Goal: Task Accomplishment & Management: Manage account settings

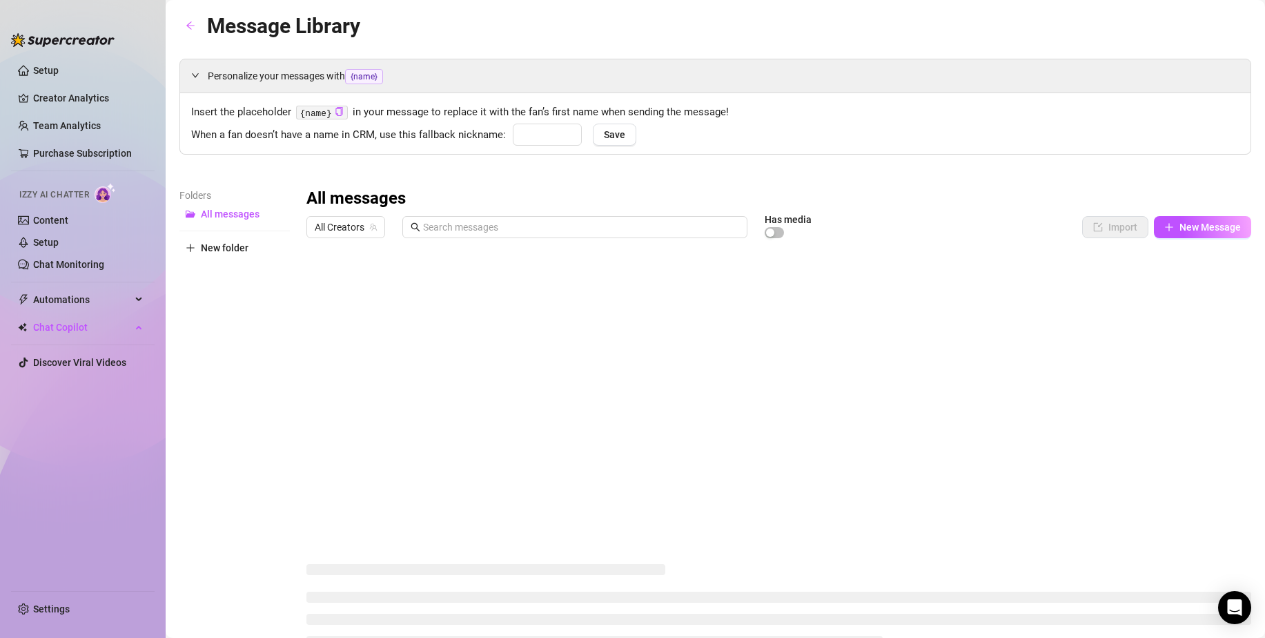
type input "babe"
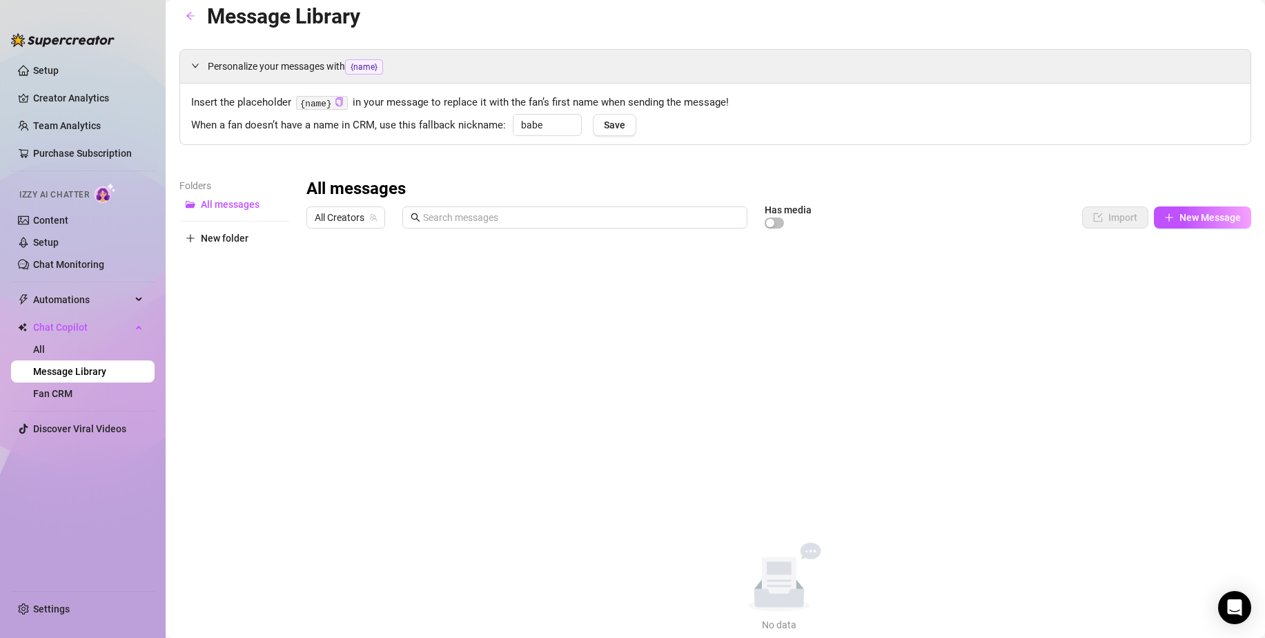
scroll to position [9, 0]
click at [68, 222] on link "Content" at bounding box center [50, 220] width 35 height 11
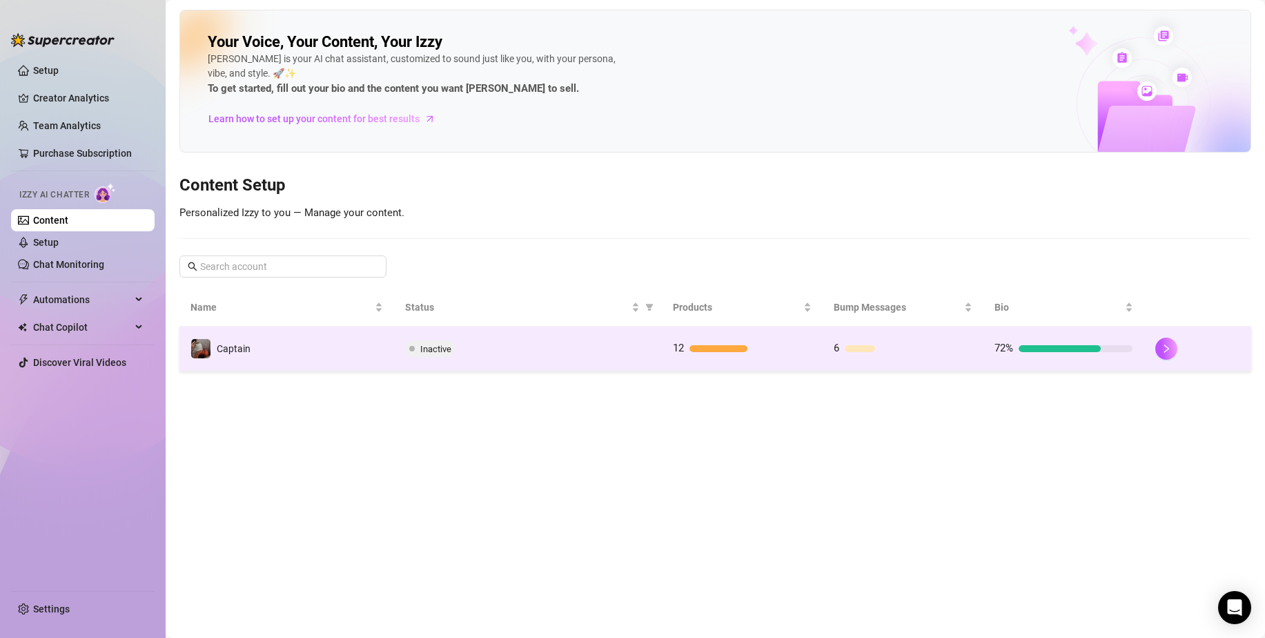
click at [331, 339] on td "Captain" at bounding box center [286, 349] width 215 height 45
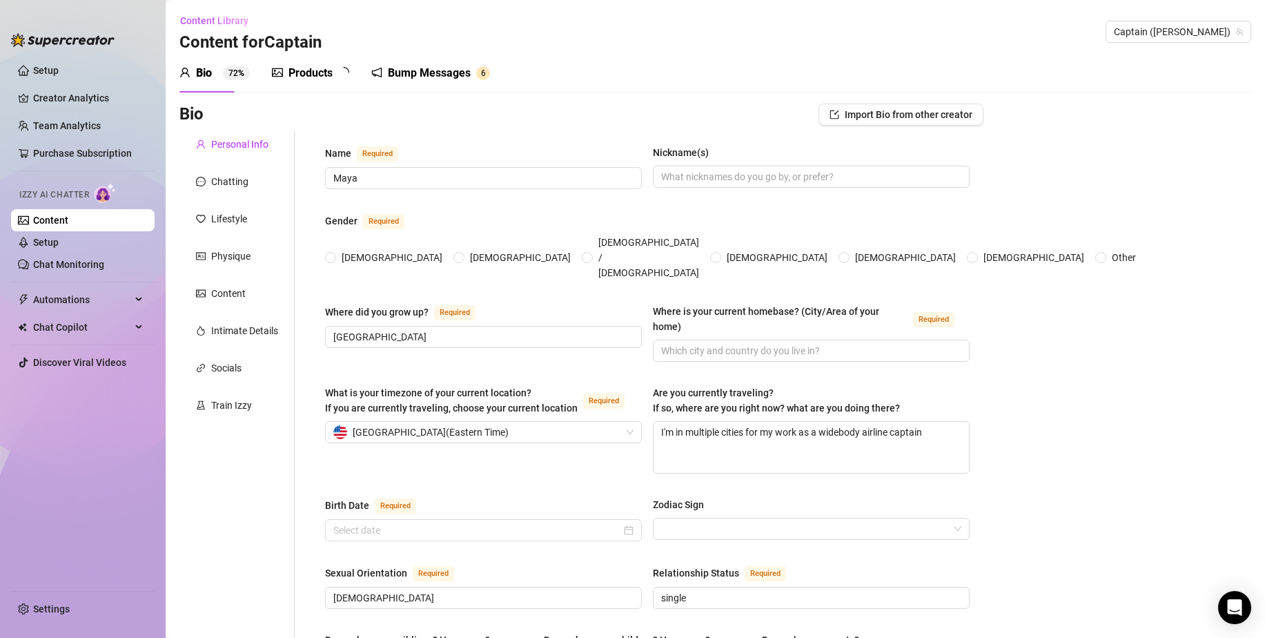
radio input "true"
click at [228, 187] on div "Chatting" at bounding box center [229, 181] width 37 height 15
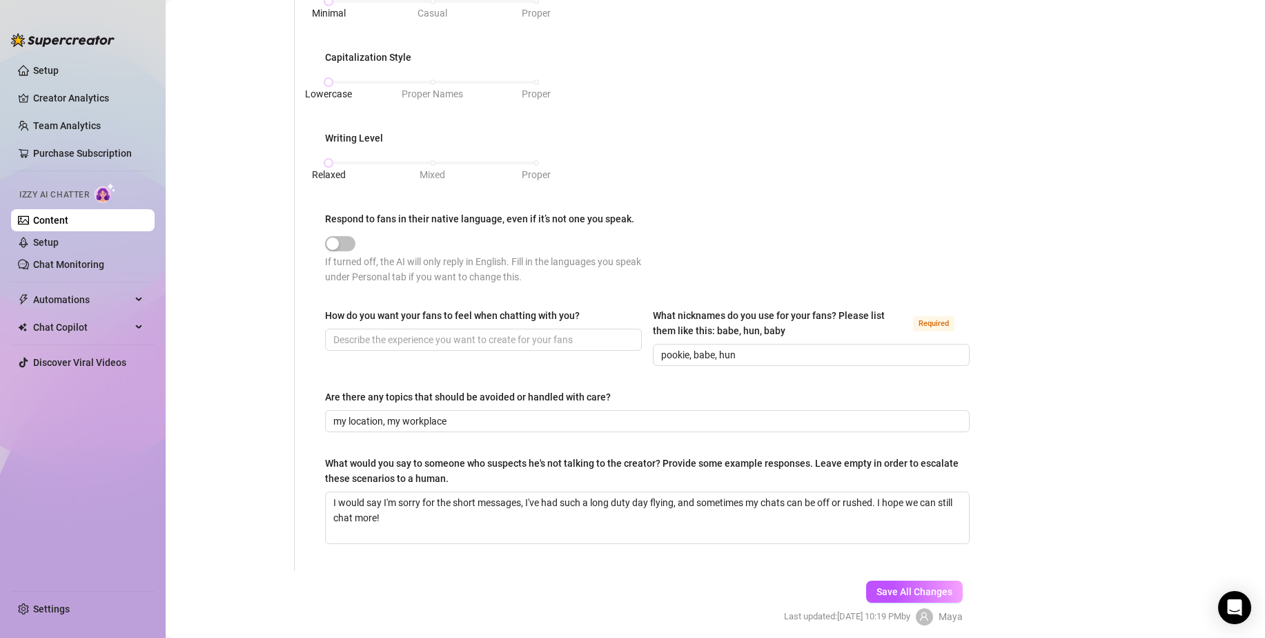
scroll to position [642, 0]
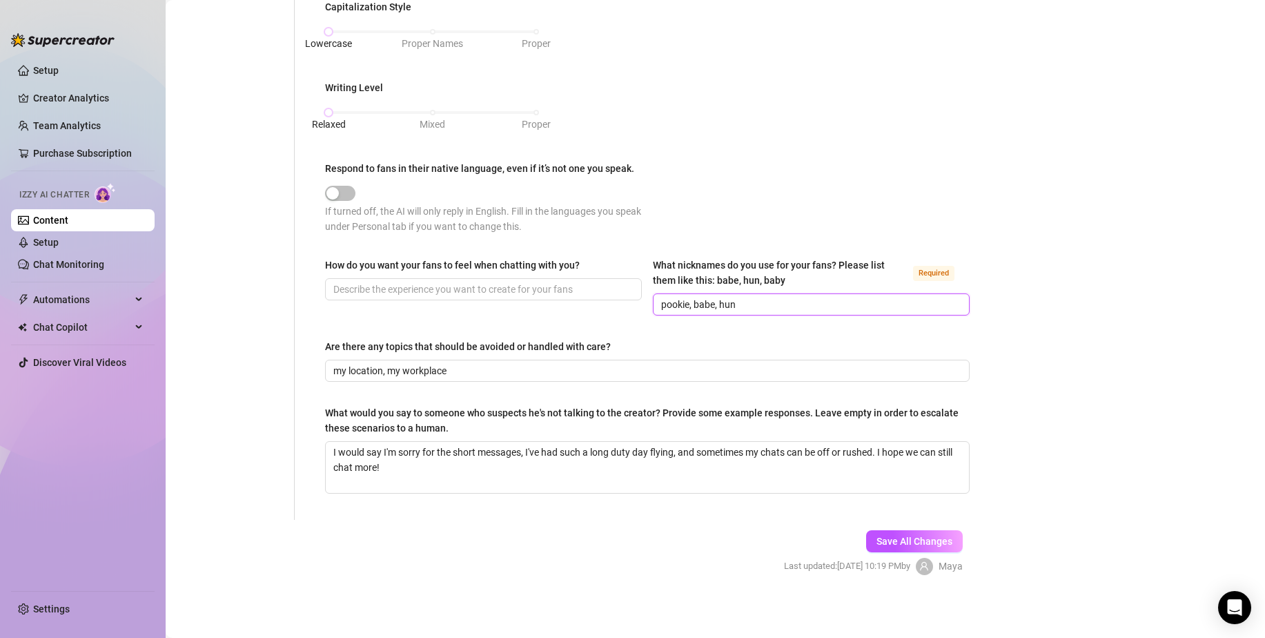
click at [900, 307] on input "pookie, babe, hun" at bounding box center [810, 304] width 298 height 15
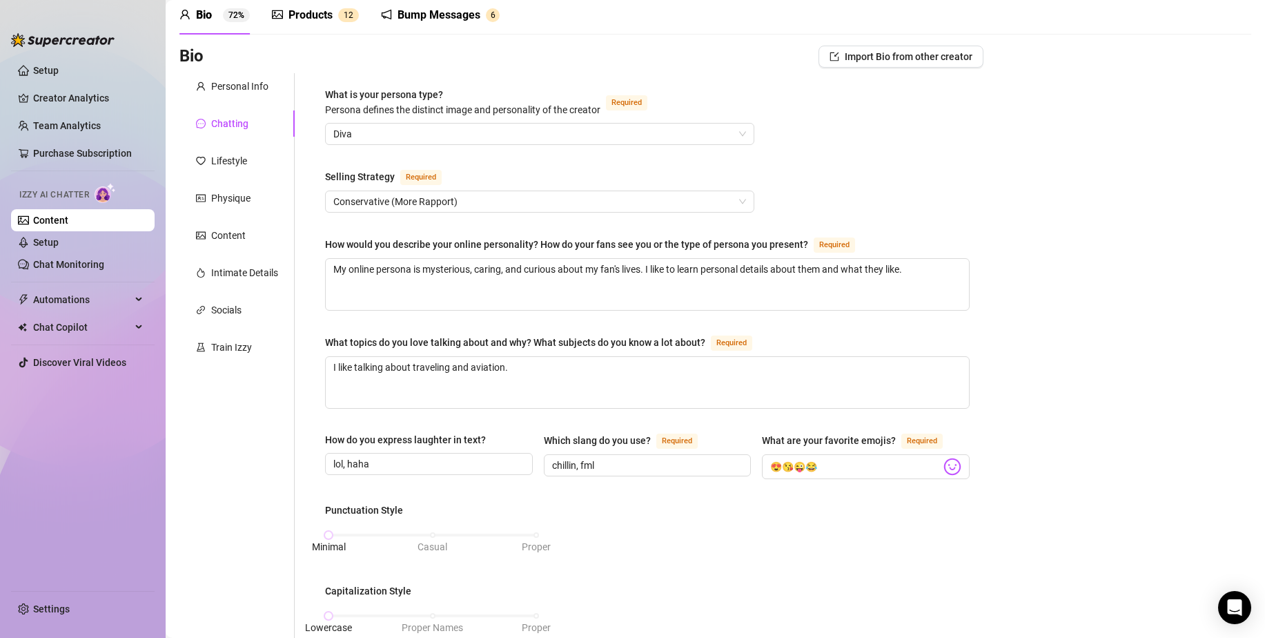
scroll to position [51, 0]
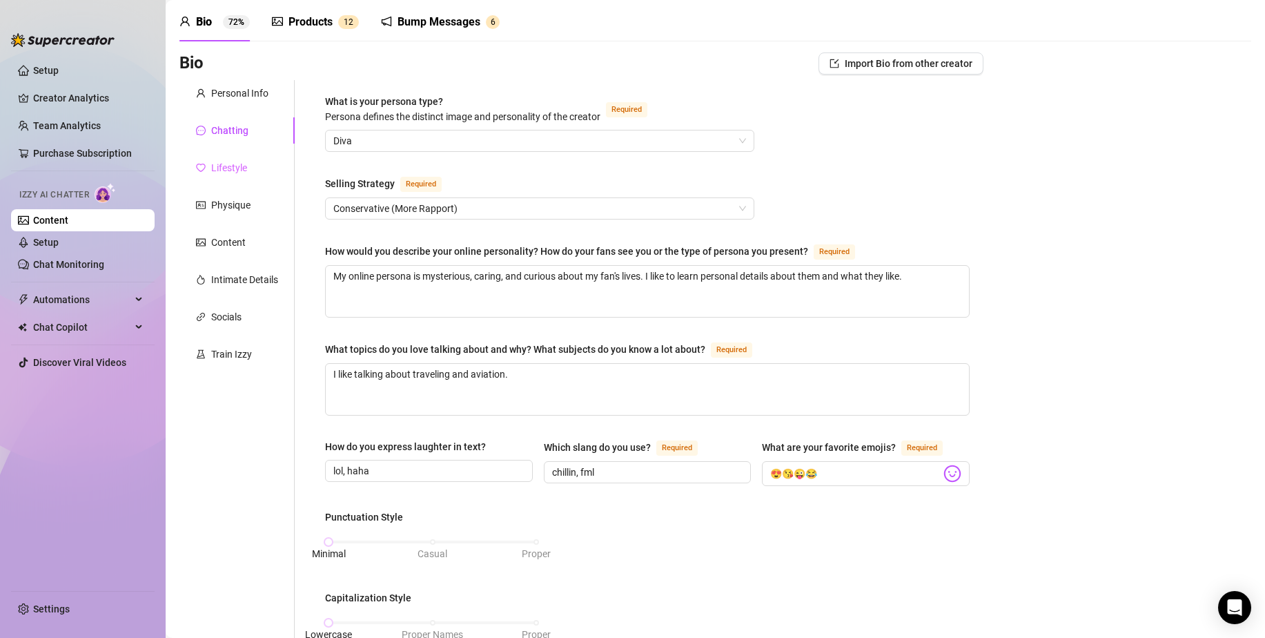
click at [273, 167] on div "Lifestyle" at bounding box center [236, 168] width 115 height 26
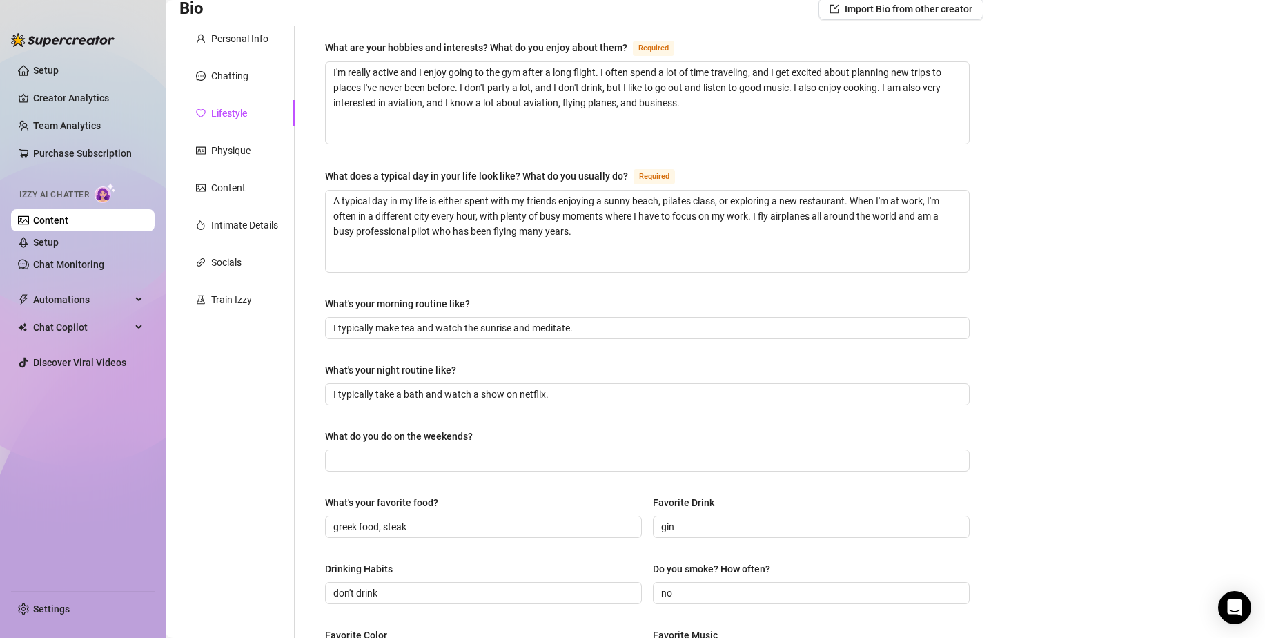
scroll to position [0, 0]
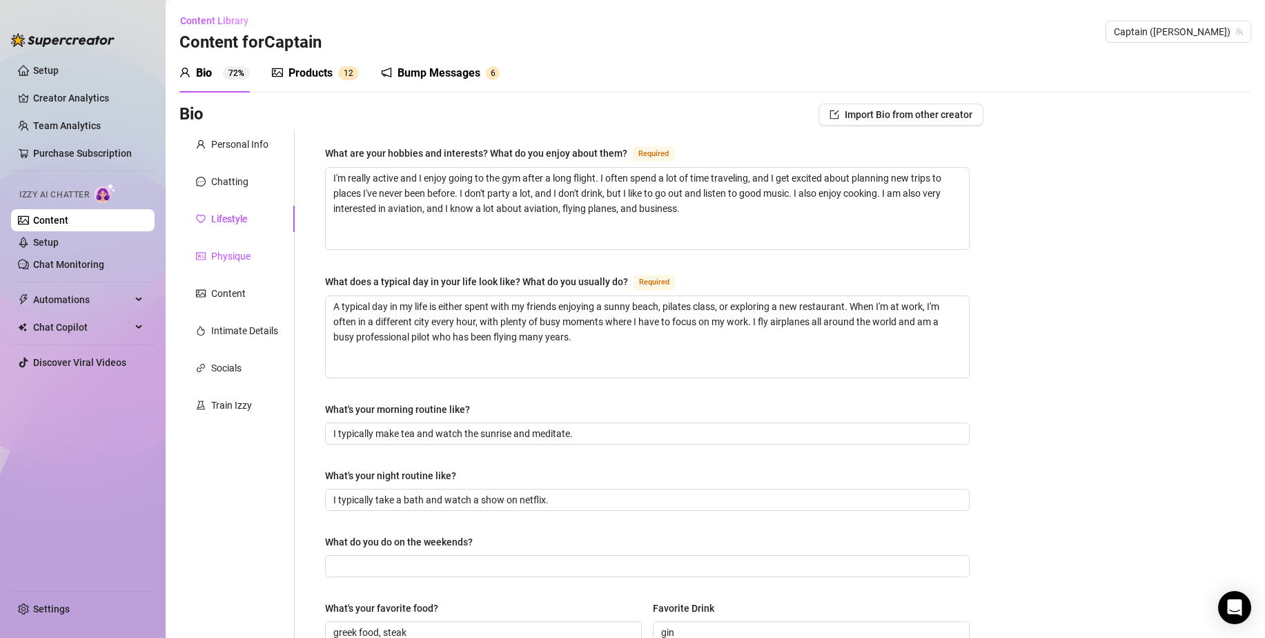
click at [227, 260] on div "Physique" at bounding box center [230, 256] width 39 height 15
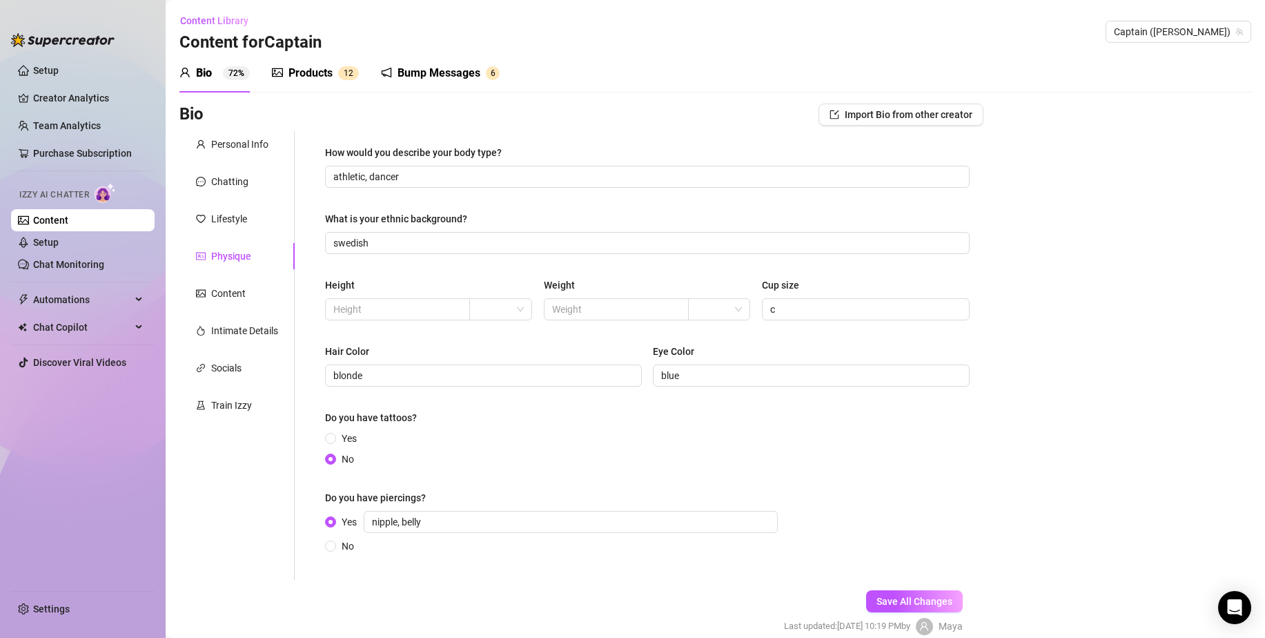
scroll to position [63, 0]
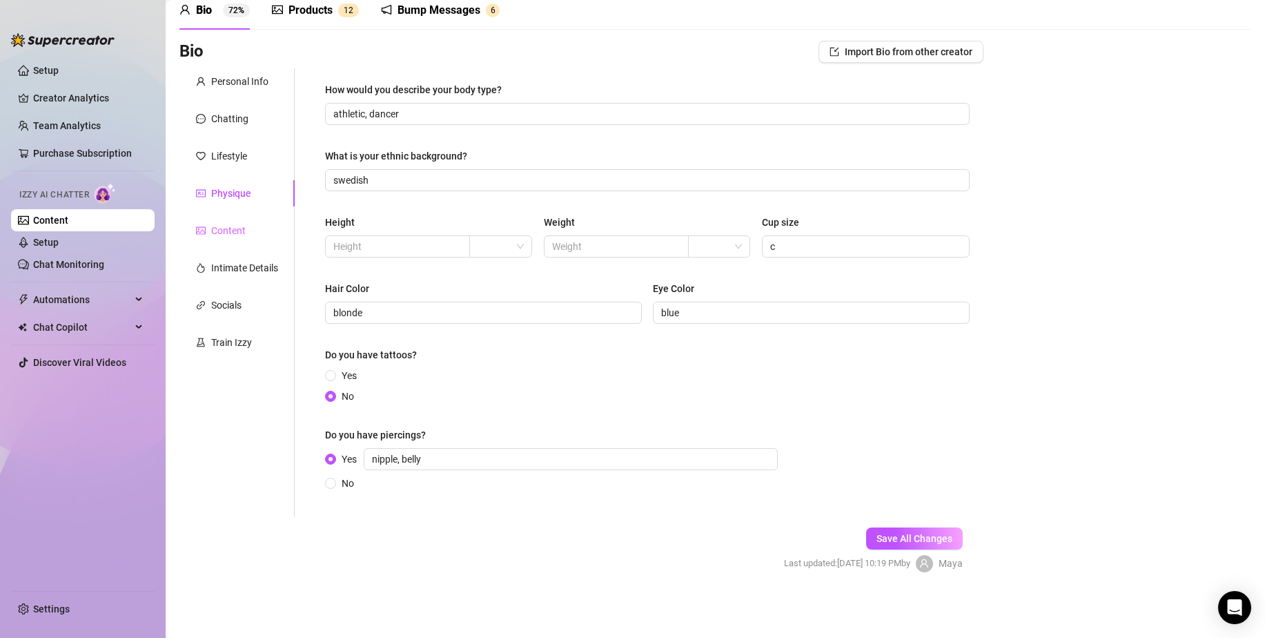
click at [244, 221] on div "Content" at bounding box center [236, 230] width 115 height 26
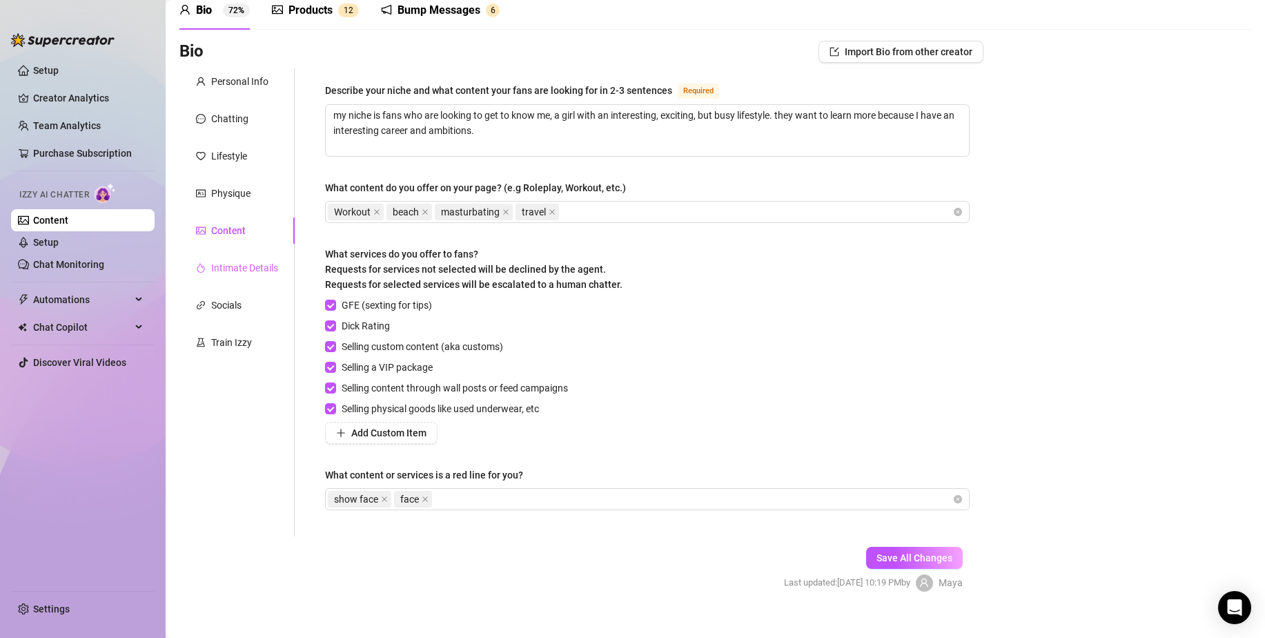
click at [237, 280] on div "Intimate Details" at bounding box center [236, 268] width 115 height 26
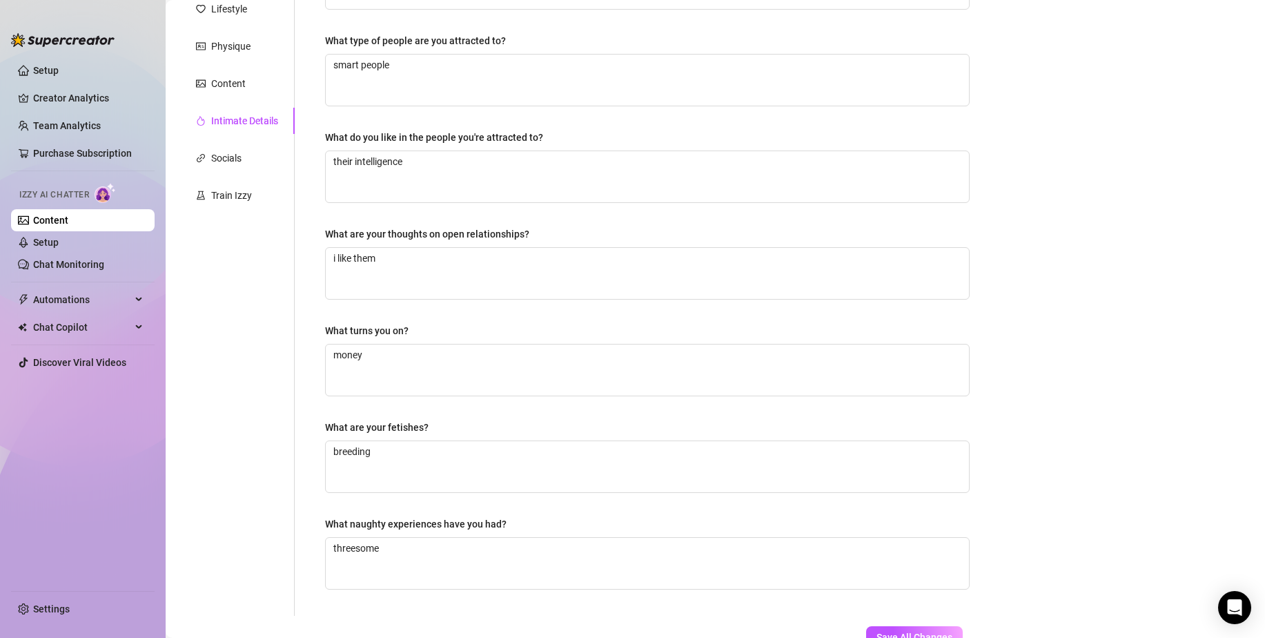
scroll to position [178, 0]
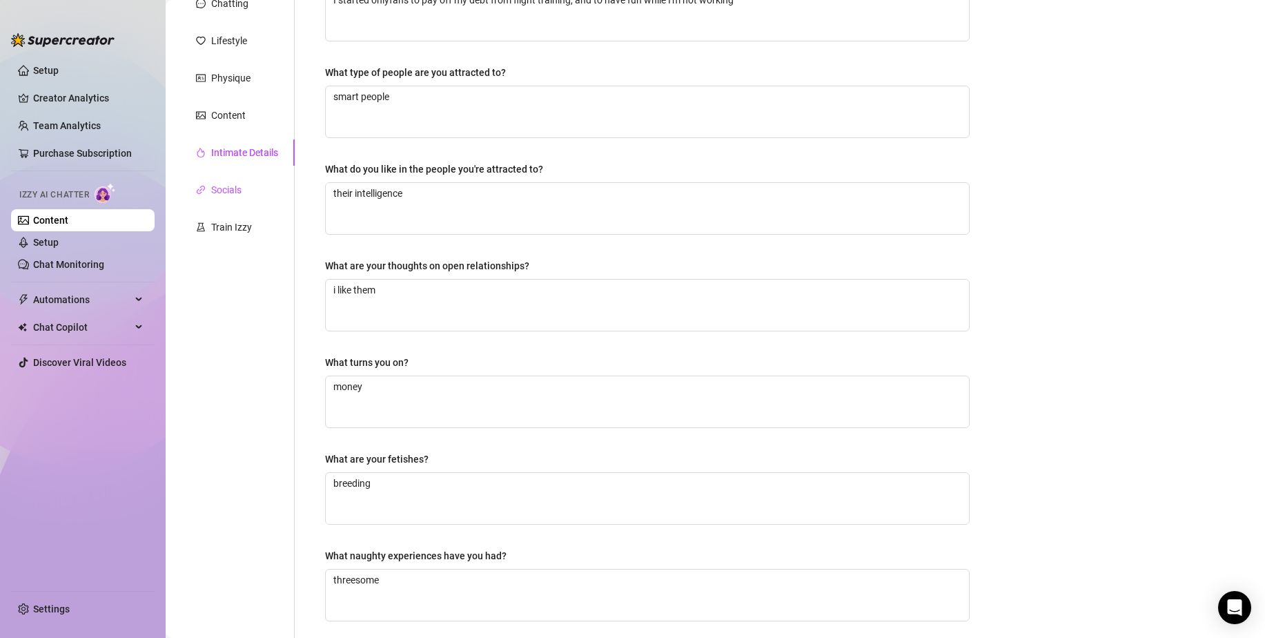
click at [217, 195] on div "Socials" at bounding box center [226, 189] width 30 height 15
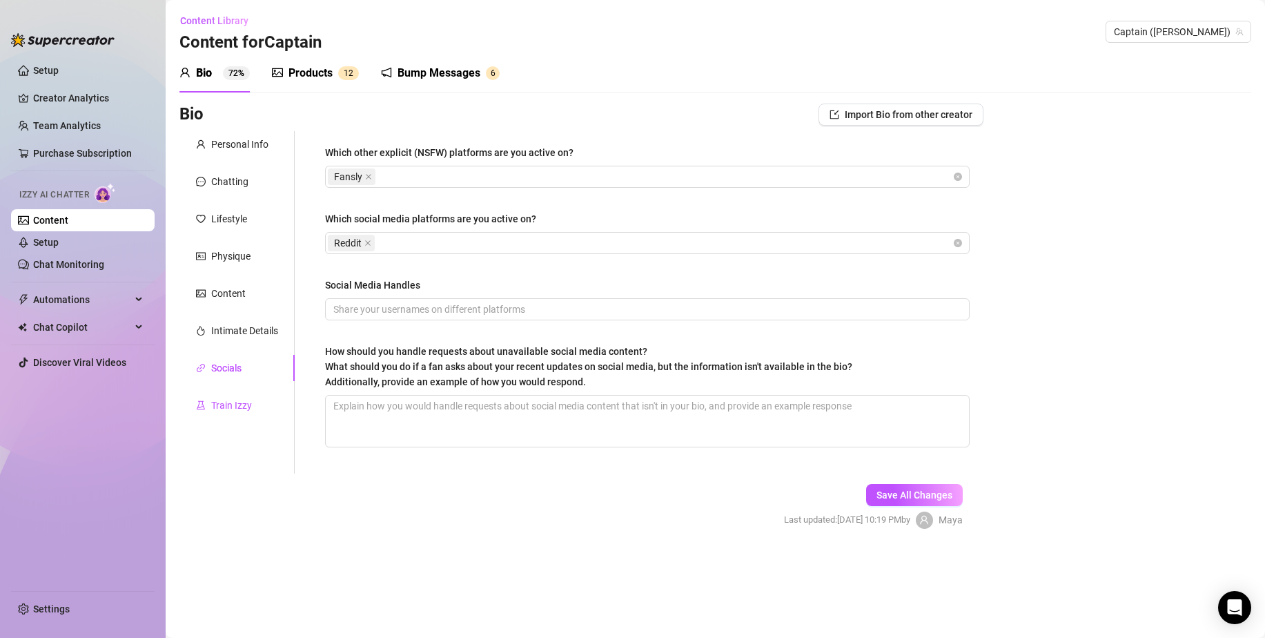
click at [229, 400] on div "Train Izzy" at bounding box center [231, 405] width 41 height 15
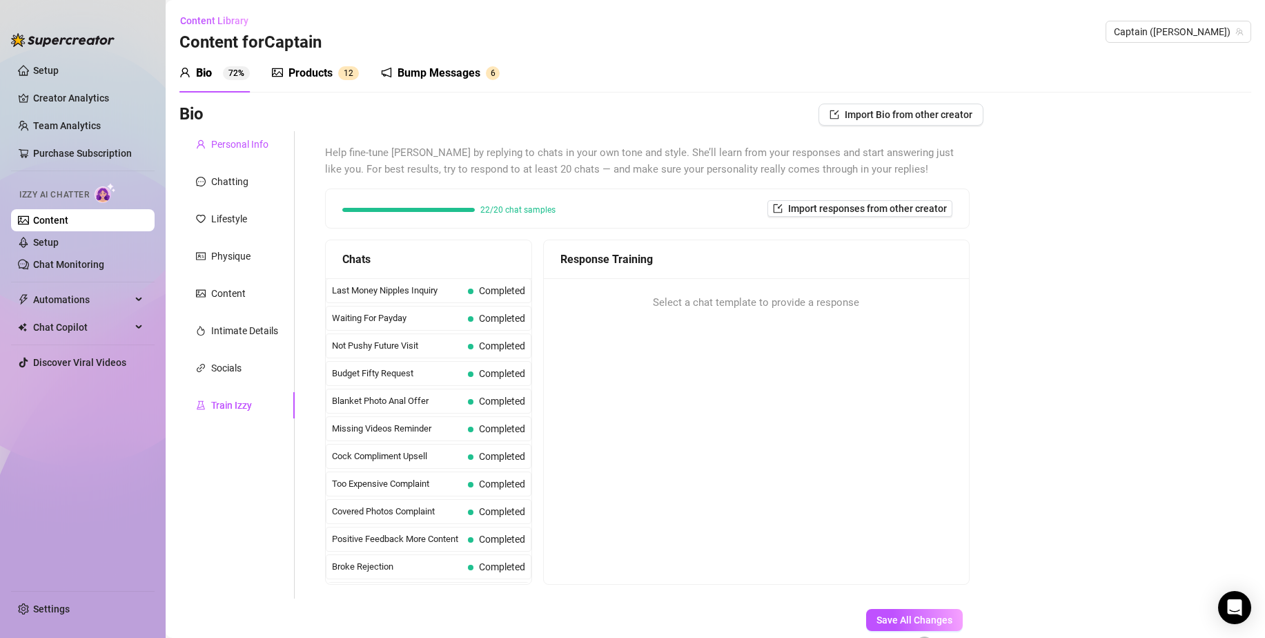
click at [251, 148] on div "Personal Info" at bounding box center [239, 144] width 57 height 15
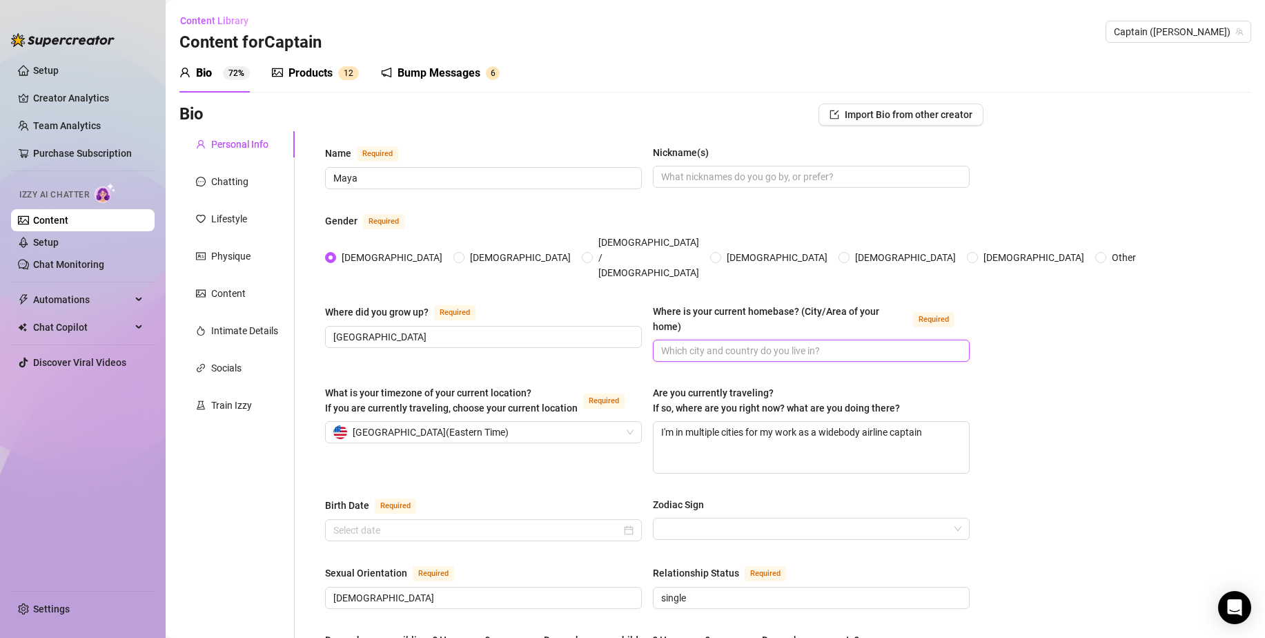
click at [712, 343] on input "Where is your current homebase? (City/Area of your home) Required" at bounding box center [810, 350] width 298 height 15
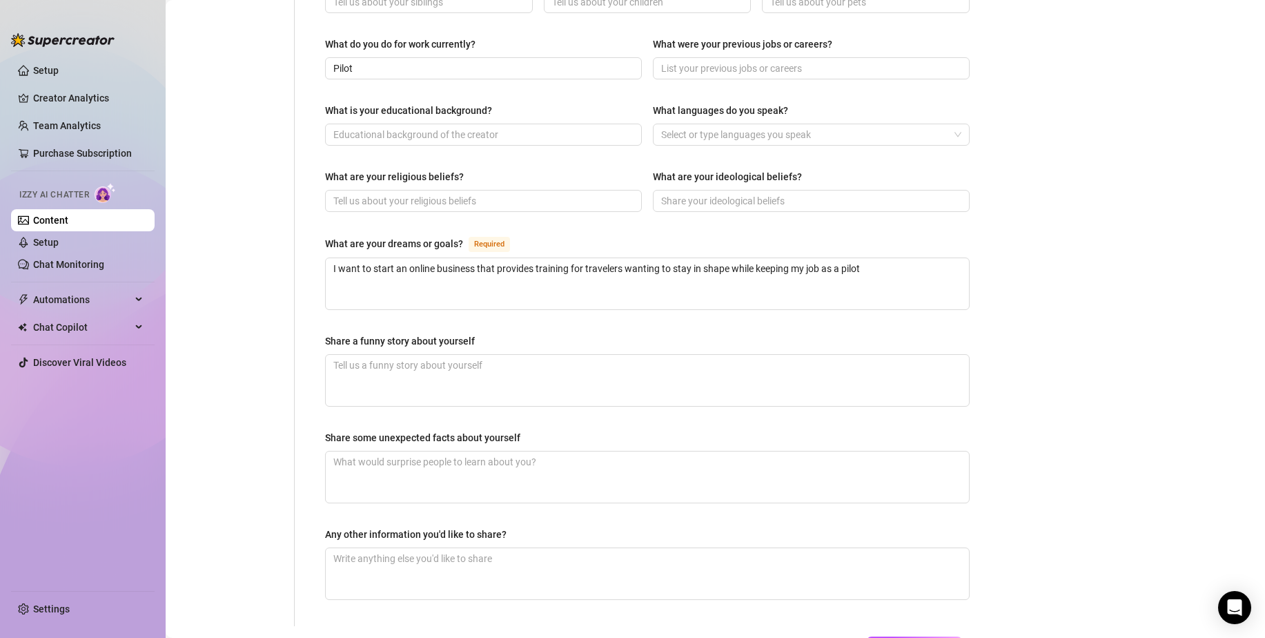
scroll to position [744, 0]
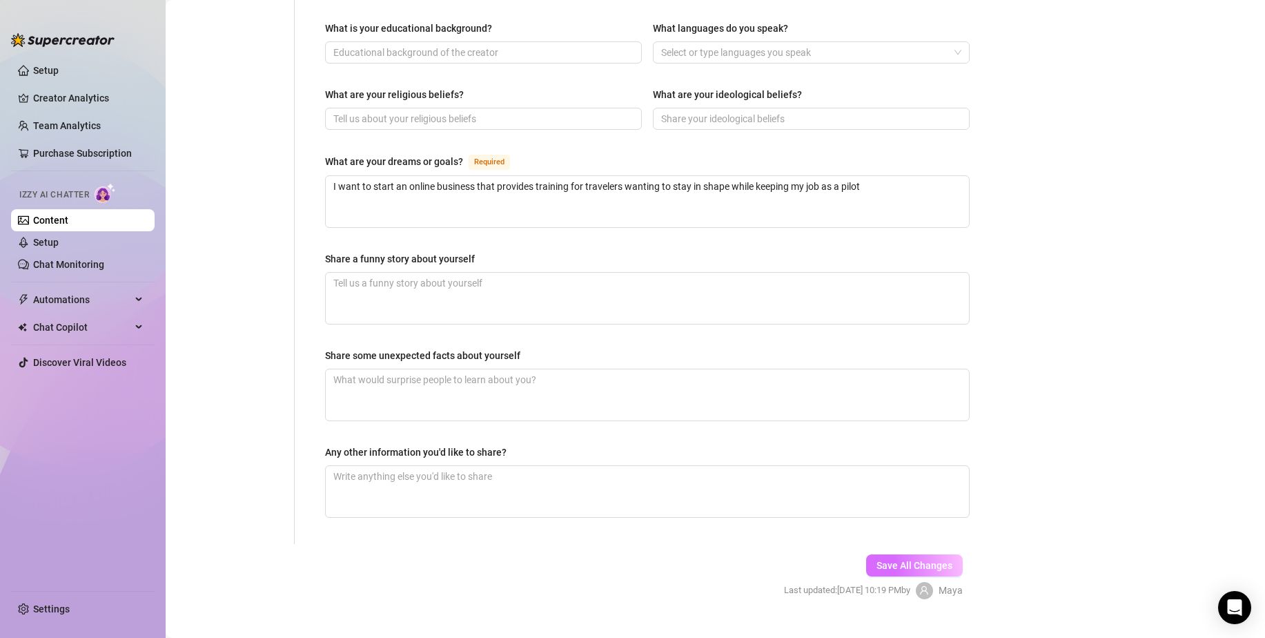
type input "[GEOGRAPHIC_DATA]"
click at [879, 560] on span "Save All Changes" at bounding box center [915, 565] width 76 height 11
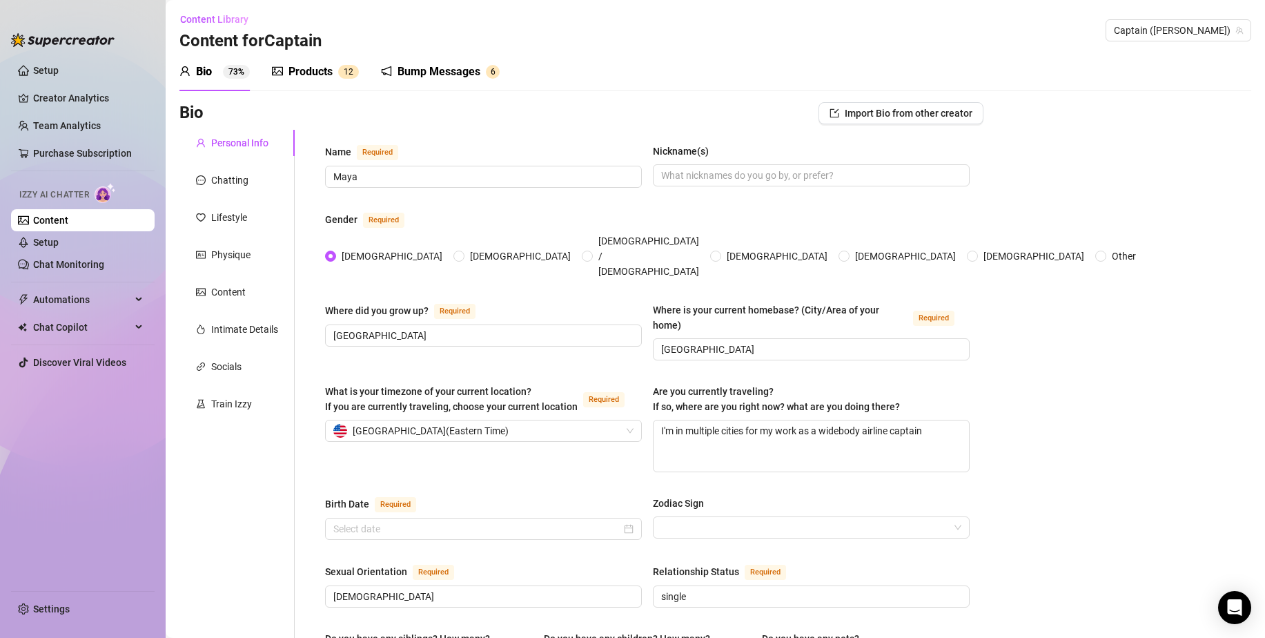
scroll to position [0, 0]
click at [561, 523] on input "Birth Date Required" at bounding box center [477, 530] width 288 height 15
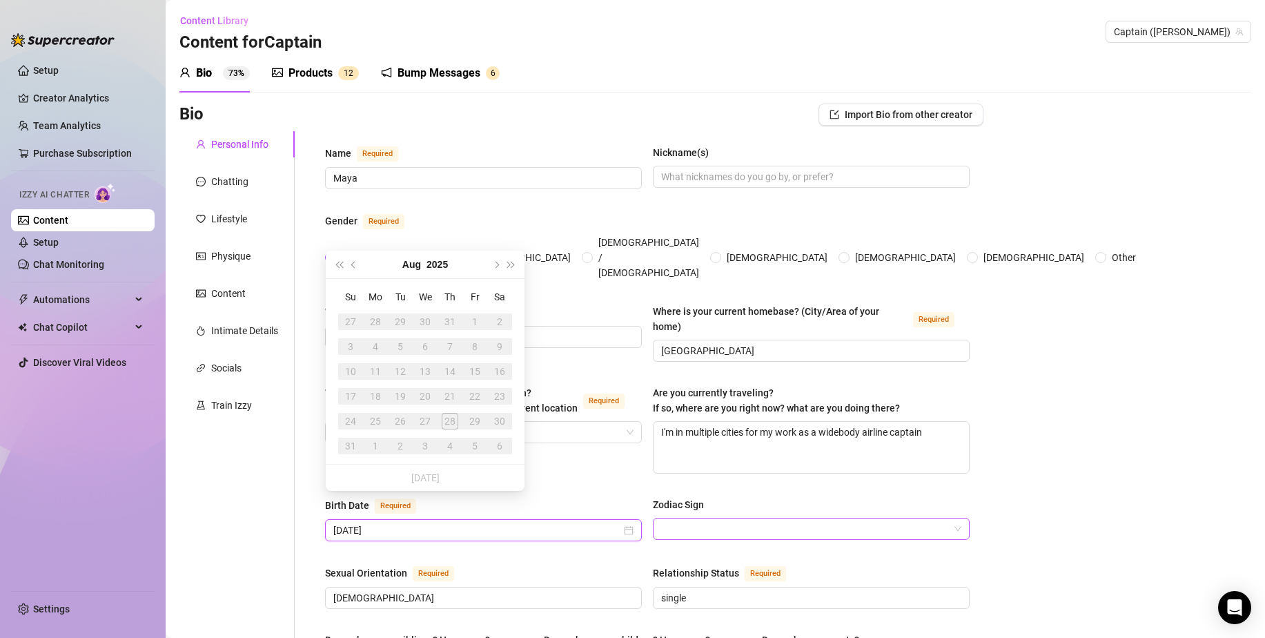
type input "[DATE]"
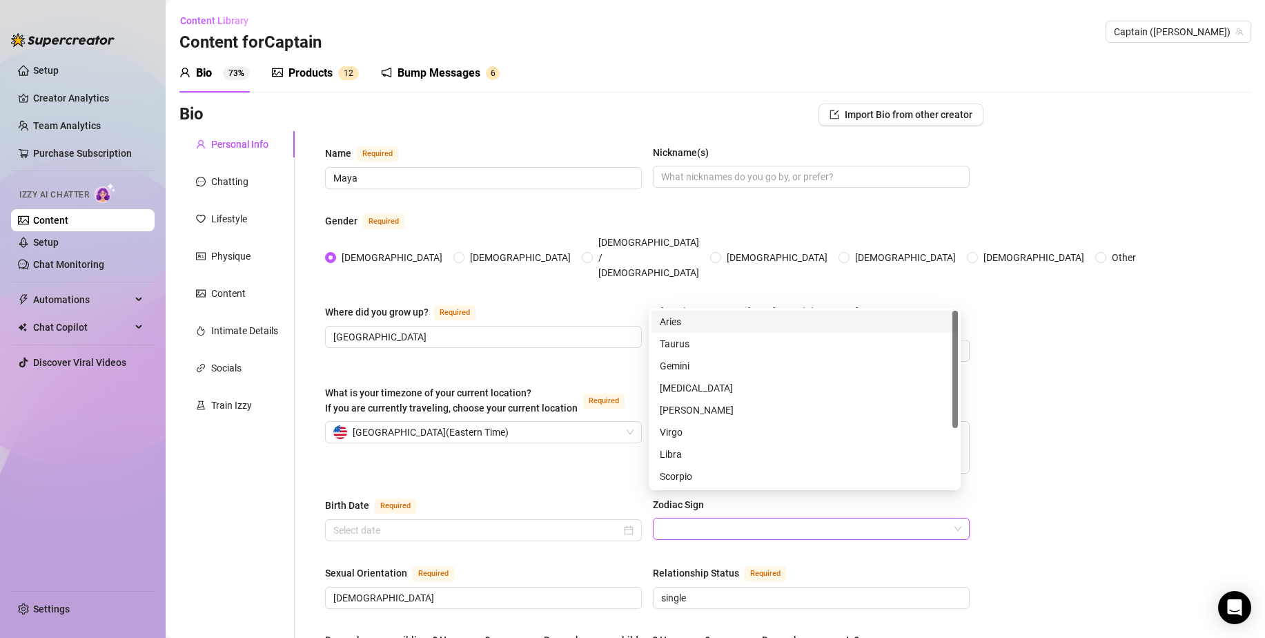
click at [668, 518] on input "Zodiac Sign" at bounding box center [805, 528] width 288 height 21
click at [581, 523] on input "Birth Date Required" at bounding box center [477, 530] width 288 height 15
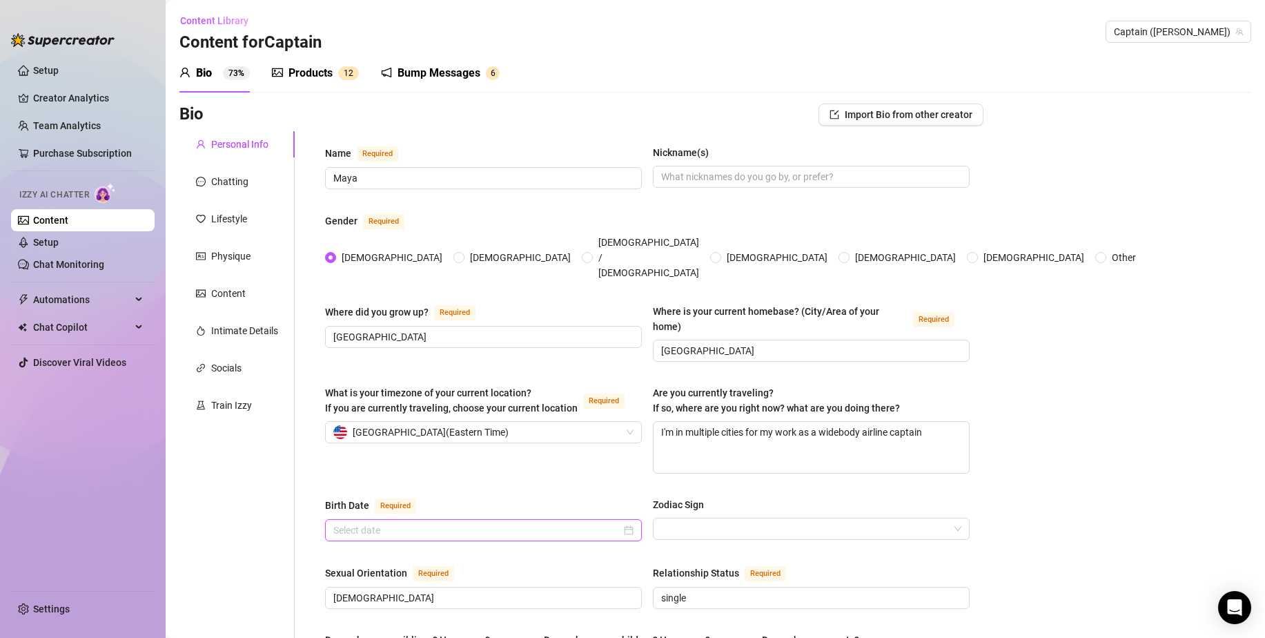
click at [581, 523] on input "Birth Date Required" at bounding box center [477, 530] width 288 height 15
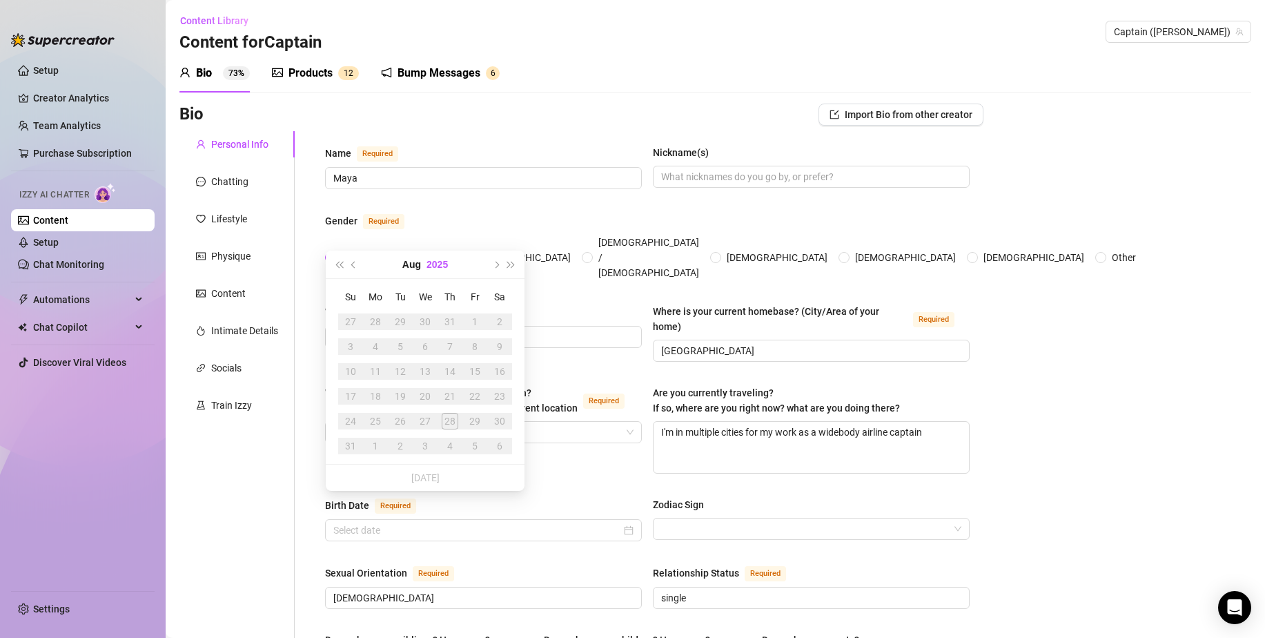
click at [443, 266] on button "2025" at bounding box center [437, 265] width 21 height 28
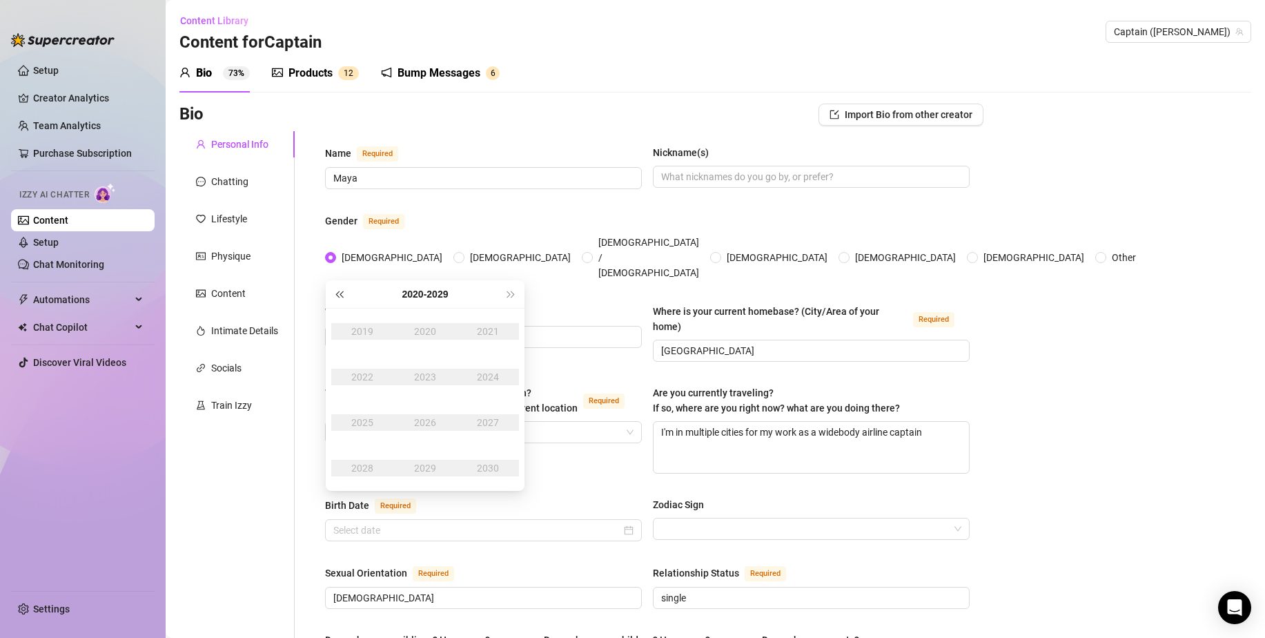
click at [343, 300] on button "Last year (Control + left)" at bounding box center [338, 294] width 15 height 28
click at [371, 416] on div "1995" at bounding box center [362, 422] width 41 height 17
click at [476, 427] on div "Sep" at bounding box center [487, 422] width 41 height 17
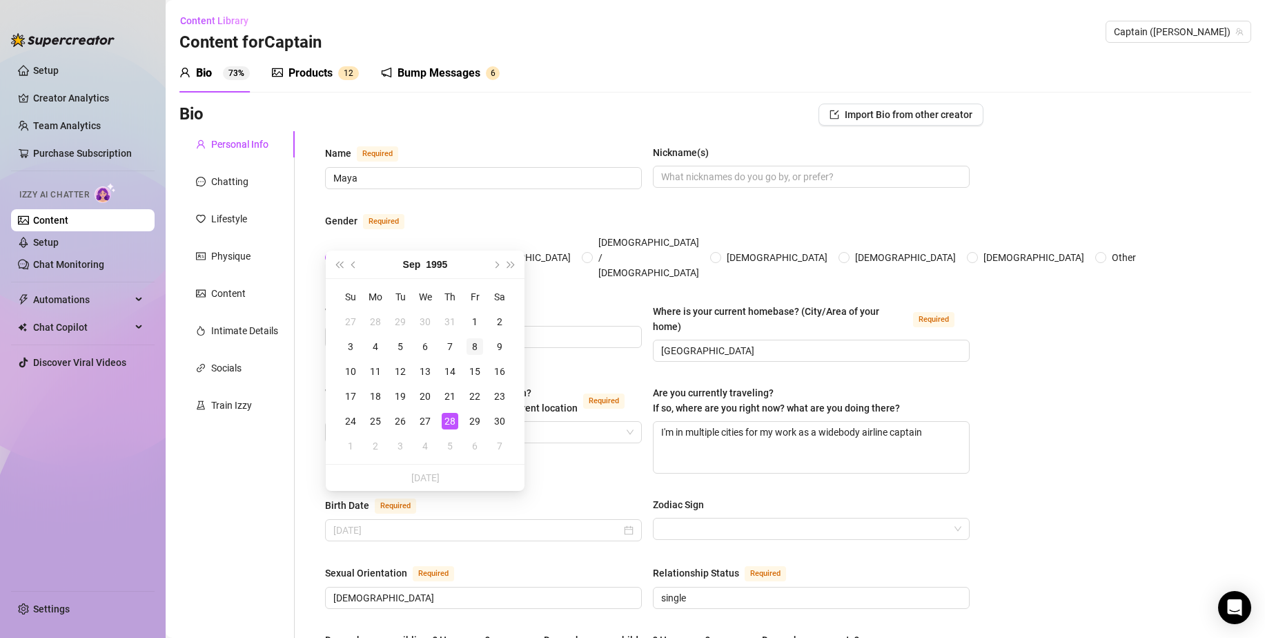
type input "[DATE]"
click at [477, 353] on div "8" at bounding box center [475, 346] width 17 height 17
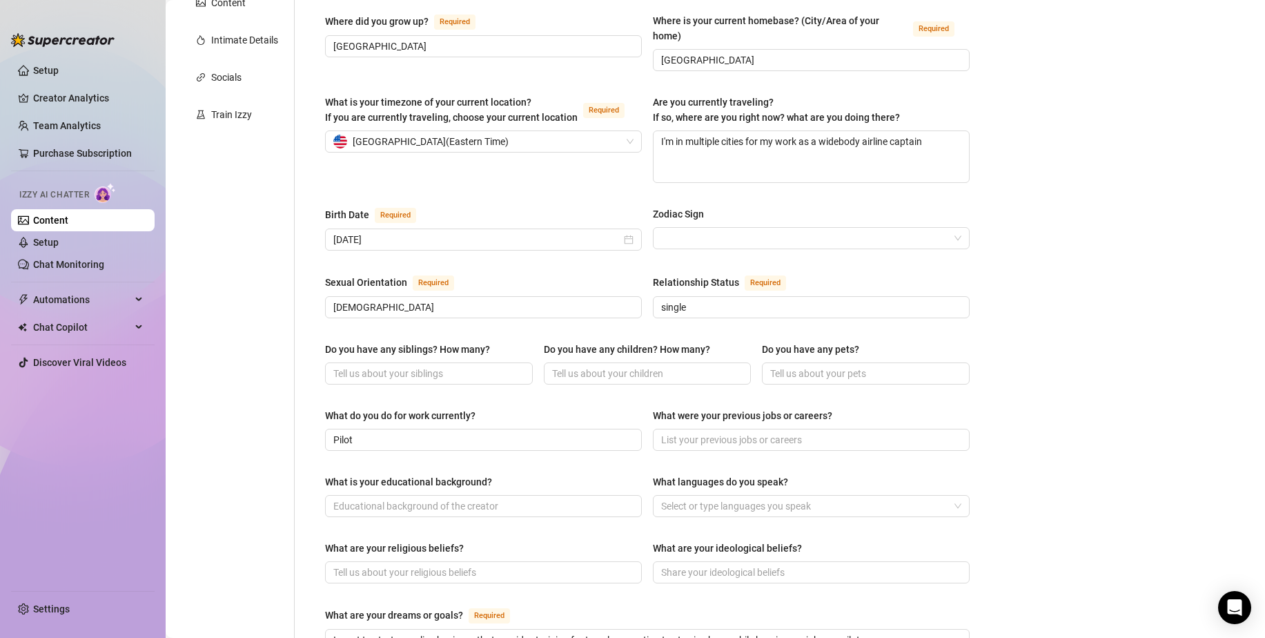
scroll to position [299, 0]
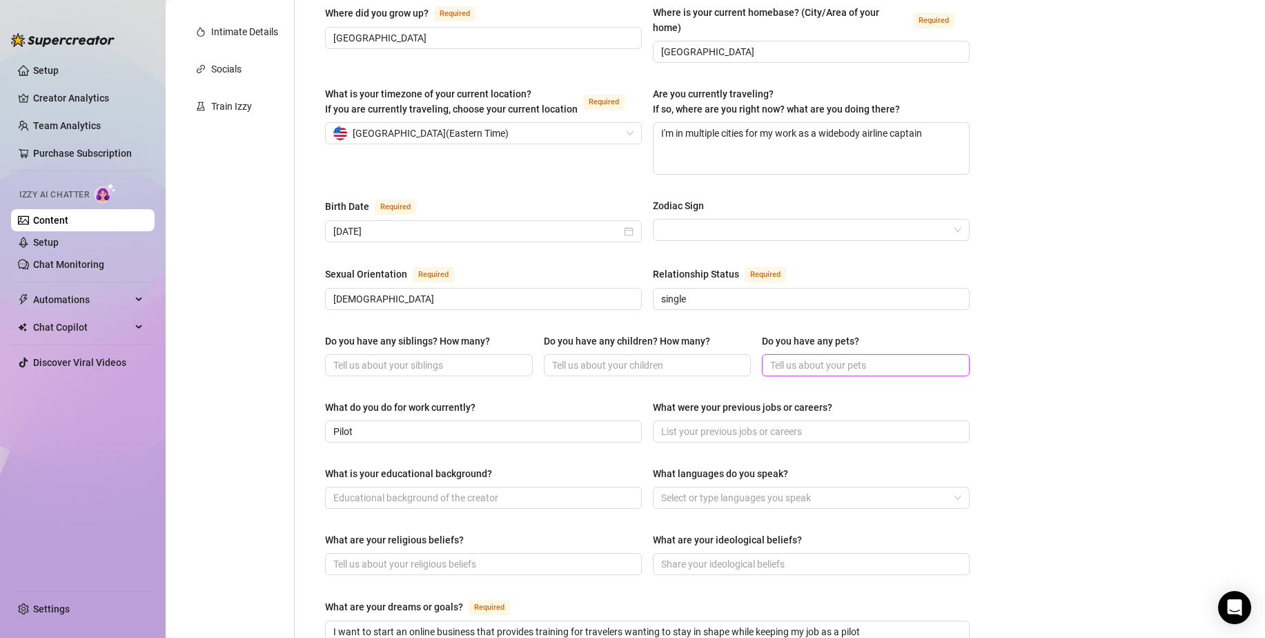
click at [835, 358] on input "Do you have any pets?" at bounding box center [864, 365] width 188 height 15
type input "a fish"
click at [695, 358] on input "Do you have any children? How many?" at bounding box center [646, 365] width 188 height 15
type input "no"
click at [460, 358] on input "Do you have any siblings? How many?" at bounding box center [427, 365] width 188 height 15
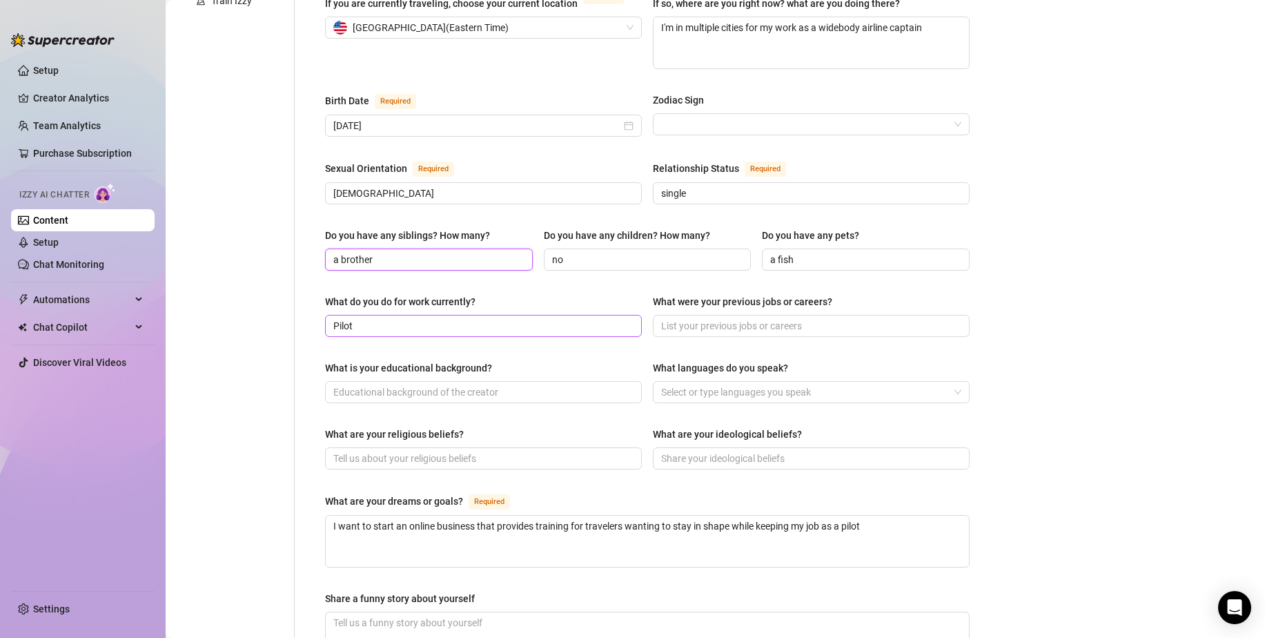
scroll to position [451, 0]
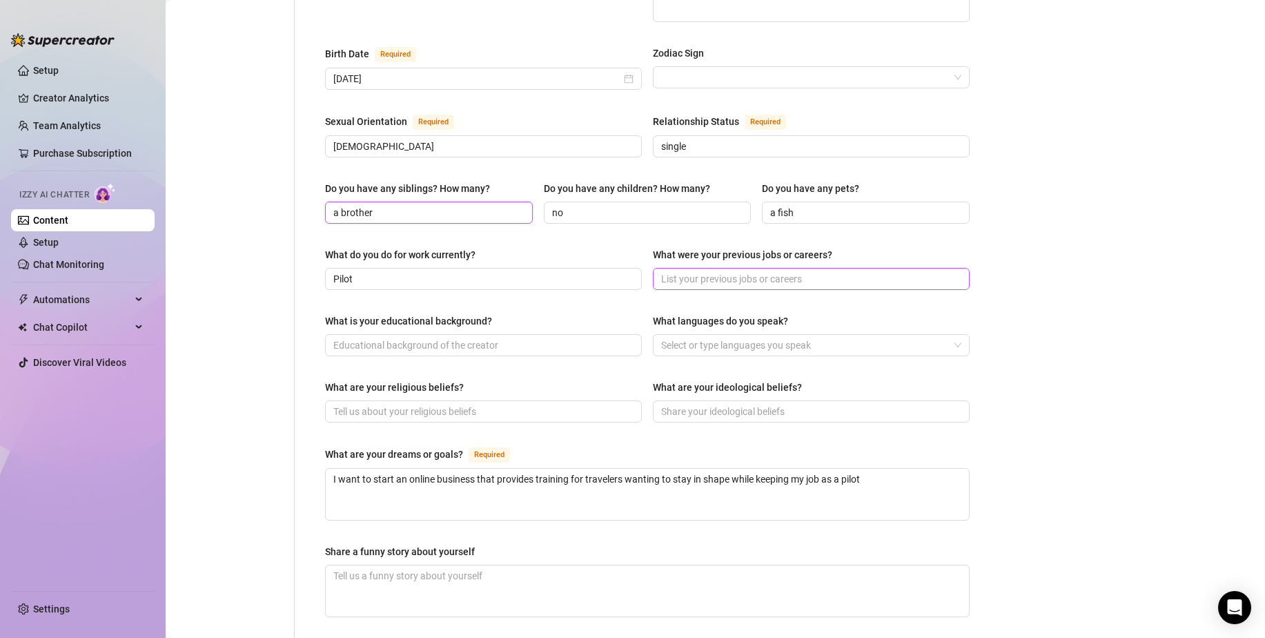
type input "a brother"
click at [746, 271] on input "What were your previous jobs or careers?" at bounding box center [810, 278] width 298 height 15
type input "personal trainer, dancer, bartender"
click at [601, 338] on input "What is your educational background?" at bounding box center [482, 345] width 298 height 15
click at [780, 334] on div "Select or type languages you speak" at bounding box center [811, 345] width 317 height 22
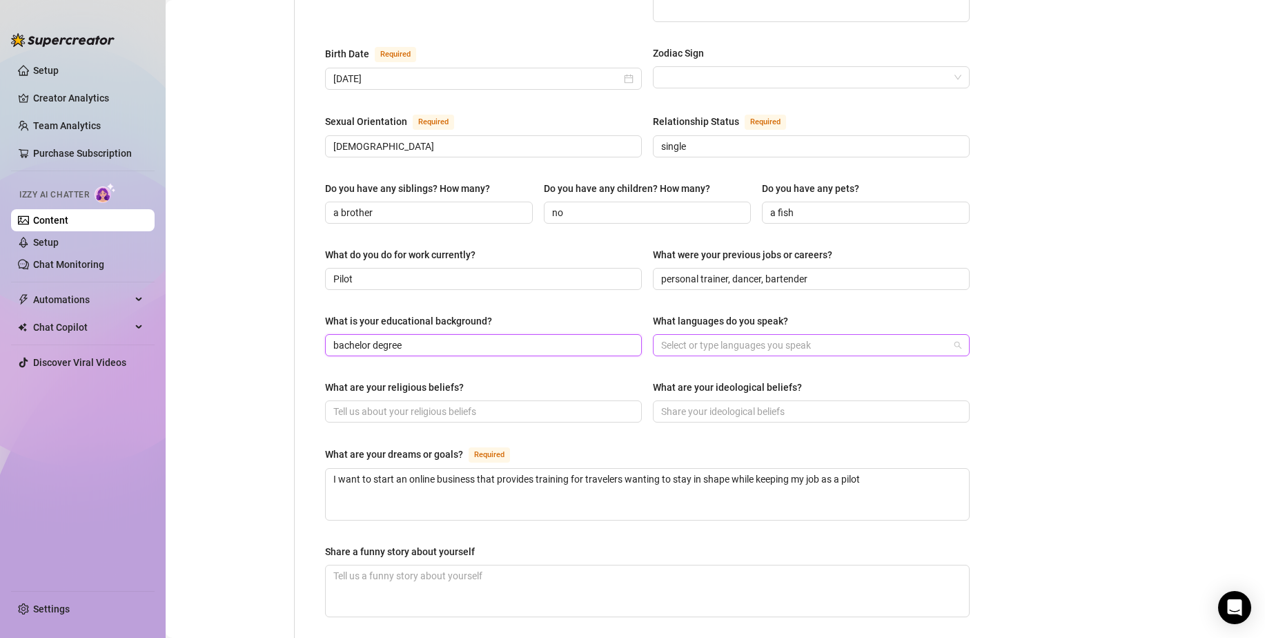
type input "bachelor degree"
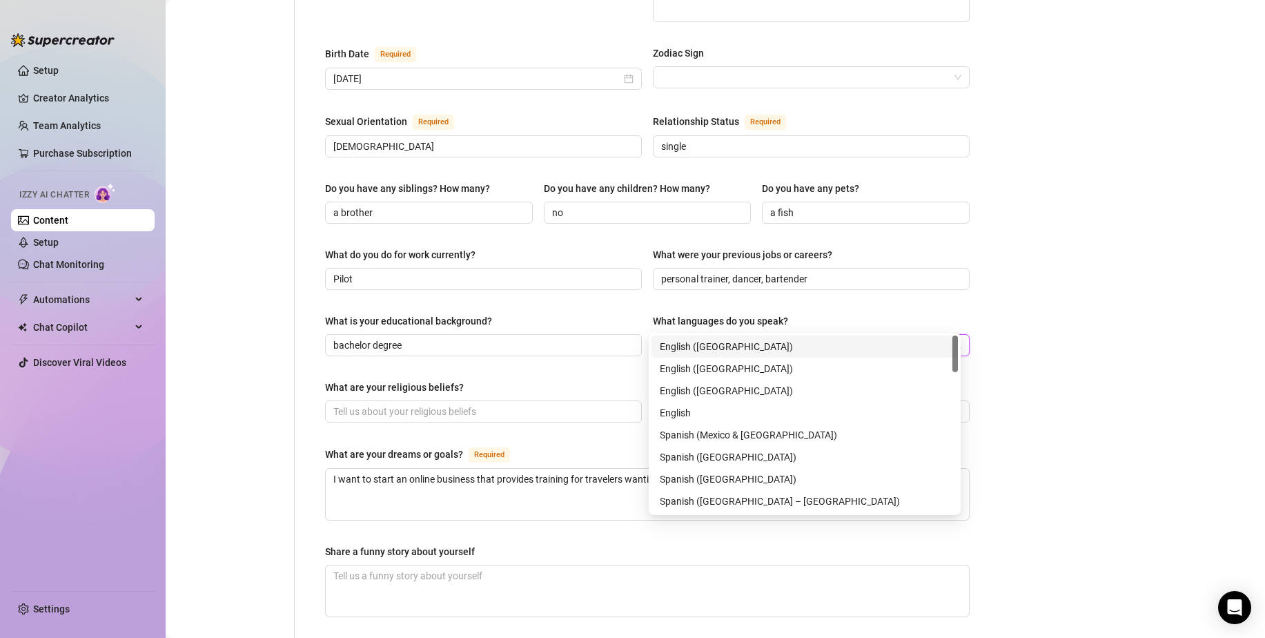
click at [773, 340] on div "English ([GEOGRAPHIC_DATA])" at bounding box center [805, 346] width 290 height 15
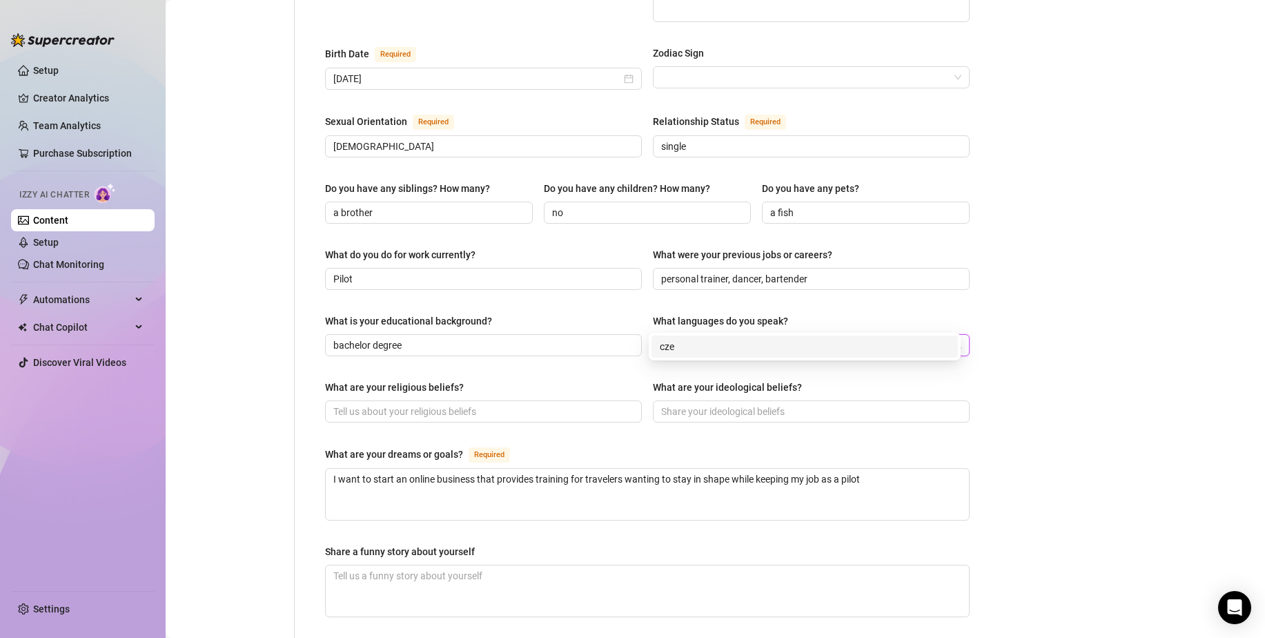
type input "czech"
click at [788, 342] on div "czech" at bounding box center [805, 346] width 290 height 15
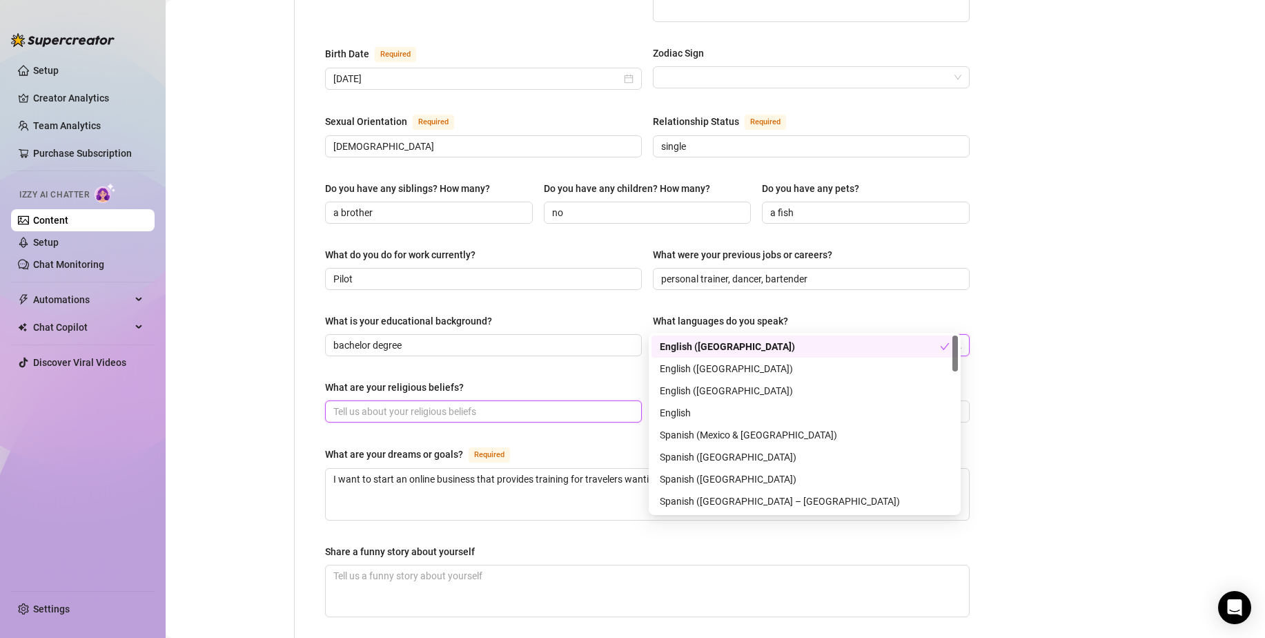
click at [425, 404] on input "What are your religious beliefs?" at bounding box center [482, 411] width 298 height 15
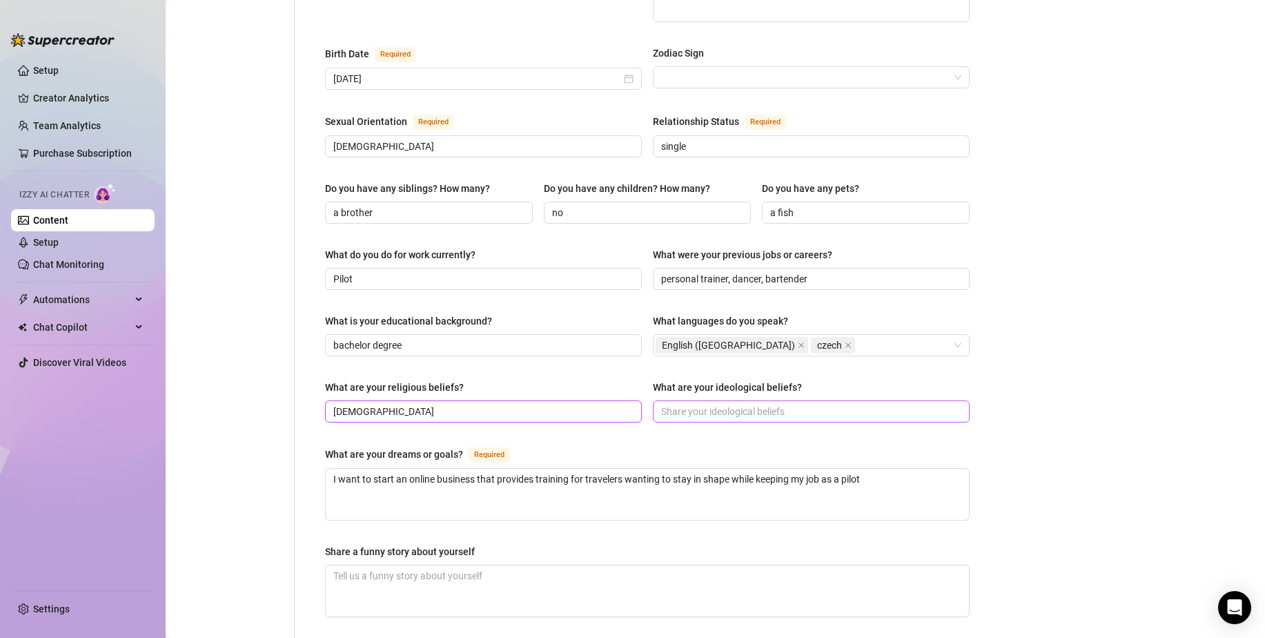
type input "[DEMOGRAPHIC_DATA]"
click at [697, 404] on input "What are your ideological beliefs?" at bounding box center [810, 411] width 298 height 15
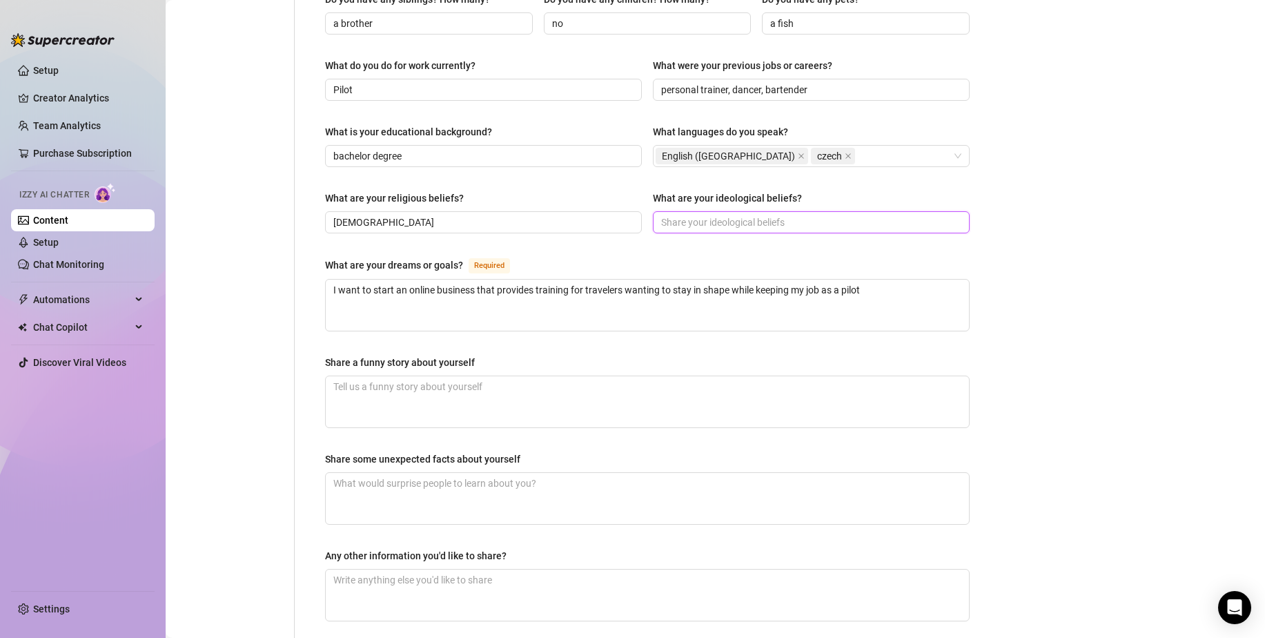
scroll to position [744, 0]
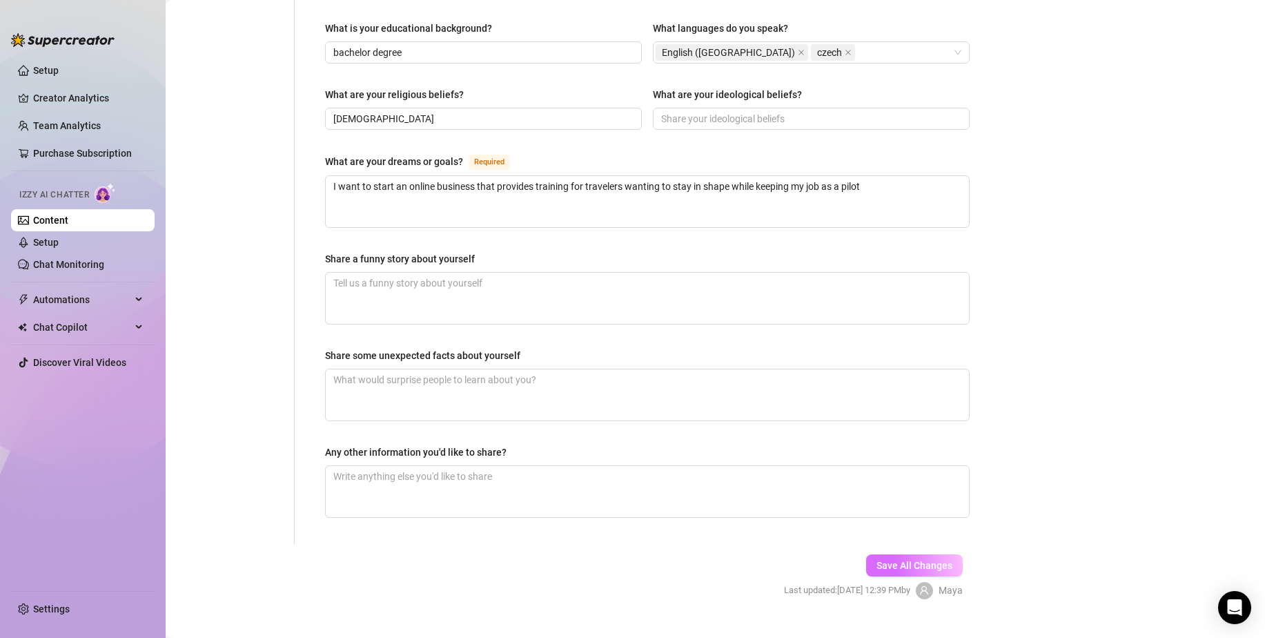
click at [907, 560] on span "Save All Changes" at bounding box center [915, 565] width 76 height 11
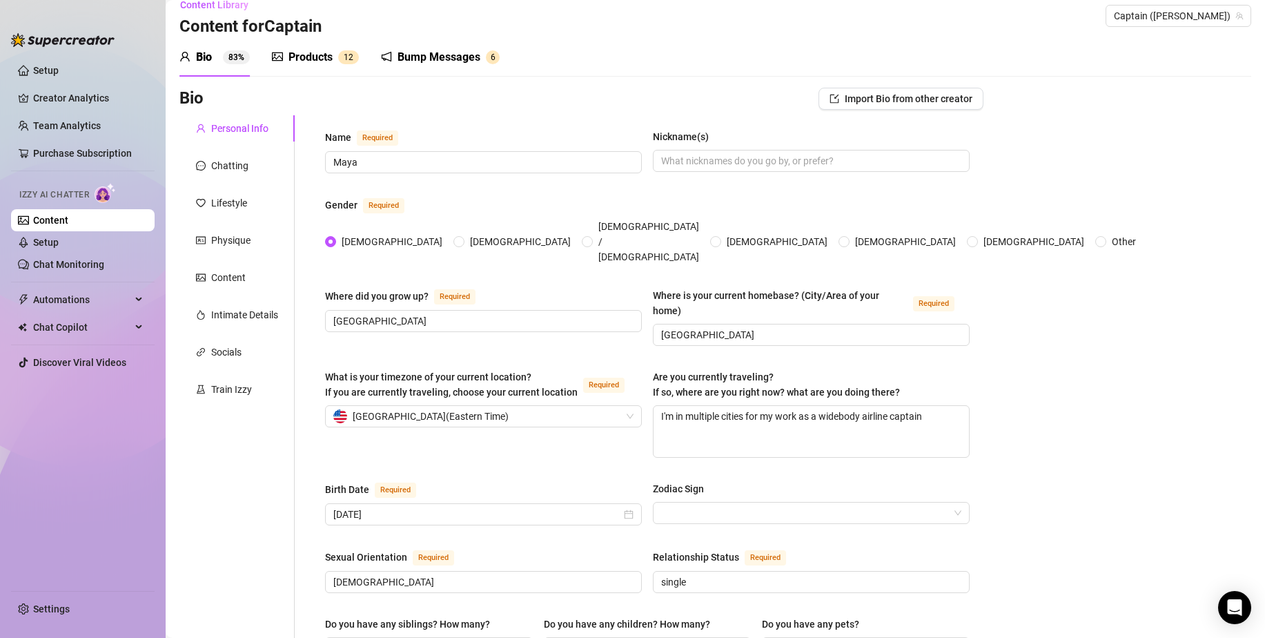
scroll to position [0, 0]
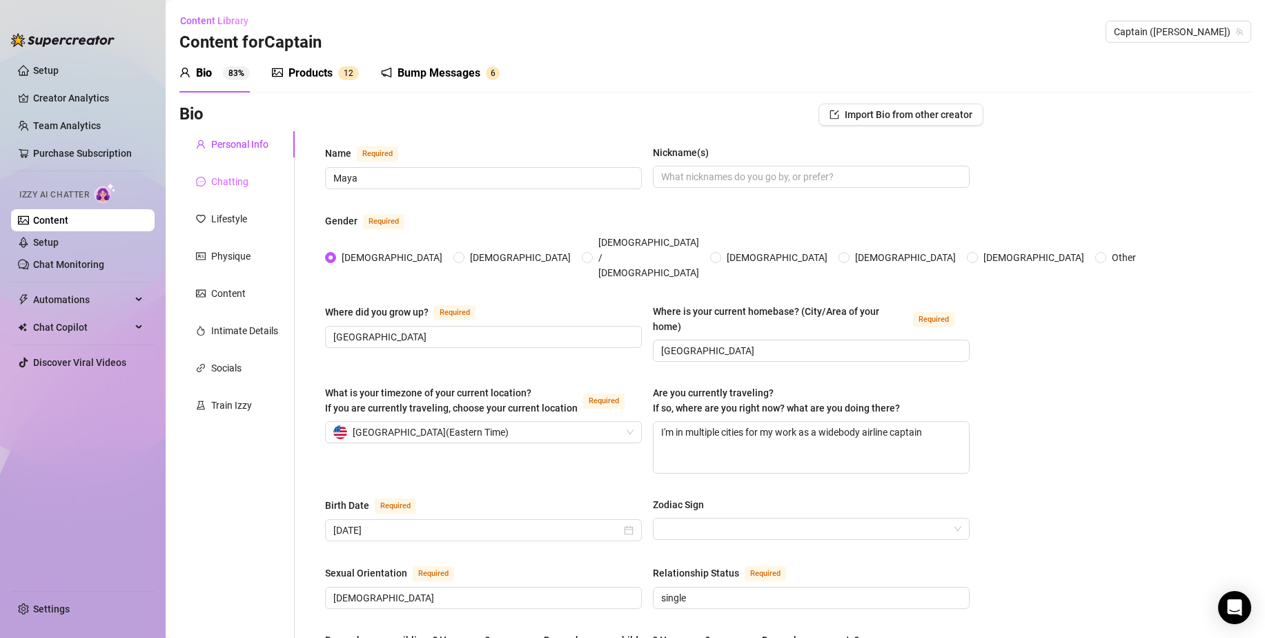
click at [270, 179] on div "Chatting" at bounding box center [236, 181] width 115 height 26
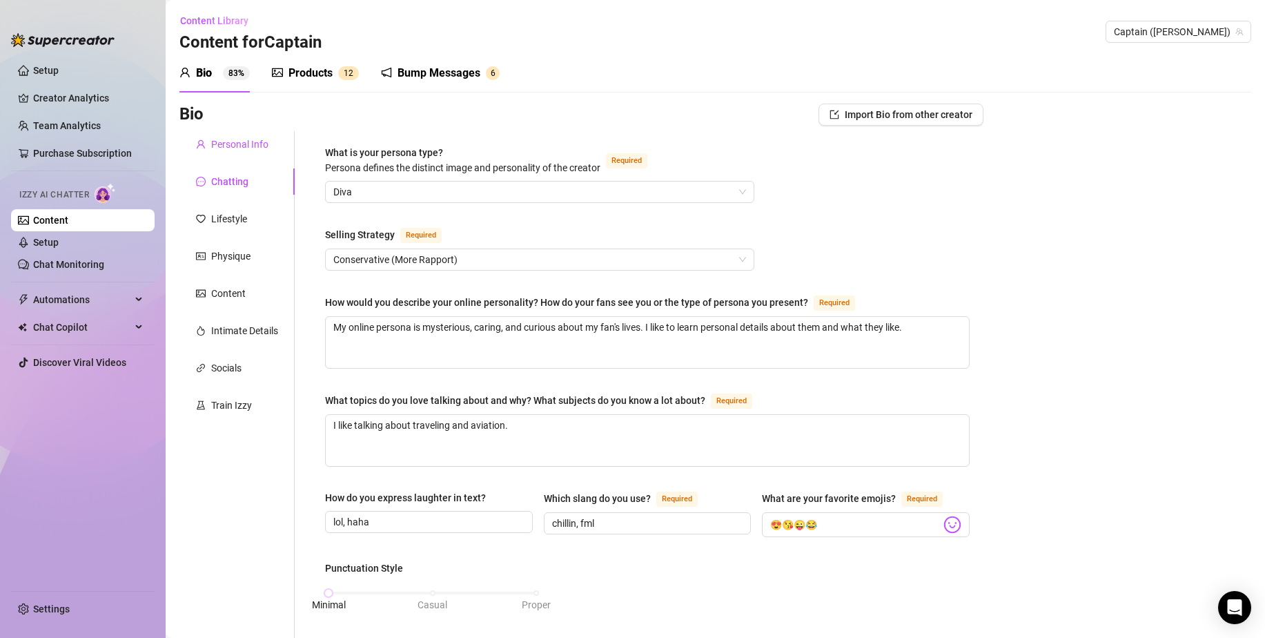
click at [255, 140] on div "Personal Info" at bounding box center [239, 144] width 57 height 15
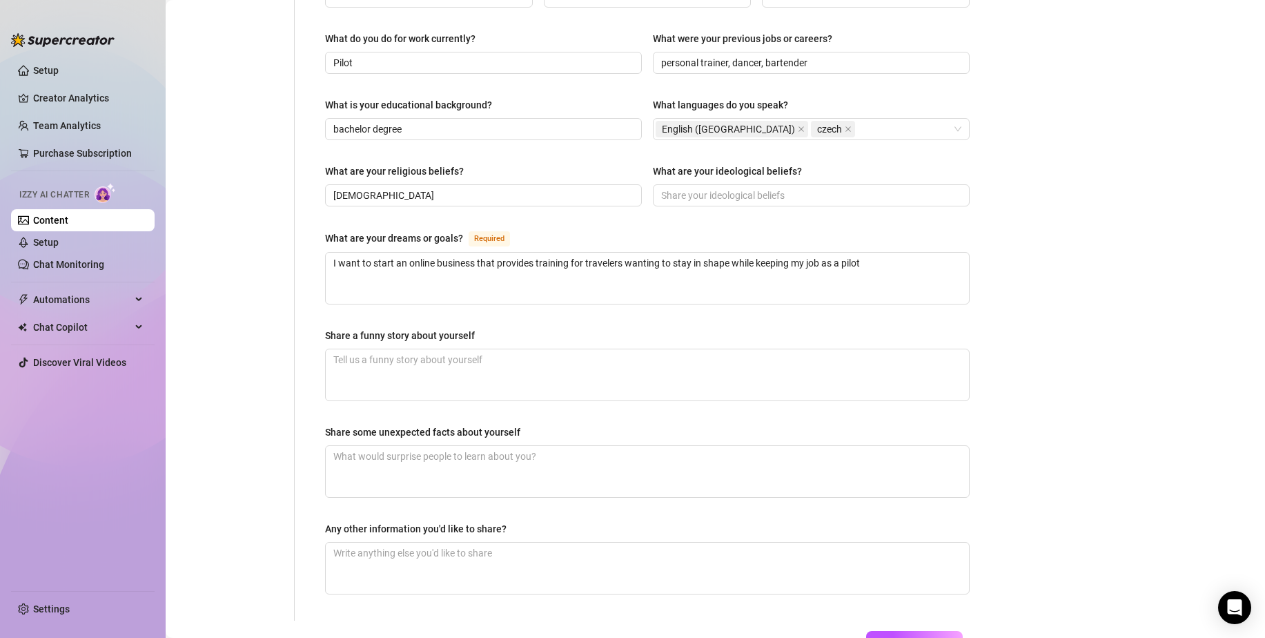
scroll to position [744, 0]
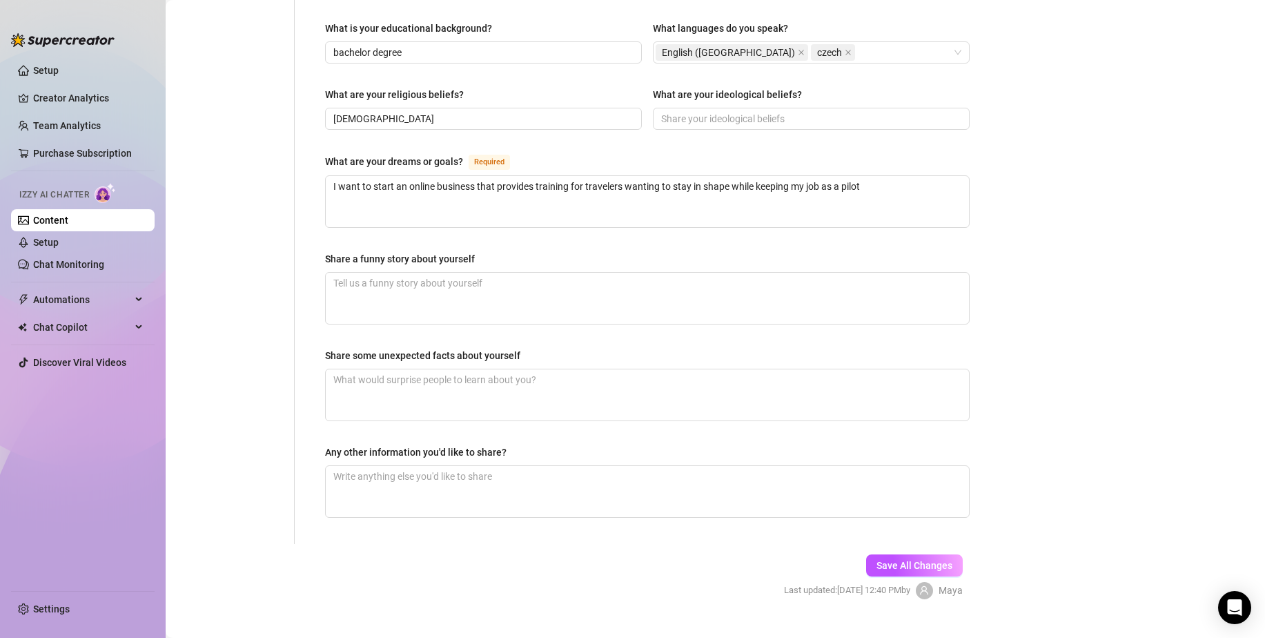
click at [659, 348] on div "Share some unexpected facts about yourself" at bounding box center [647, 358] width 645 height 21
click at [647, 369] on textarea "Share some unexpected facts about yourself" at bounding box center [647, 394] width 643 height 51
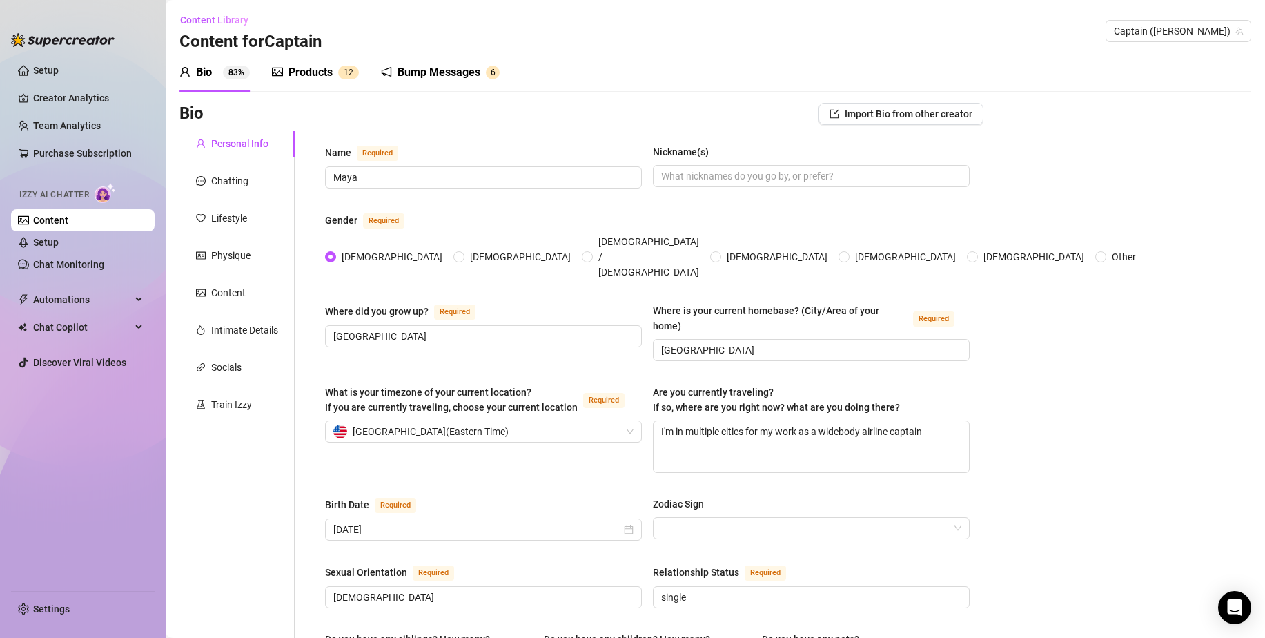
scroll to position [0, 0]
click at [218, 191] on div "Chatting" at bounding box center [236, 181] width 115 height 26
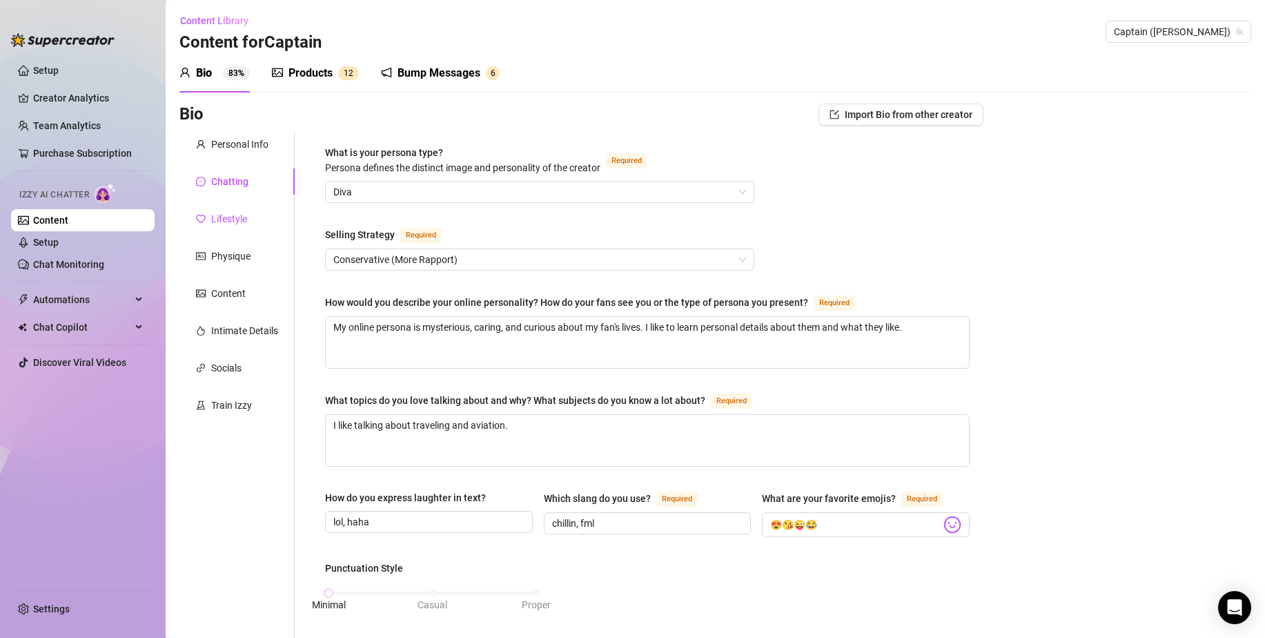
click at [208, 224] on div "Lifestyle" at bounding box center [221, 218] width 51 height 15
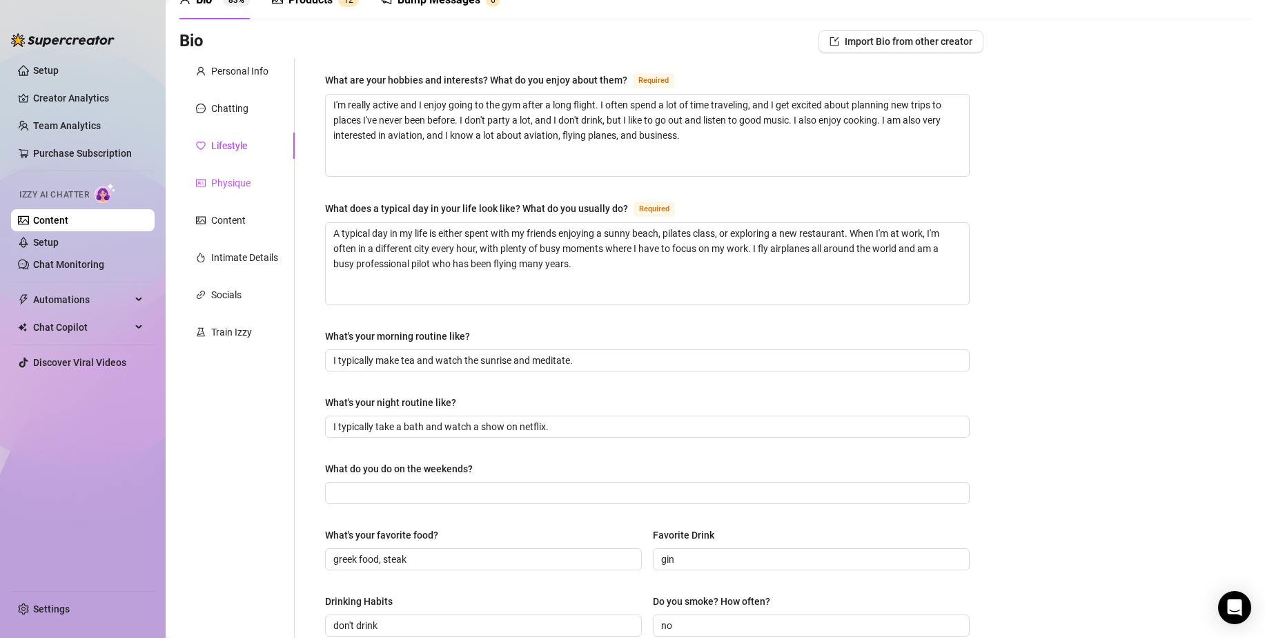
click at [237, 182] on div "Physique" at bounding box center [230, 182] width 39 height 15
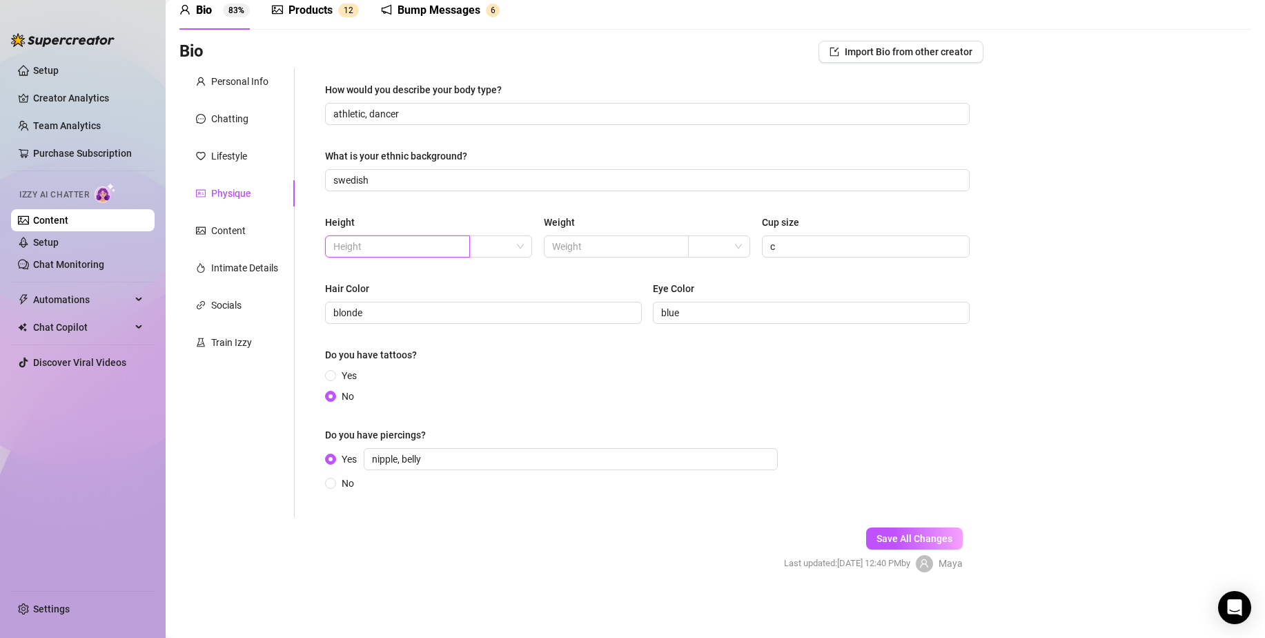
click at [448, 246] on input "text" at bounding box center [396, 246] width 126 height 15
type input "5"
click at [563, 239] on input "text" at bounding box center [615, 246] width 126 height 15
type input "145"
click at [222, 233] on div "Content" at bounding box center [228, 230] width 35 height 15
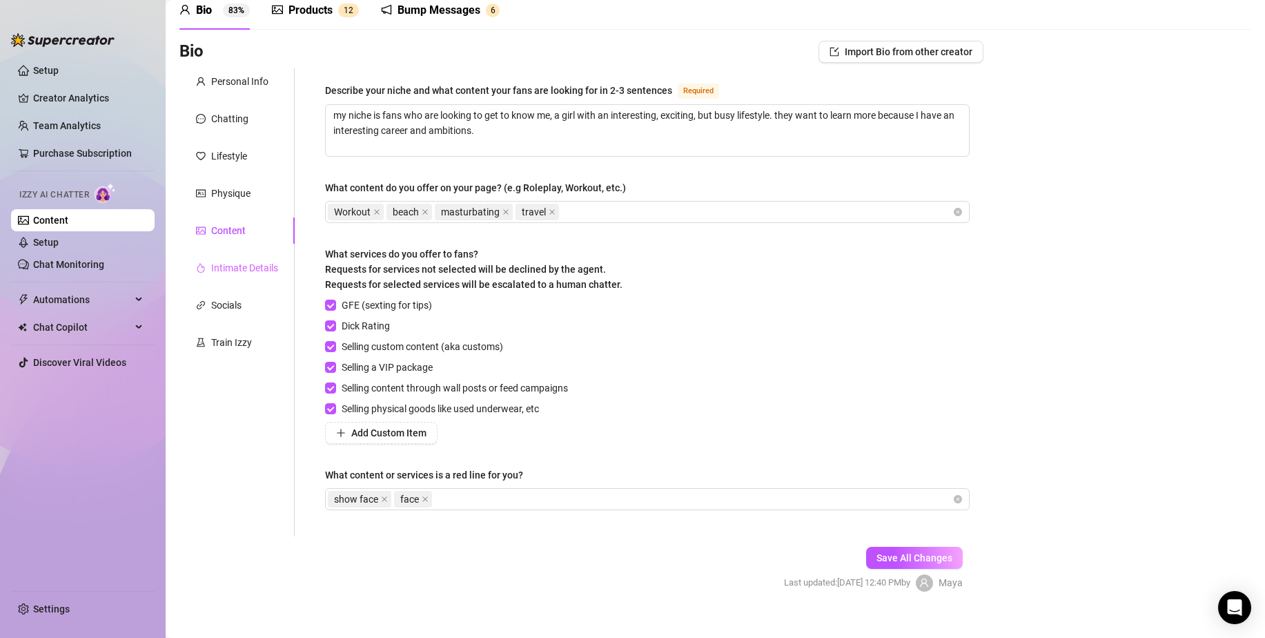
click at [230, 260] on div "Intimate Details" at bounding box center [236, 268] width 115 height 26
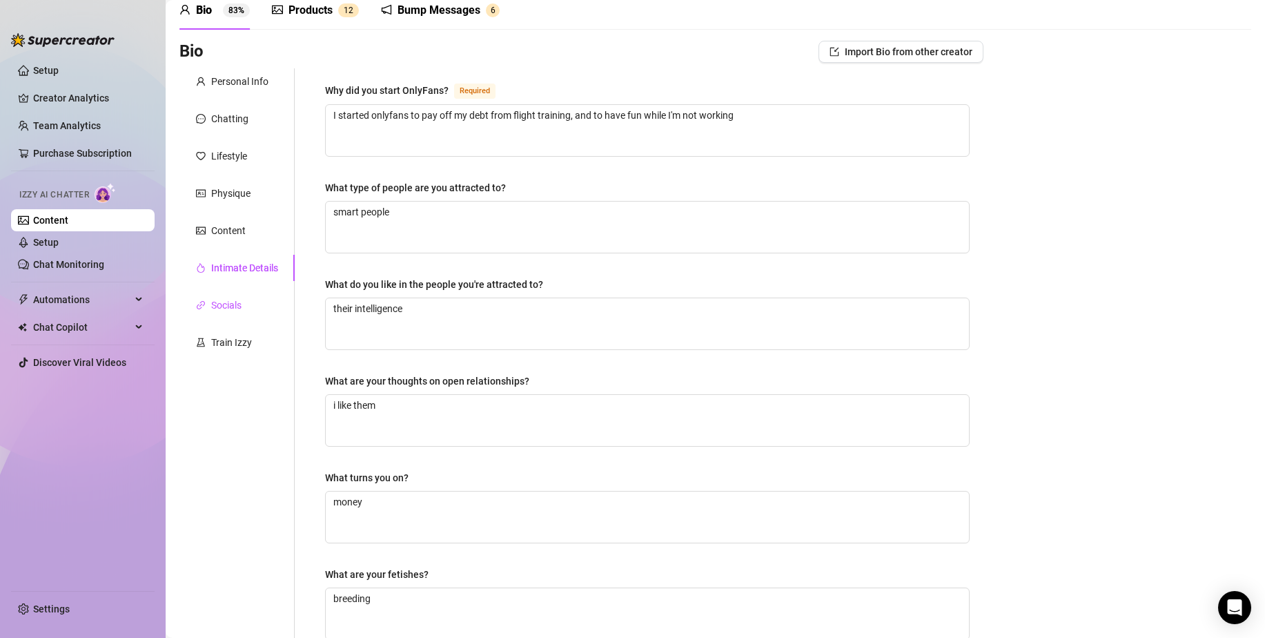
click at [227, 308] on div "Socials" at bounding box center [226, 305] width 30 height 15
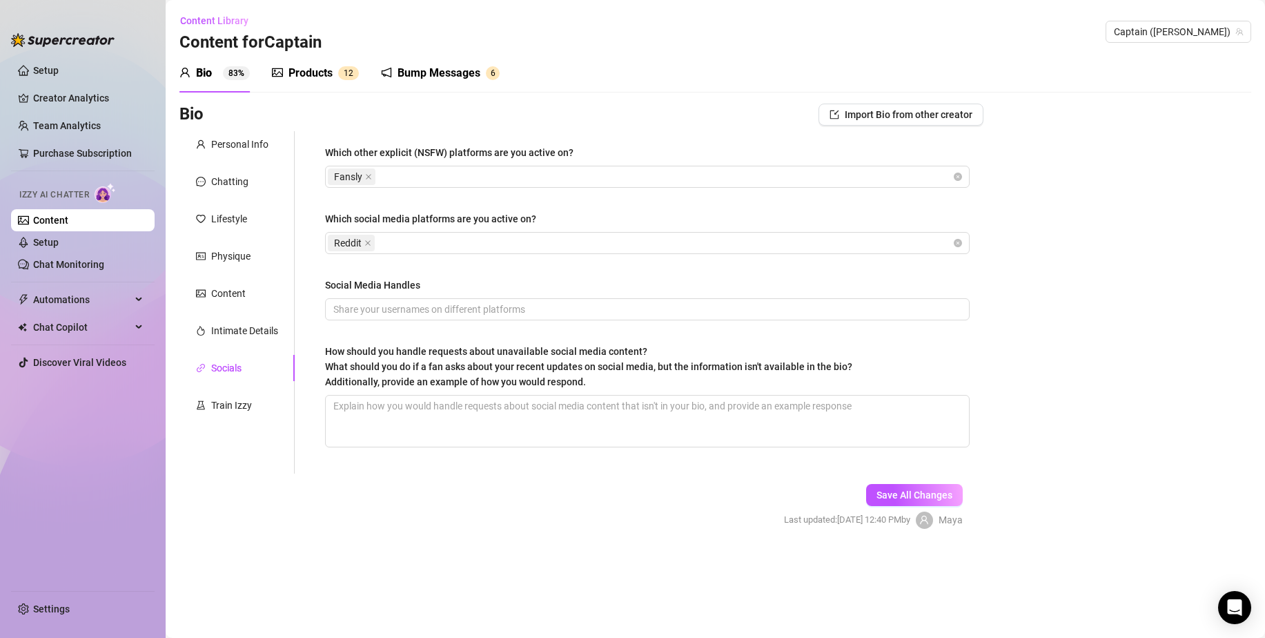
scroll to position [0, 0]
click at [229, 399] on div "Train Izzy" at bounding box center [231, 405] width 41 height 15
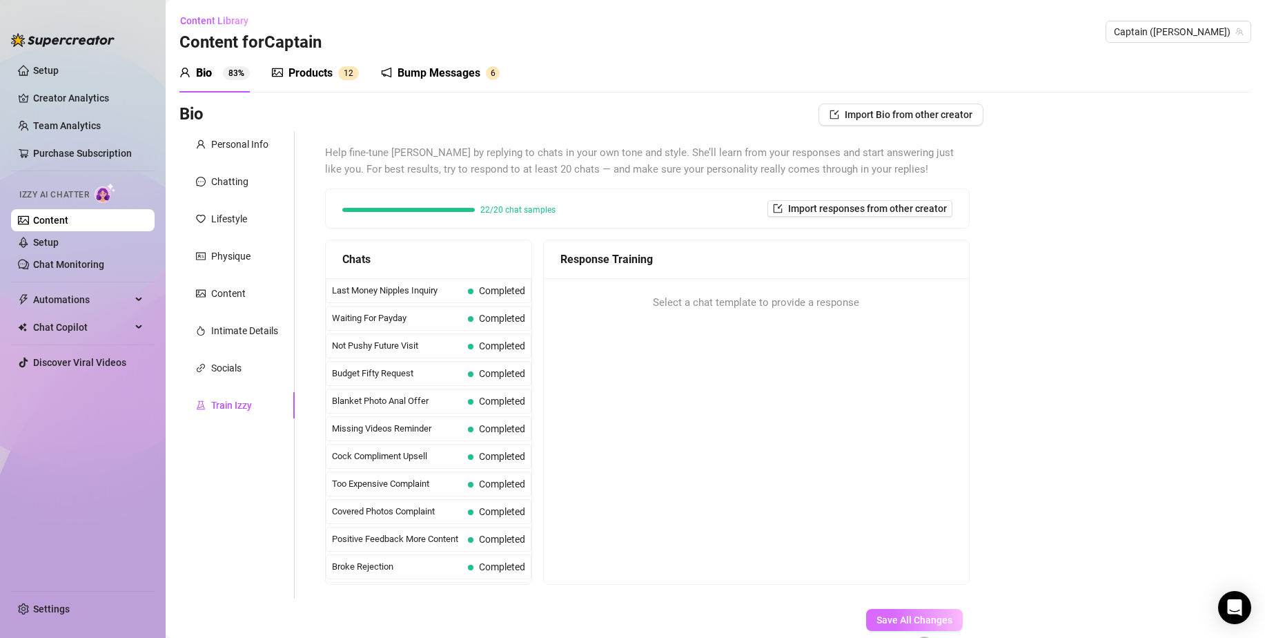
click at [885, 615] on span "Save All Changes" at bounding box center [915, 619] width 76 height 11
click at [426, 81] on div "Bump Messages" at bounding box center [439, 73] width 83 height 17
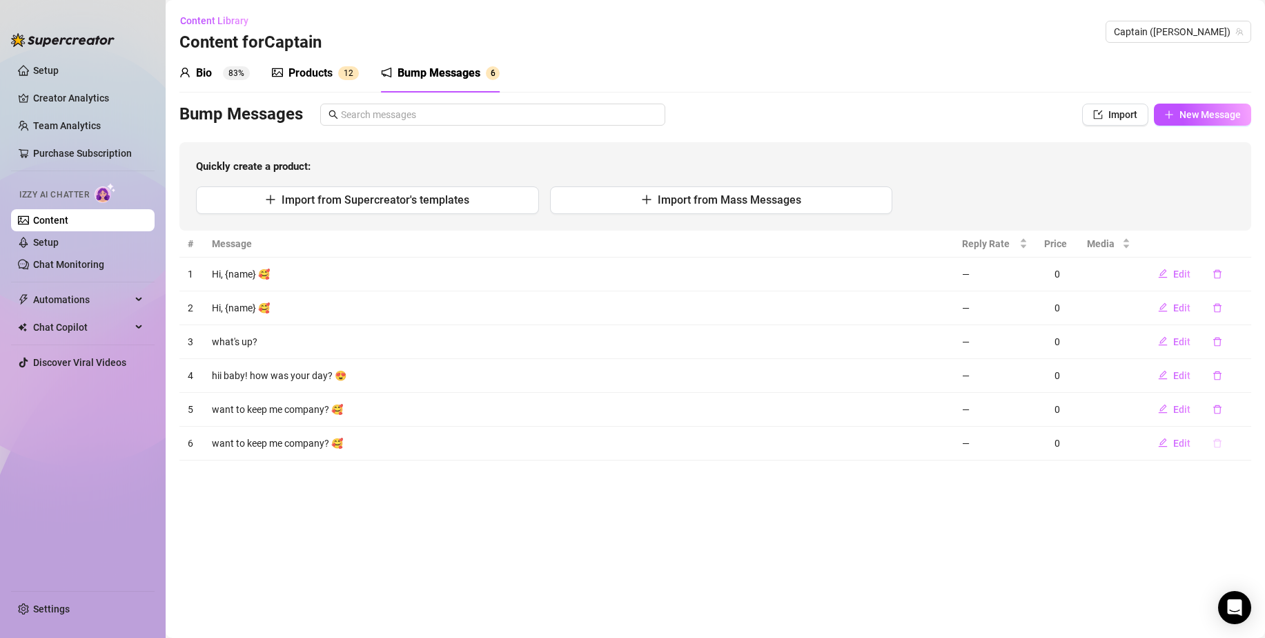
click at [1217, 446] on icon "delete" at bounding box center [1218, 443] width 10 height 10
click at [1245, 409] on span "Yes" at bounding box center [1242, 407] width 17 height 11
click at [585, 207] on button "Import from Mass Messages" at bounding box center [721, 200] width 343 height 28
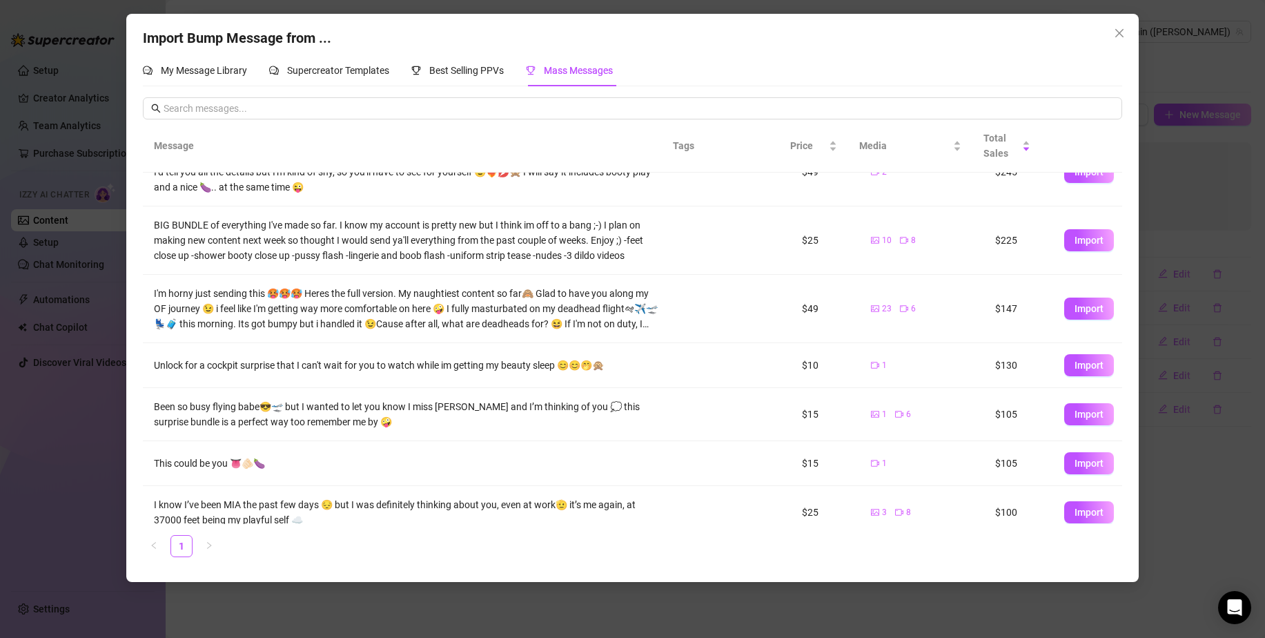
scroll to position [201, 0]
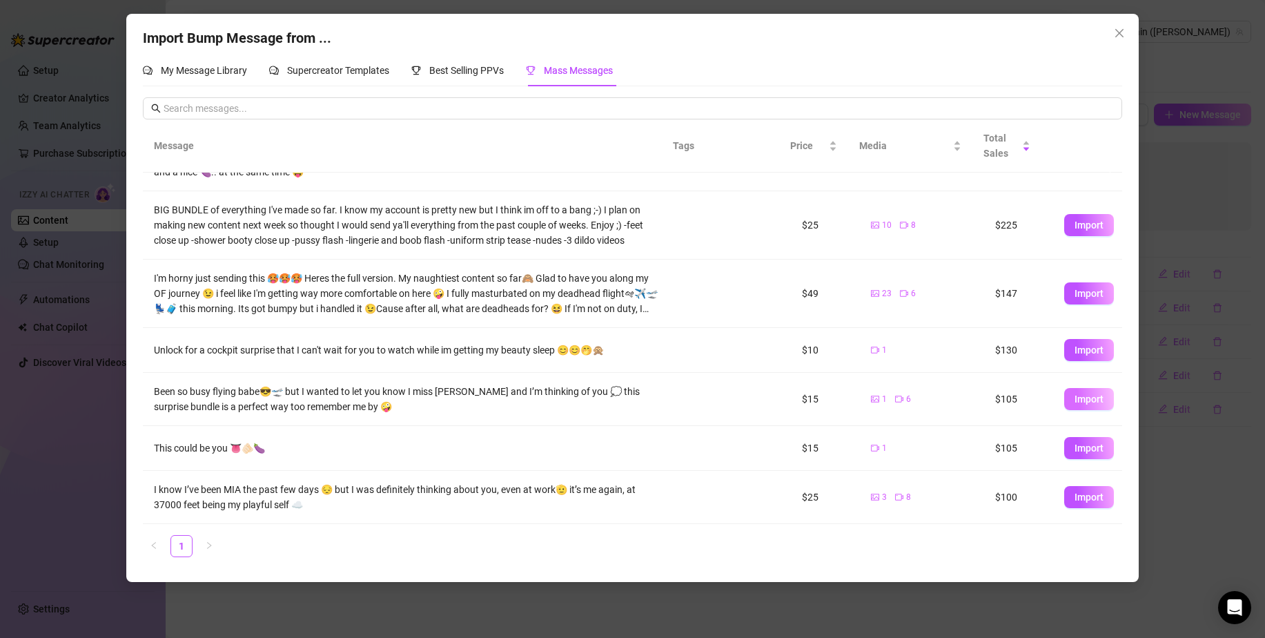
click at [1065, 396] on button "Import" at bounding box center [1090, 399] width 50 height 22
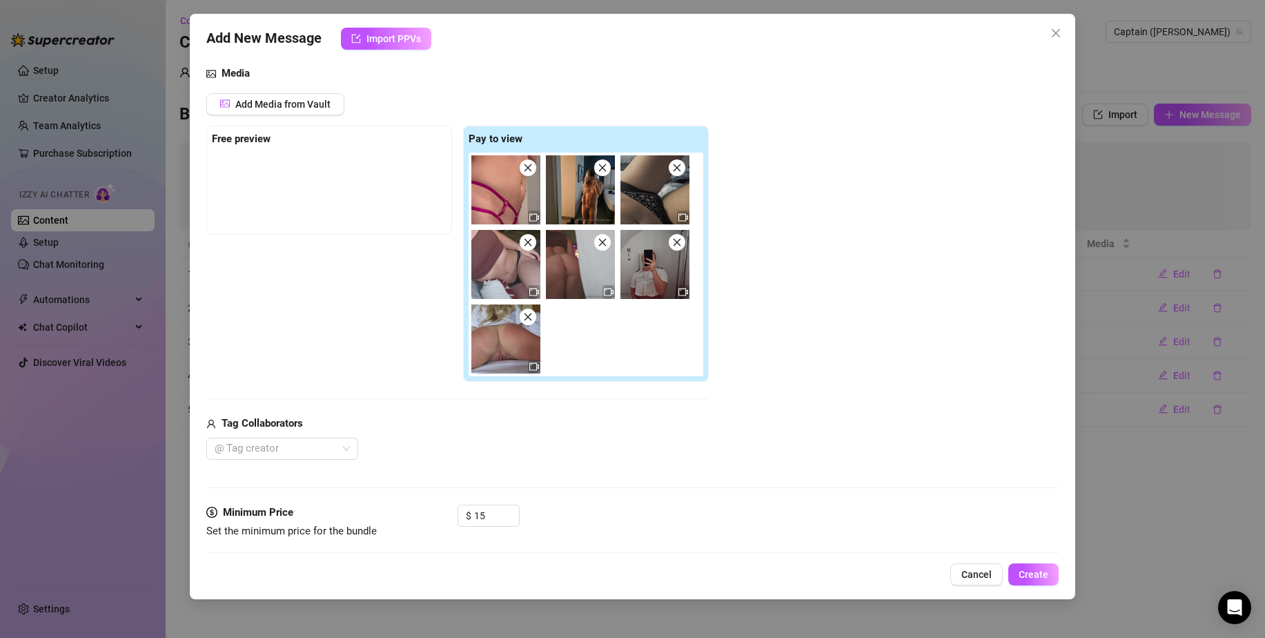
scroll to position [187, 0]
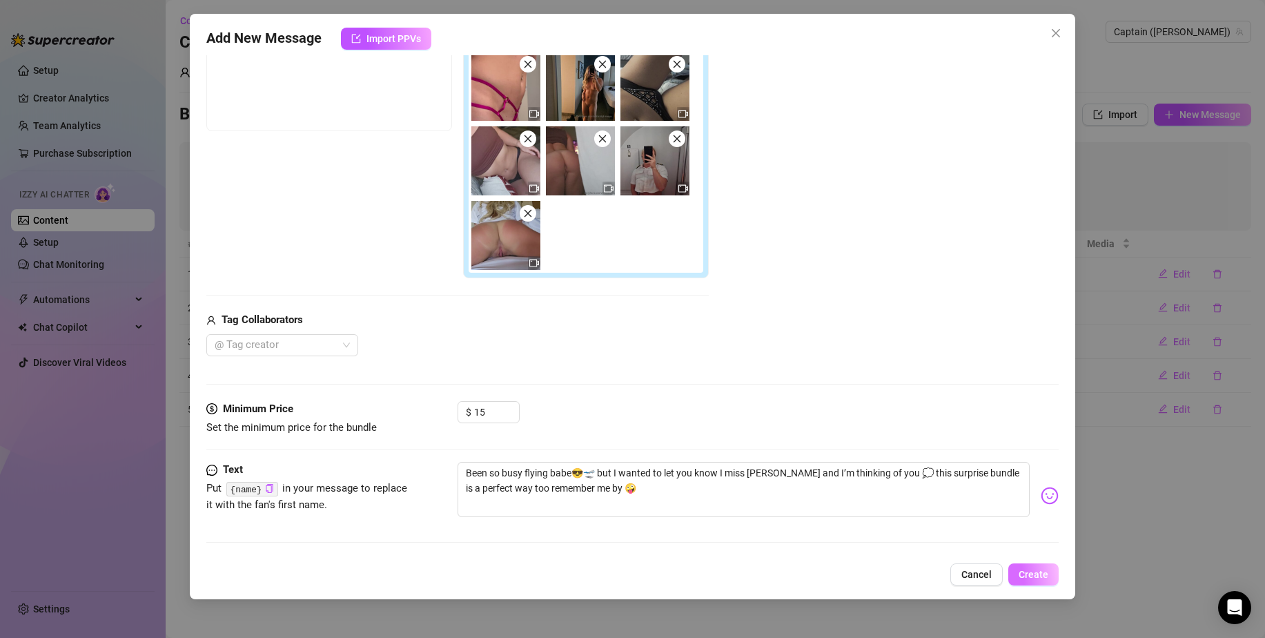
click at [1033, 579] on span "Create" at bounding box center [1034, 574] width 30 height 11
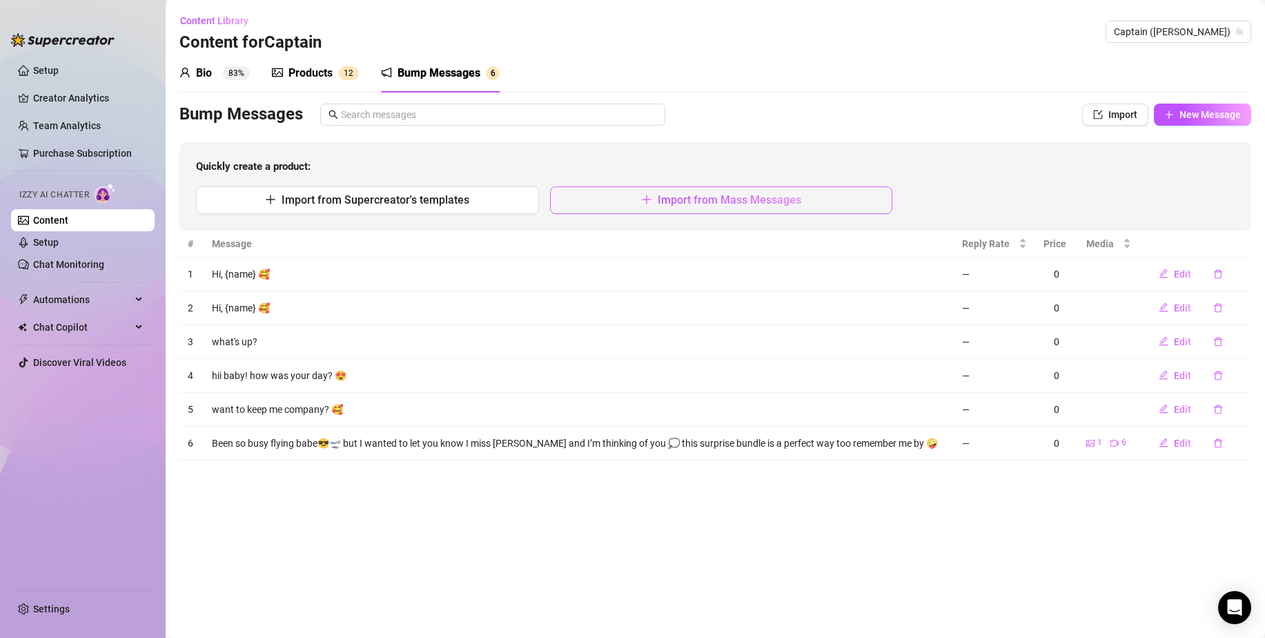
click at [794, 206] on span "Import from Mass Messages" at bounding box center [730, 199] width 144 height 13
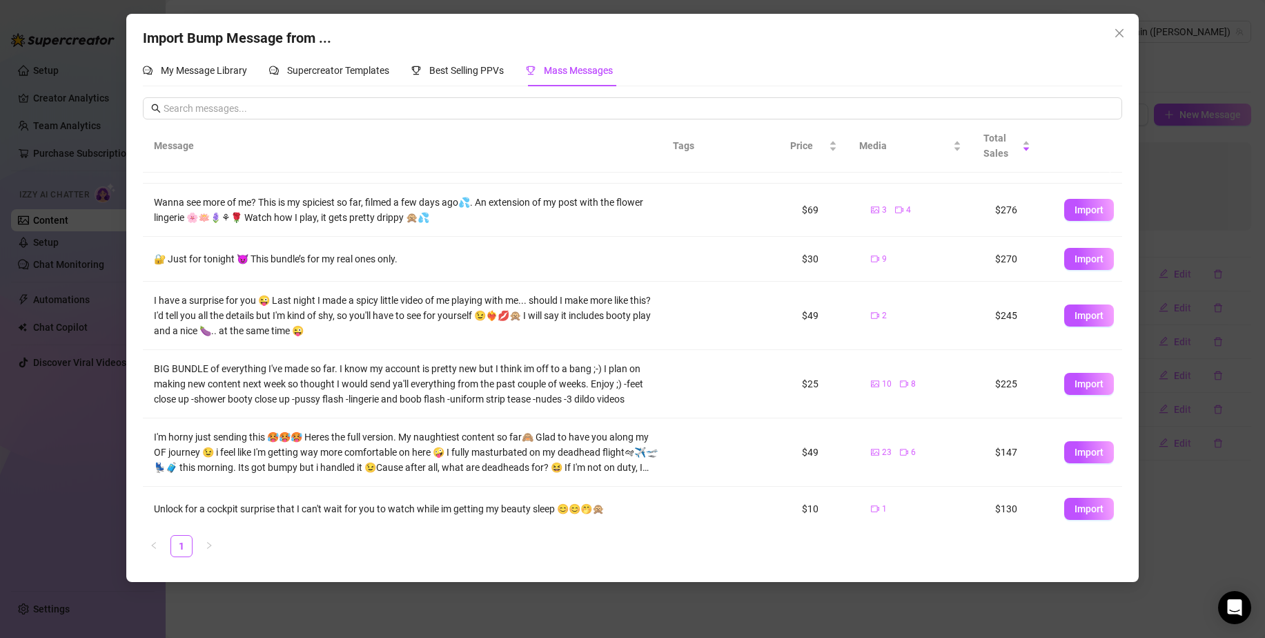
scroll to position [43, 0]
click at [1076, 206] on span "Import" at bounding box center [1089, 209] width 29 height 11
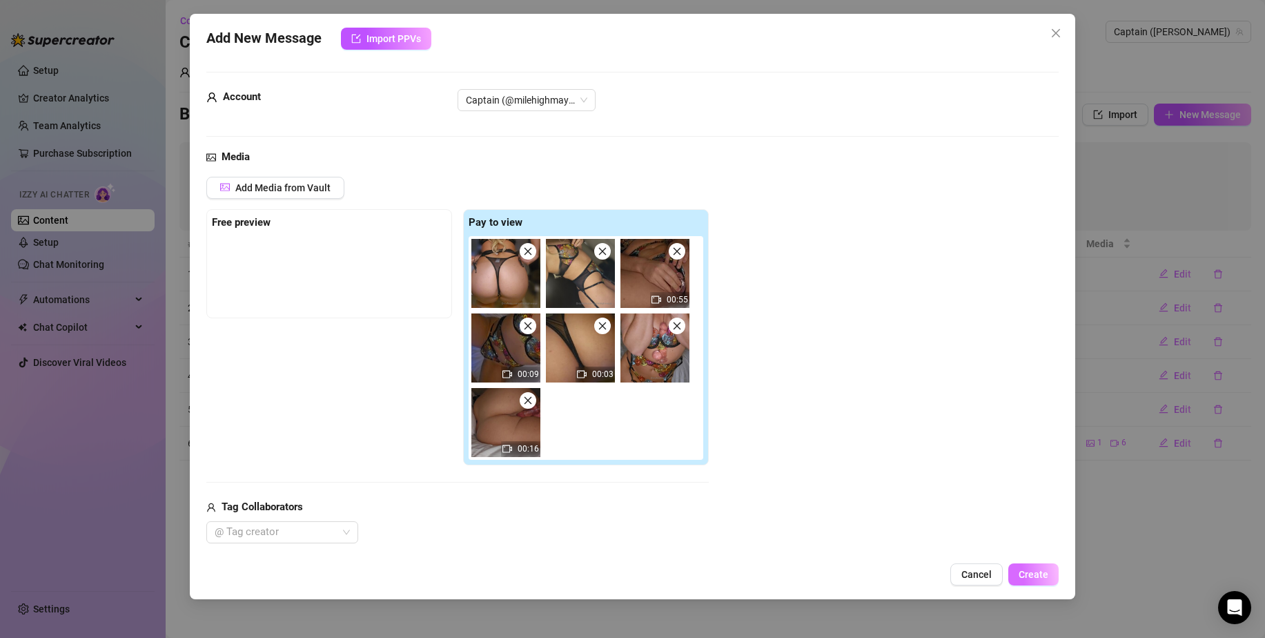
click at [1028, 569] on span "Create" at bounding box center [1034, 574] width 30 height 11
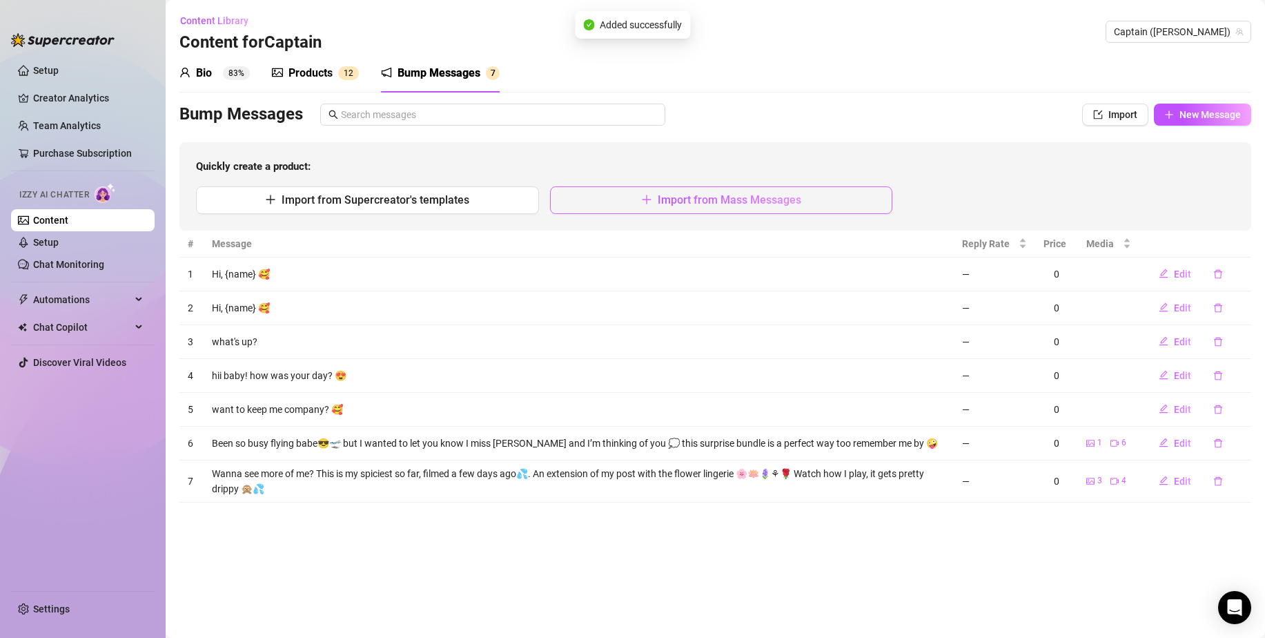
click at [683, 201] on span "Import from Mass Messages" at bounding box center [730, 199] width 144 height 13
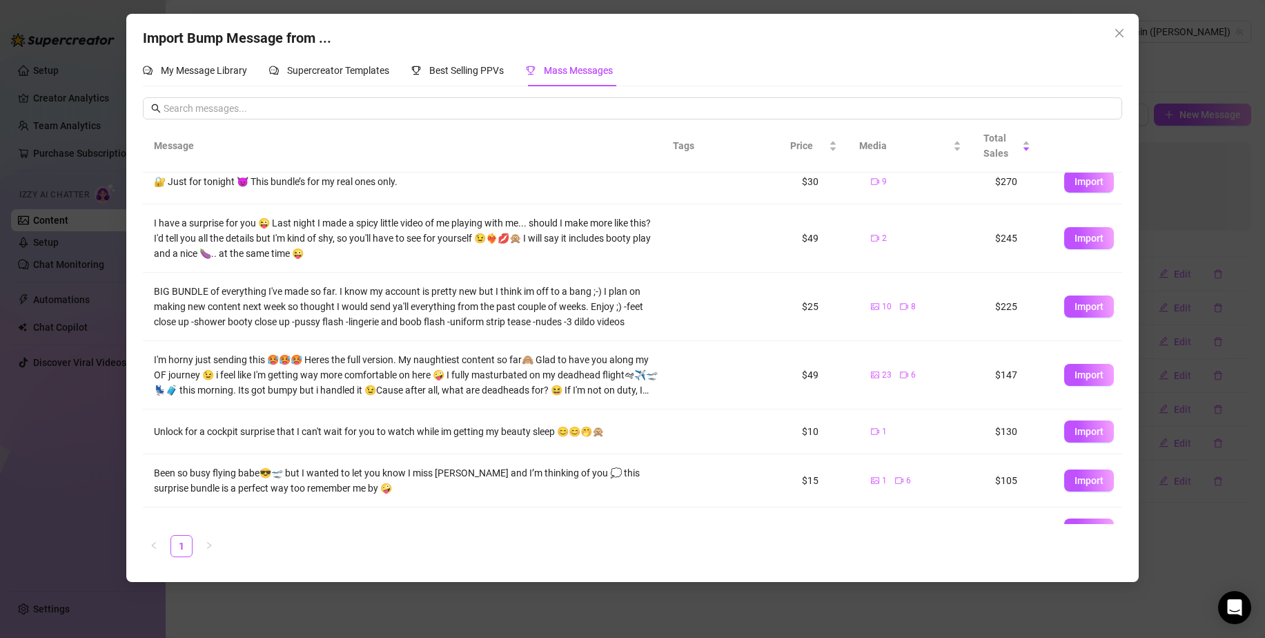
scroll to position [0, 0]
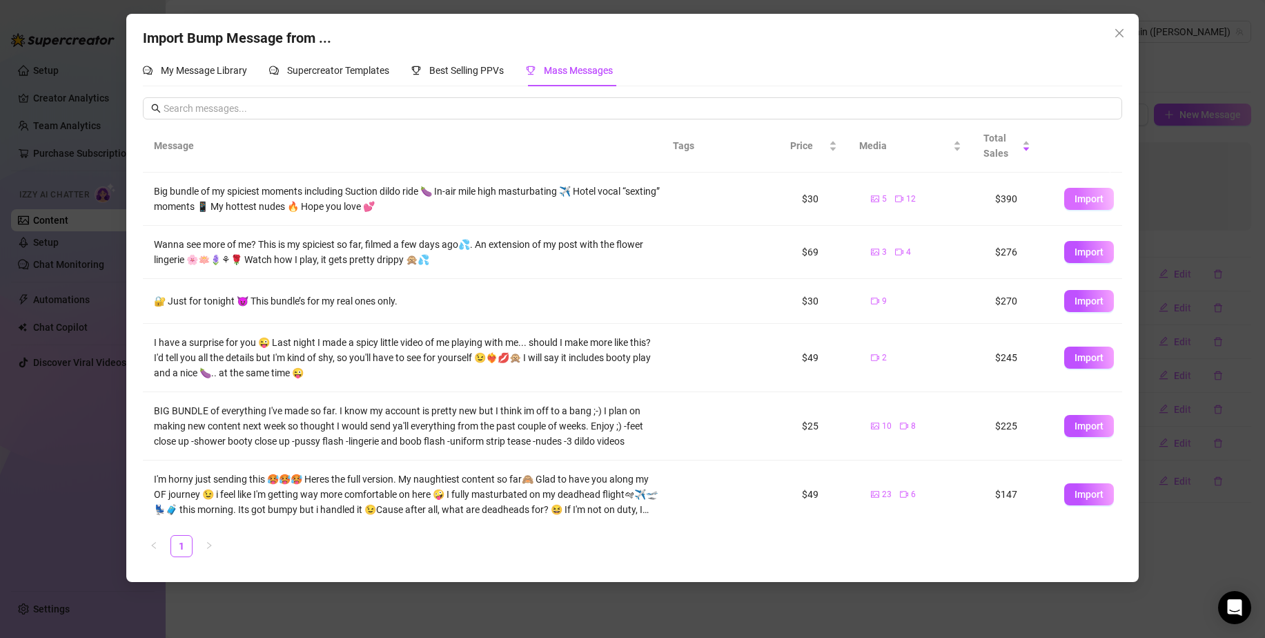
click at [1075, 199] on span "Import" at bounding box center [1089, 198] width 29 height 11
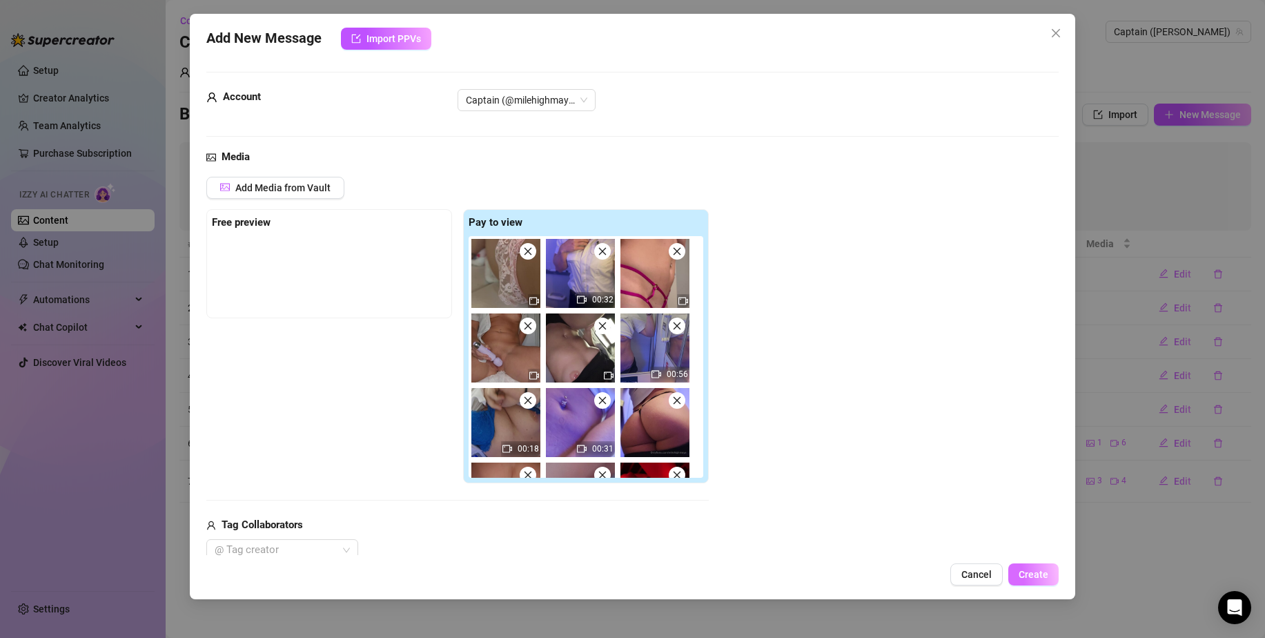
click at [1024, 571] on span "Create" at bounding box center [1034, 574] width 30 height 11
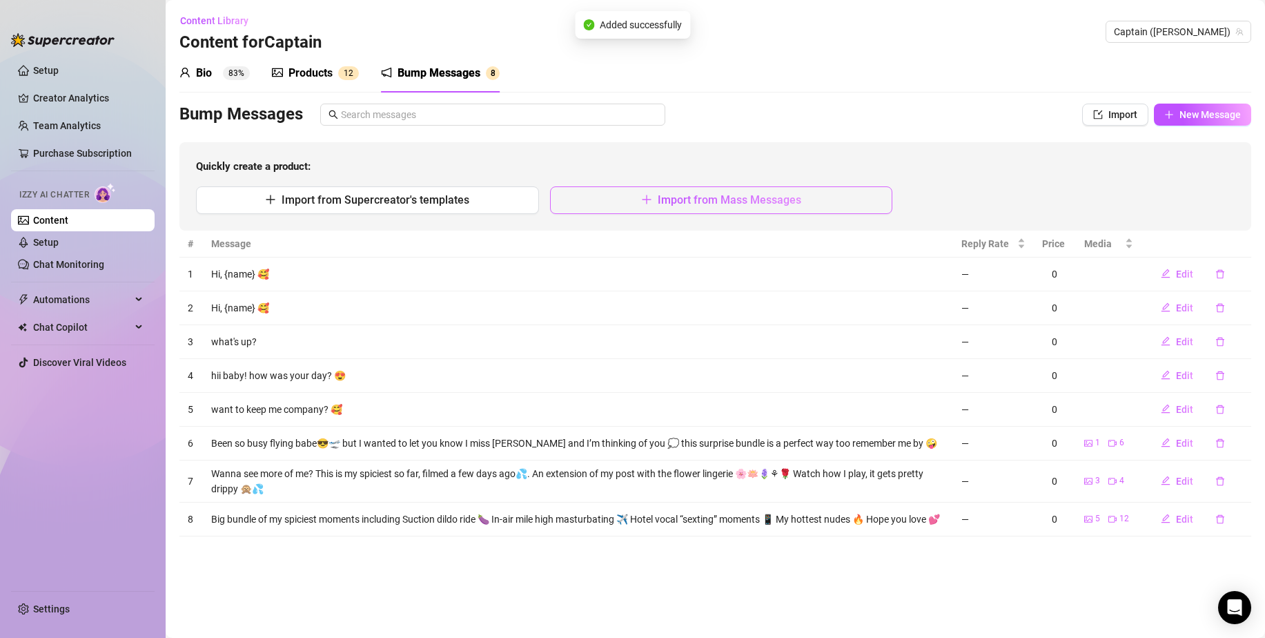
click at [659, 196] on span "Import from Mass Messages" at bounding box center [730, 199] width 144 height 13
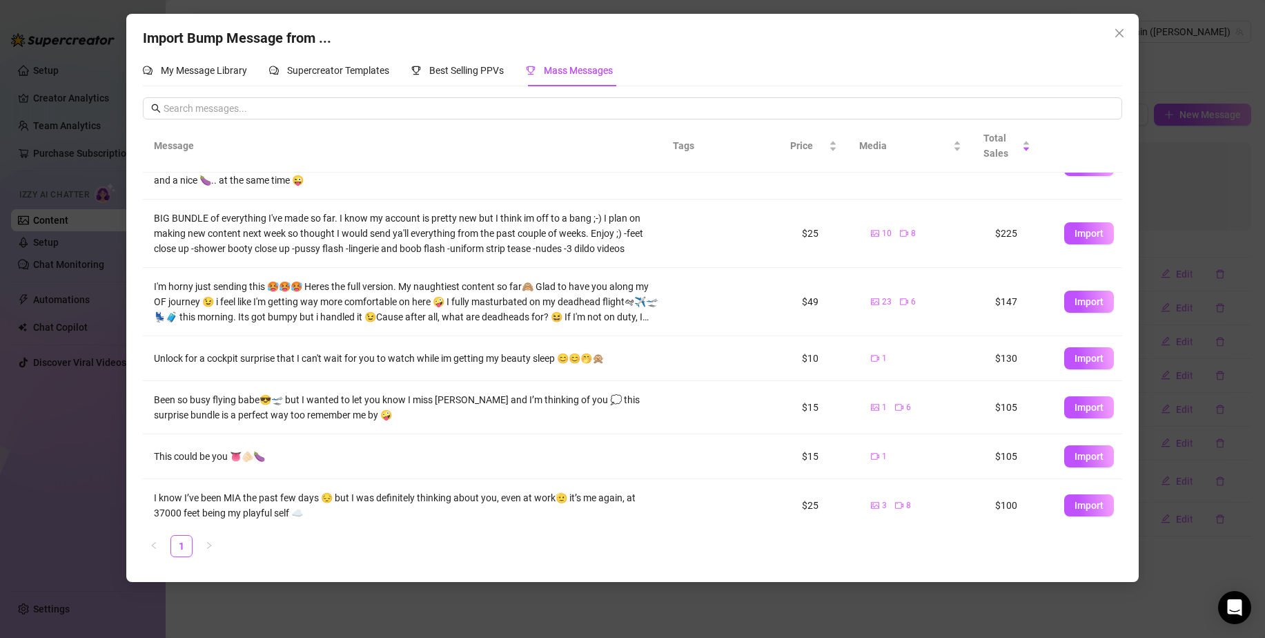
scroll to position [201, 0]
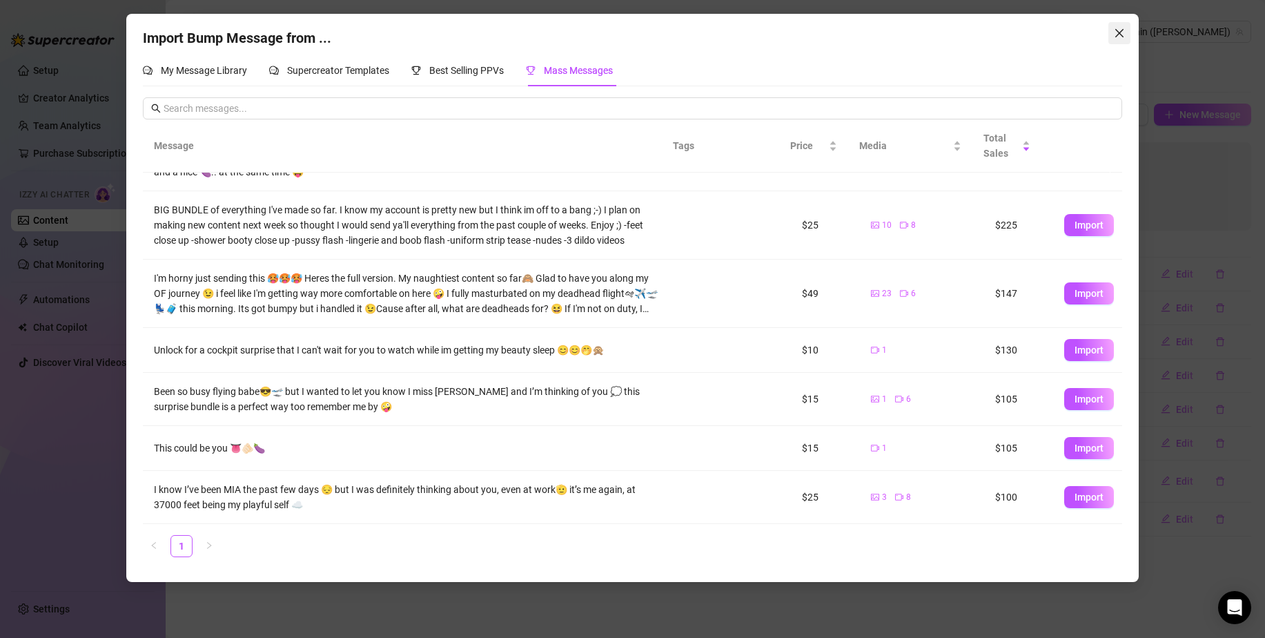
click at [1118, 43] on button "Close" at bounding box center [1120, 33] width 22 height 22
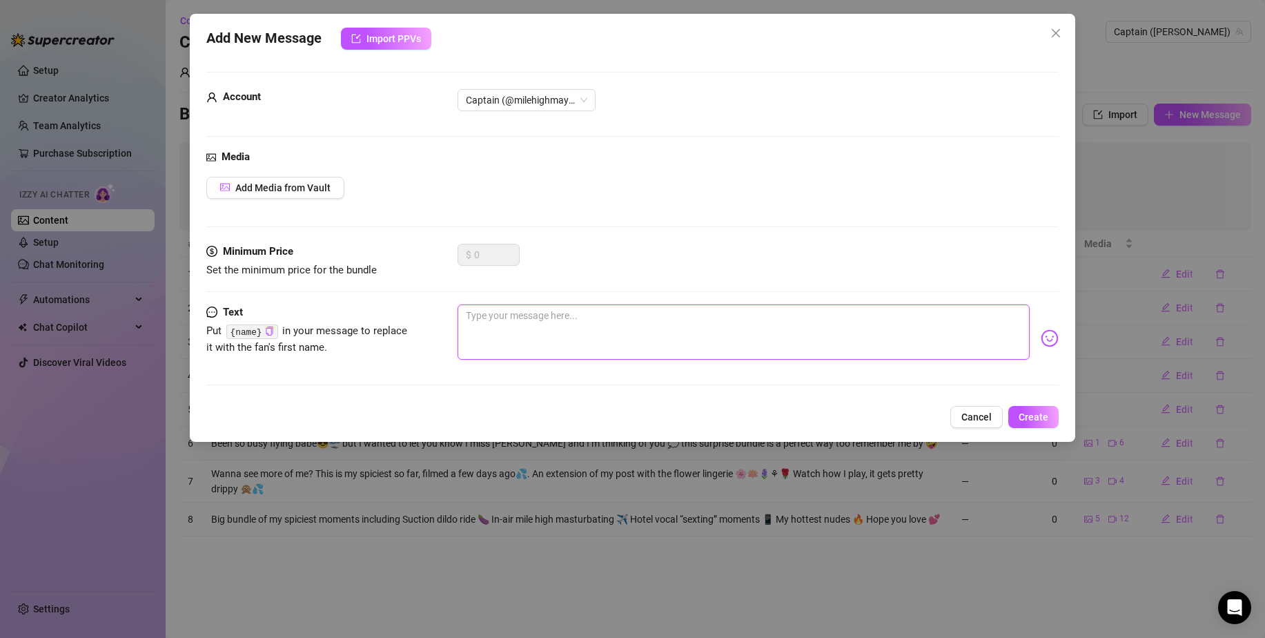
click at [705, 317] on textarea at bounding box center [744, 331] width 572 height 55
type textarea "B"
type textarea "Be"
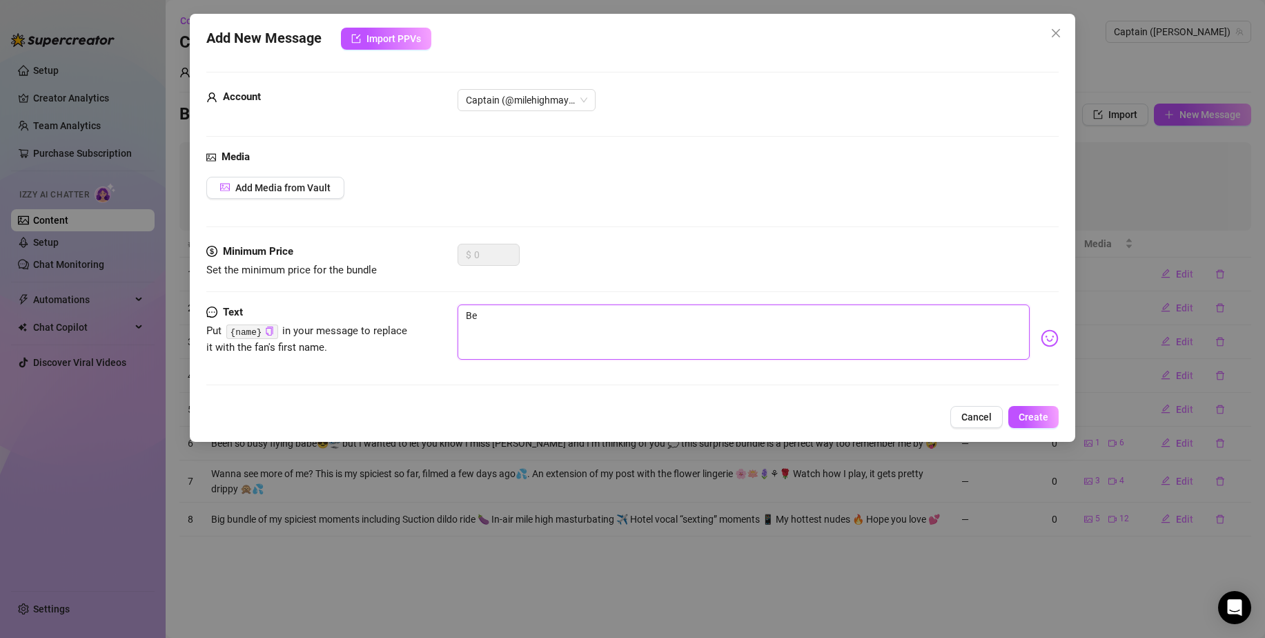
type textarea "Bee"
type textarea "Been"
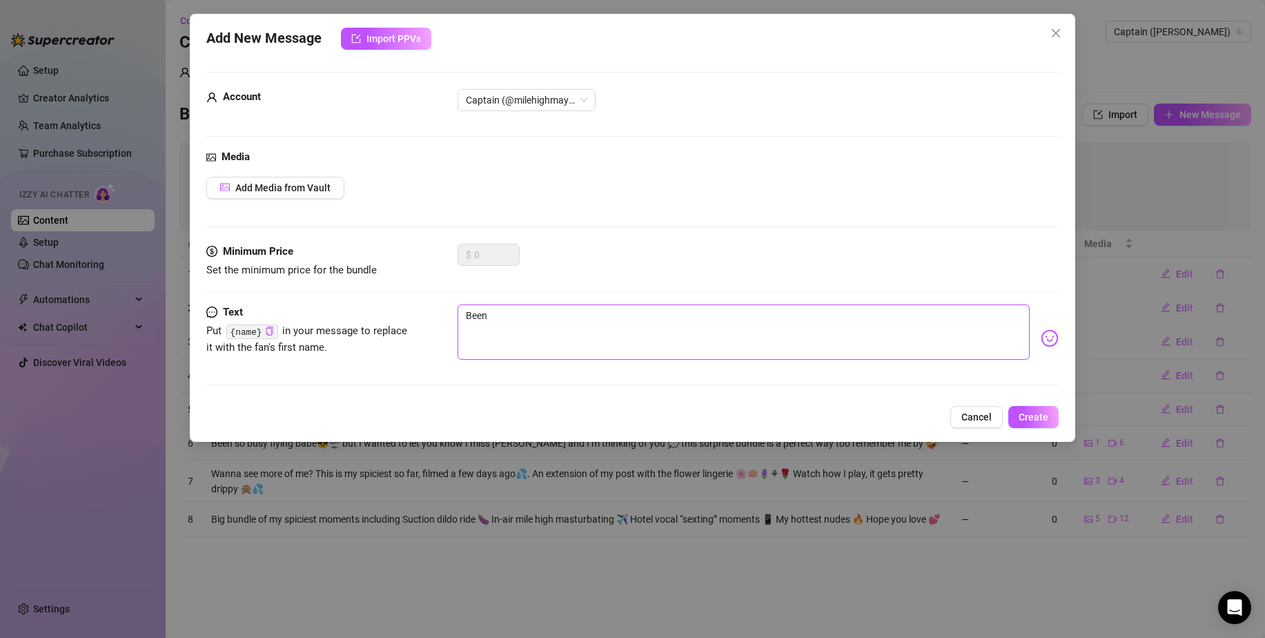
type textarea "Been"
type textarea "Been b"
type textarea "Been bu"
type textarea "Been bus"
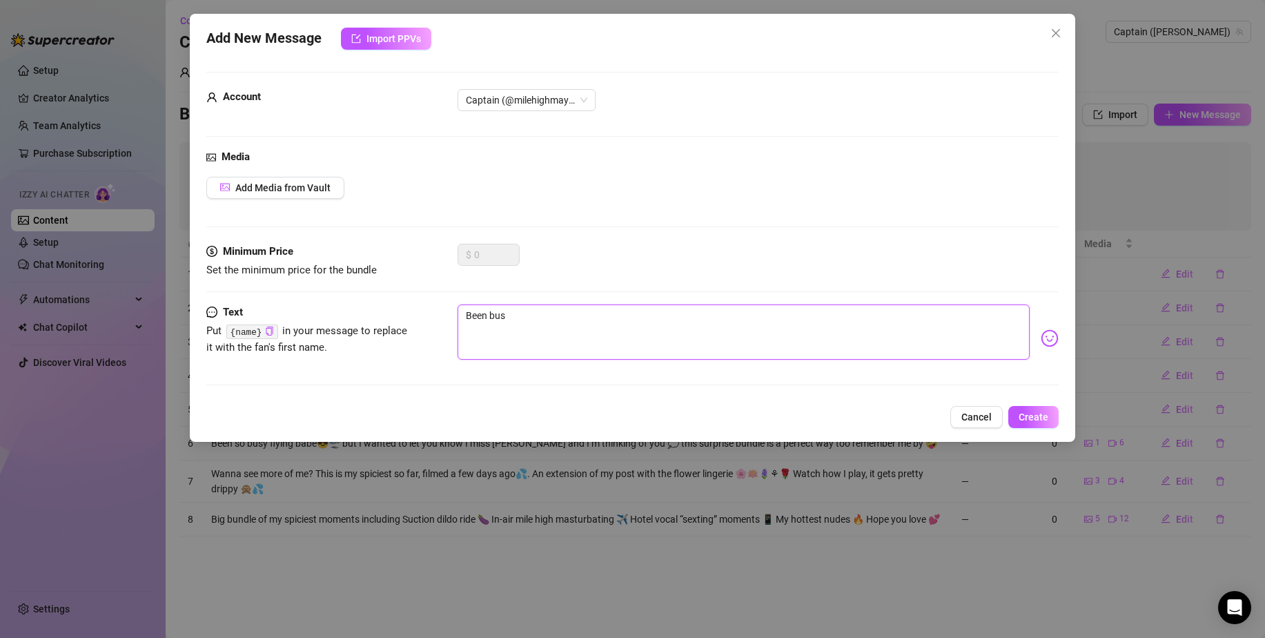
type textarea "Been busy"
type textarea "Been busy f"
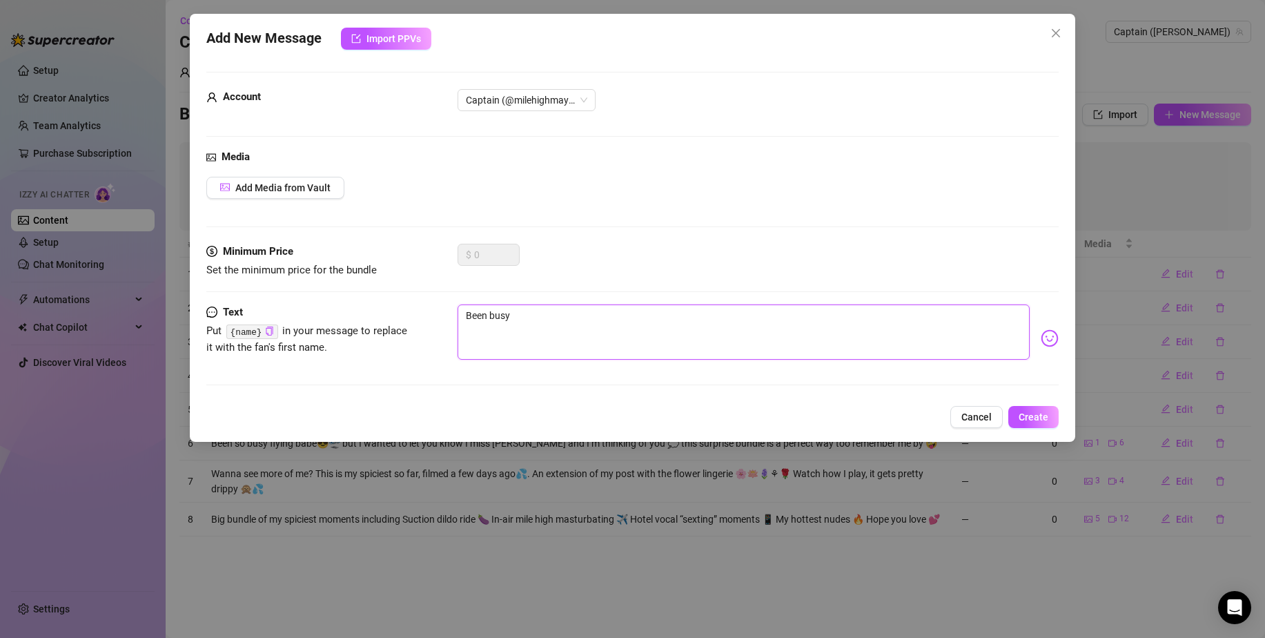
type textarea "Been busy f"
type textarea "Been busy fl"
type textarea "Been busy fly"
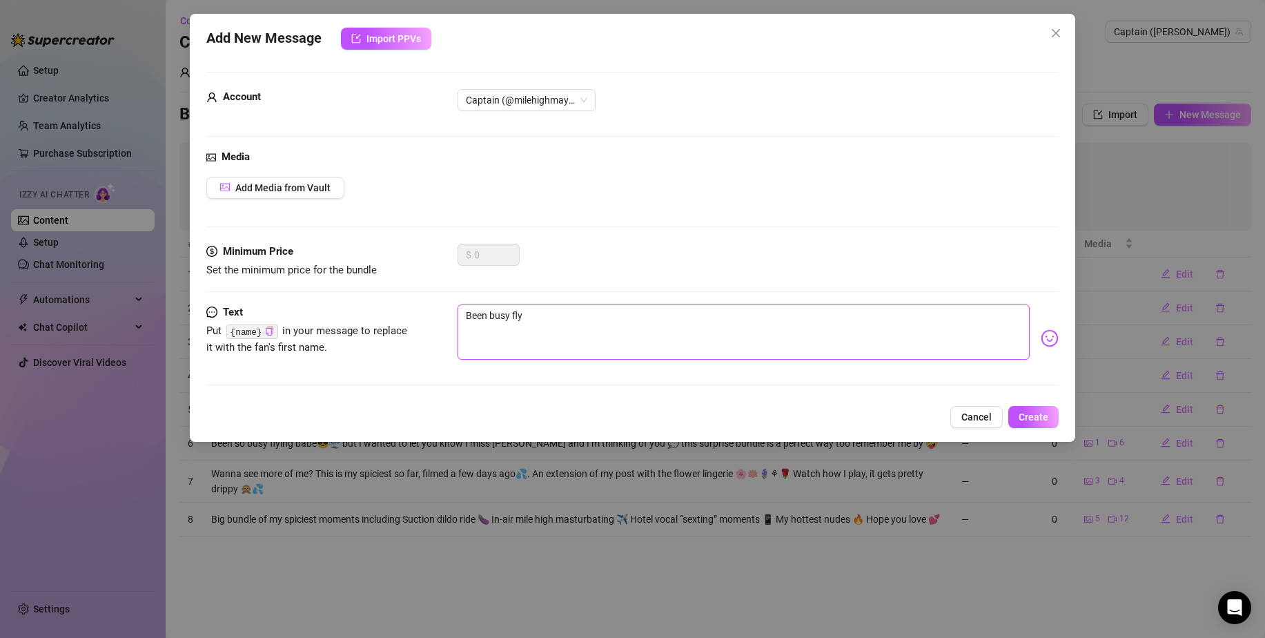
type textarea "Been busy flyi"
type textarea "Been busy flyin"
type textarea "Been busy flying"
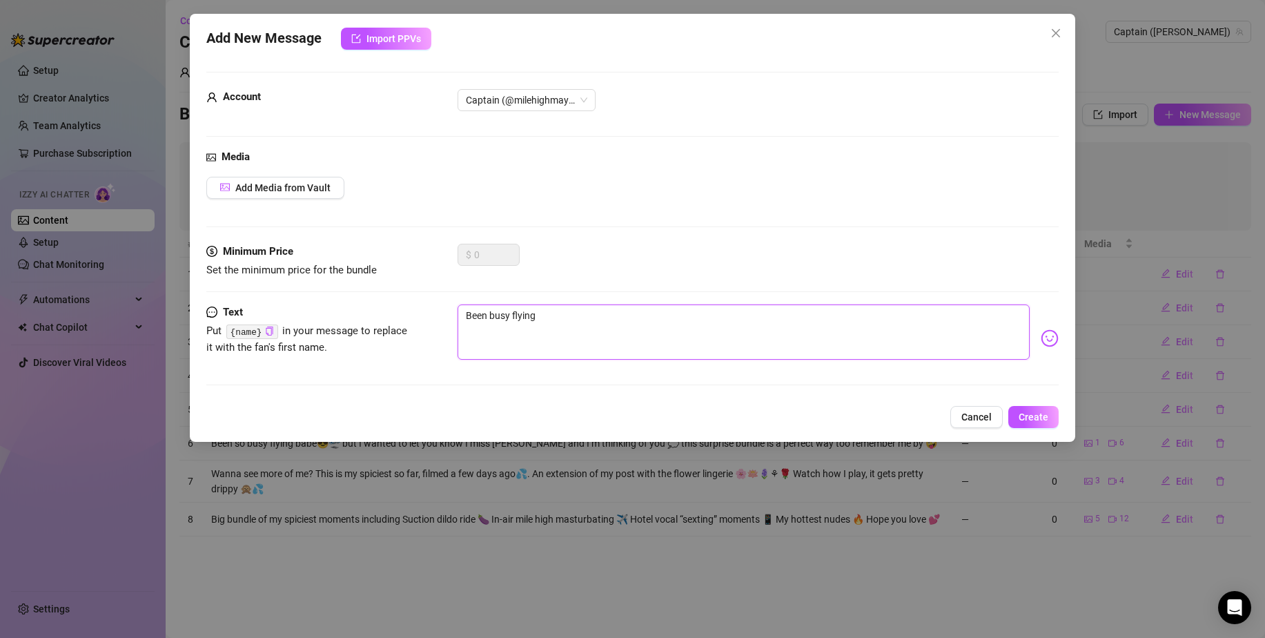
type textarea "Been busy flying"
type textarea "Been busy flying t"
type textarea "Been busy flying th"
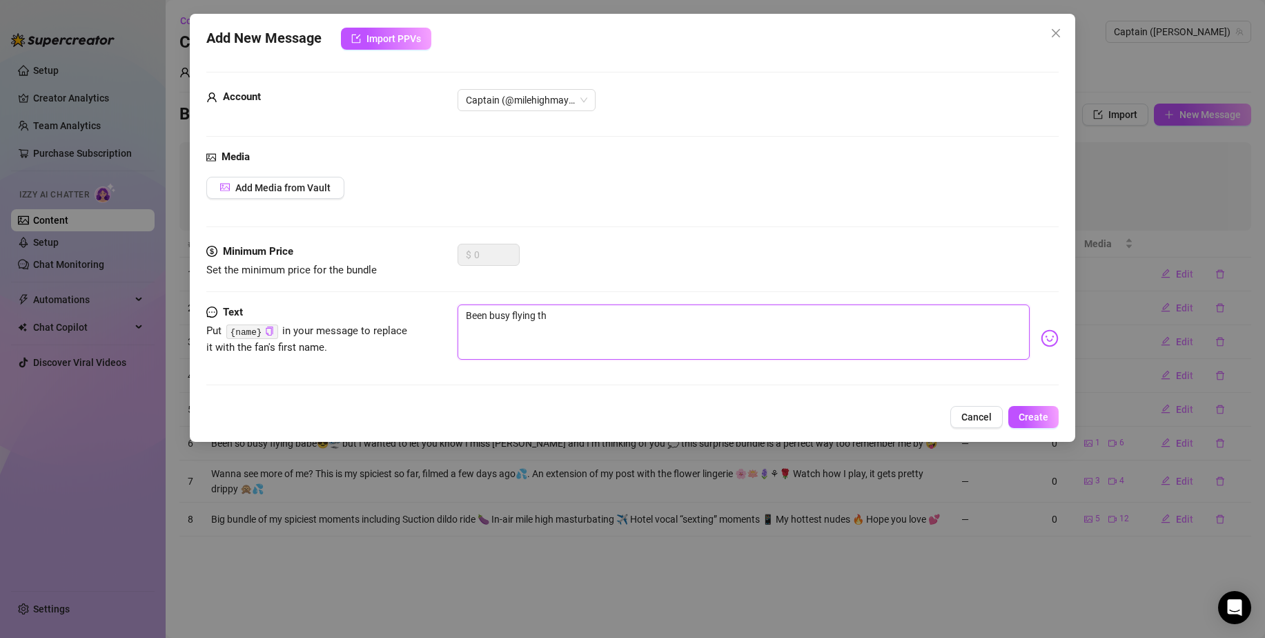
type textarea "Been busy flying the"
type textarea "Been busy flying the f"
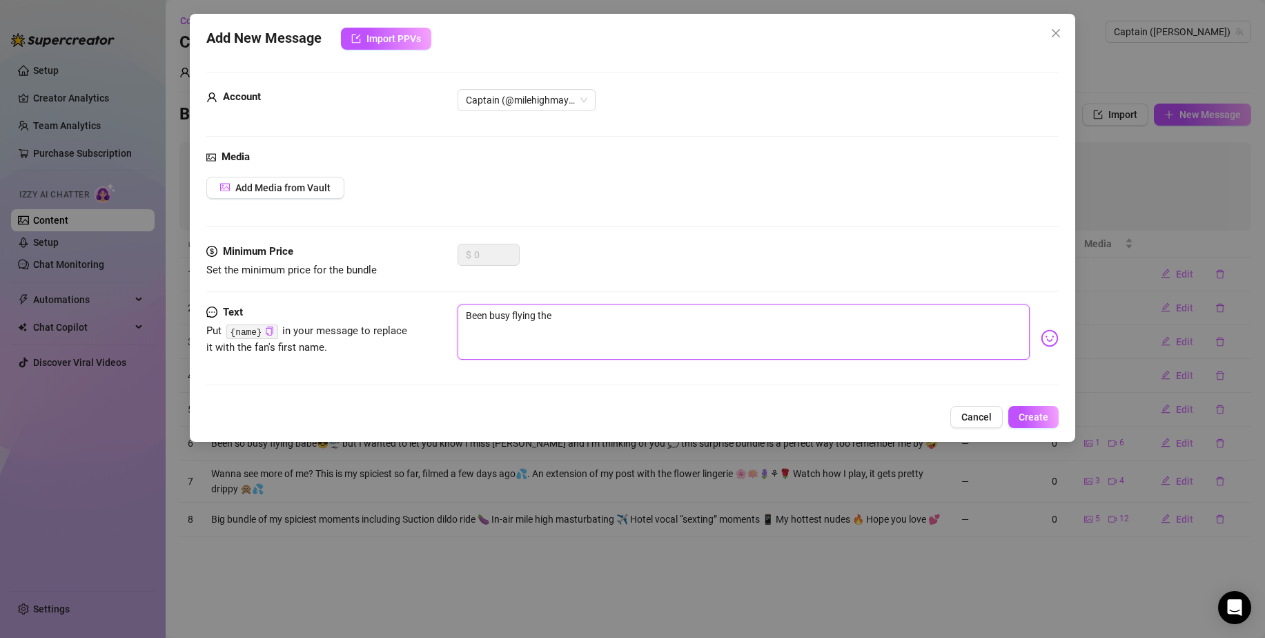
type textarea "Been busy flying the f"
type textarea "Been busy flying the fr"
type textarea "Been busy flying the fri"
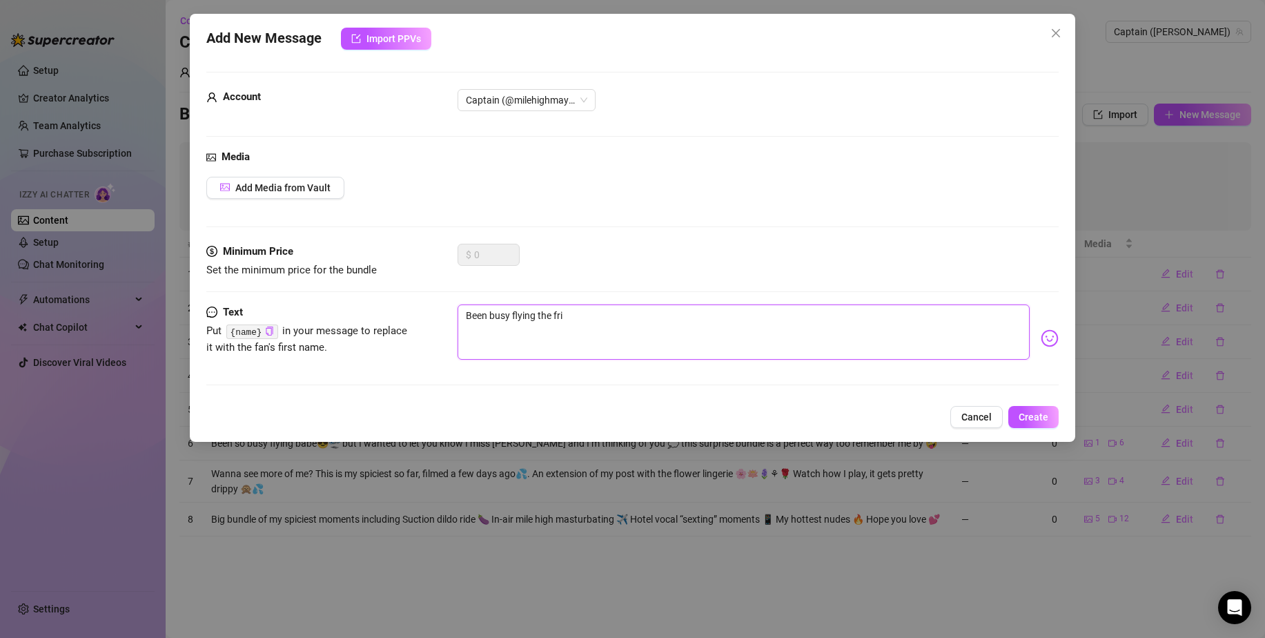
type textarea "Been busy flying the frie"
type textarea "Been busy flying the fried"
type textarea "Been busy flying the friedn"
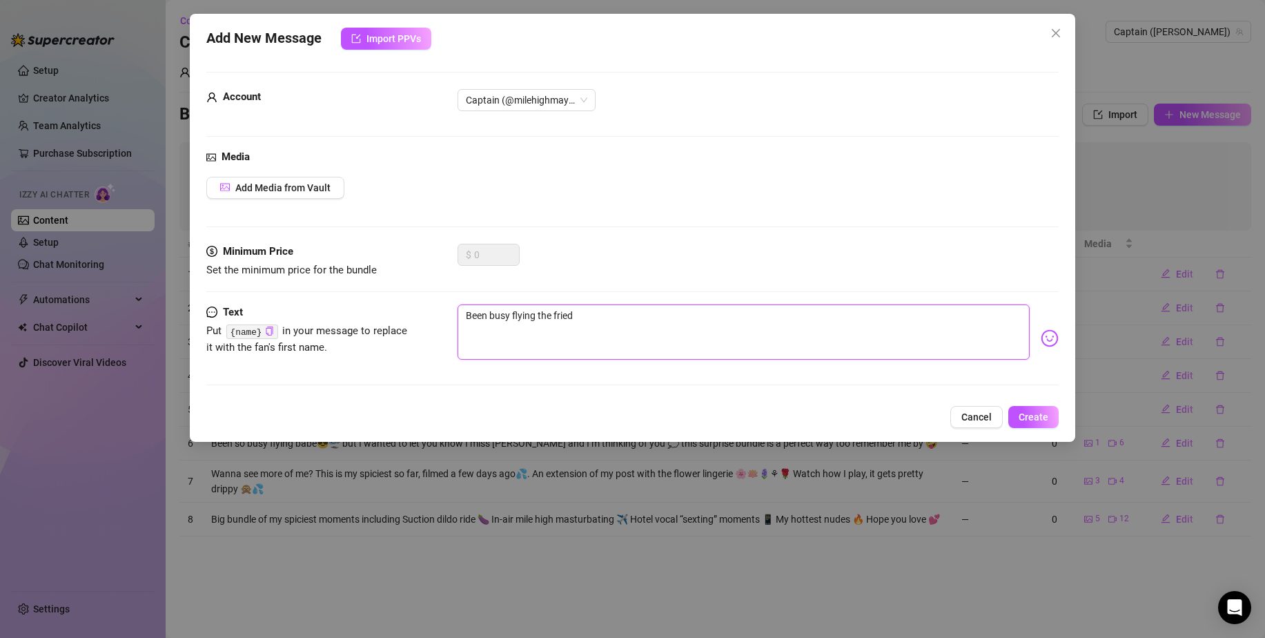
type textarea "Been busy flying the friedn"
type textarea "Been busy flying the fried"
type textarea "Been busy flying the frie"
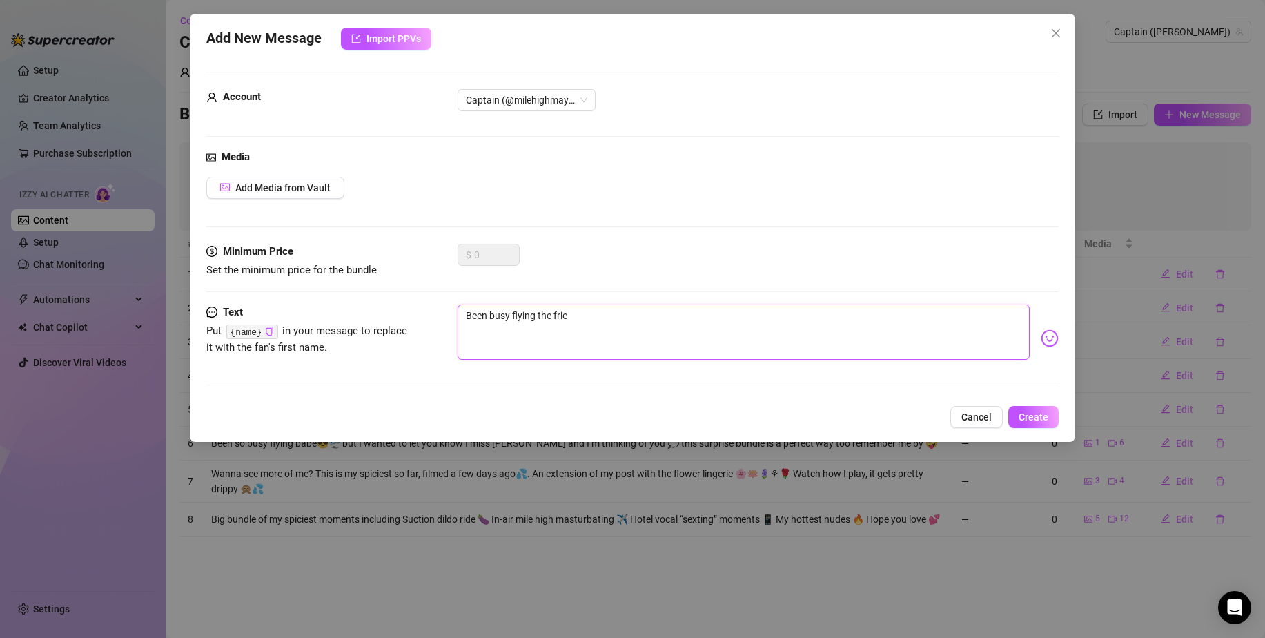
type textarea "Been busy flying the frien"
type textarea "Been busy flying the friend"
type textarea "Been busy flying the friendl"
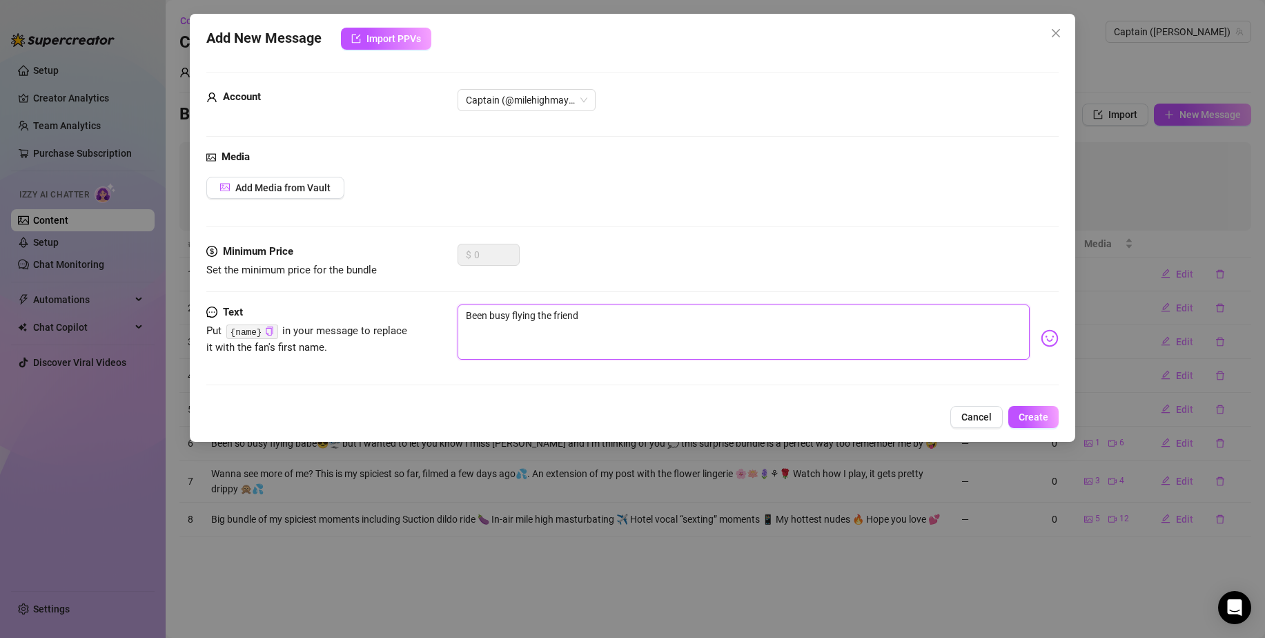
type textarea "Been busy flying the friendl"
type textarea "Been busy flying the friendly"
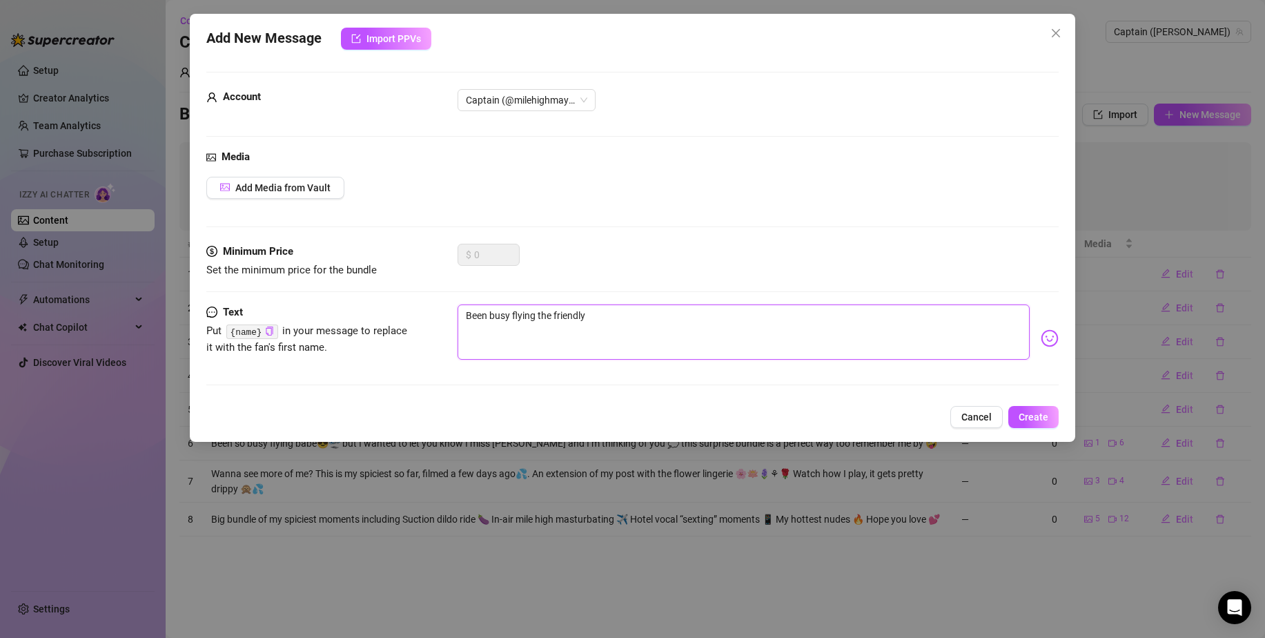
type textarea "Been busy flying the friendly s"
type textarea "Been busy flying the friendly sk"
type textarea "Been busy flying the friendly ski"
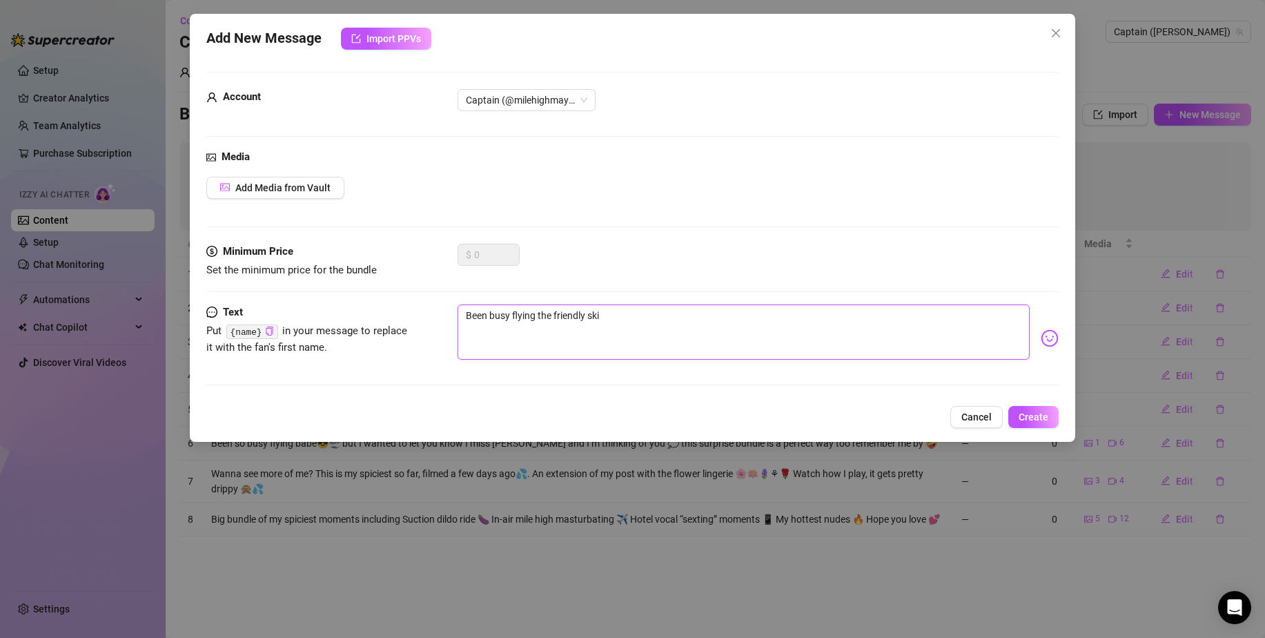
type textarea "Been busy flying the friendly skie"
type textarea "Been busy flying the friendly skies"
type textarea "Been busy flying the friendly skies,"
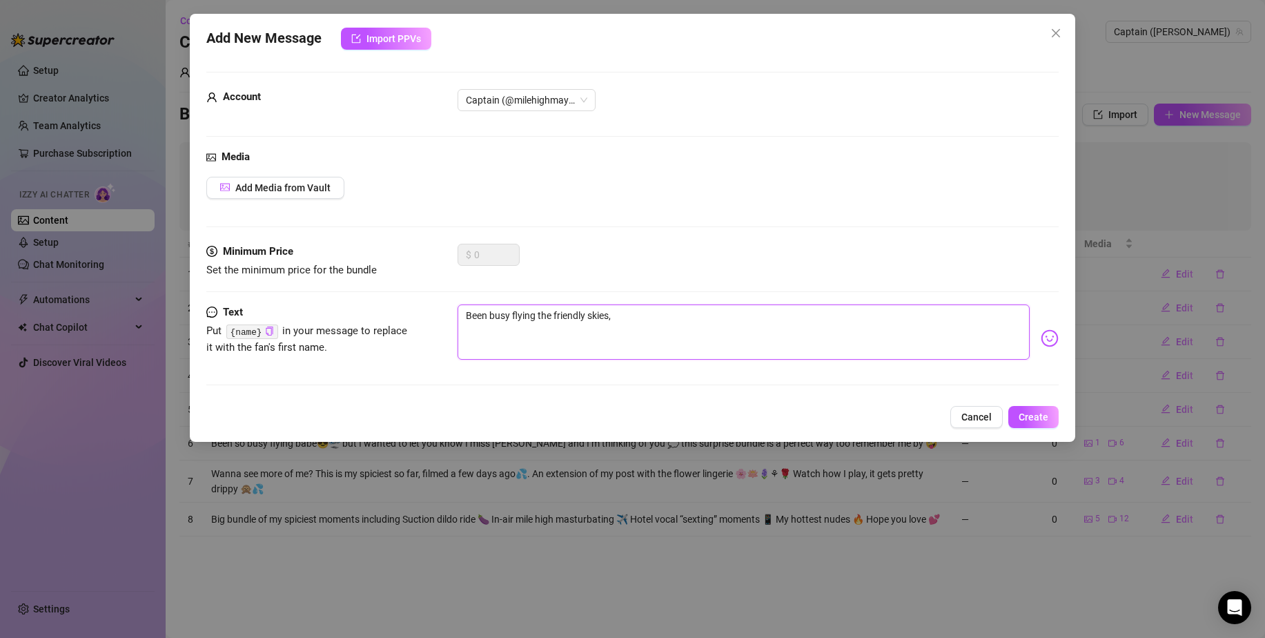
type textarea "Been busy flying the friendly skies,"
type textarea "Been busy flying the friendly skies, b"
type textarea "Been busy flying the friendly skies, bu"
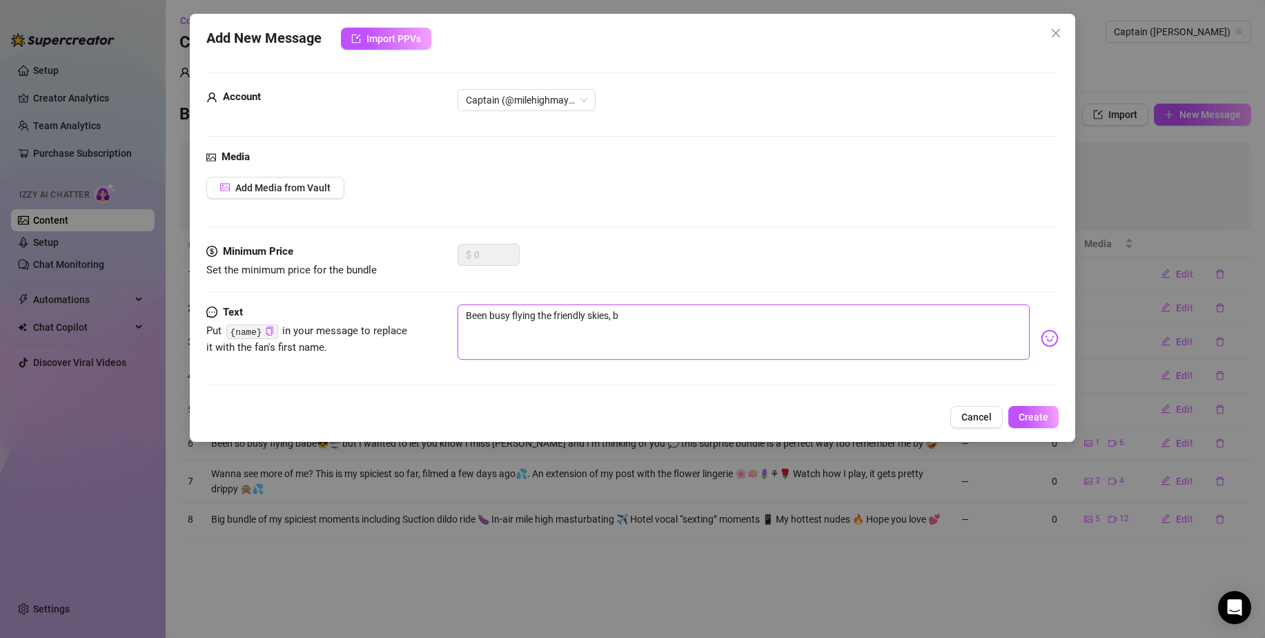
type textarea "Been busy flying the friendly skies, bu"
type textarea "Been busy flying the friendly skies, but"
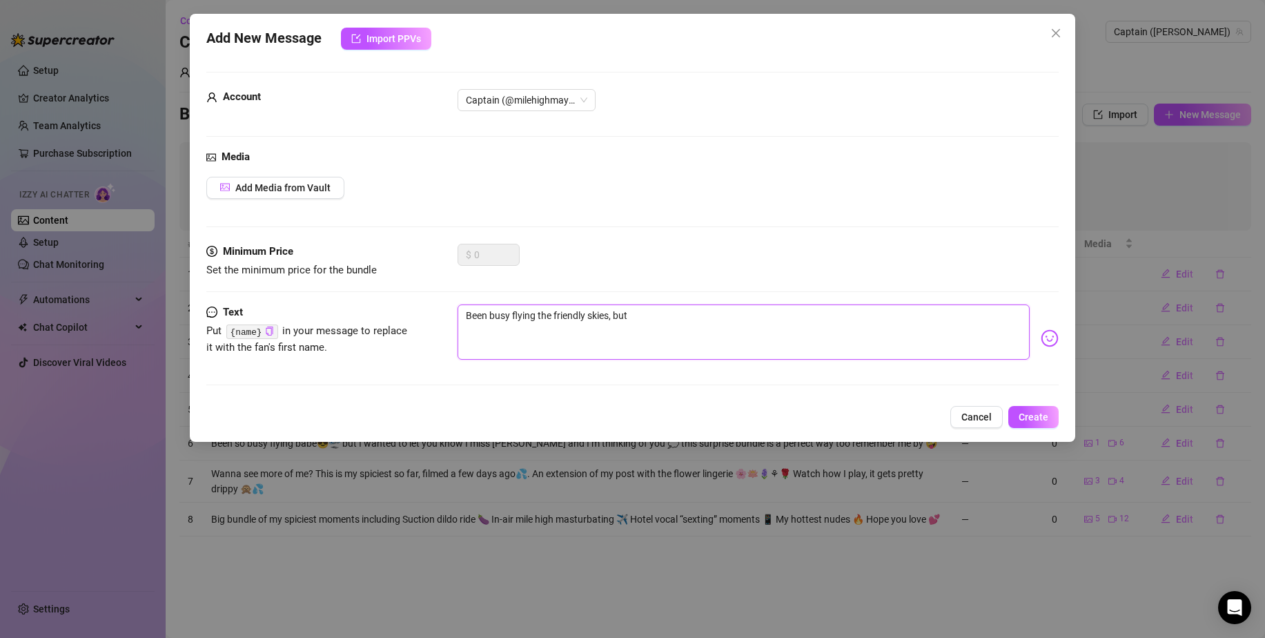
type textarea "Been busy flying the friendly skies, but w"
type textarea "Been busy flying the friendly skies, but wa"
type textarea "Been busy flying the friendly skies, but wan"
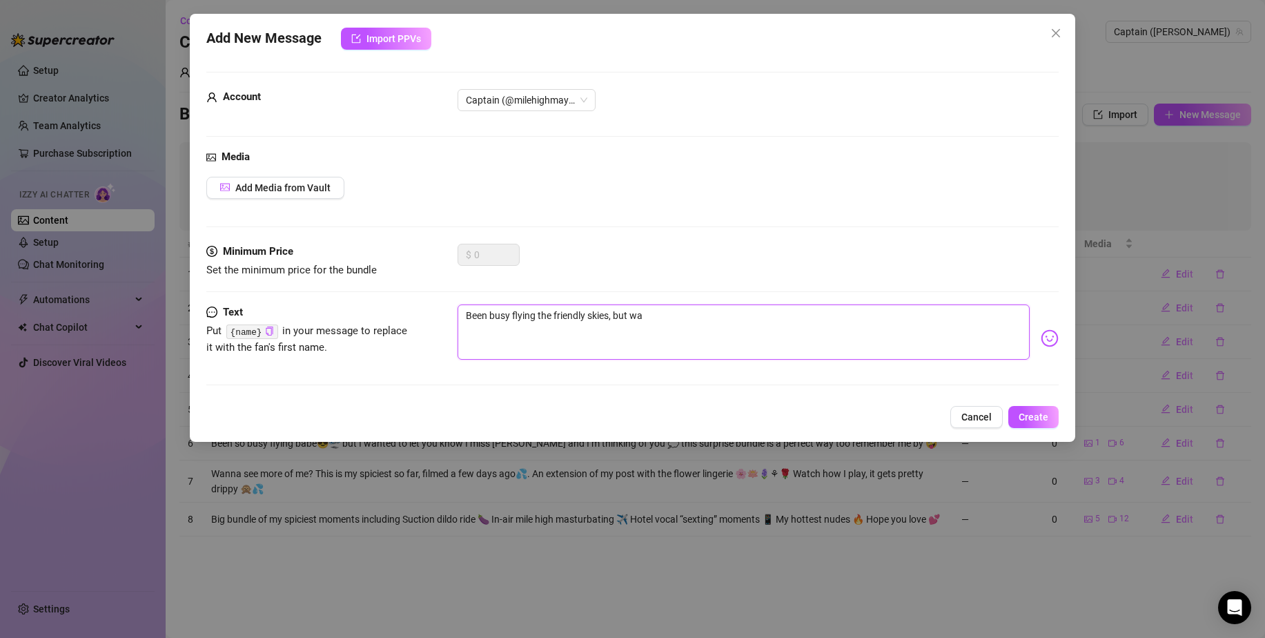
type textarea "Been busy flying the friendly skies, but wan"
type textarea "Been busy flying the friendly skies, but want"
type textarea "Been busy flying the friendly skies, but wante"
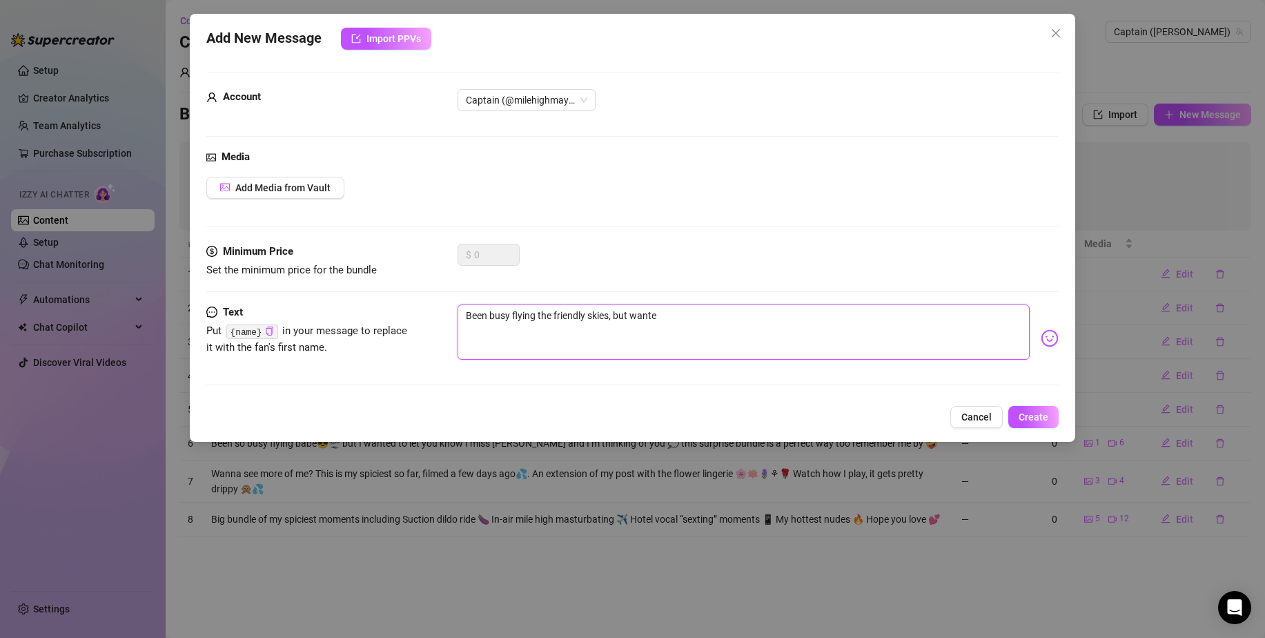
type textarea "Been busy flying the friendly skies, but wanted"
type textarea "Been busy flying the friendly skies, but wanted t"
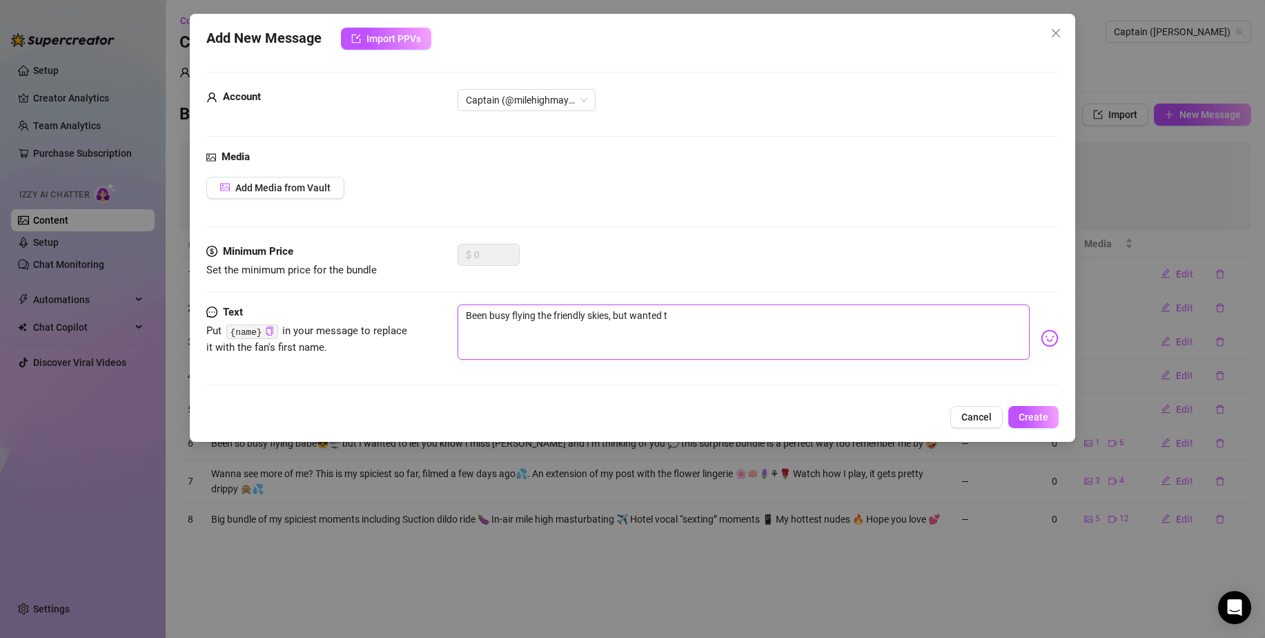
type textarea "Been busy flying the friendly skies, but wanted to"
type textarea "Been busy flying the friendly skies, but wanted to c"
type textarea "Been busy flying the friendly skies, but wanted to ch"
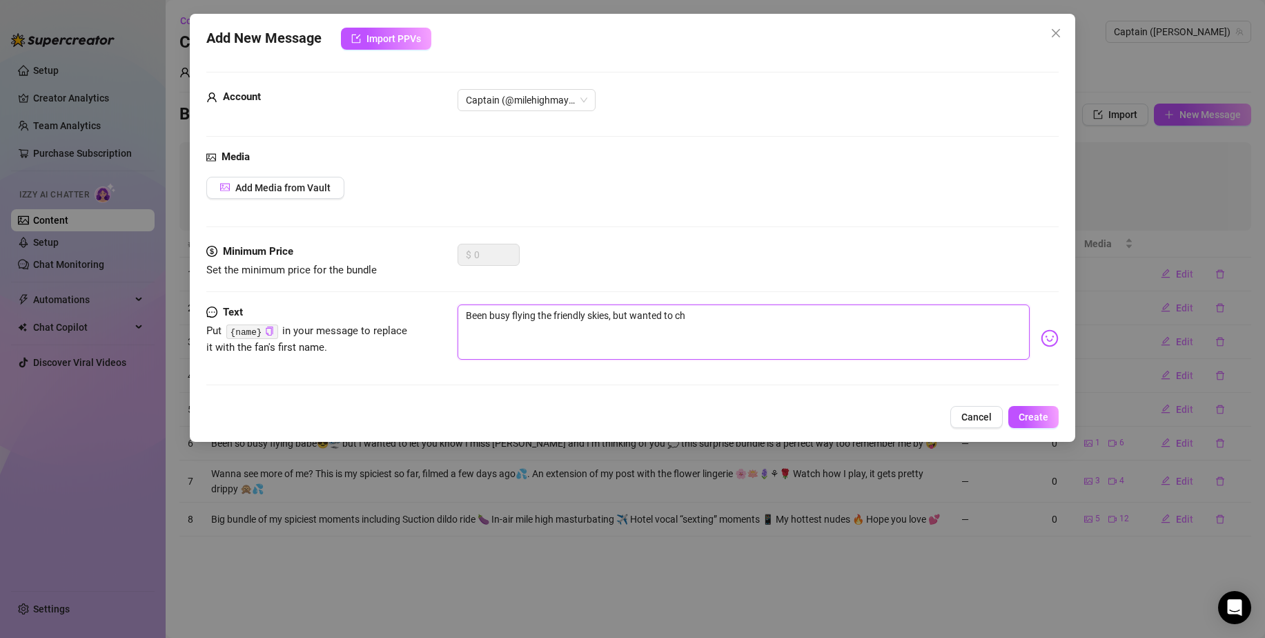
type textarea "Been busy flying the friendly skies, but wanted to che"
type textarea "Been busy flying the friendly skies, but wanted to chec"
type textarea "Been busy flying the friendly skies, but wanted to check"
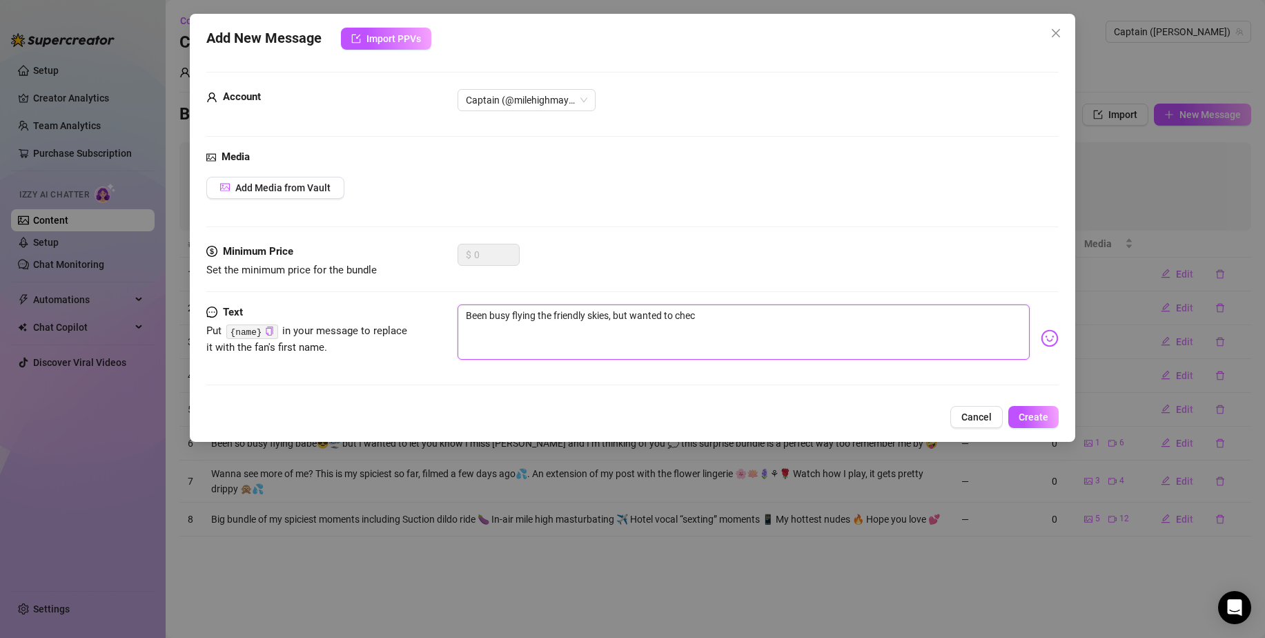
type textarea "Been busy flying the friendly skies, but wanted to check"
type textarea "Been busy flying the friendly skies, but wanted to check i"
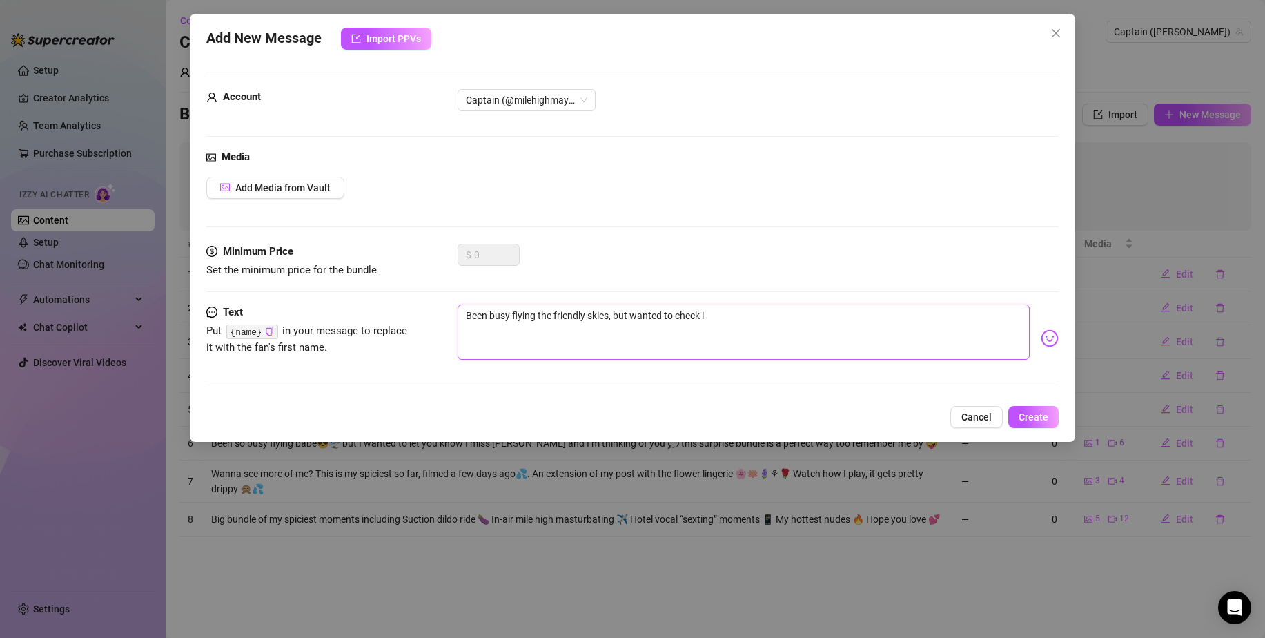
type textarea "Been busy flying the friendly skies, but wanted to check in"
type textarea "Been busy flying the friendly skies, but wanted to check in a"
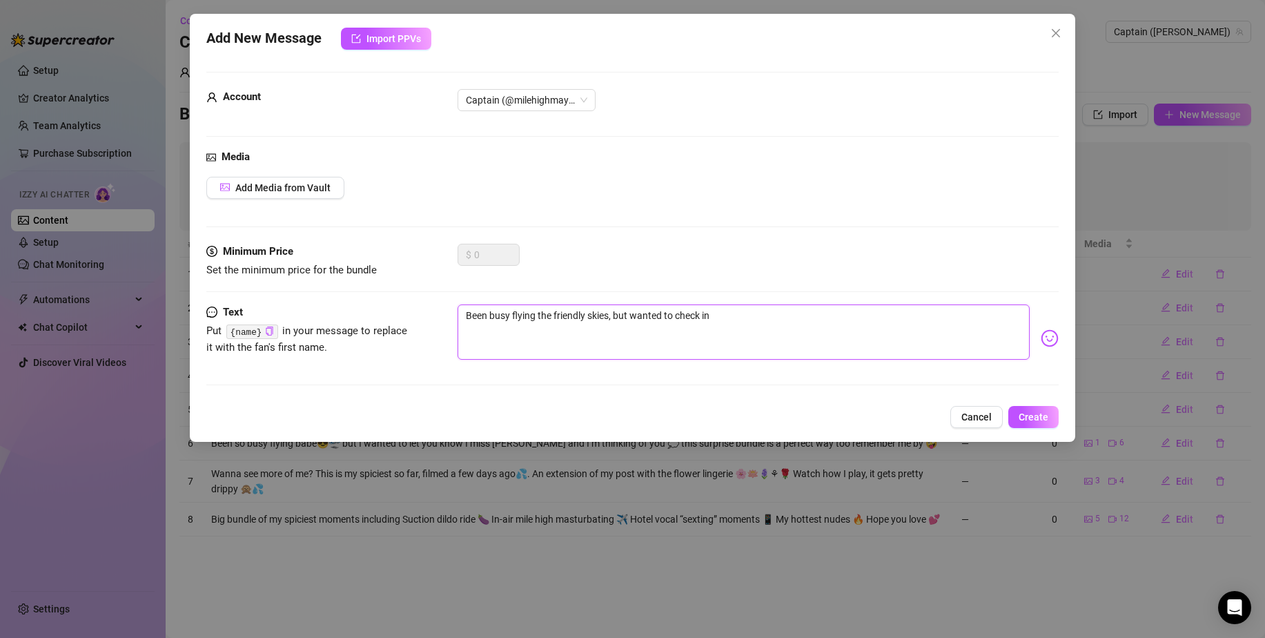
type textarea "Been busy flying the friendly skies, but wanted to check in a"
type textarea "Been busy flying the friendly skies, but wanted to check in an"
type textarea "Been busy flying the friendly skies, but wanted to check in and"
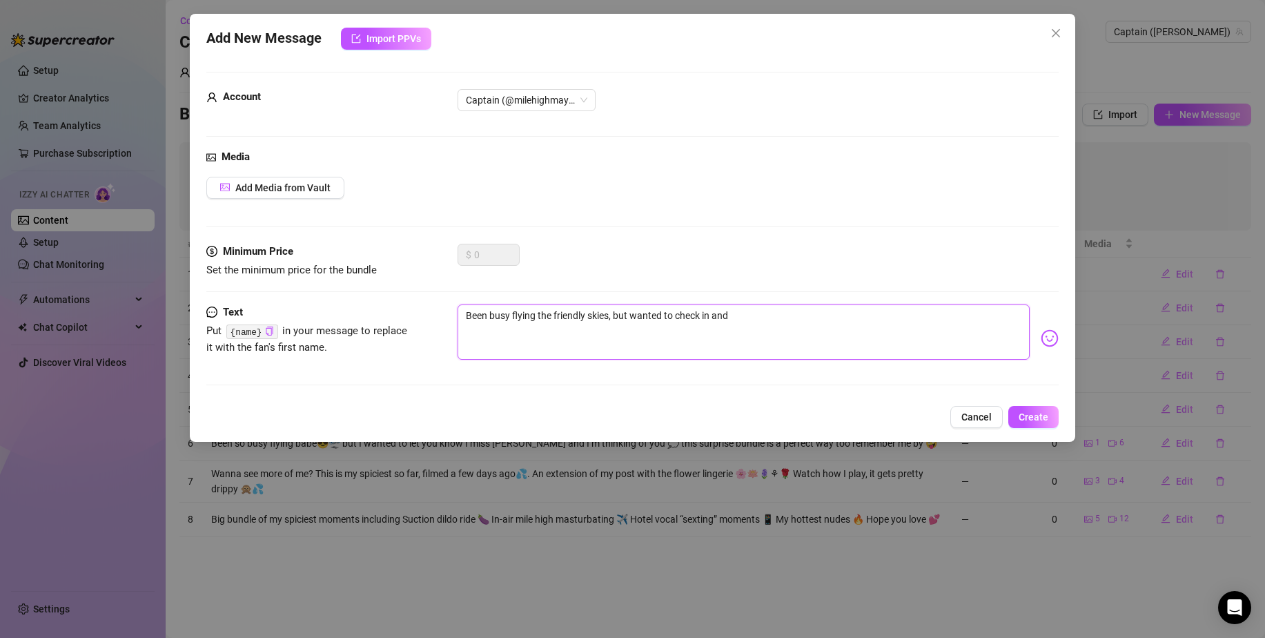
type textarea "Been busy flying the friendly skies, but wanted to check in and"
type textarea "Been busy flying the friendly skies, but wanted to check in and s"
type textarea "Been busy flying the friendly skies, but wanted to check in and sa"
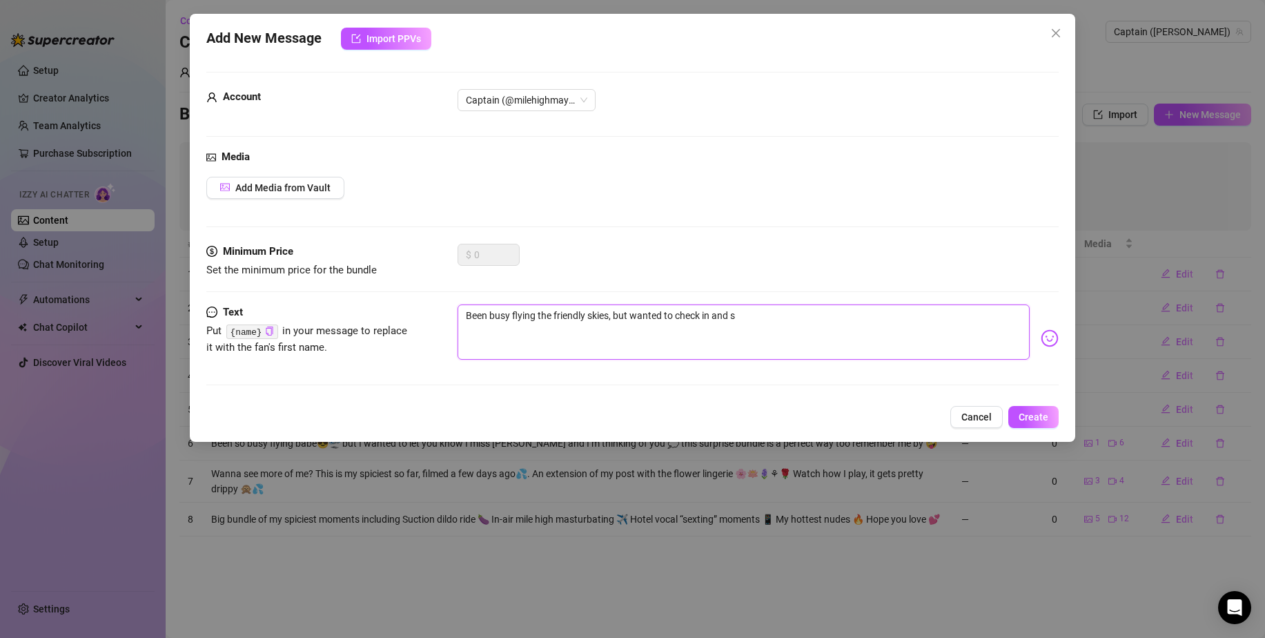
type textarea "Been busy flying the friendly skies, but wanted to check in and sa"
type textarea "Been busy flying the friendly skies, but wanted to check in and say"
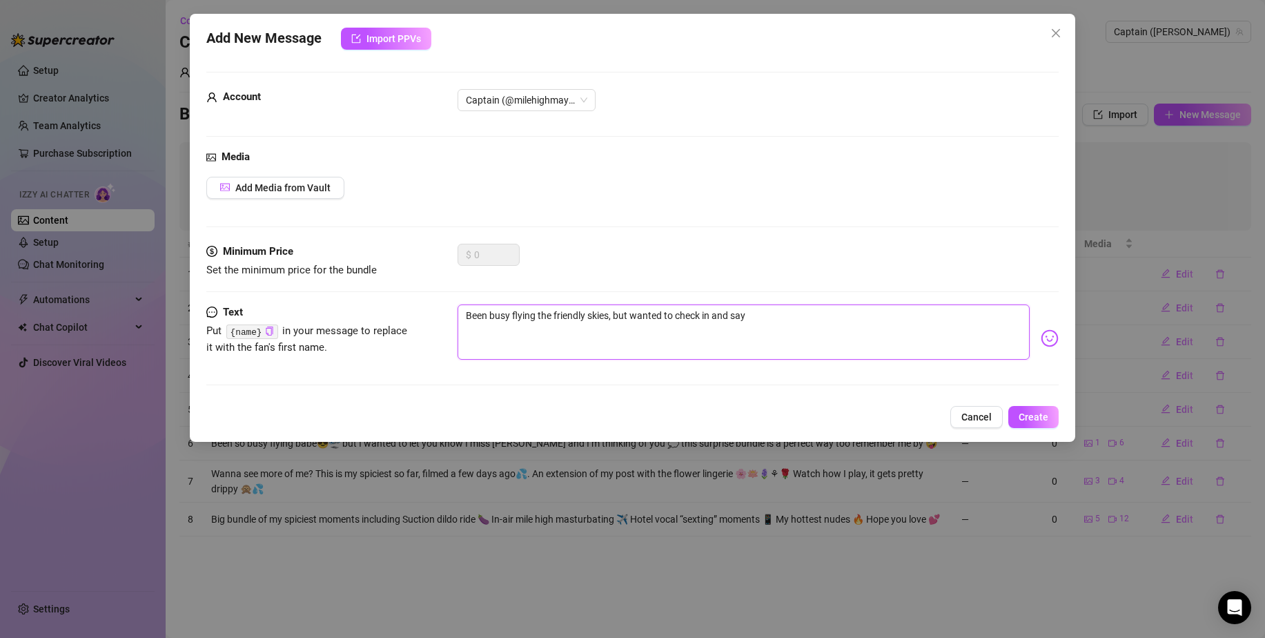
type textarea "Been busy flying the friendly skies, but wanted to check in and say h"
type textarea "Been busy flying the friendly skies, but wanted to check in and say hi"
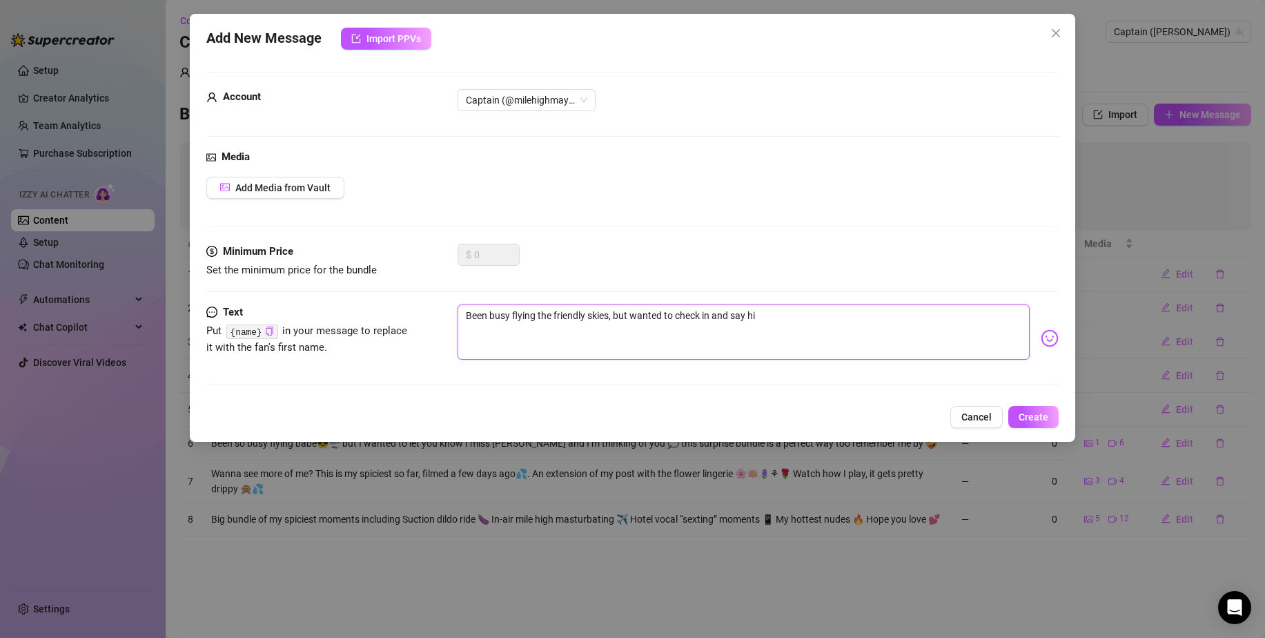
type textarea "Been busy flying the friendly skies, but wanted to check in and say hi"
type textarea "Been busy flying the friendly skies, but wanted to check in and say hi :"
type textarea "Been busy flying the friendly skies, but wanted to check in and say hi :)"
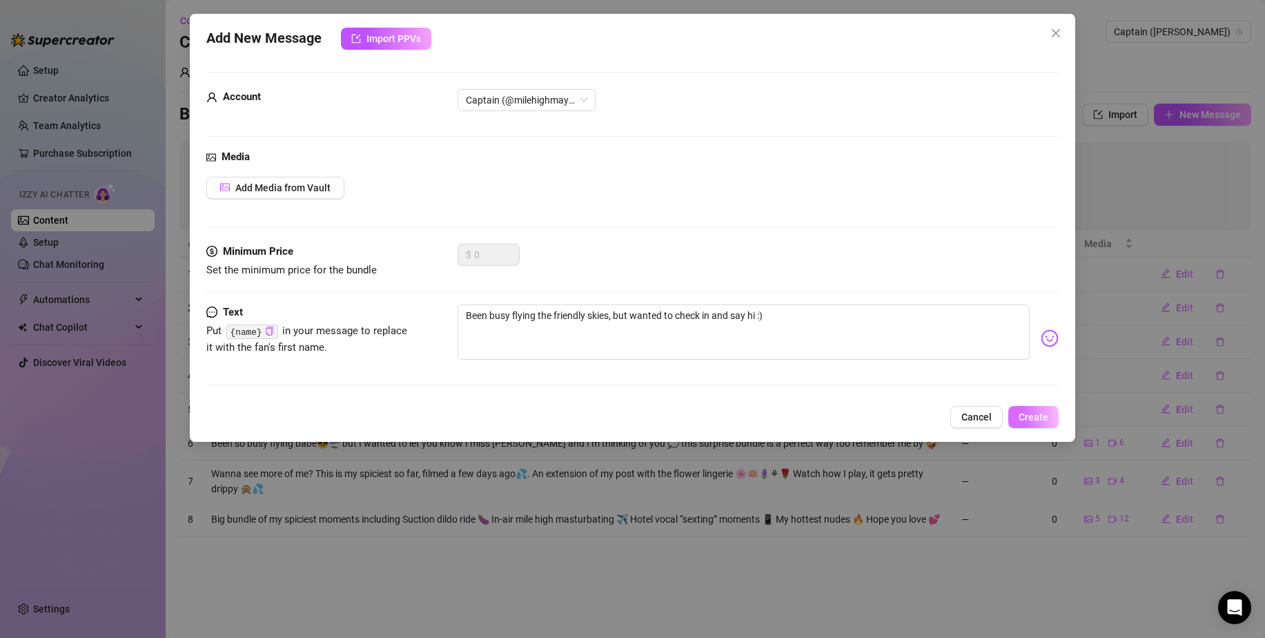
click at [1045, 425] on button "Create" at bounding box center [1034, 417] width 50 height 22
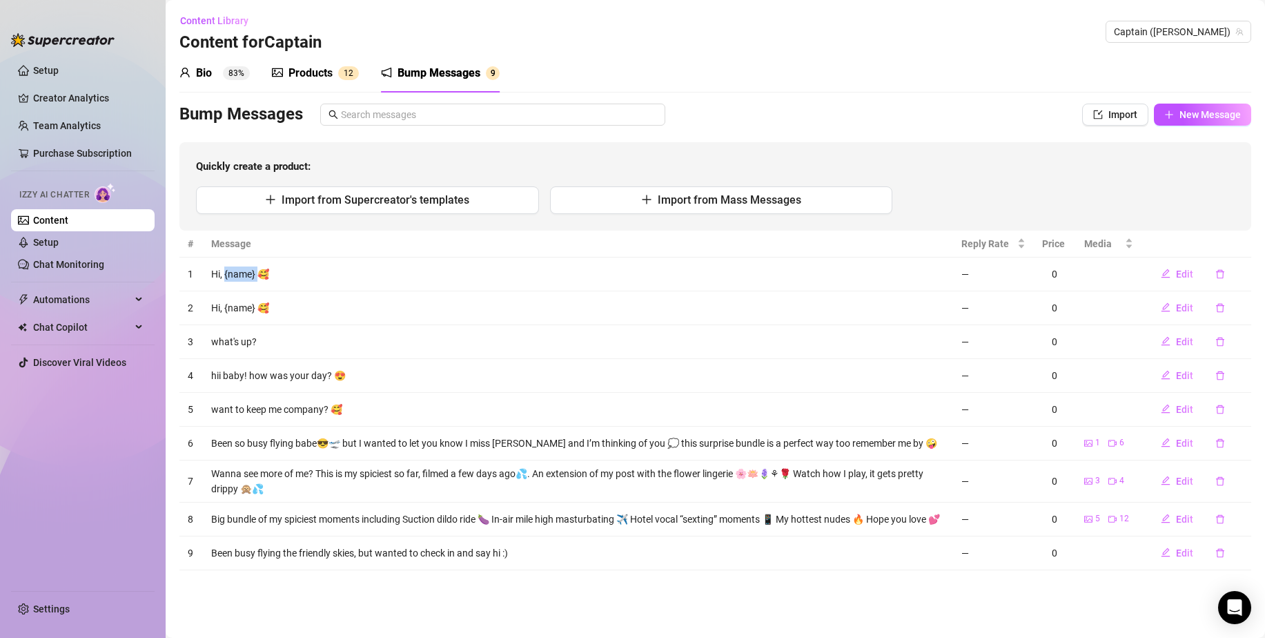
drag, startPoint x: 258, startPoint y: 275, endPoint x: 224, endPoint y: 266, distance: 35.2
click at [224, 266] on td "Hi, {name} 🥰" at bounding box center [578, 275] width 750 height 34
copy td "{name}"
click at [1200, 117] on span "New Message" at bounding box center [1210, 114] width 61 height 11
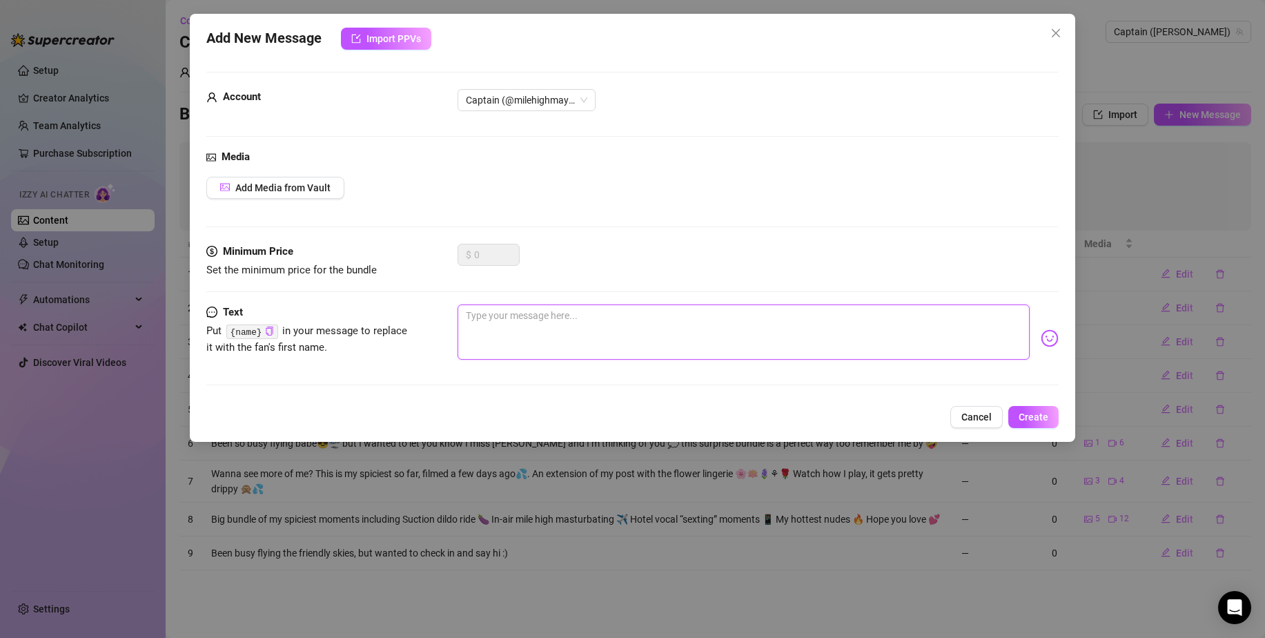
click at [635, 316] on textarea at bounding box center [744, 331] width 572 height 55
paste textarea "{name}"
type textarea "{name}"
type textarea "{name} ,"
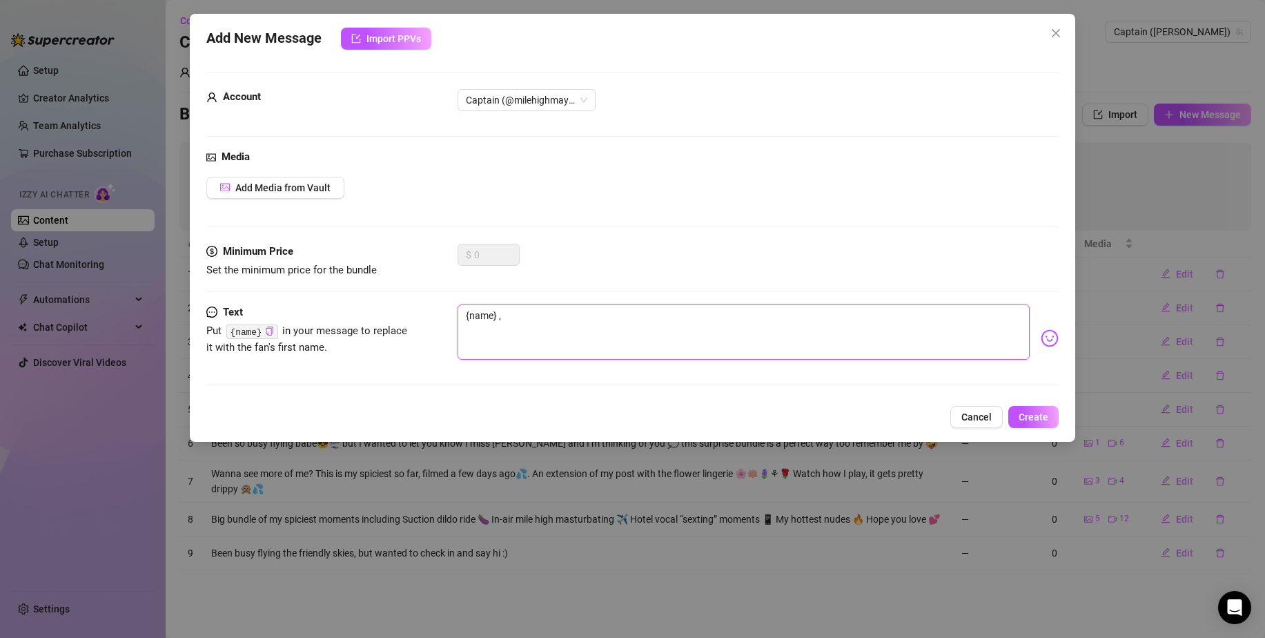
type textarea "{name} ,"
type textarea "{name} , I"
type textarea "{name} , I'"
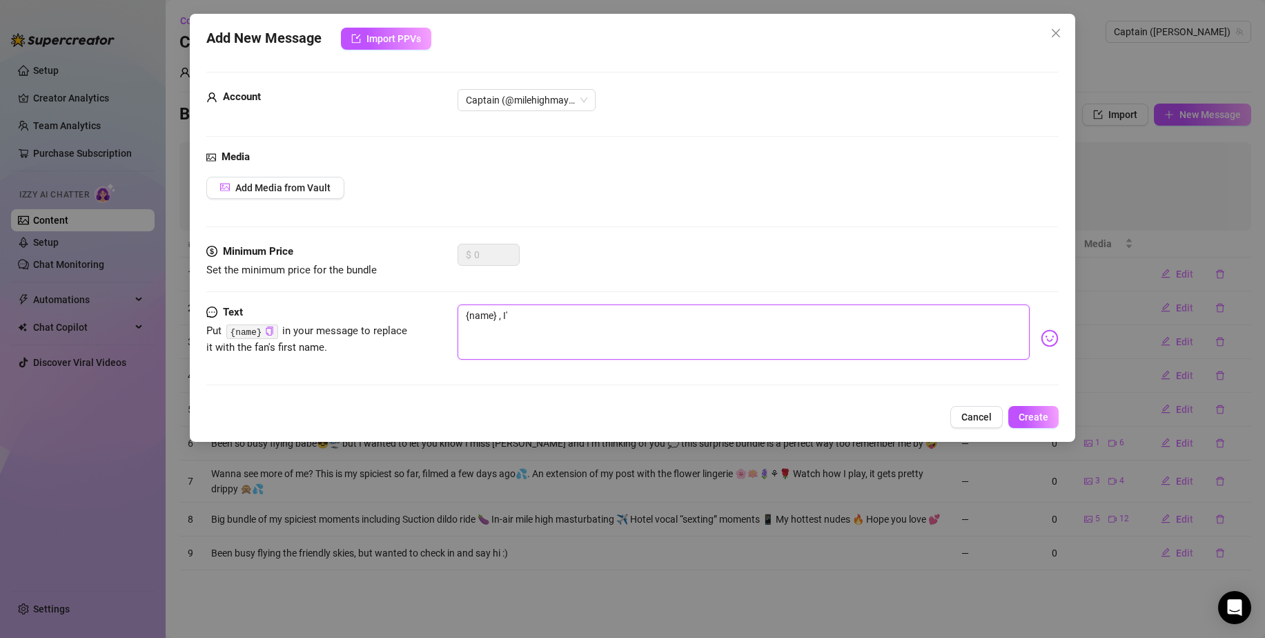
type textarea "{name} , I'm"
type textarea "{name} , I'"
type textarea "{name} , I"
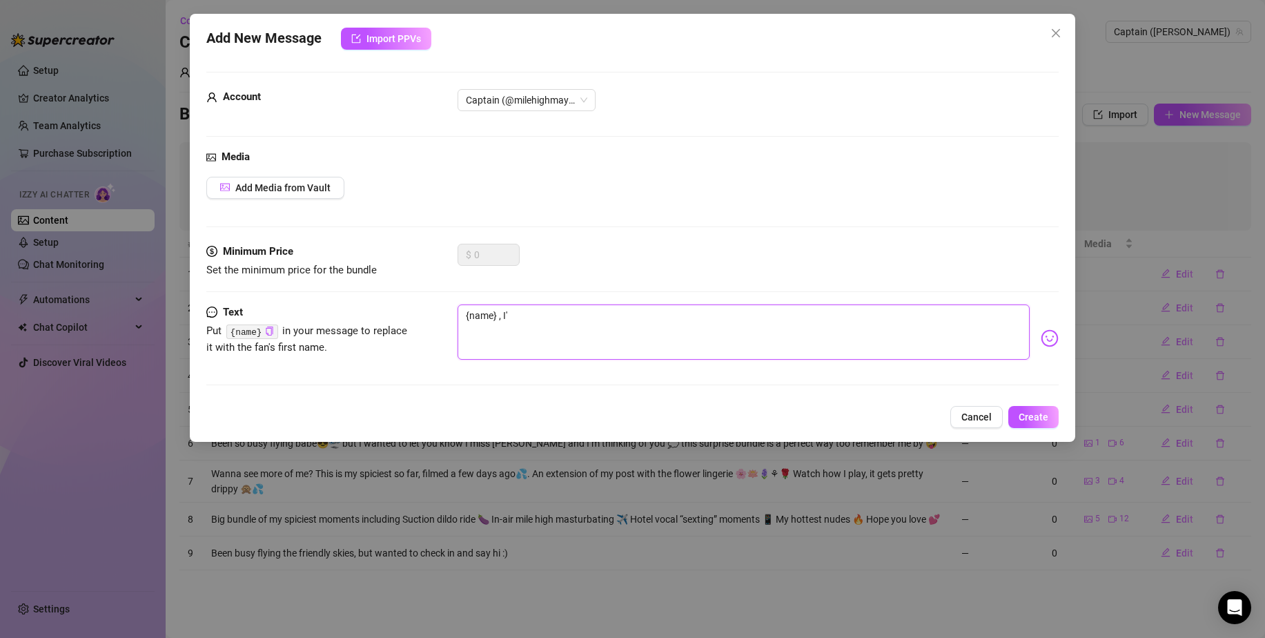
type textarea "{name} , I"
type textarea "{name} , I f"
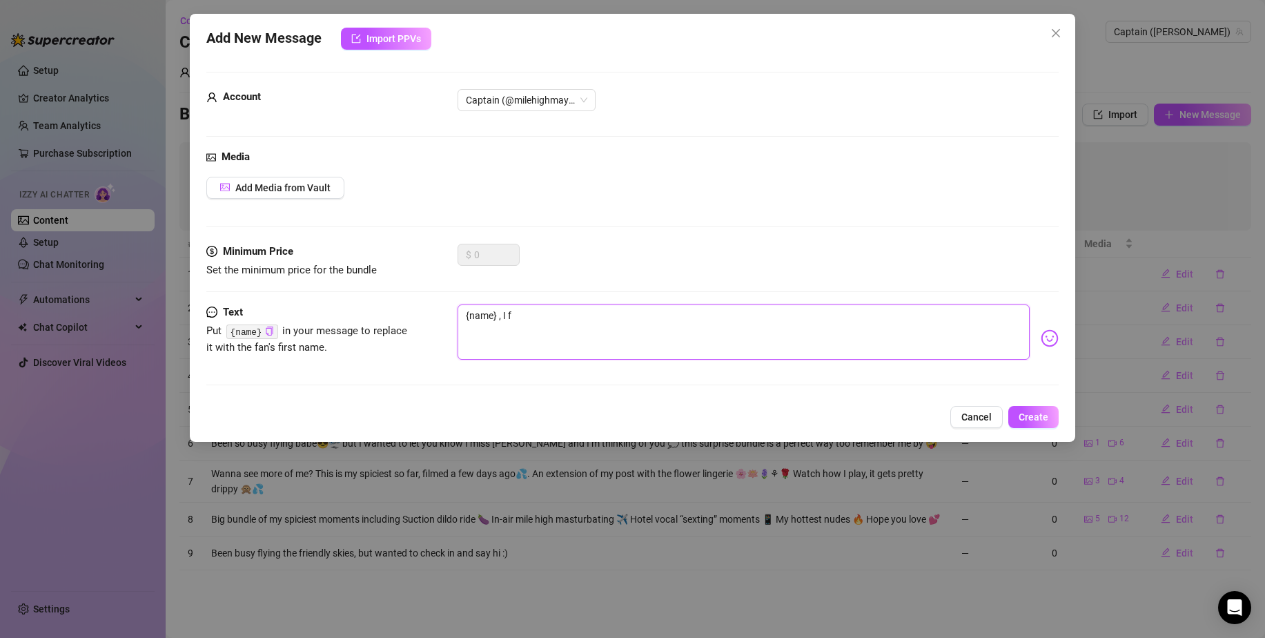
type textarea "{name} , I fi"
type textarea "{name} , I fin"
type textarea "{name} , I fina"
type textarea "{name} , I final"
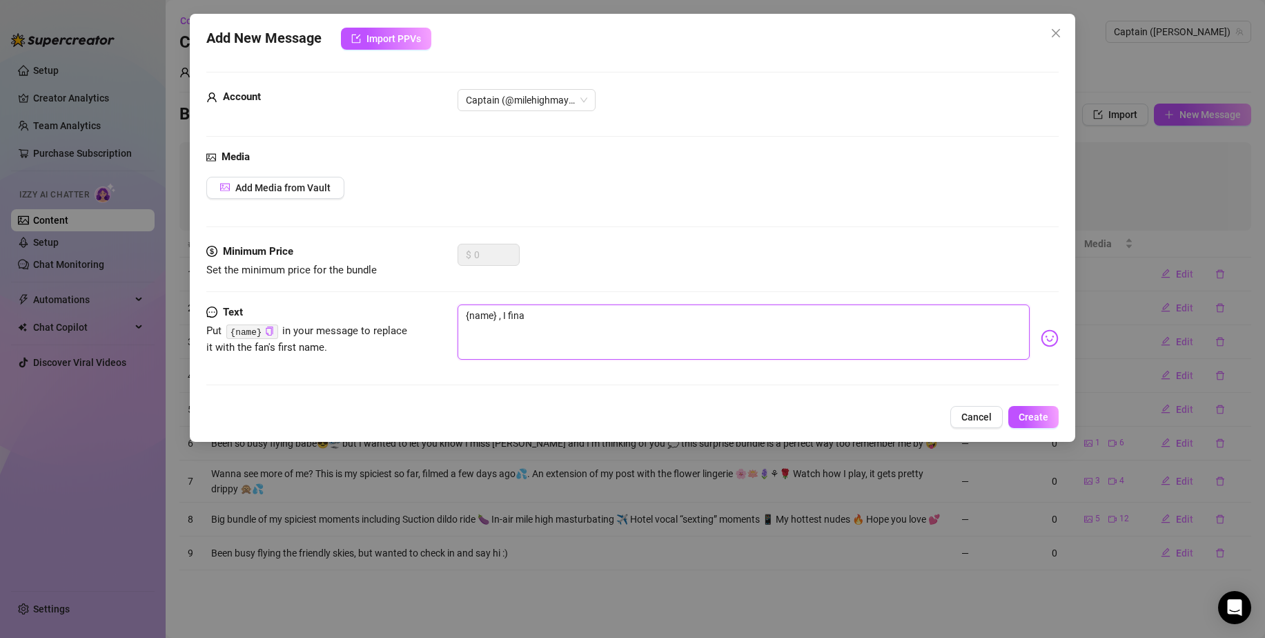
type textarea "{name} , I final"
type textarea "{name} , I finall"
type textarea "{name} , I finally"
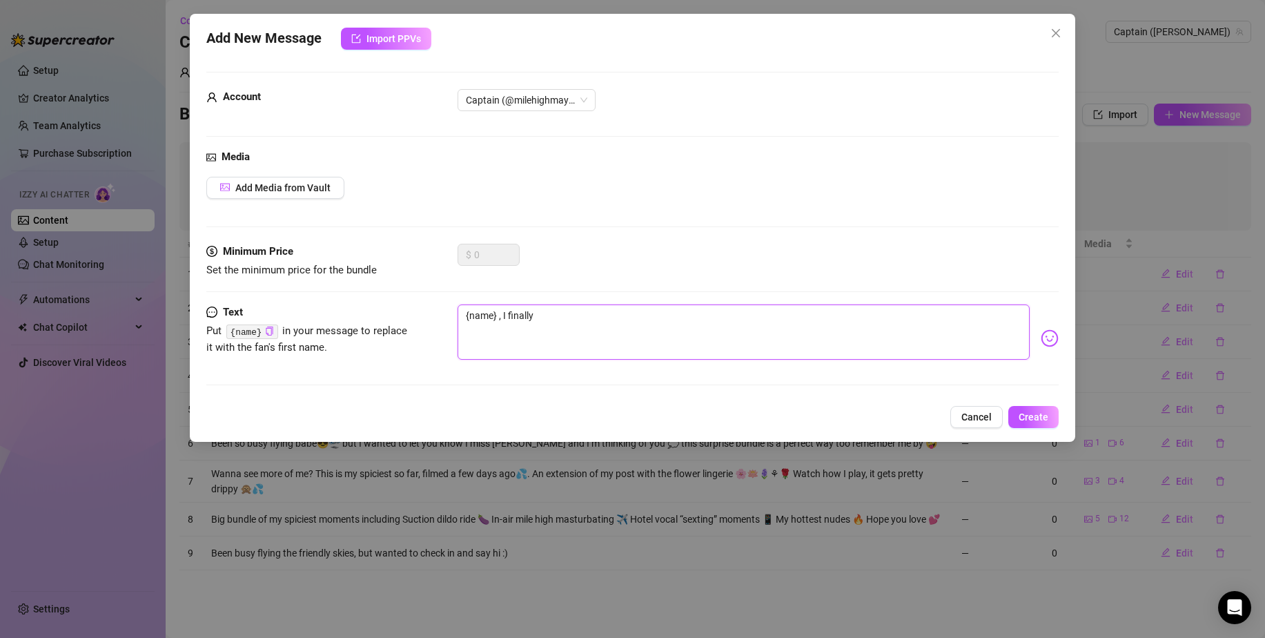
type textarea "{name} , I finally"
type textarea "{name} , I finally h"
type textarea "{name} , I finally ha"
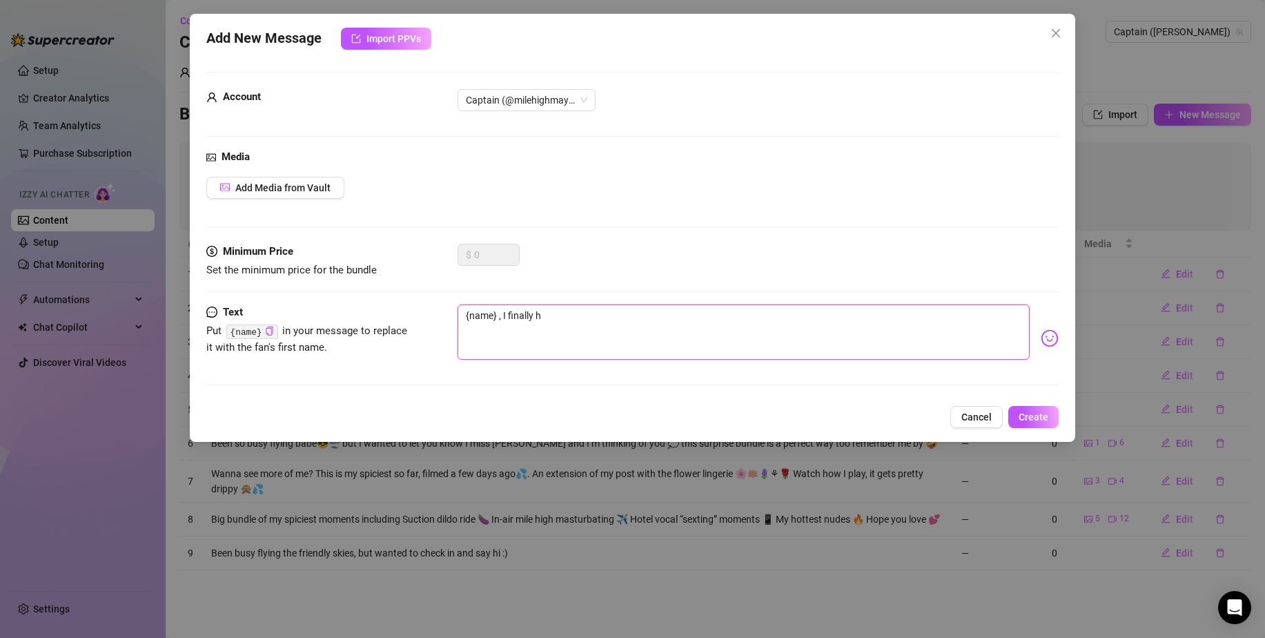
type textarea "{name} , I finally ha"
type textarea "{name} , I finally hav"
type textarea "{name} , I finally have"
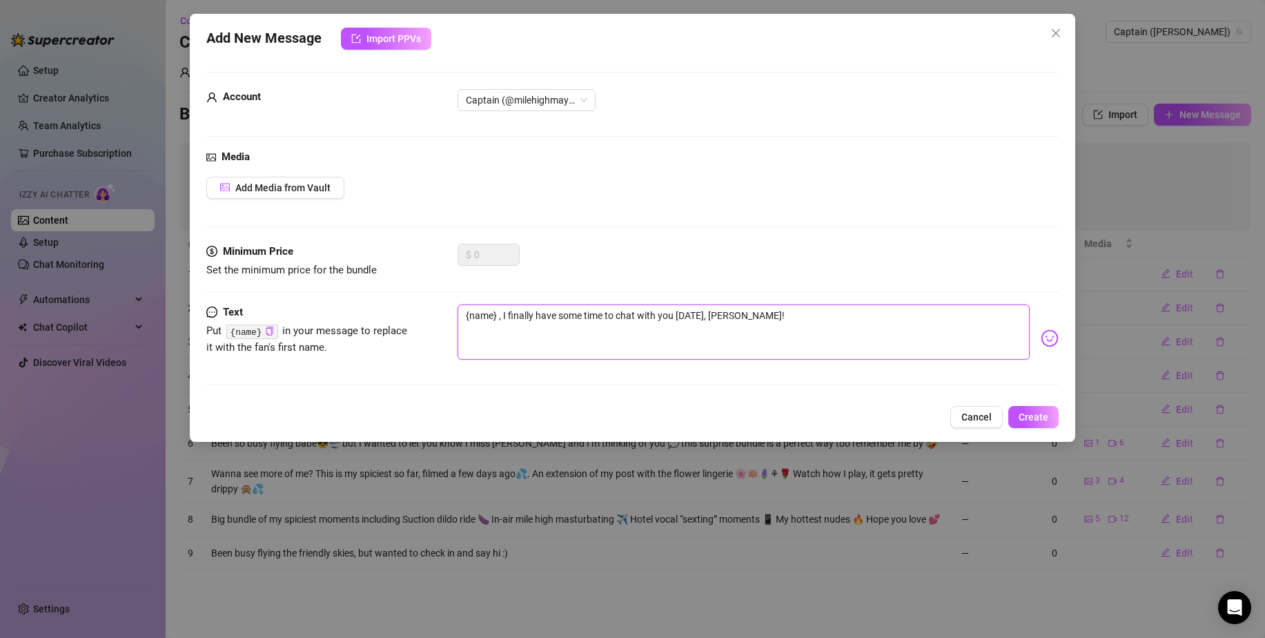
click at [538, 315] on textarea "{name} , I finally have some time to chat with you [DATE], [PERSON_NAME]!" at bounding box center [744, 331] width 572 height 55
click at [887, 322] on textarea "{name} , I finally landed and have some time to chat with you [DATE], [PERSON_N…" at bounding box center [744, 331] width 572 height 55
click at [1029, 423] on button "Create" at bounding box center [1034, 417] width 50 height 22
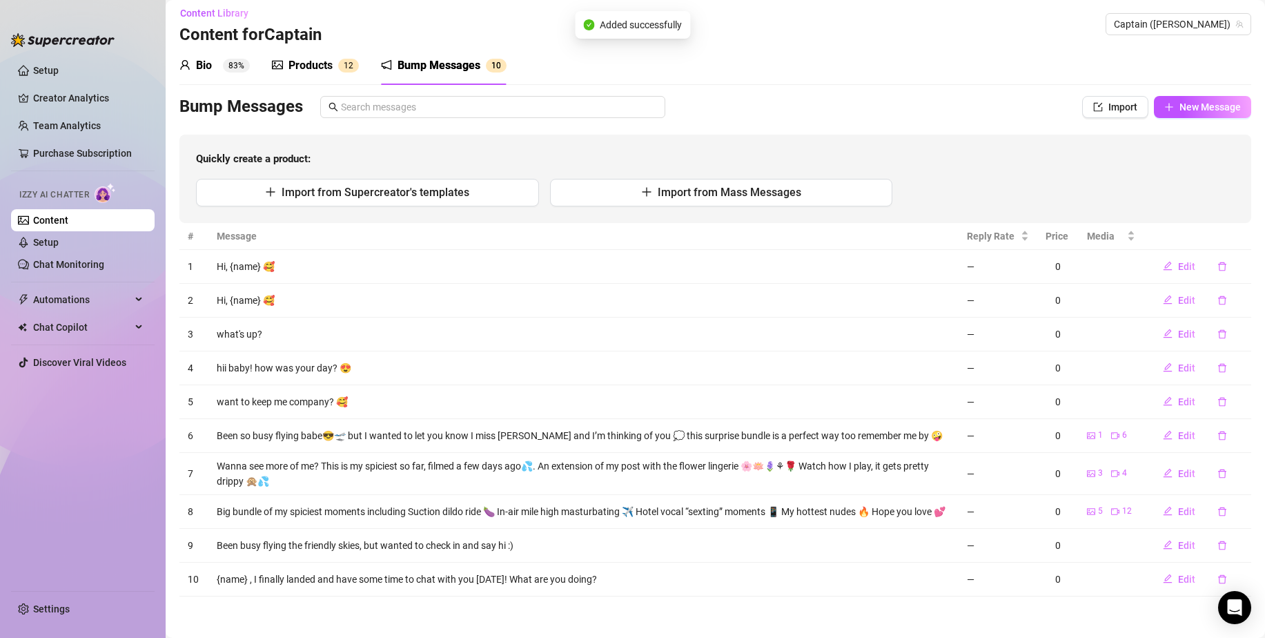
scroll to position [16, 0]
click at [1154, 96] on button "New Message" at bounding box center [1202, 107] width 97 height 22
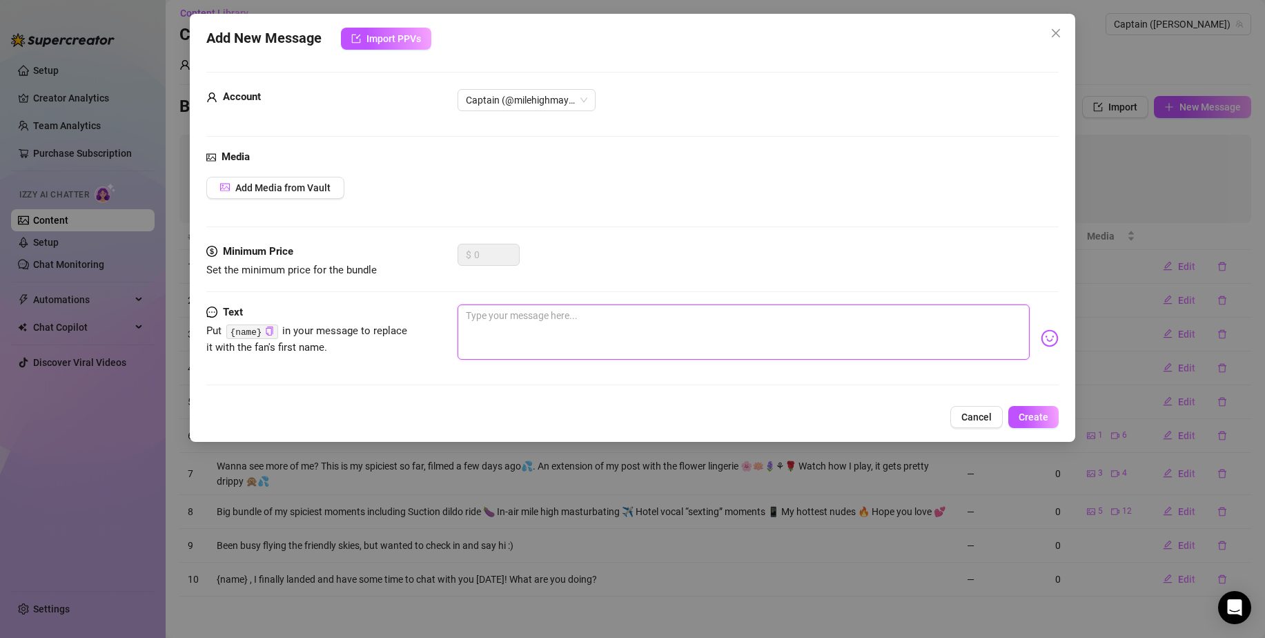
click at [503, 320] on textarea at bounding box center [744, 331] width 572 height 55
click at [955, 415] on button "Cancel" at bounding box center [977, 417] width 52 height 22
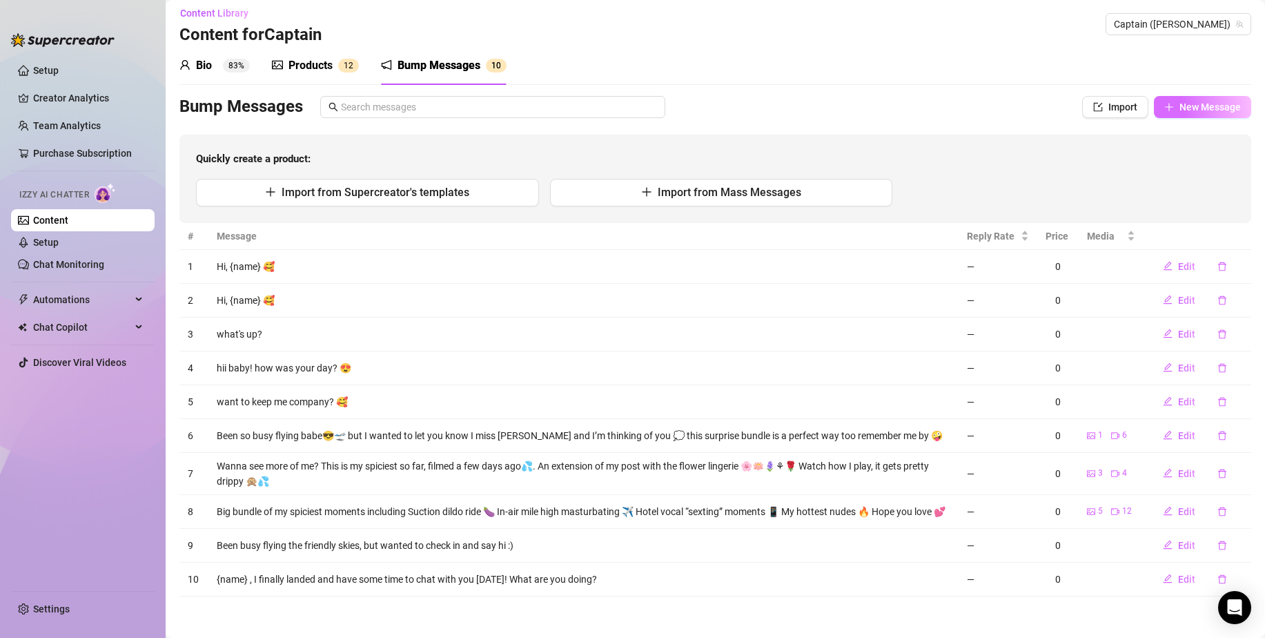
click at [1192, 102] on span "New Message" at bounding box center [1210, 106] width 61 height 11
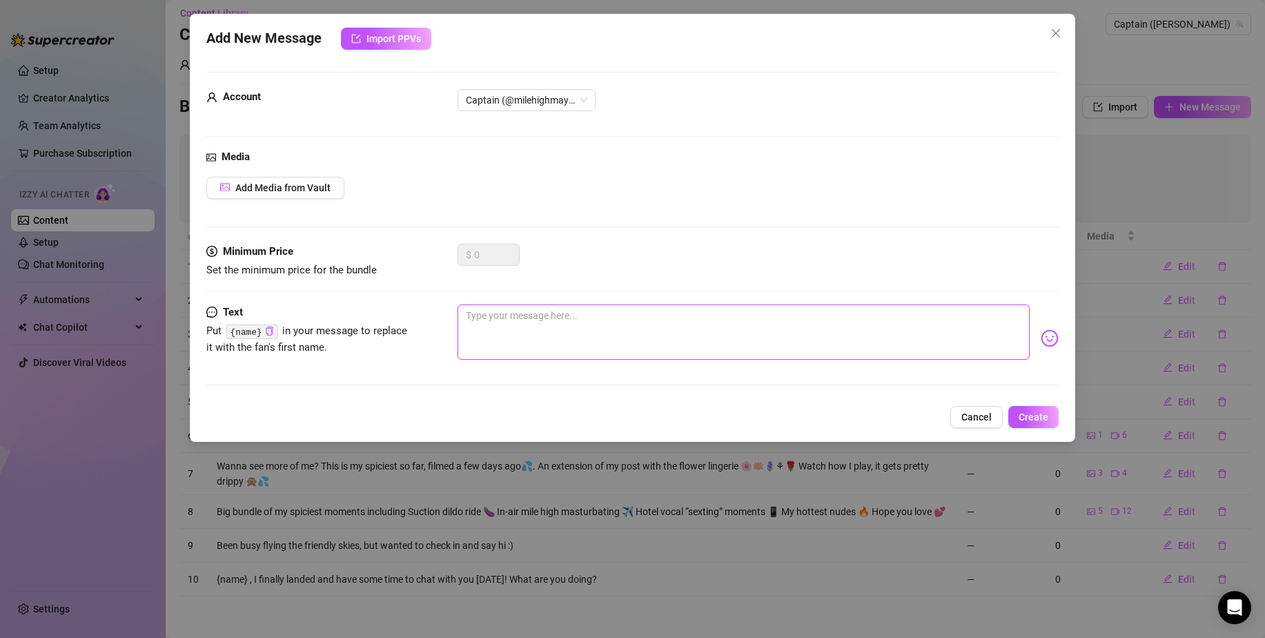
click at [624, 338] on textarea at bounding box center [744, 331] width 572 height 55
paste textarea "{name}"
click at [1043, 413] on span "Create" at bounding box center [1034, 416] width 30 height 11
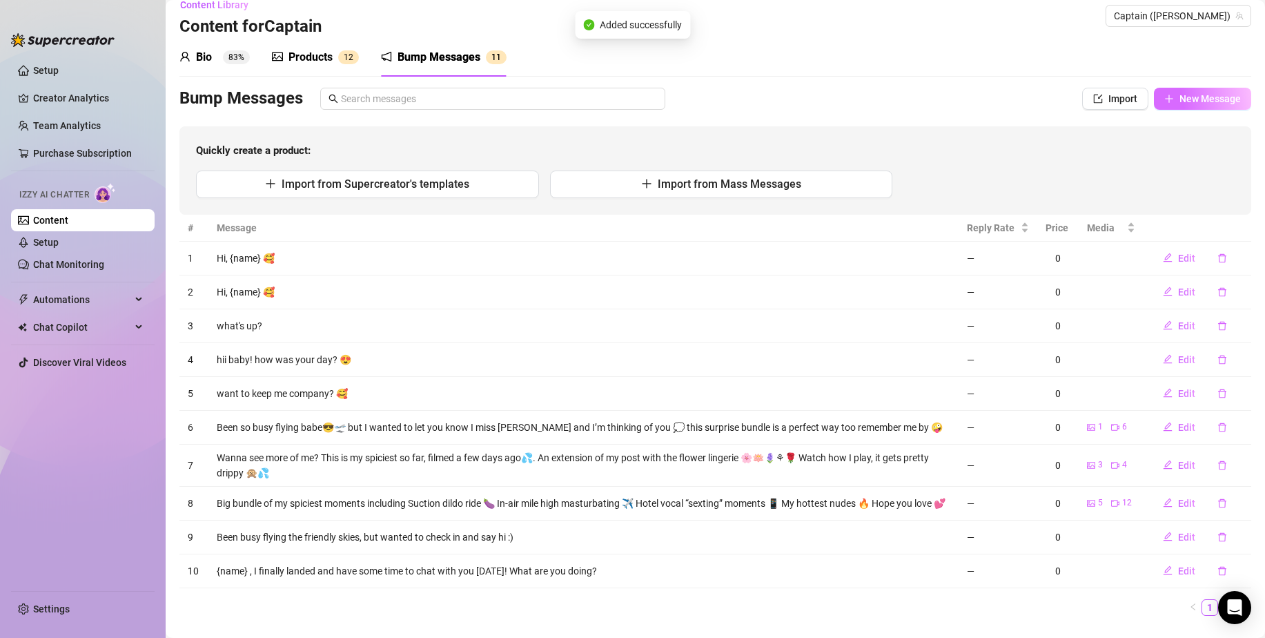
click at [1183, 96] on span "New Message" at bounding box center [1210, 98] width 61 height 11
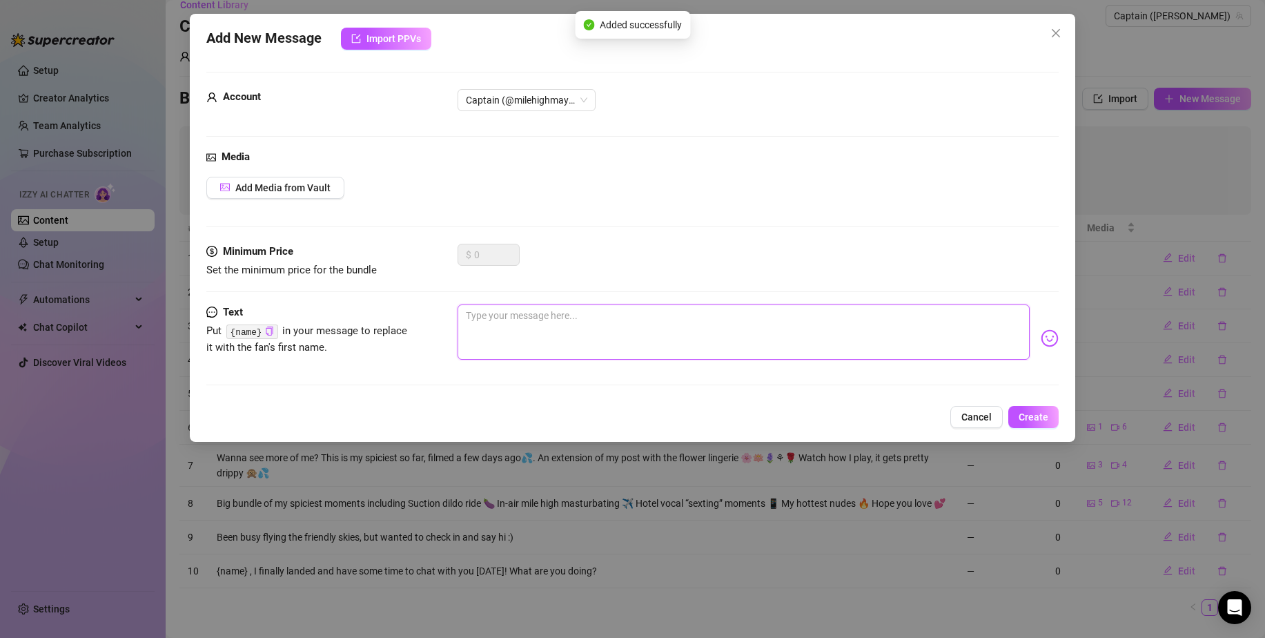
click at [639, 330] on textarea at bounding box center [744, 331] width 572 height 55
paste textarea "{name}"
click at [1061, 412] on div "Add New Message Import PPVs Account Captain (@milehighmaya) Media Add Media fro…" at bounding box center [633, 228] width 886 height 428
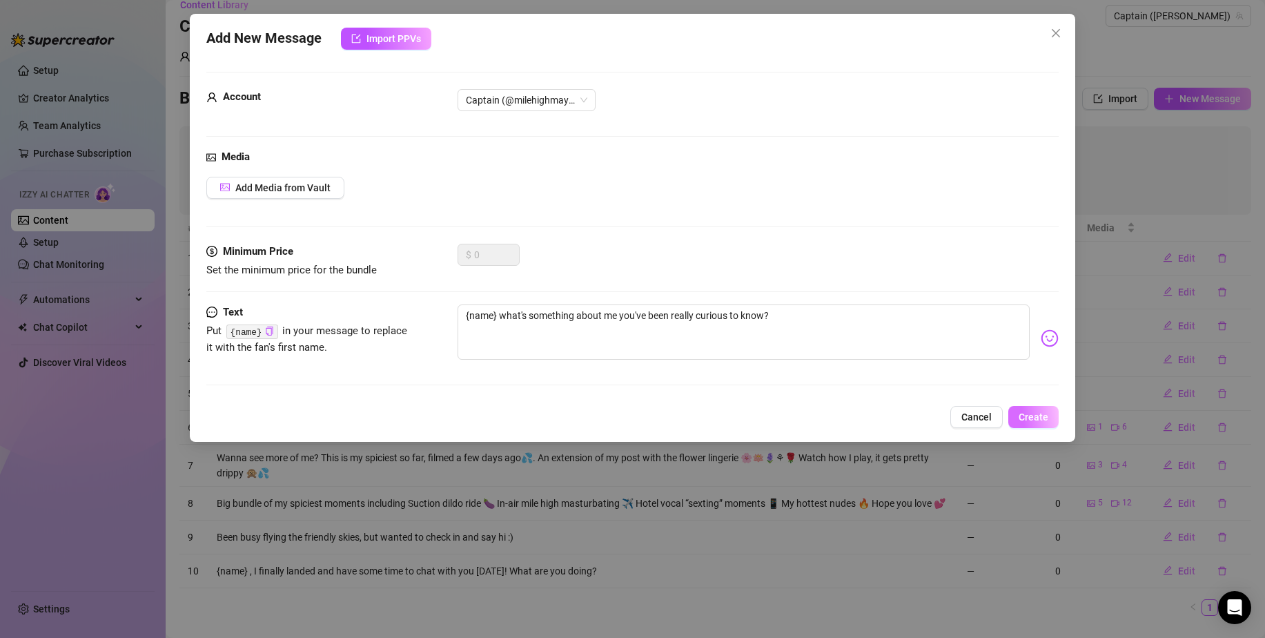
click at [1049, 414] on span "Create" at bounding box center [1034, 416] width 30 height 11
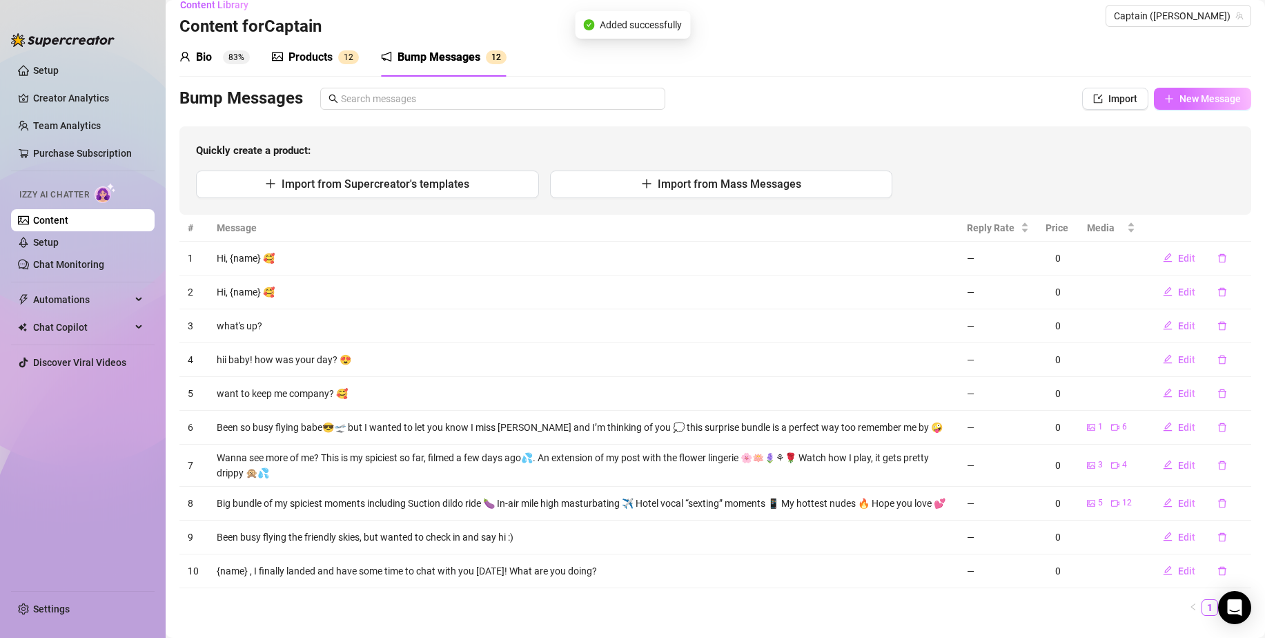
click at [1180, 95] on span "New Message" at bounding box center [1210, 98] width 61 height 11
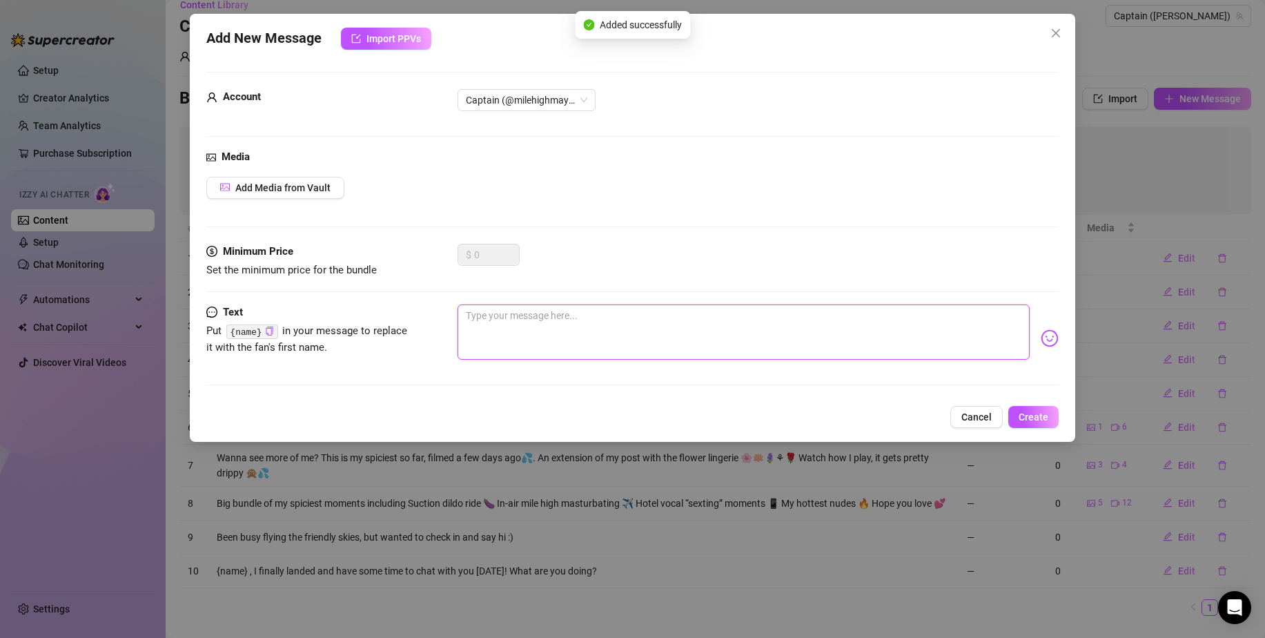
click at [690, 320] on textarea at bounding box center [744, 331] width 572 height 55
click at [1030, 421] on span "Create" at bounding box center [1034, 416] width 30 height 11
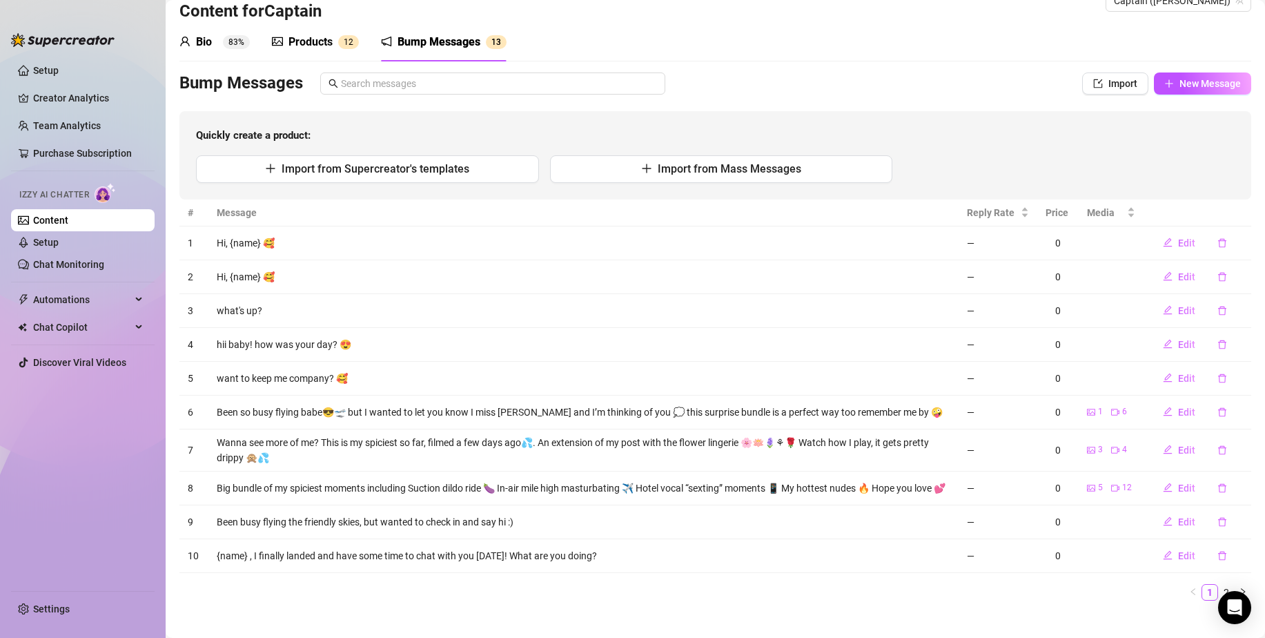
scroll to position [55, 0]
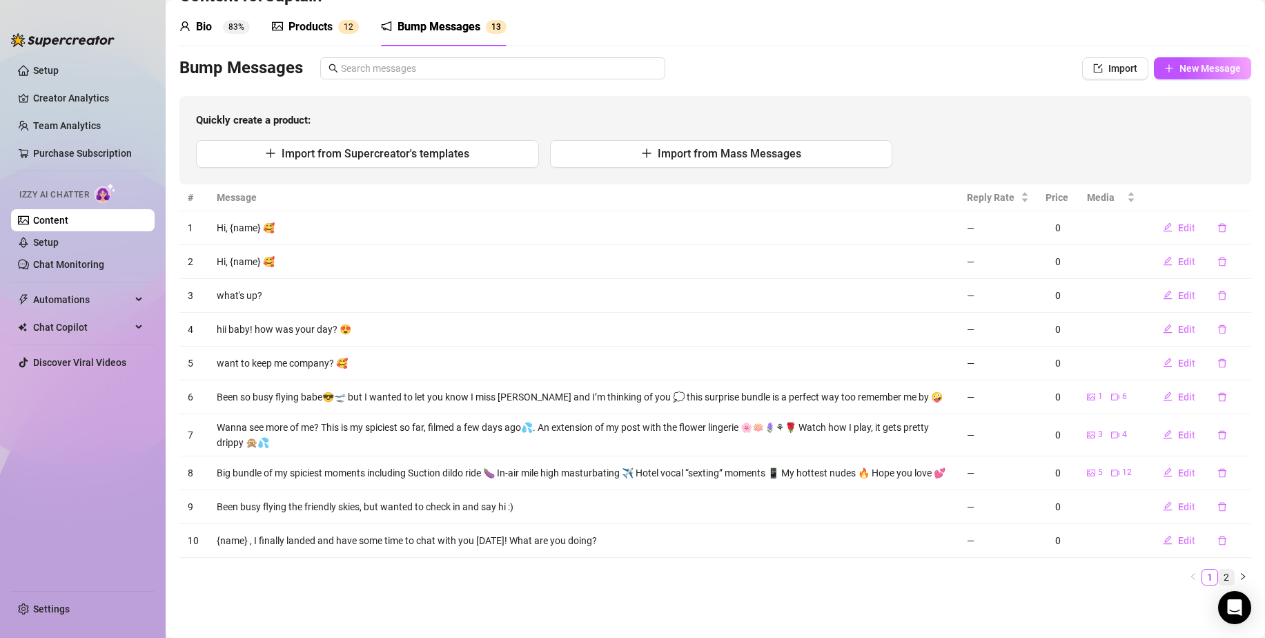
click at [1219, 579] on link "2" at bounding box center [1226, 577] width 15 height 15
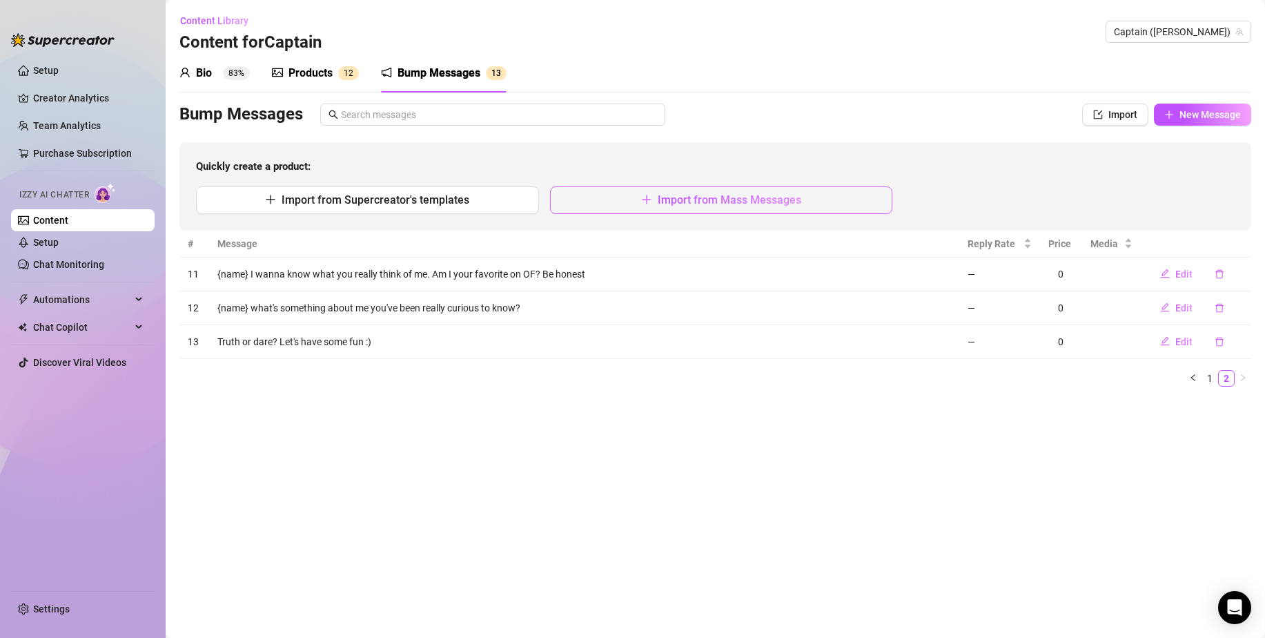
click at [746, 200] on span "Import from Mass Messages" at bounding box center [730, 199] width 144 height 13
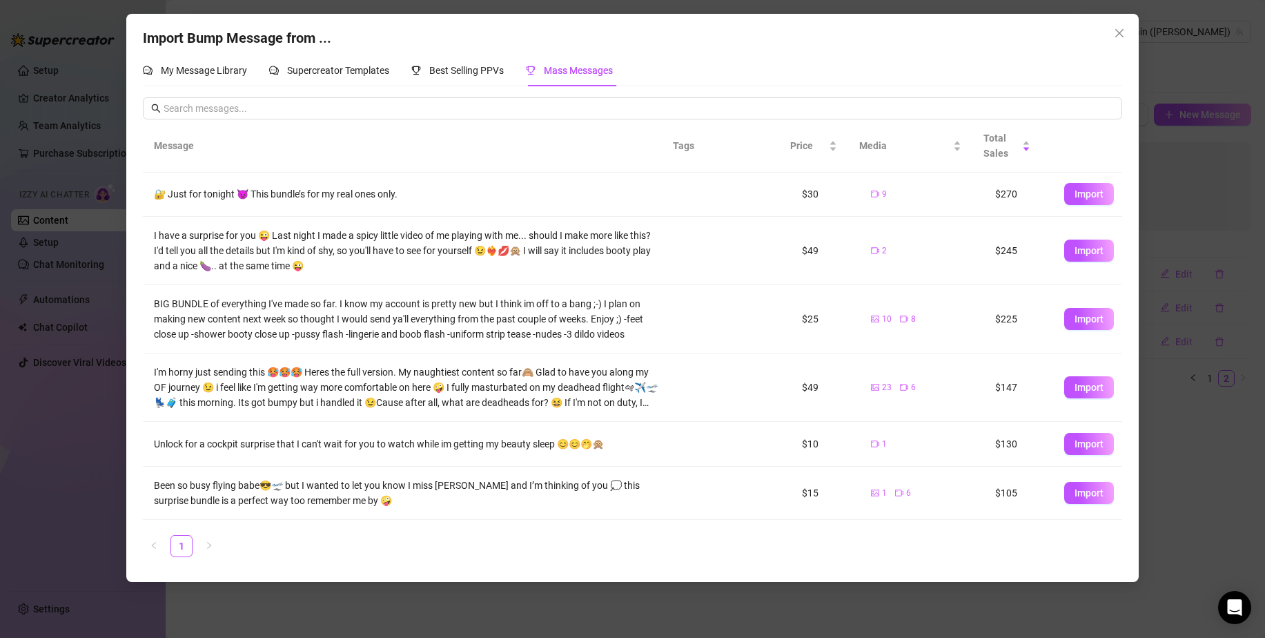
scroll to position [201, 0]
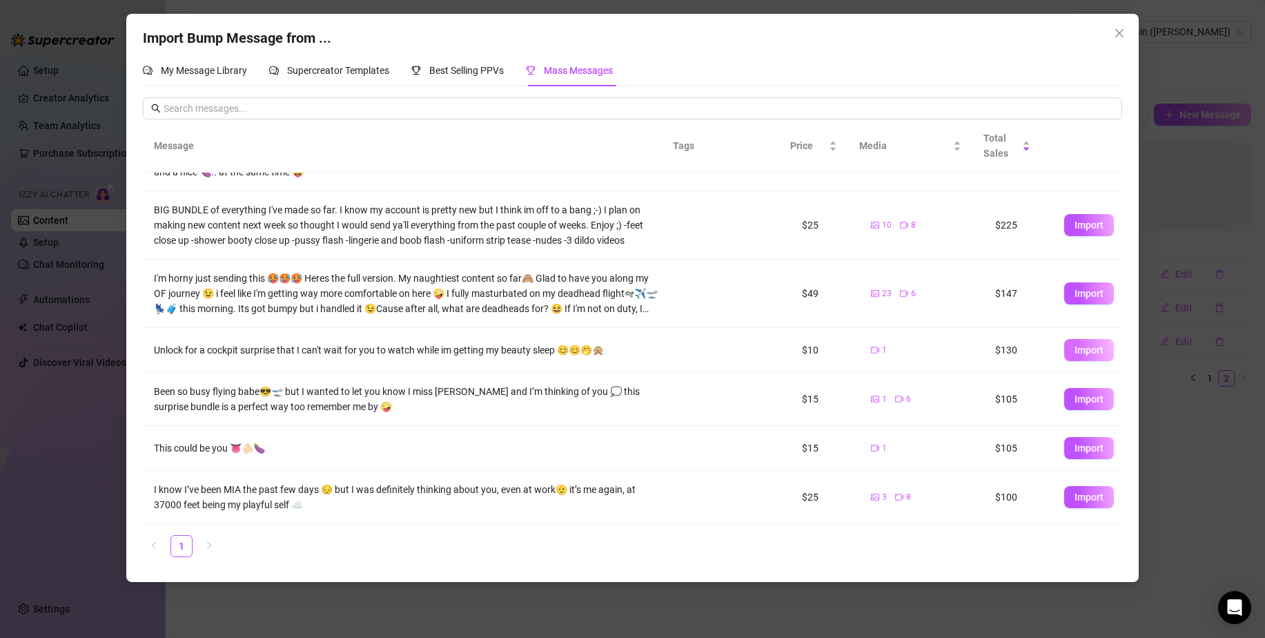
click at [1090, 350] on span "Import" at bounding box center [1089, 349] width 29 height 11
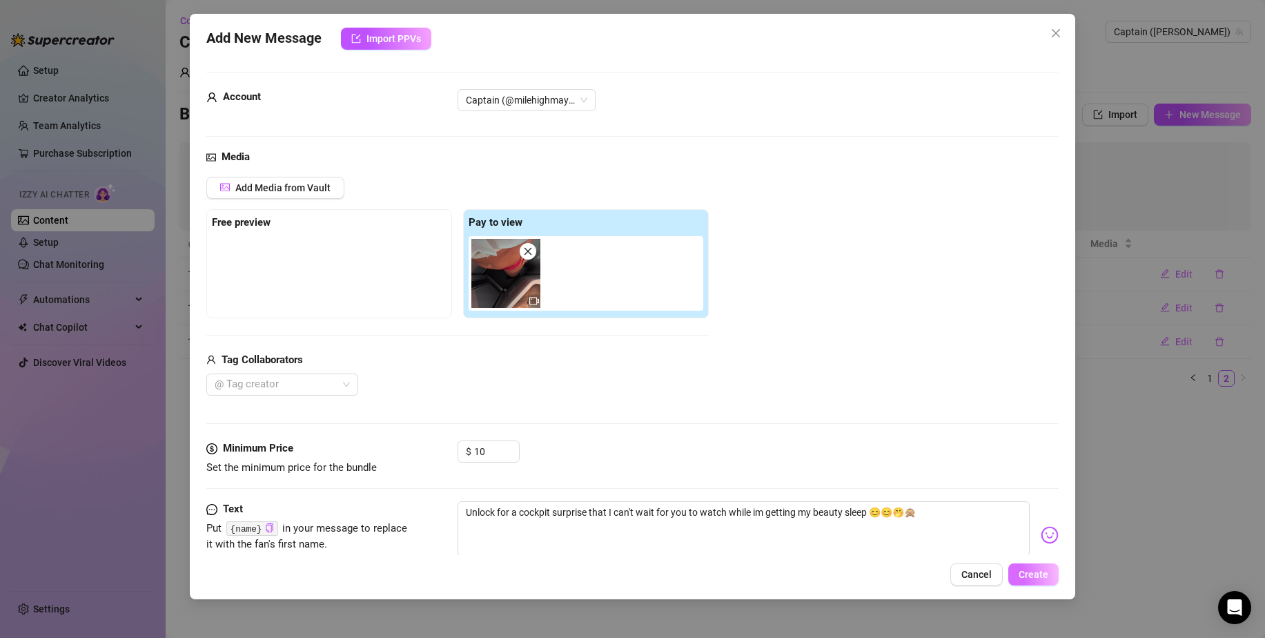
click at [1041, 574] on span "Create" at bounding box center [1034, 574] width 30 height 11
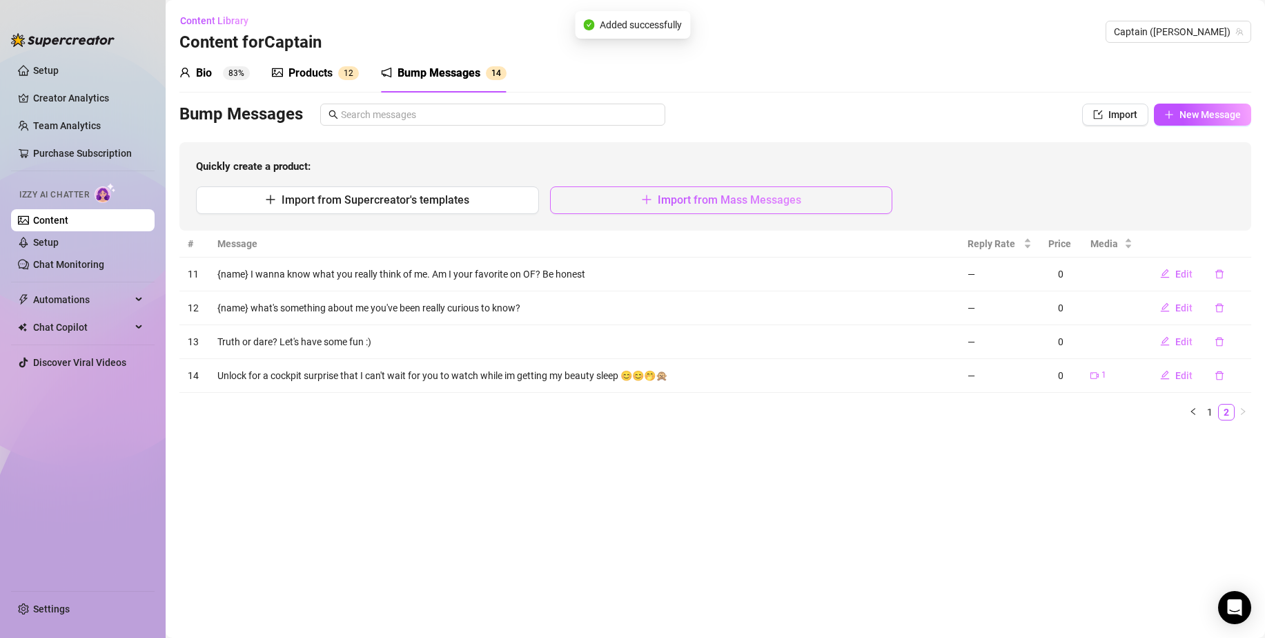
click at [779, 204] on span "Import from Mass Messages" at bounding box center [730, 199] width 144 height 13
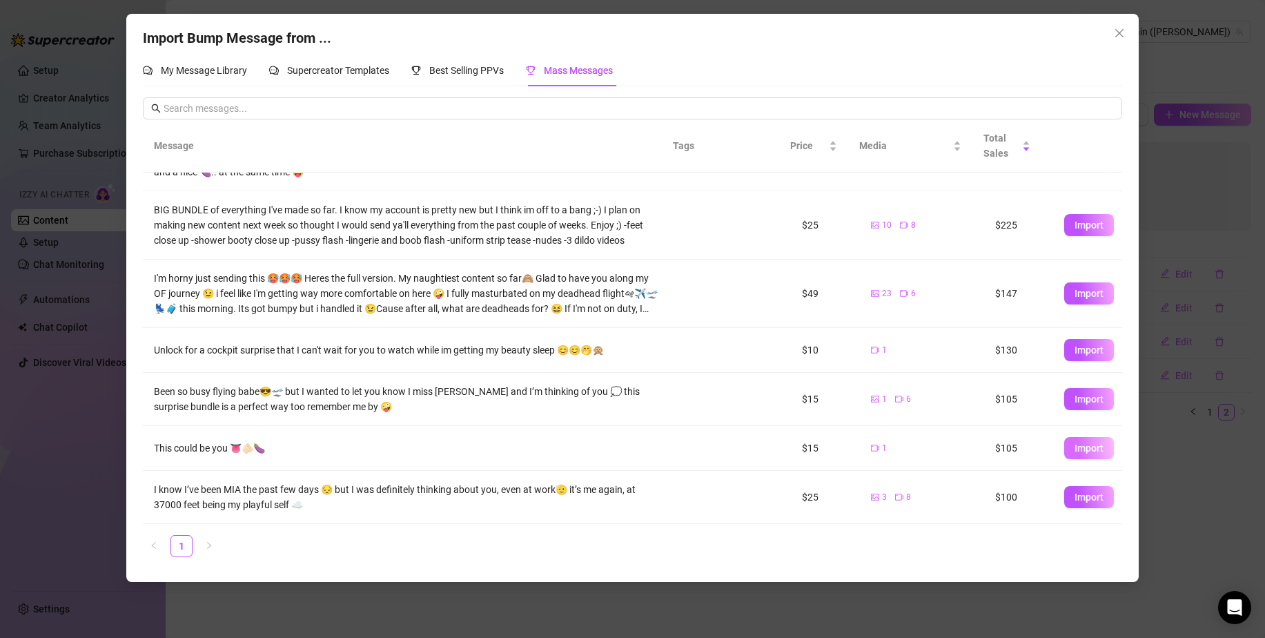
click at [1075, 445] on span "Import" at bounding box center [1089, 448] width 29 height 11
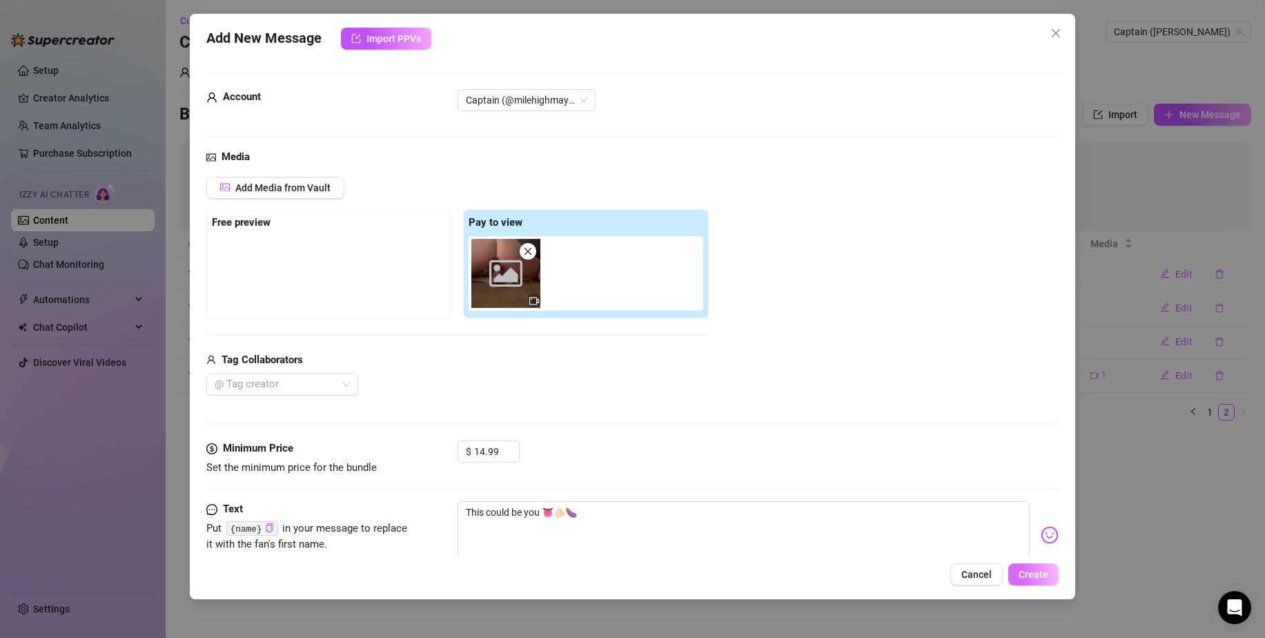
click at [1029, 574] on span "Create" at bounding box center [1034, 574] width 30 height 11
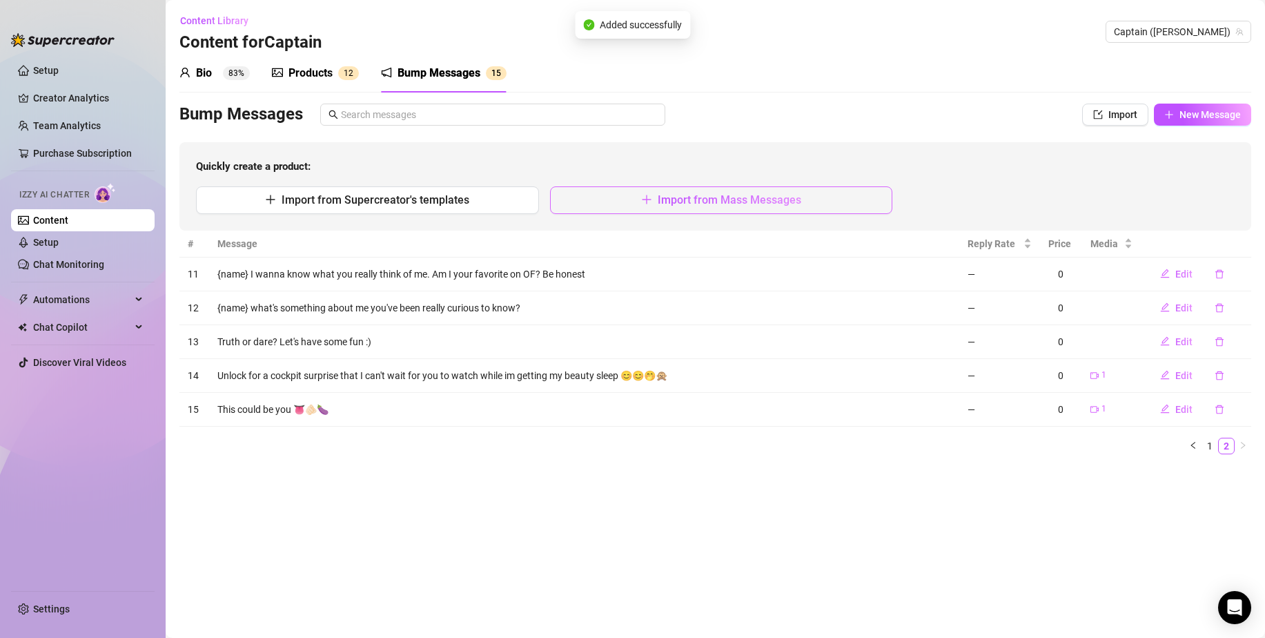
click at [661, 206] on span "Import from Mass Messages" at bounding box center [730, 199] width 144 height 13
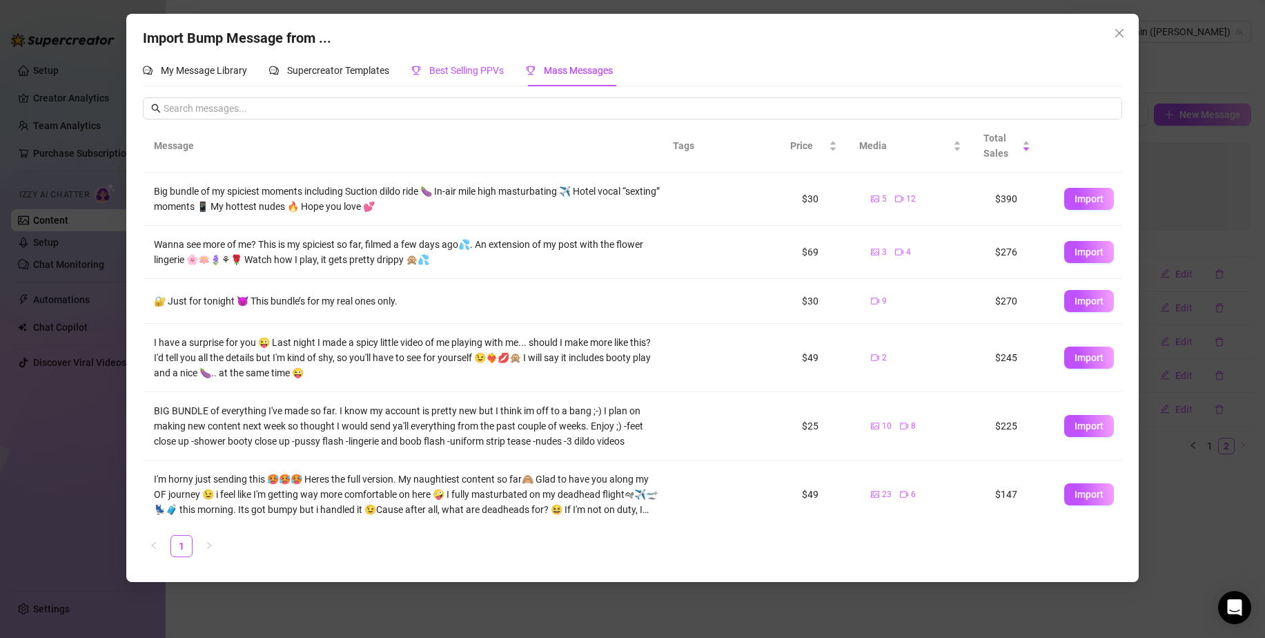
click at [462, 76] on span "Best Selling PPVs" at bounding box center [466, 70] width 75 height 11
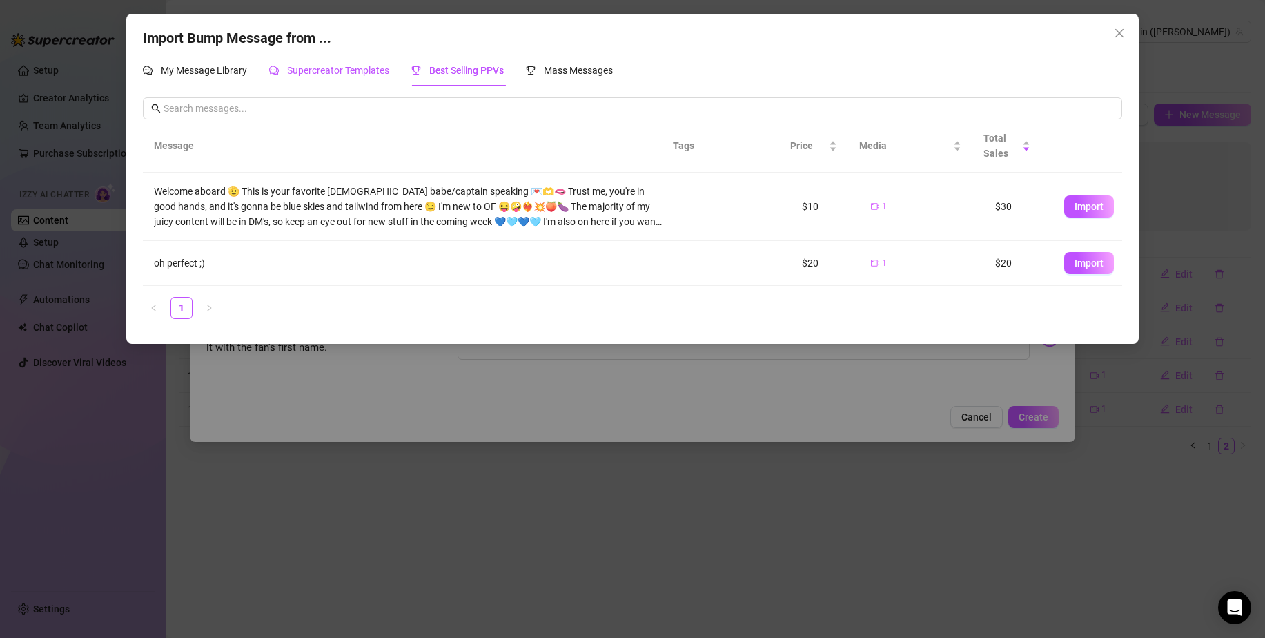
click at [363, 77] on div "Supercreator Templates" at bounding box center [329, 70] width 120 height 15
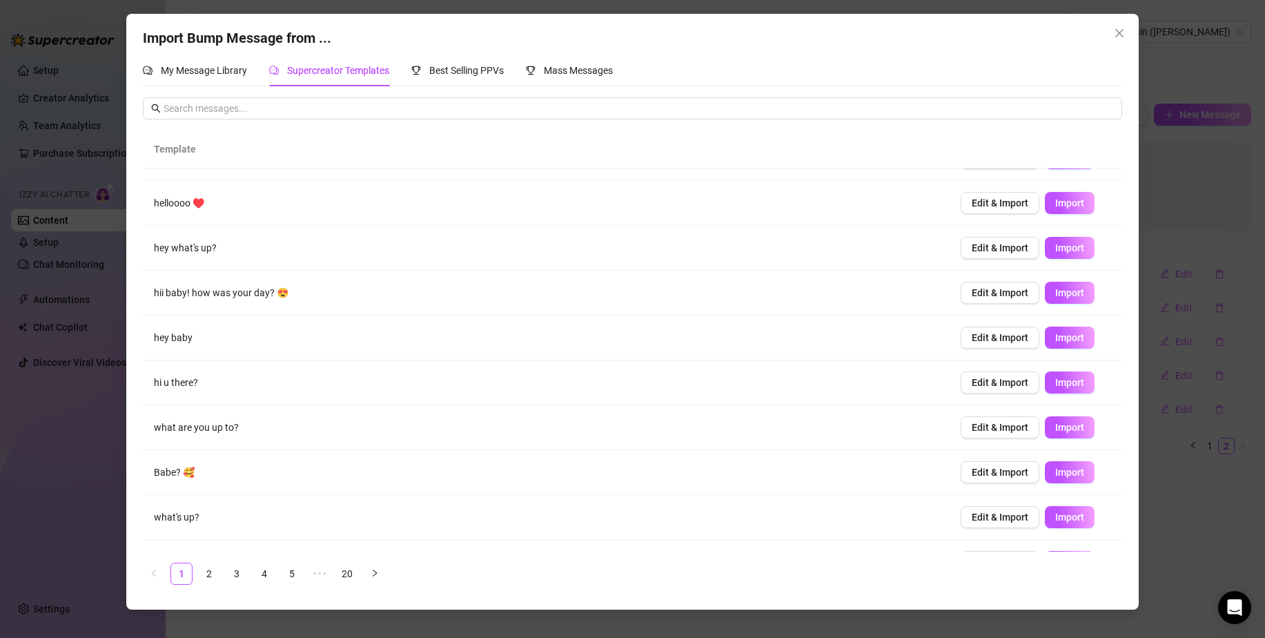
scroll to position [66, 0]
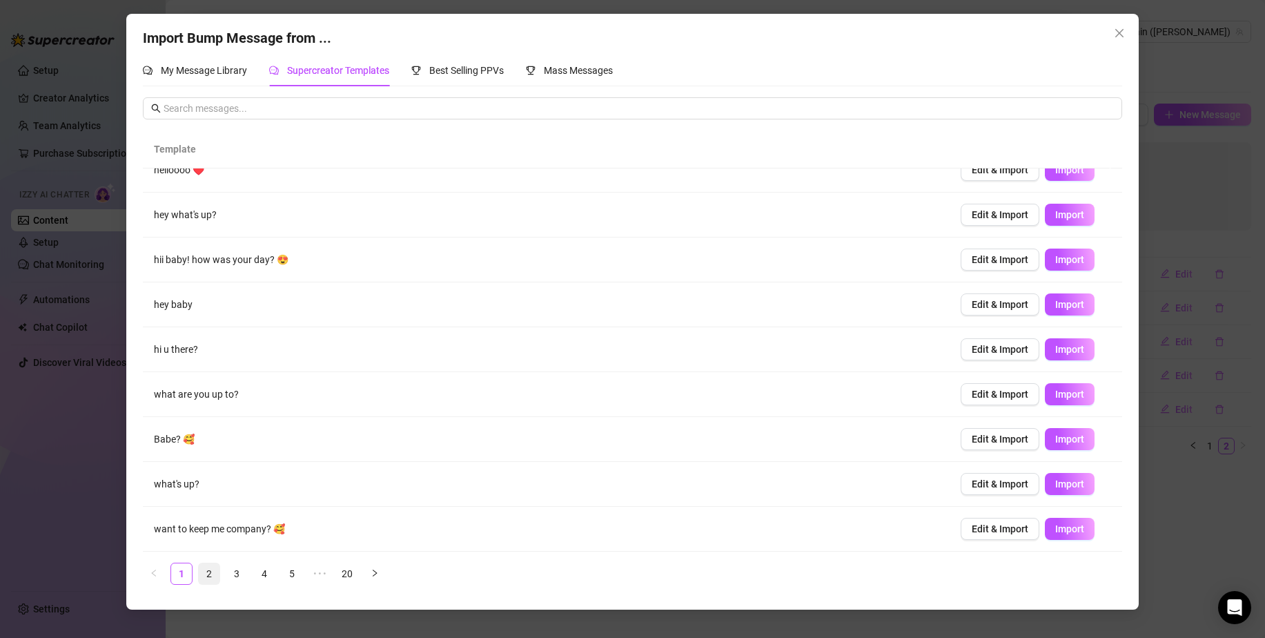
click at [209, 576] on link "2" at bounding box center [209, 573] width 21 height 21
click at [1067, 440] on span "Import" at bounding box center [1070, 439] width 29 height 11
click at [235, 572] on link "3" at bounding box center [236, 573] width 21 height 21
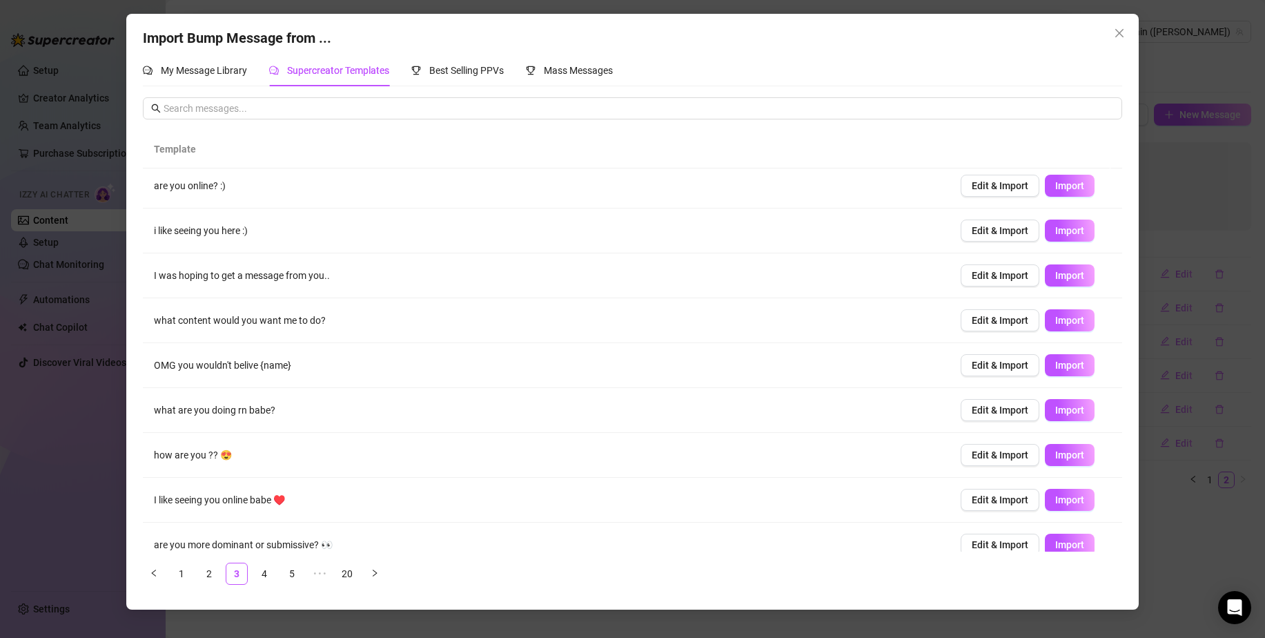
scroll to position [6, 0]
click at [1056, 325] on span "Import" at bounding box center [1070, 319] width 29 height 11
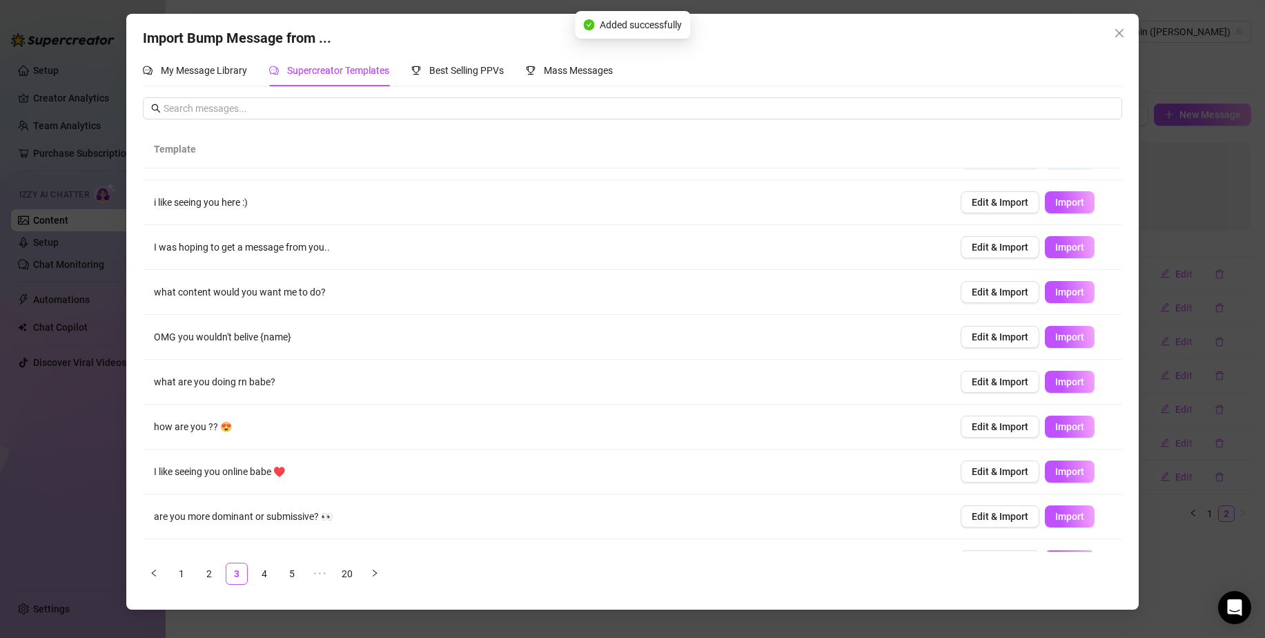
scroll to position [66, 0]
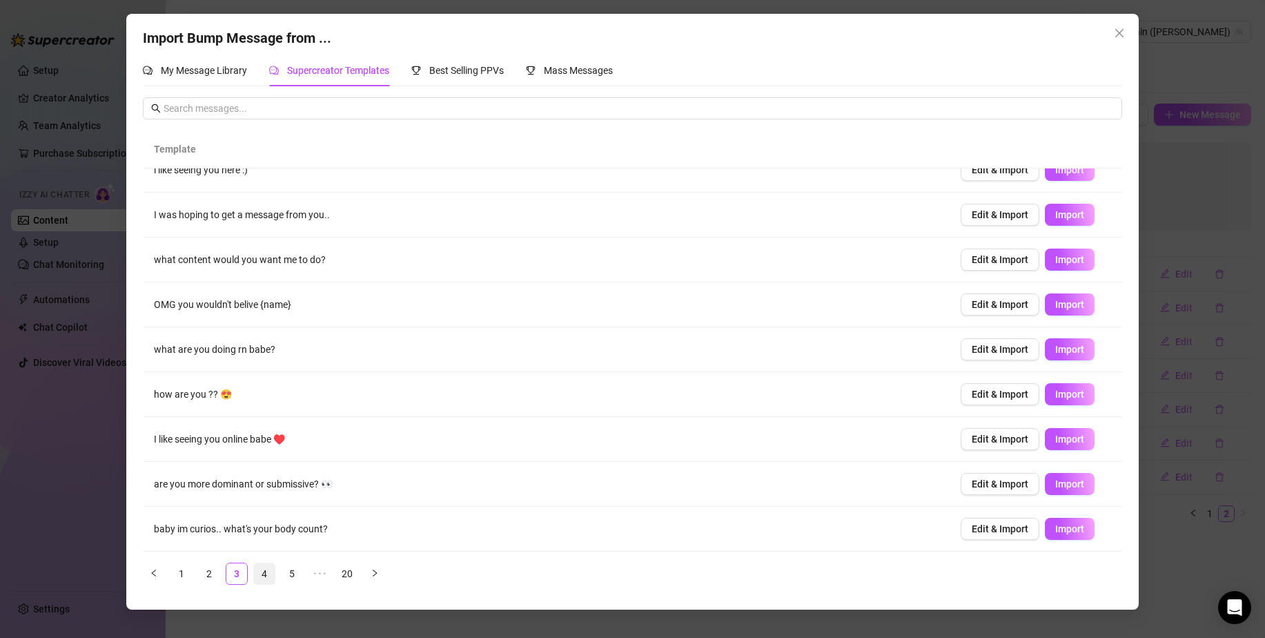
click at [260, 576] on link "4" at bounding box center [264, 573] width 21 height 21
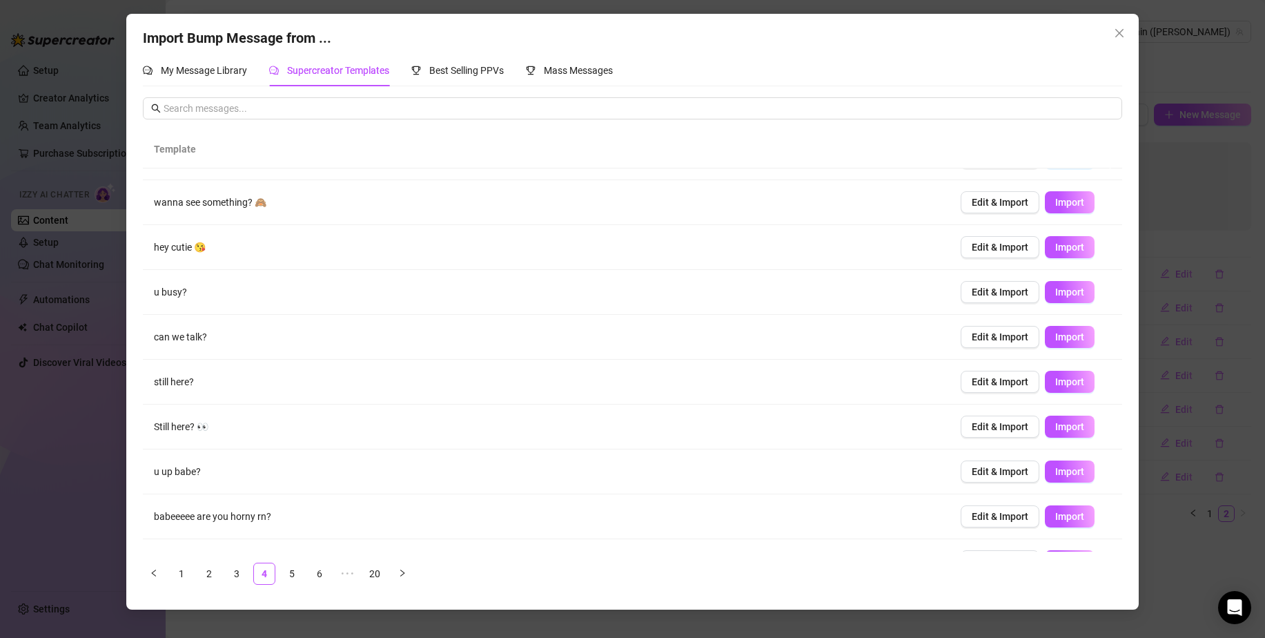
scroll to position [34, 0]
click at [1065, 205] on span "Import" at bounding box center [1070, 201] width 29 height 11
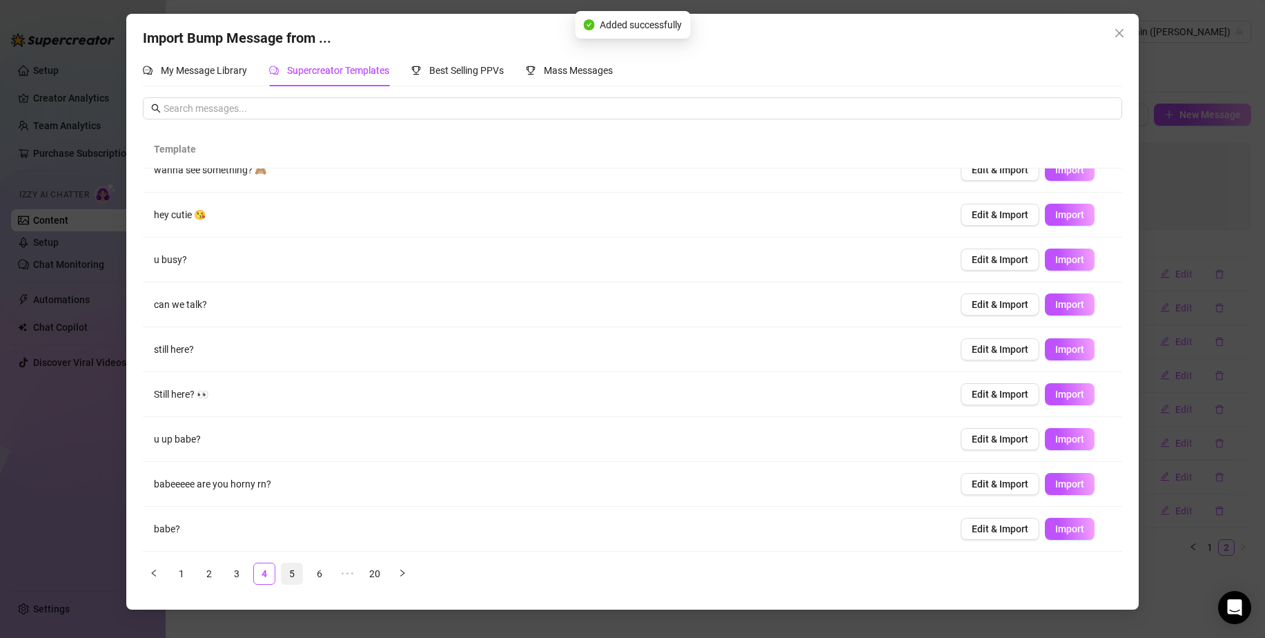
click at [289, 575] on link "5" at bounding box center [292, 573] width 21 height 21
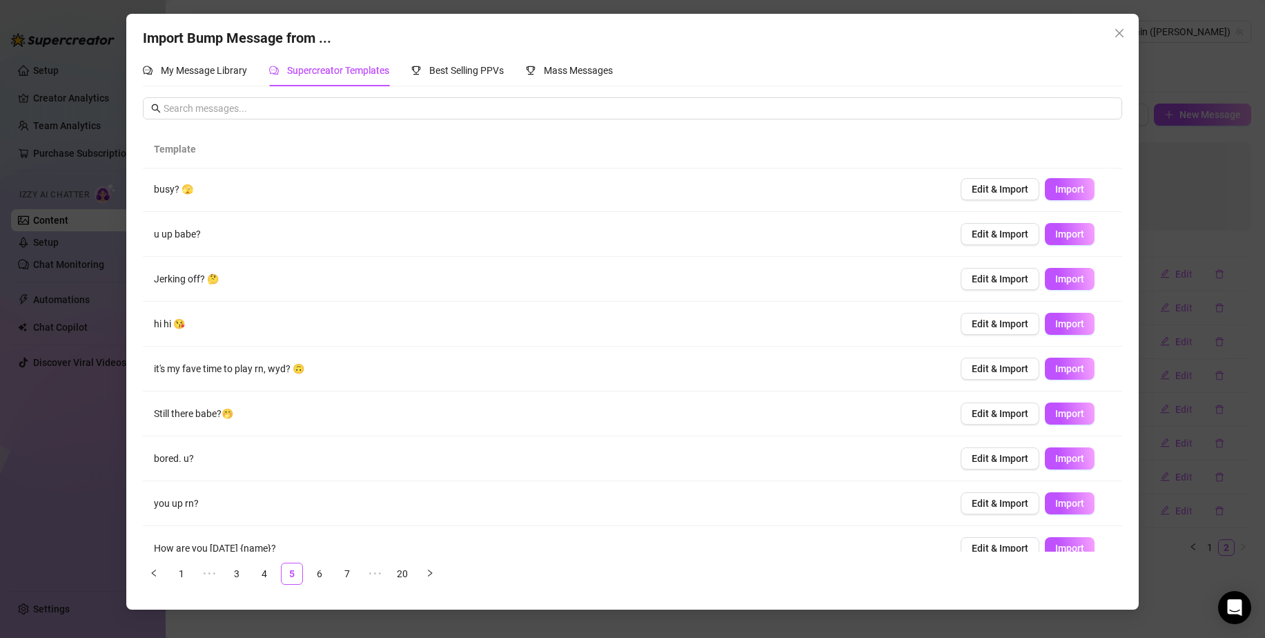
scroll to position [0, 0]
click at [1045, 373] on button "Import" at bounding box center [1070, 370] width 50 height 22
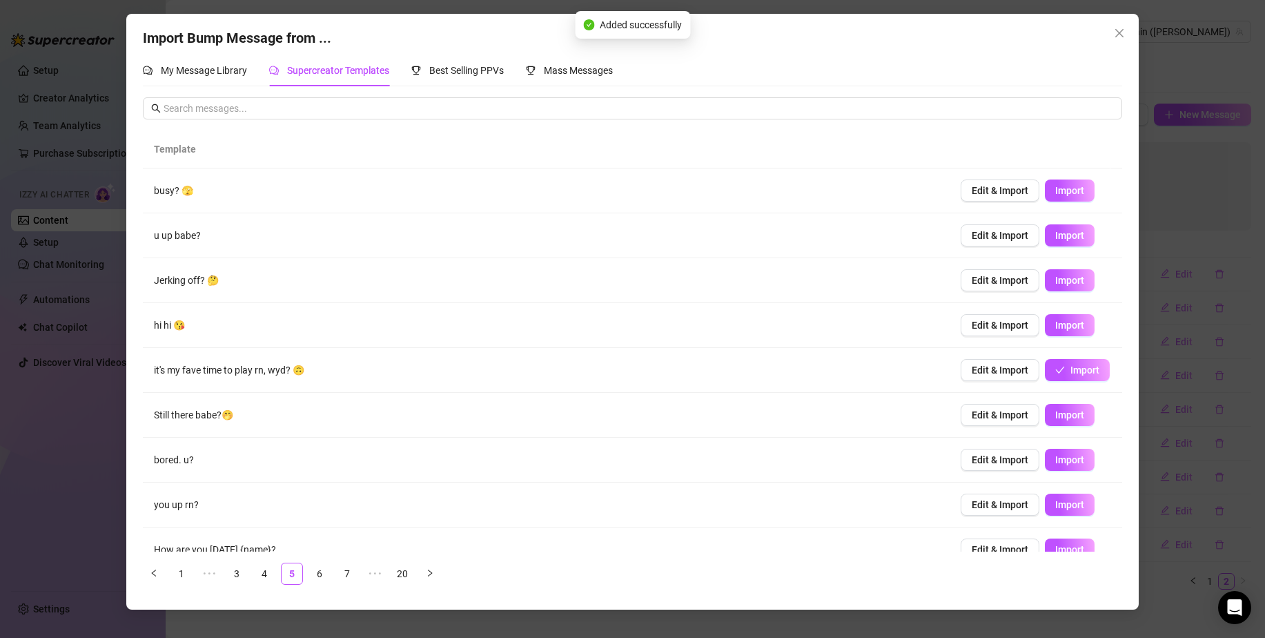
scroll to position [66, 0]
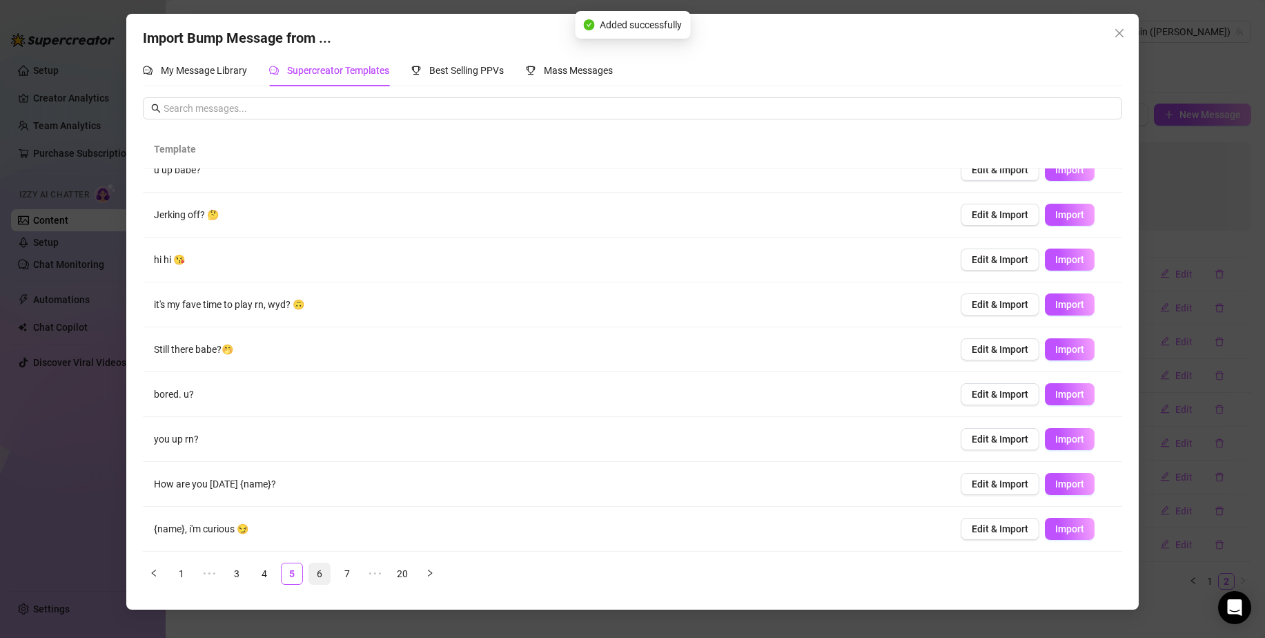
click at [319, 578] on link "6" at bounding box center [319, 573] width 21 height 21
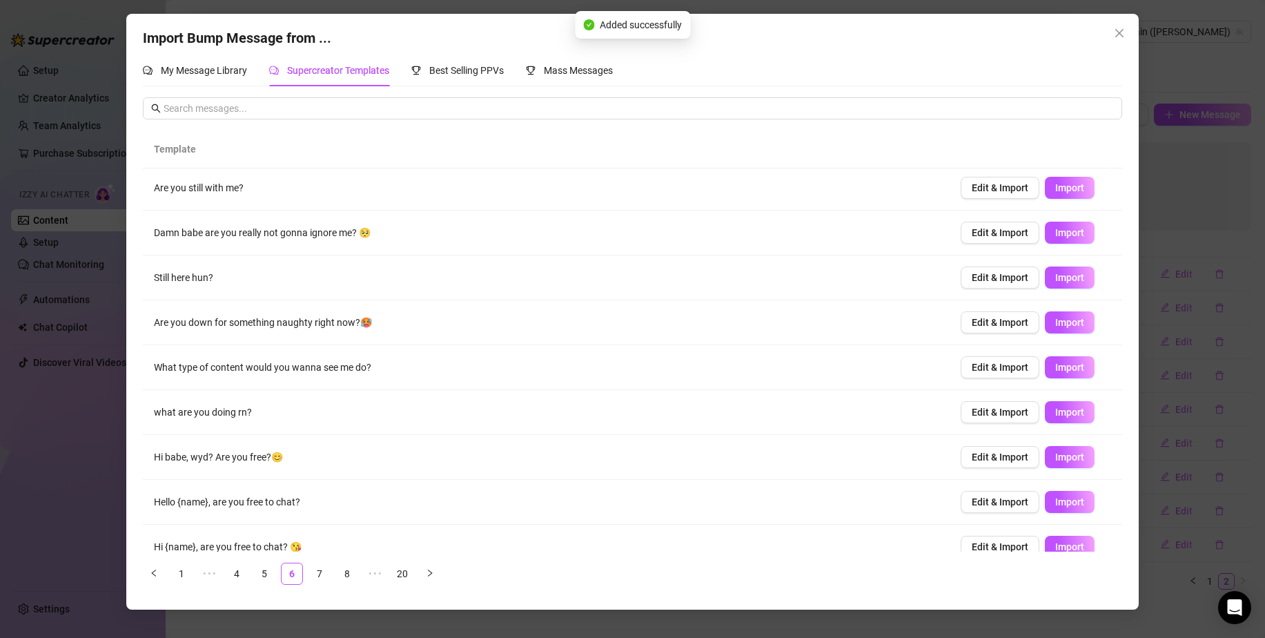
scroll to position [0, 0]
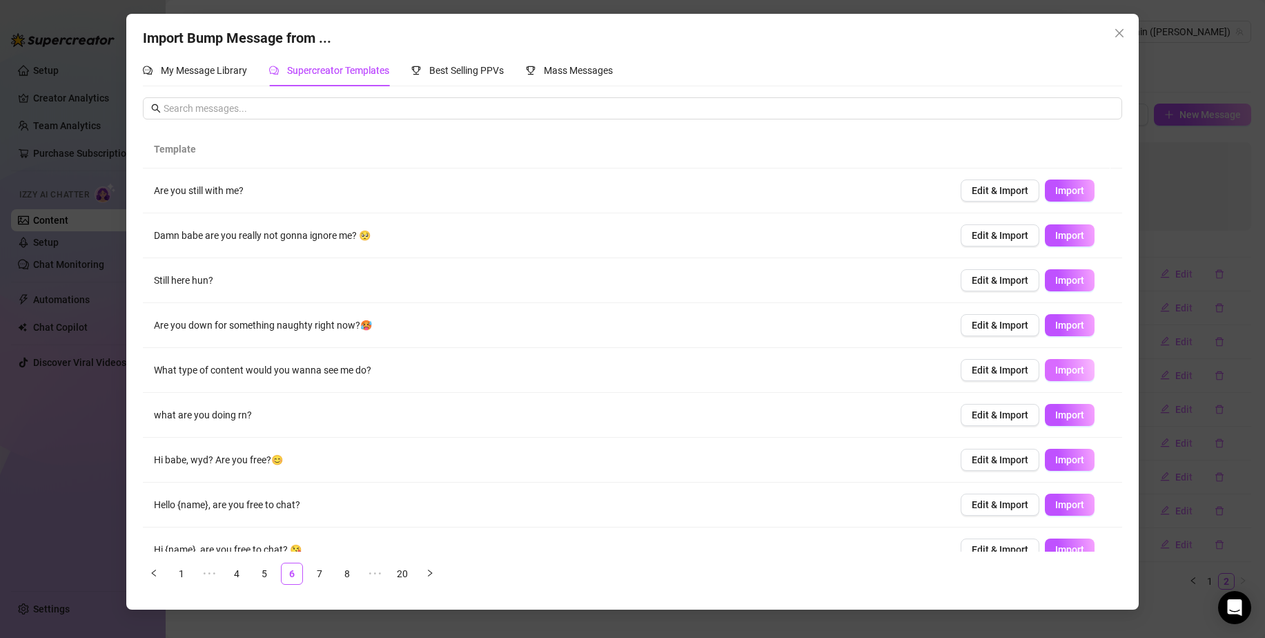
click at [1058, 376] on button "Import" at bounding box center [1070, 370] width 50 height 22
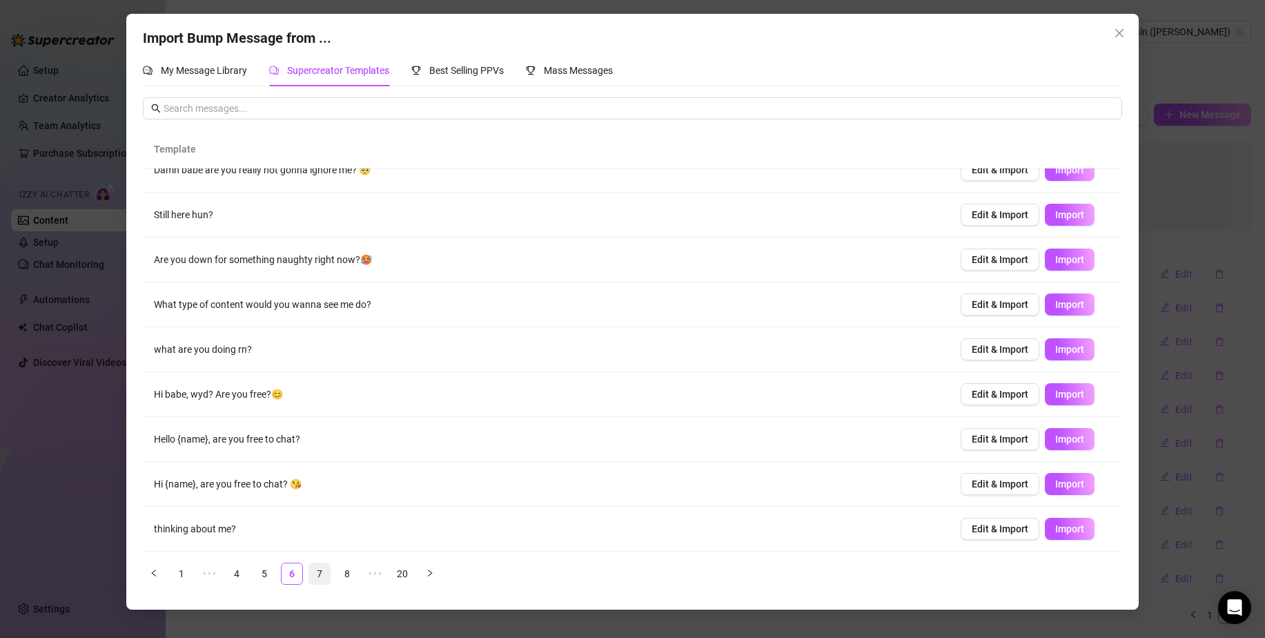
click at [315, 572] on link "7" at bounding box center [319, 573] width 21 height 21
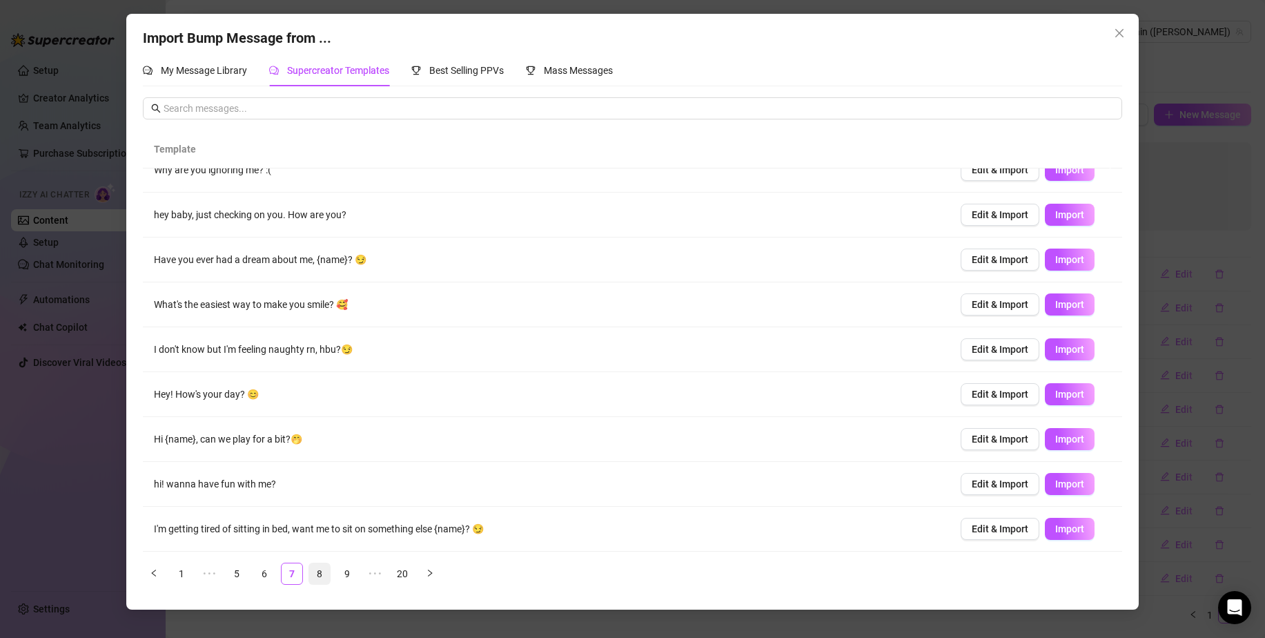
click at [319, 574] on link "8" at bounding box center [319, 573] width 21 height 21
click at [1056, 307] on span "Import" at bounding box center [1070, 304] width 29 height 11
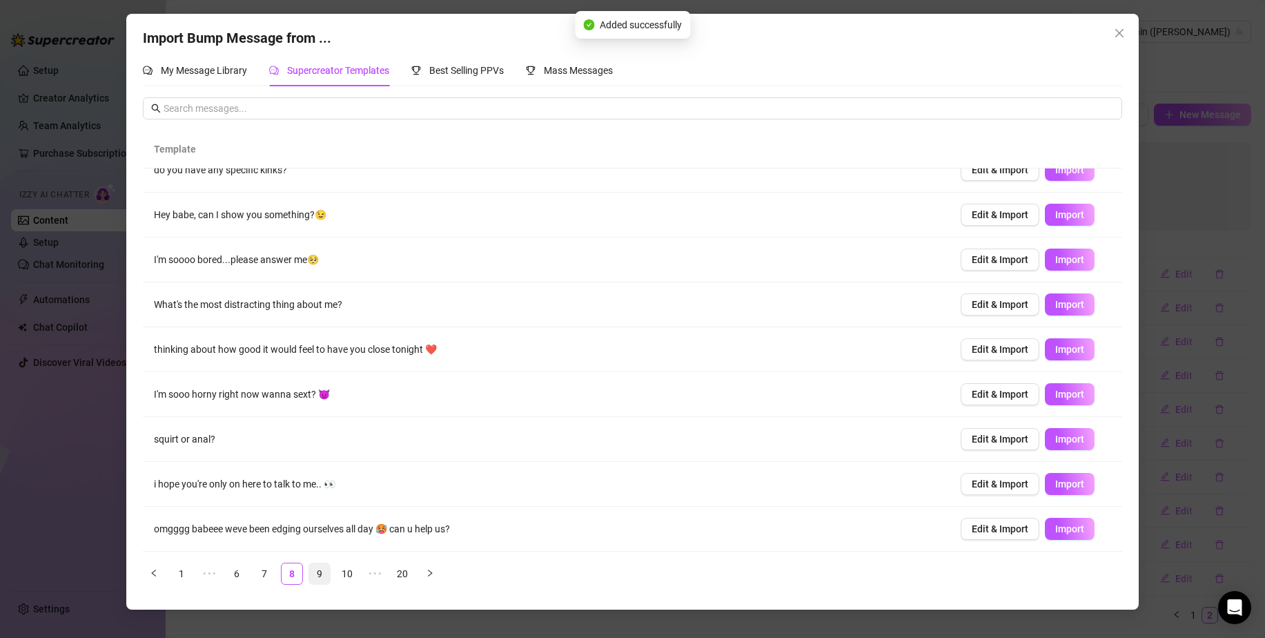
click at [330, 566] on link "9" at bounding box center [319, 573] width 21 height 21
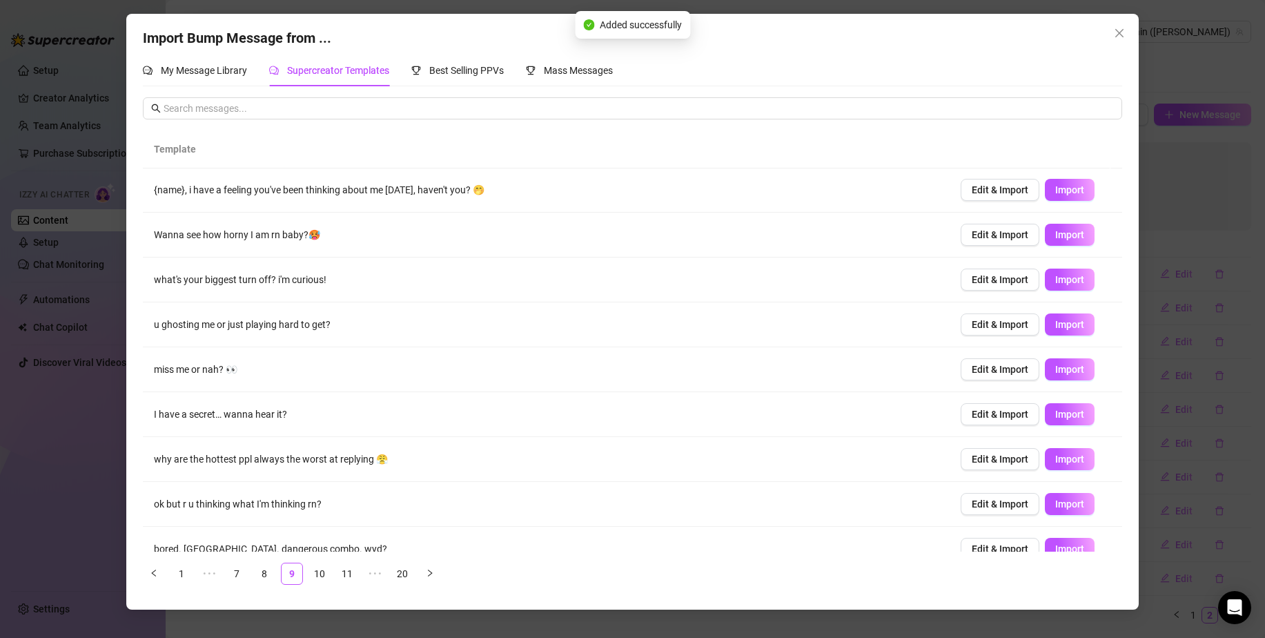
scroll to position [0, 0]
click at [1076, 327] on button "Import" at bounding box center [1070, 325] width 50 height 22
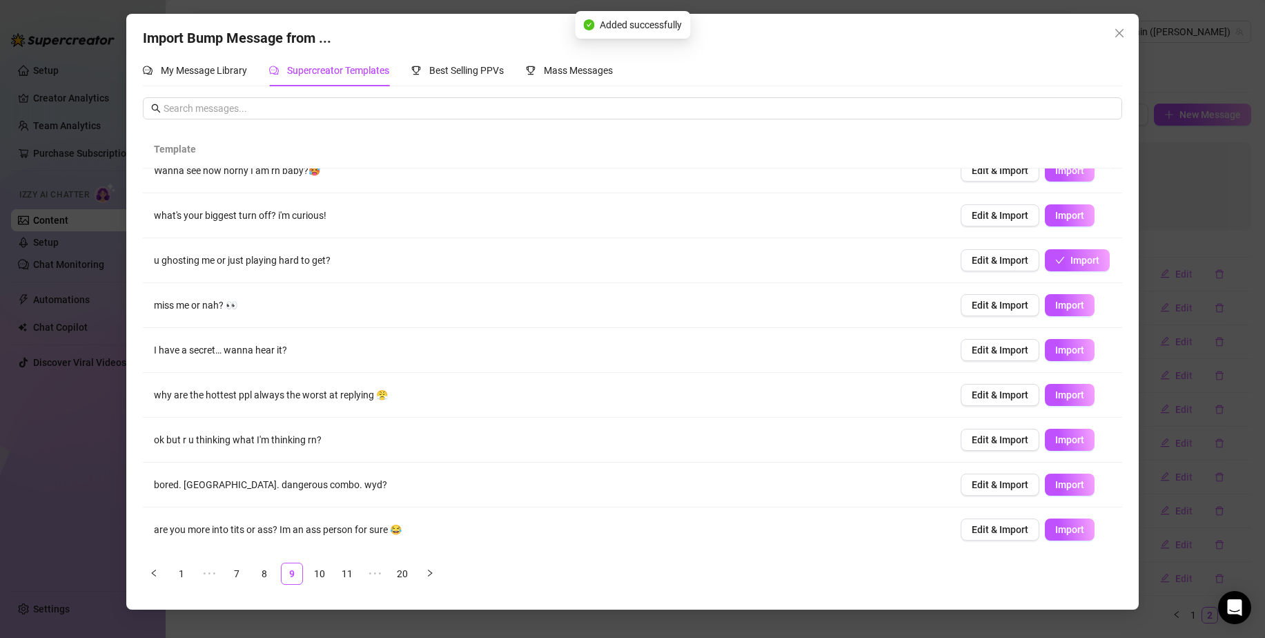
scroll to position [66, 0]
click at [321, 570] on link "10" at bounding box center [319, 573] width 21 height 21
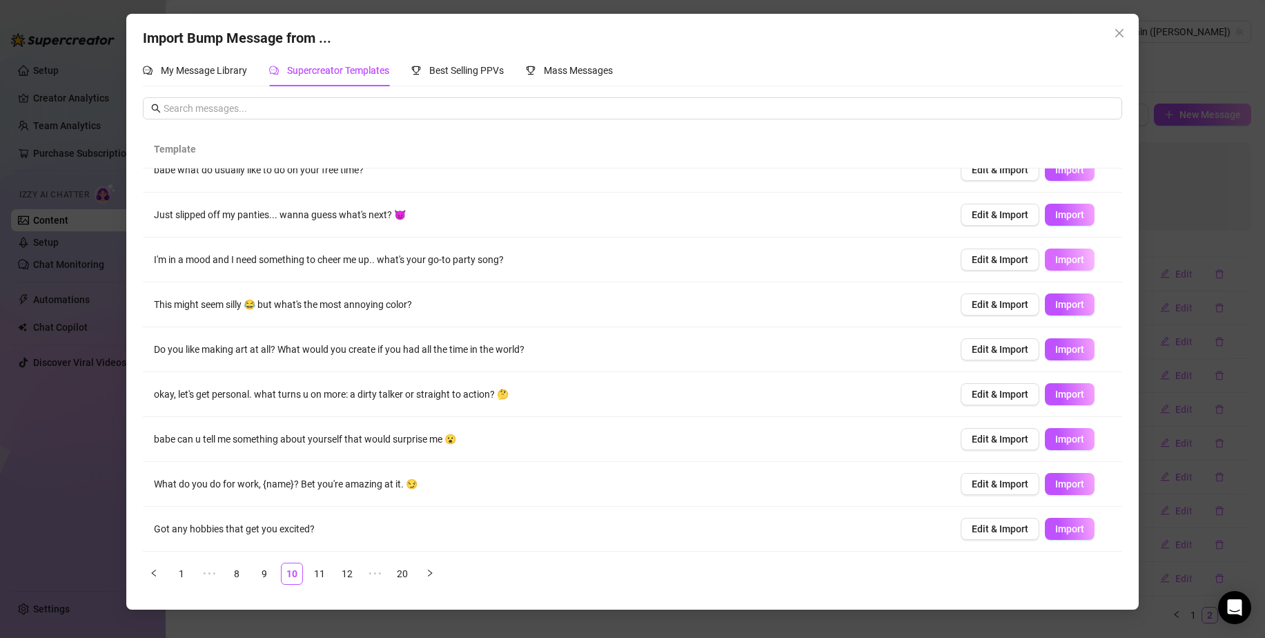
click at [1045, 264] on button "Import" at bounding box center [1070, 260] width 50 height 22
click at [1045, 349] on button "Import" at bounding box center [1070, 349] width 50 height 22
click at [1056, 394] on span "Import" at bounding box center [1070, 394] width 29 height 11
click at [1066, 483] on span "Import" at bounding box center [1070, 483] width 29 height 11
click at [1062, 524] on span "Import" at bounding box center [1070, 528] width 29 height 11
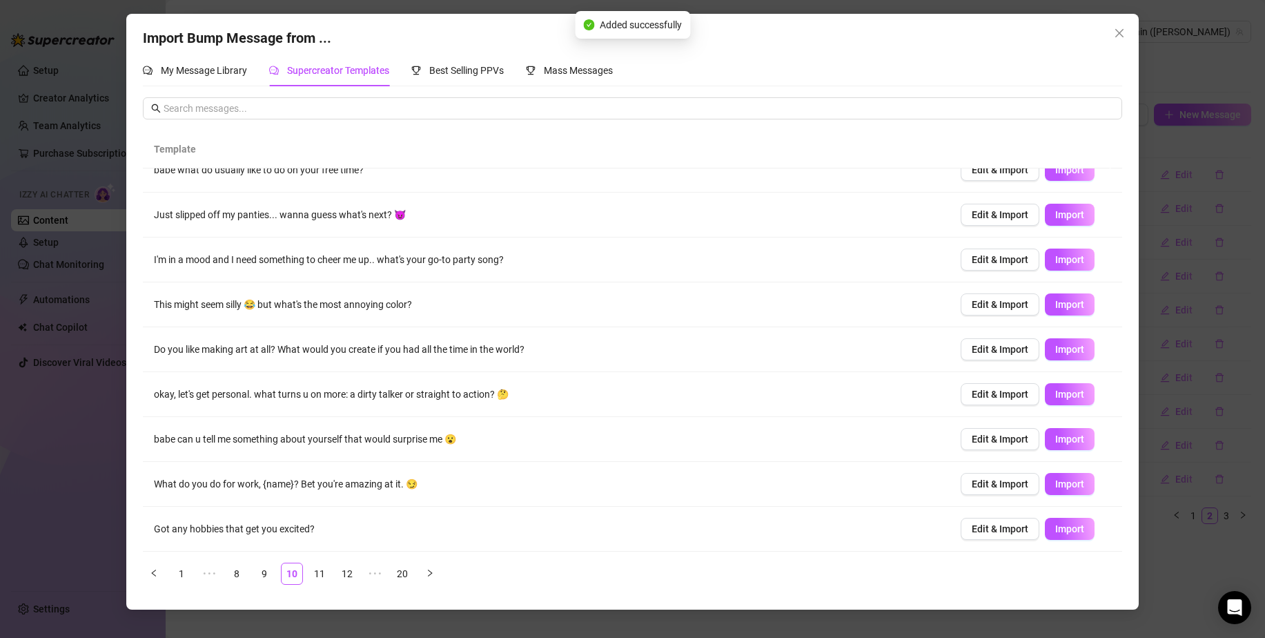
click at [333, 574] on ul "1 ••• 8 9 10 11 12 ••• 20" at bounding box center [632, 574] width 979 height 22
click at [321, 572] on link "11" at bounding box center [319, 573] width 21 height 21
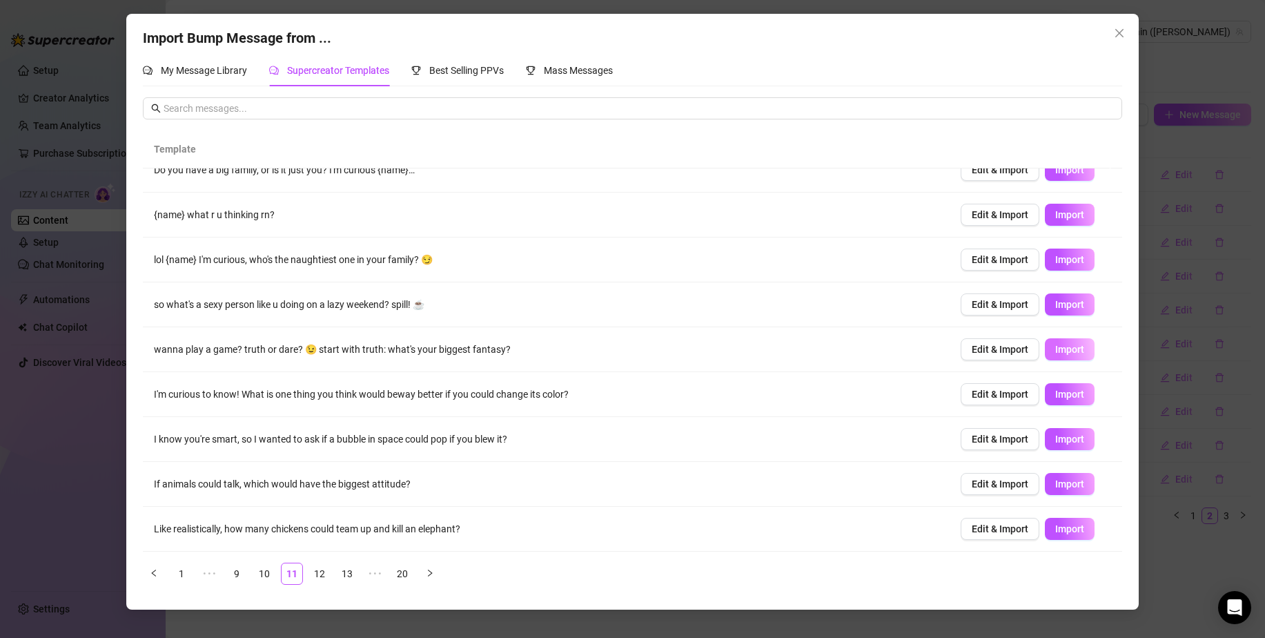
click at [1056, 348] on span "Import" at bounding box center [1070, 349] width 29 height 11
click at [321, 575] on link "12" at bounding box center [319, 573] width 21 height 21
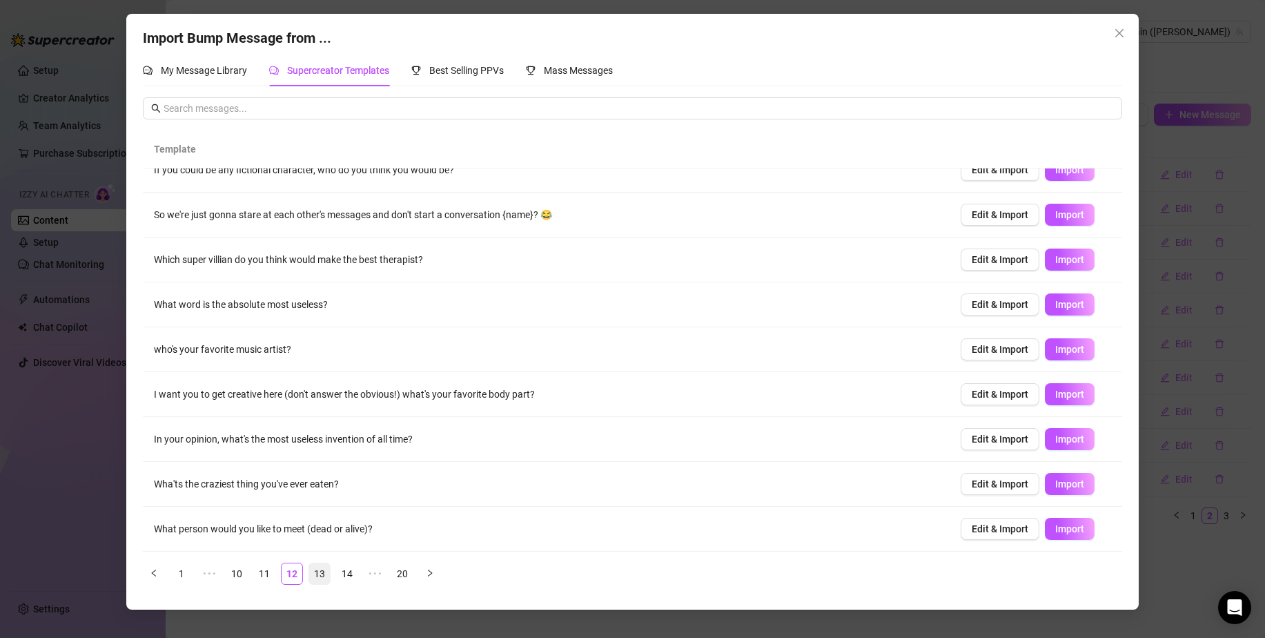
click at [320, 572] on link "13" at bounding box center [319, 573] width 21 height 21
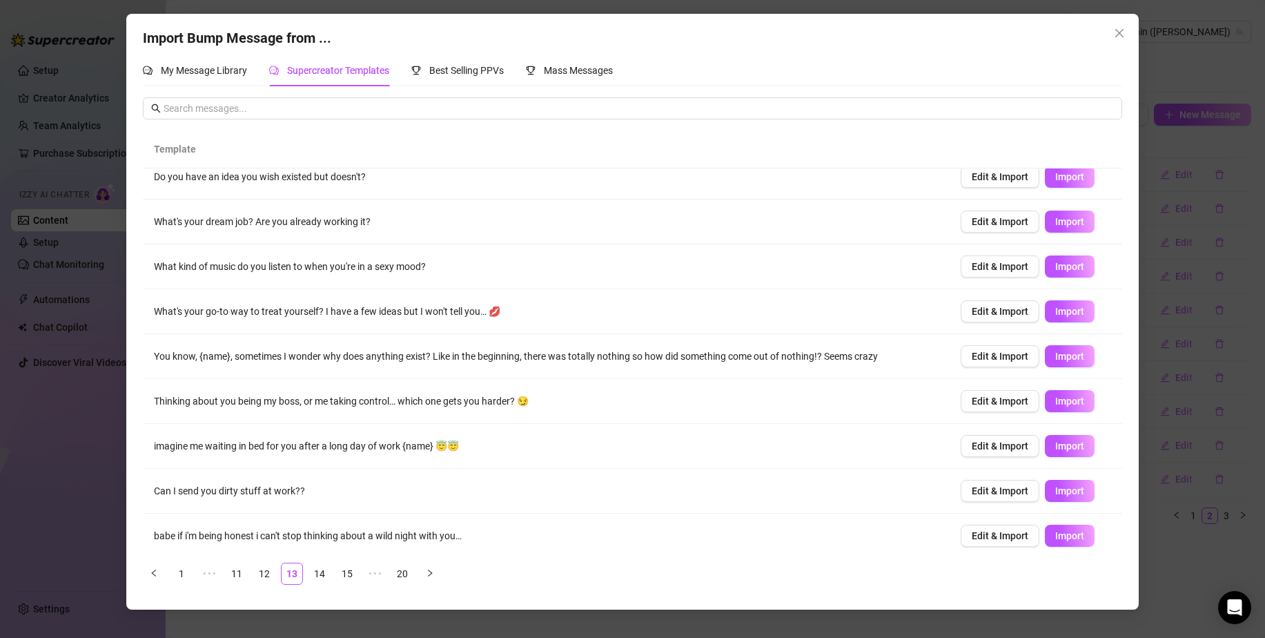
scroll to position [17, 0]
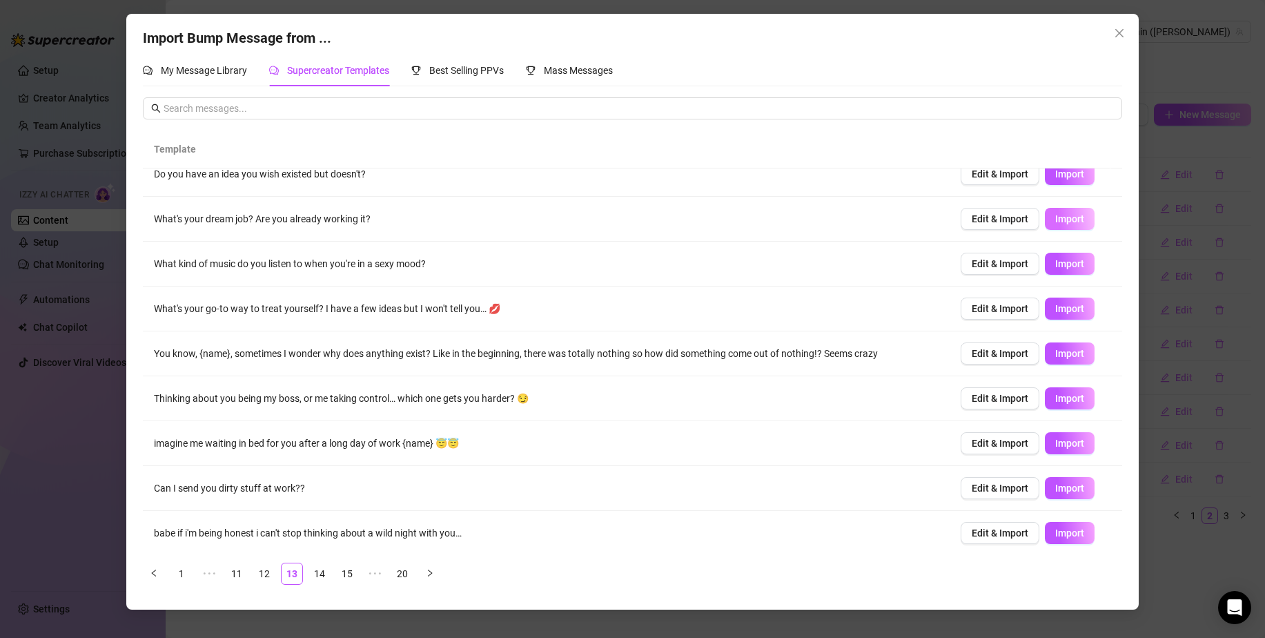
click at [1045, 220] on button "Import" at bounding box center [1070, 219] width 50 height 22
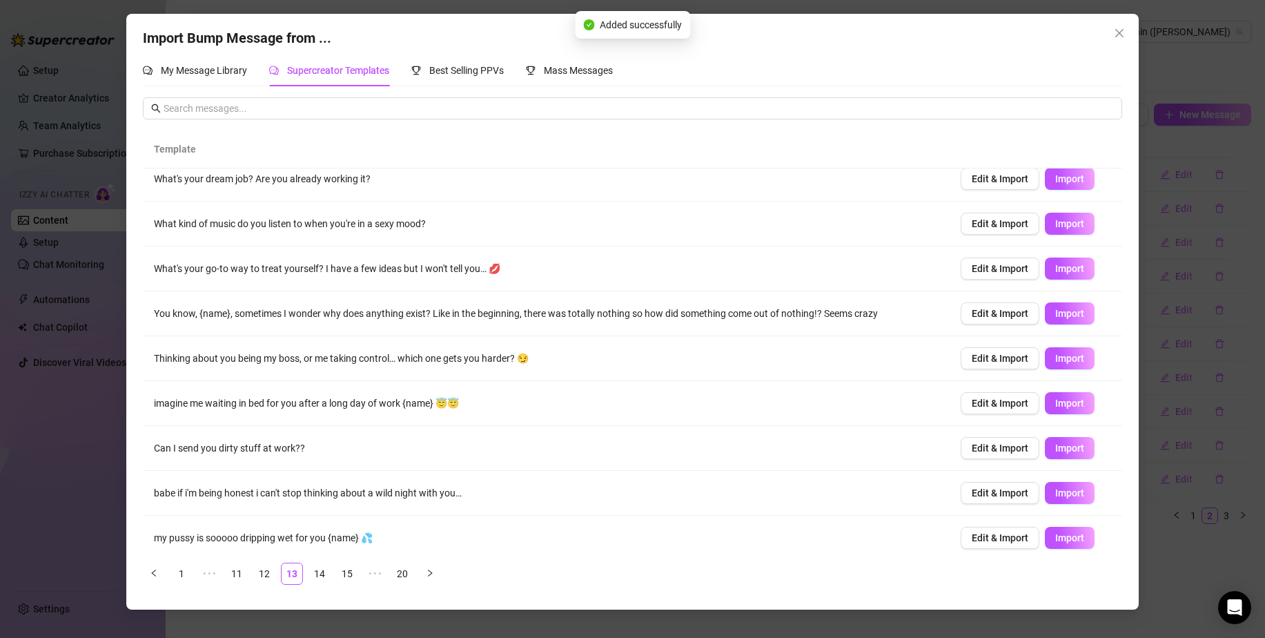
scroll to position [66, 0]
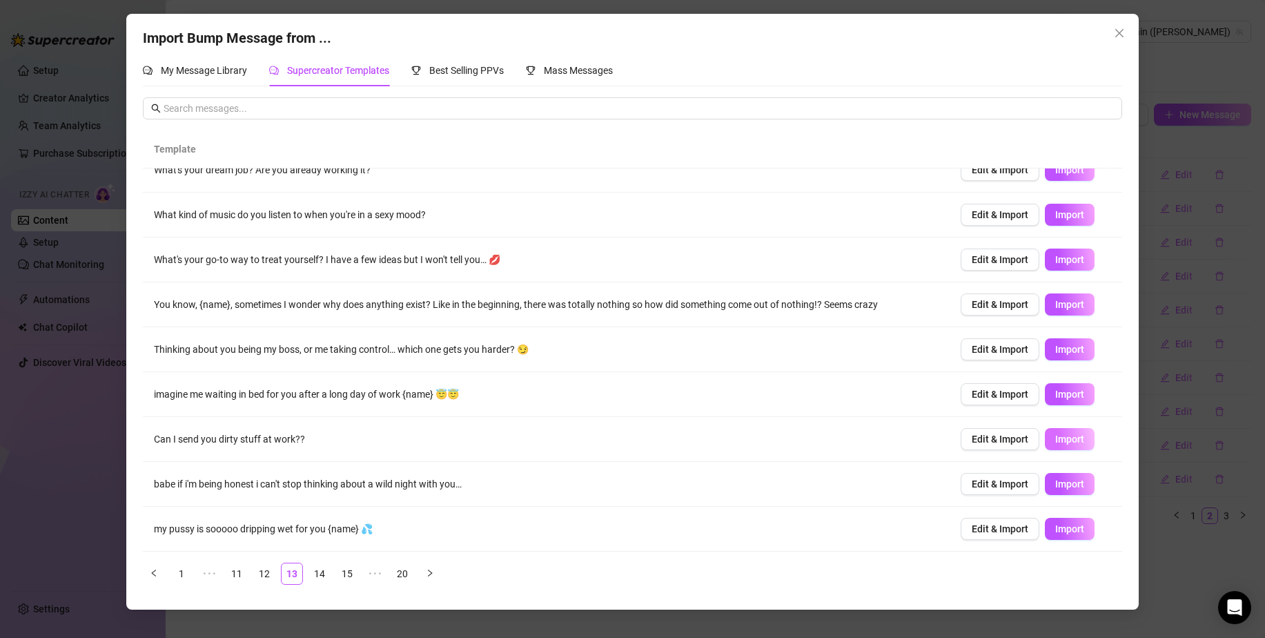
click at [1056, 438] on span "Import" at bounding box center [1070, 439] width 29 height 11
click at [327, 572] on link "14" at bounding box center [319, 573] width 21 height 21
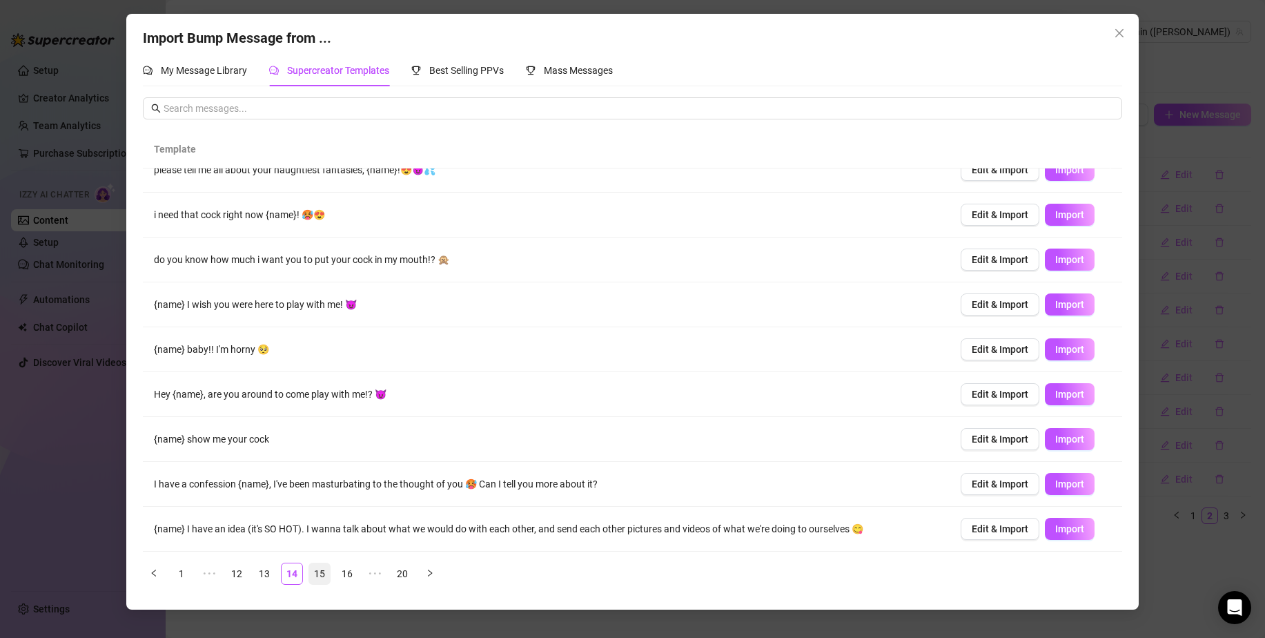
click at [316, 571] on link "15" at bounding box center [319, 573] width 21 height 21
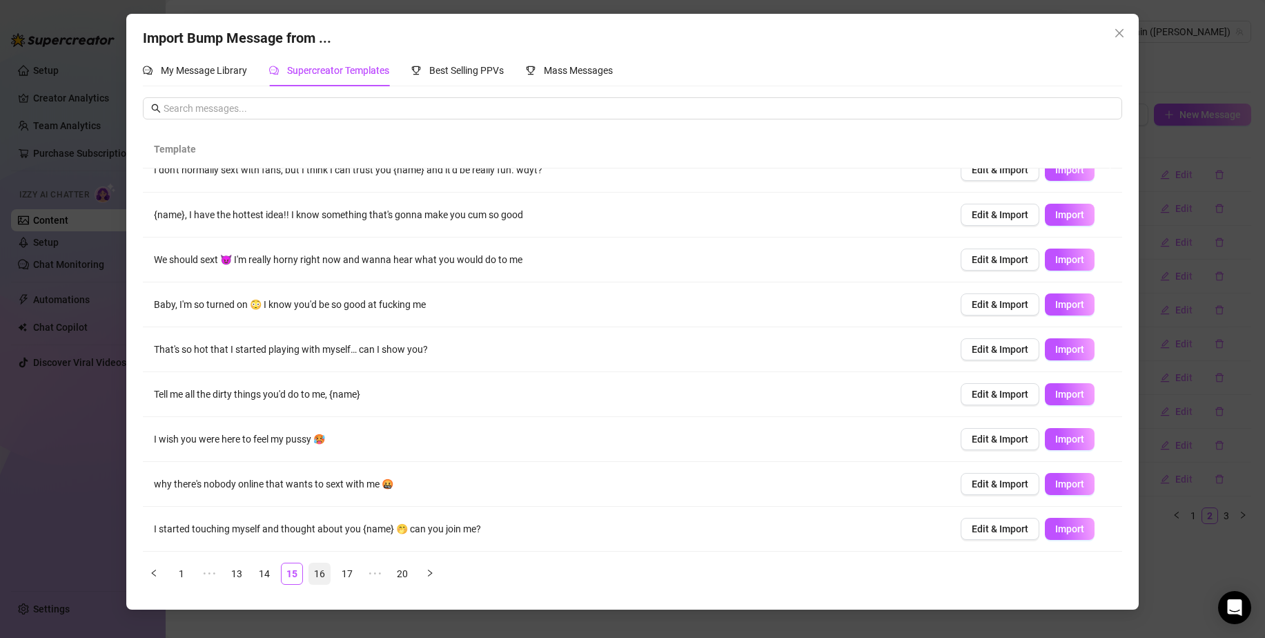
click at [320, 576] on link "16" at bounding box center [319, 573] width 21 height 21
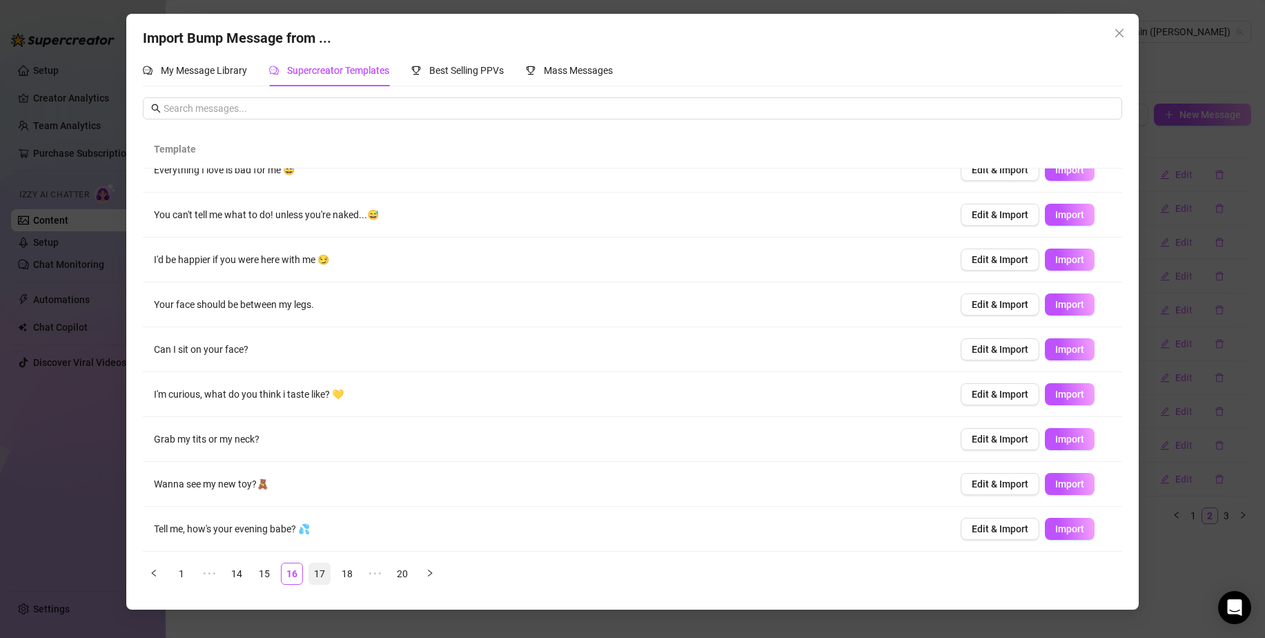
click at [318, 569] on link "17" at bounding box center [319, 573] width 21 height 21
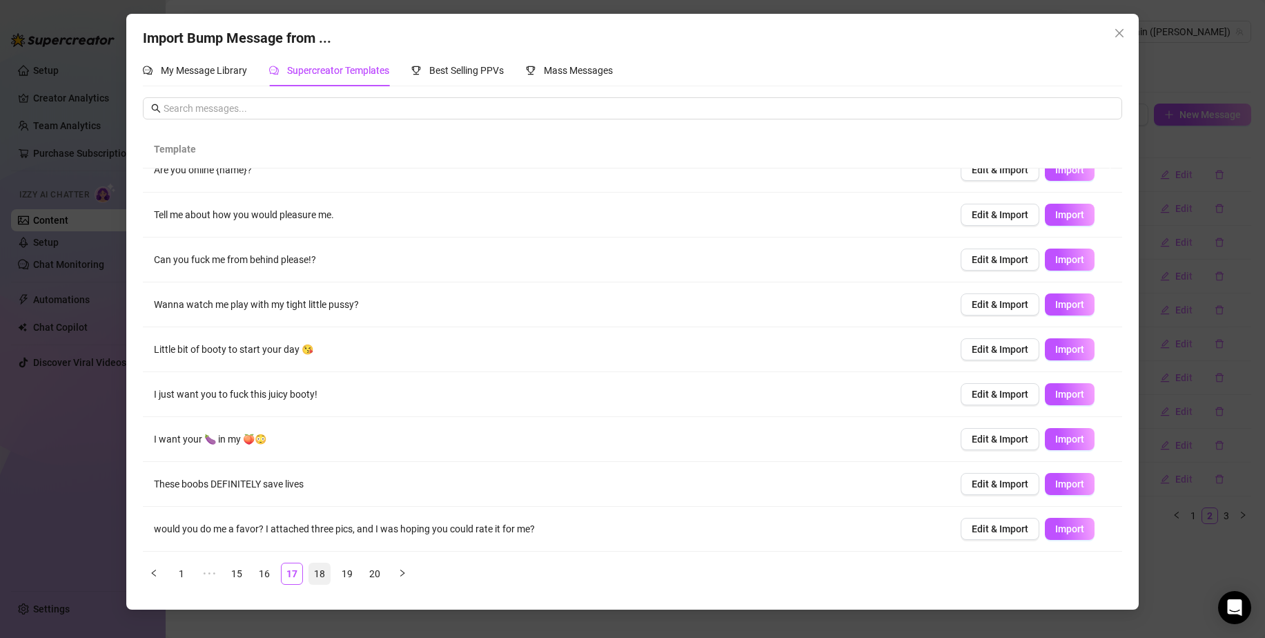
click at [318, 567] on link "18" at bounding box center [319, 573] width 21 height 21
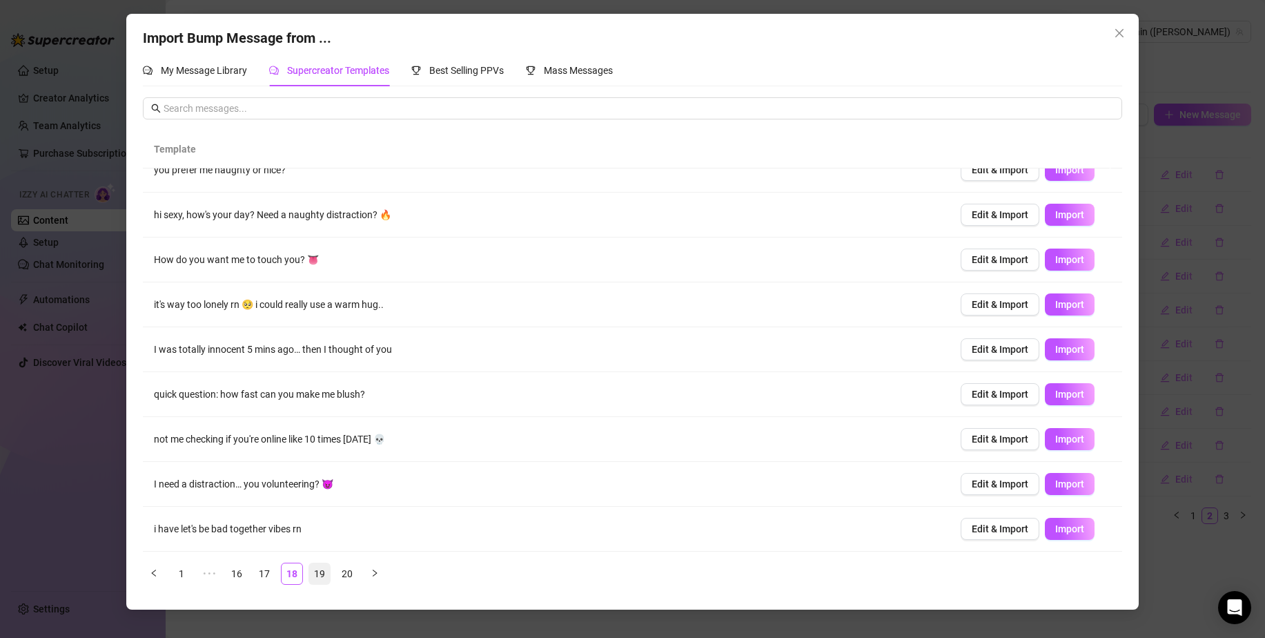
click at [317, 571] on link "19" at bounding box center [319, 573] width 21 height 21
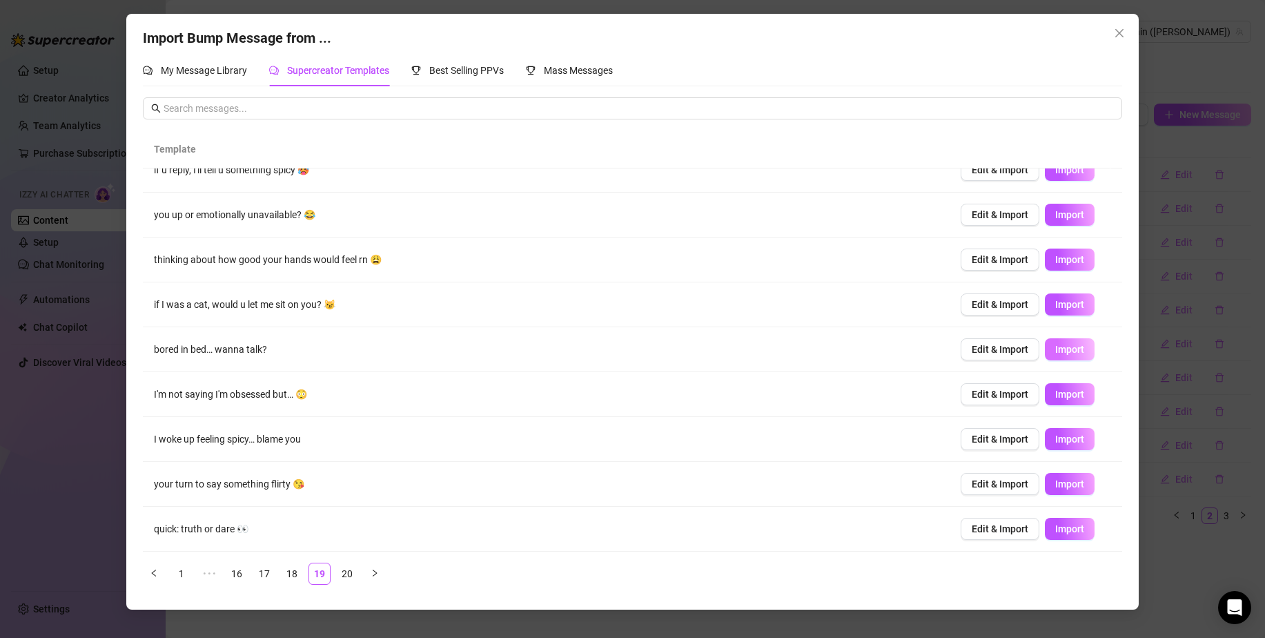
click at [1056, 349] on span "Import" at bounding box center [1070, 349] width 29 height 11
click at [1171, 312] on div "Import Bump Message from ... My Message Library Supercreator Templates Best Sel…" at bounding box center [632, 319] width 1265 height 638
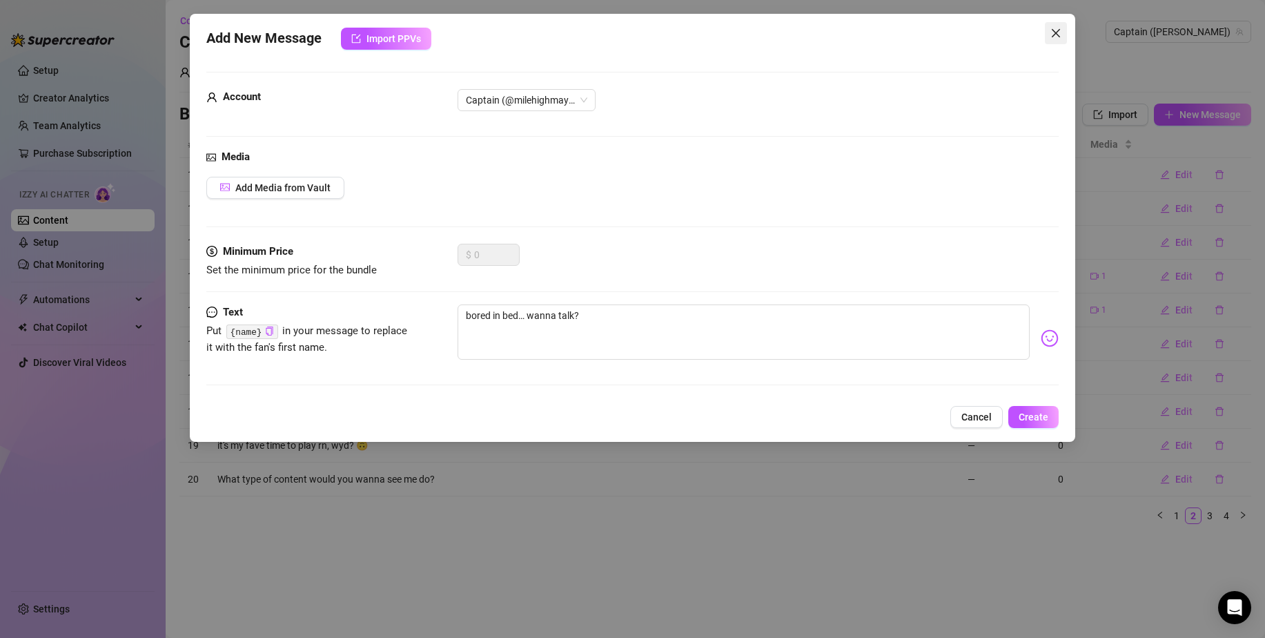
click at [1057, 37] on icon "close" at bounding box center [1056, 33] width 11 height 11
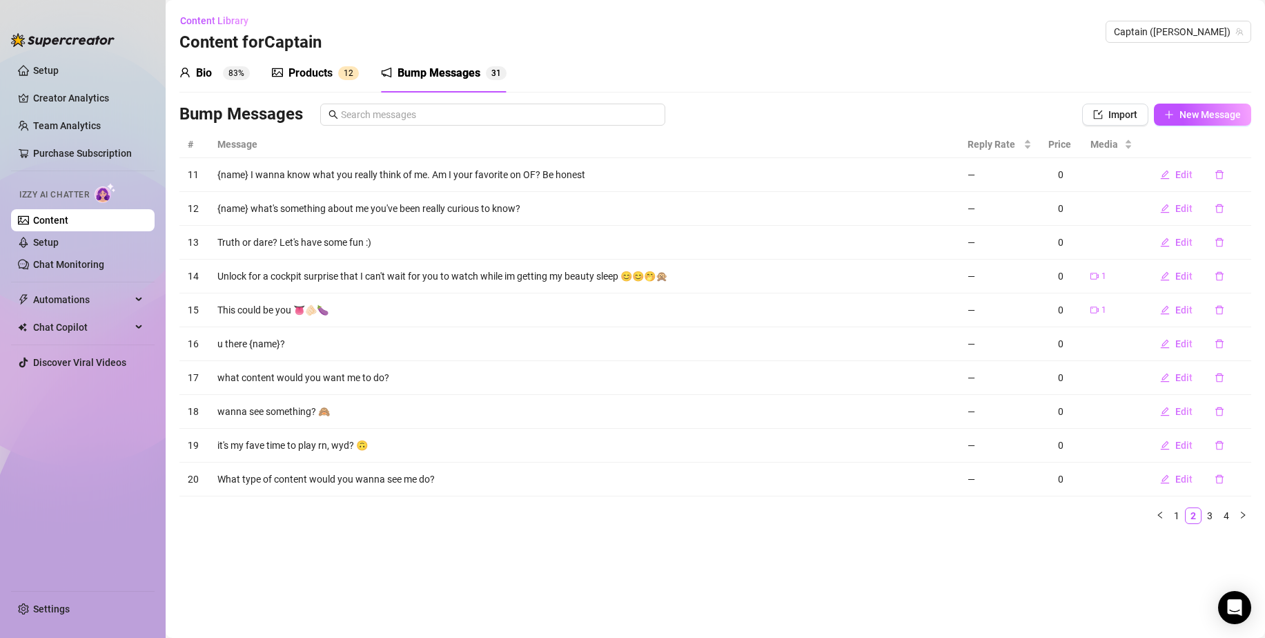
click at [308, 72] on div "Products" at bounding box center [311, 73] width 44 height 17
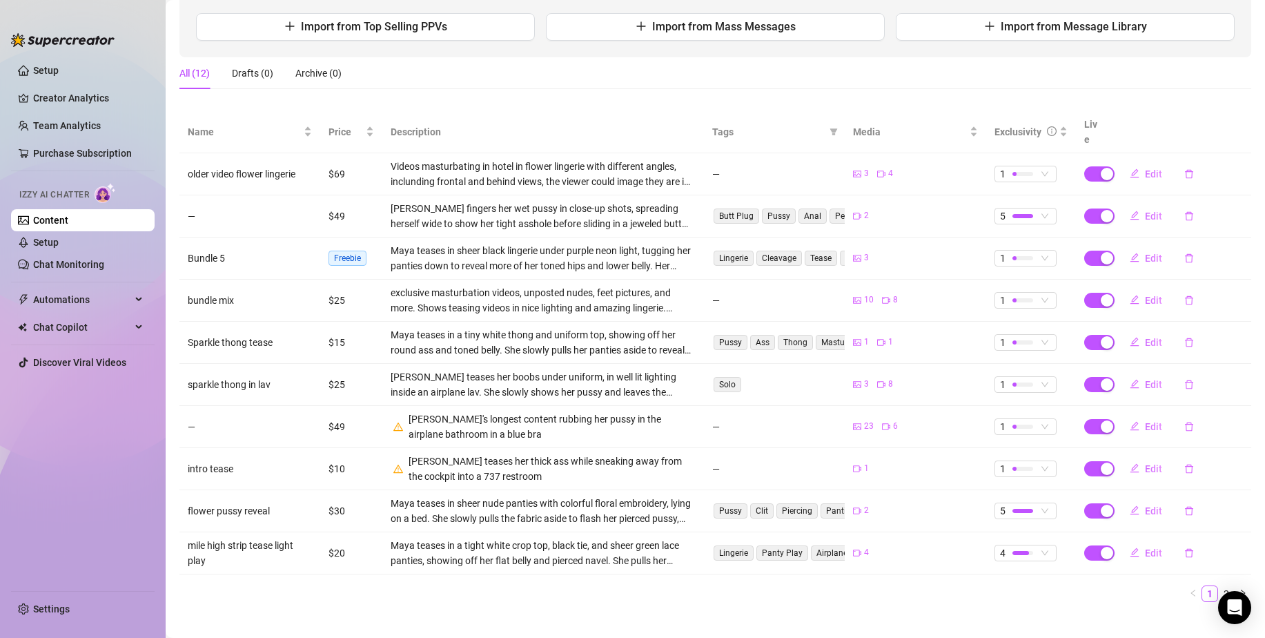
scroll to position [175, 0]
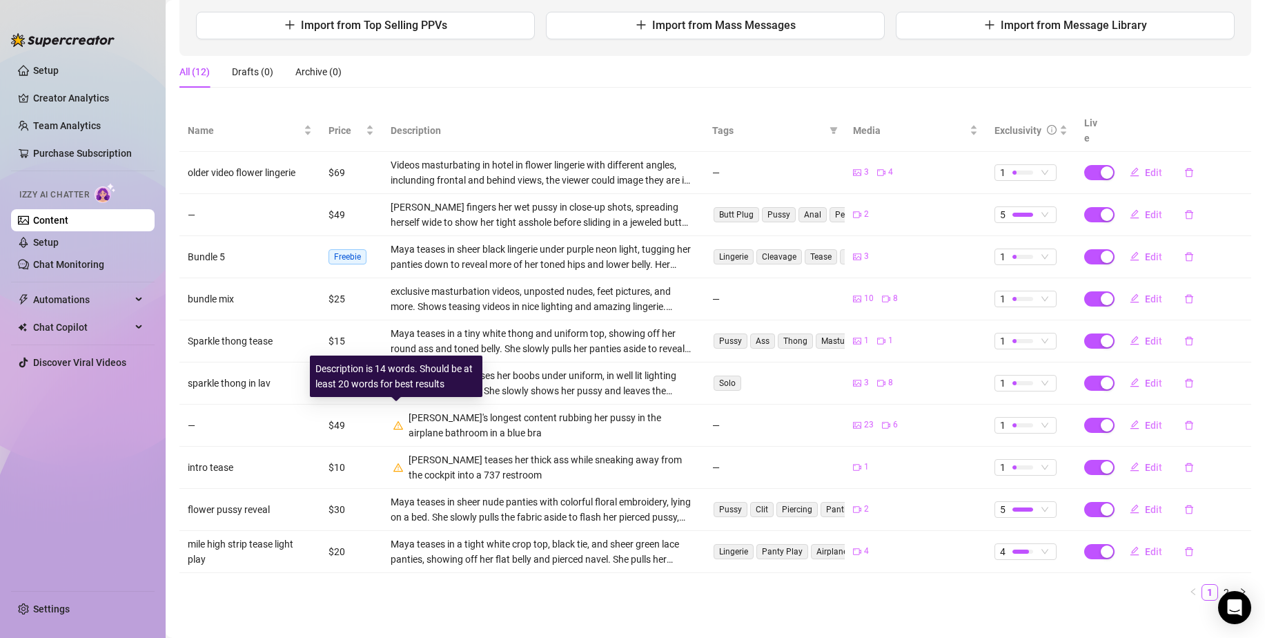
click at [394, 420] on icon "warning" at bounding box center [399, 424] width 10 height 8
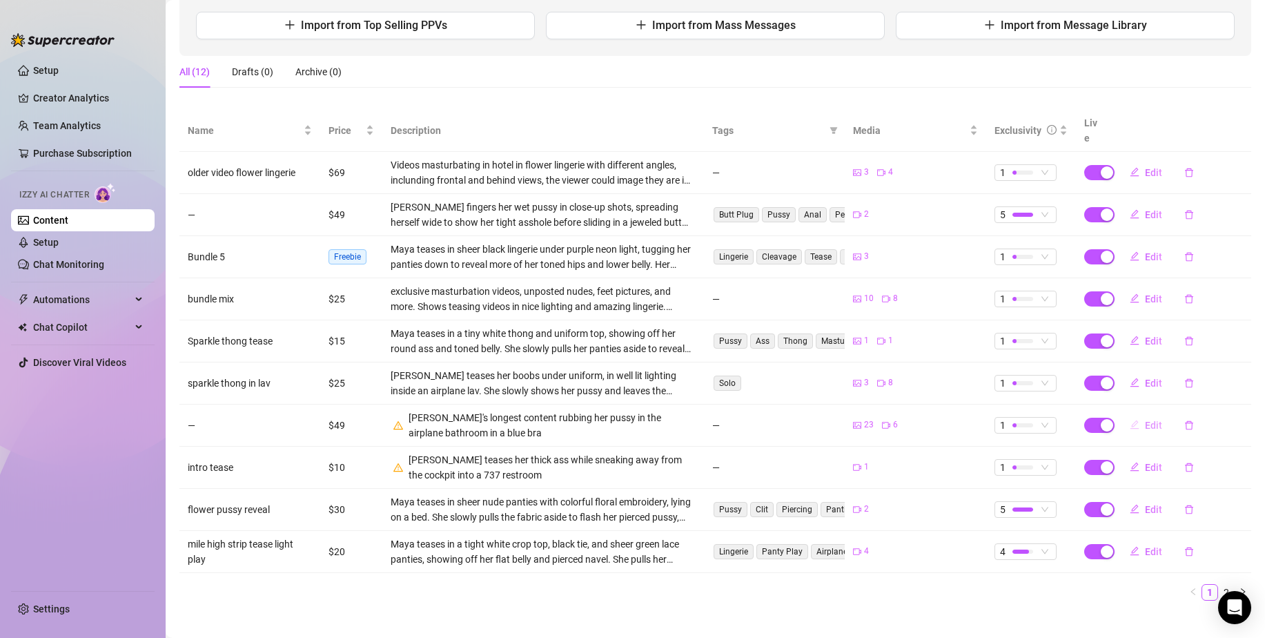
click at [1146, 420] on span "Edit" at bounding box center [1153, 425] width 17 height 11
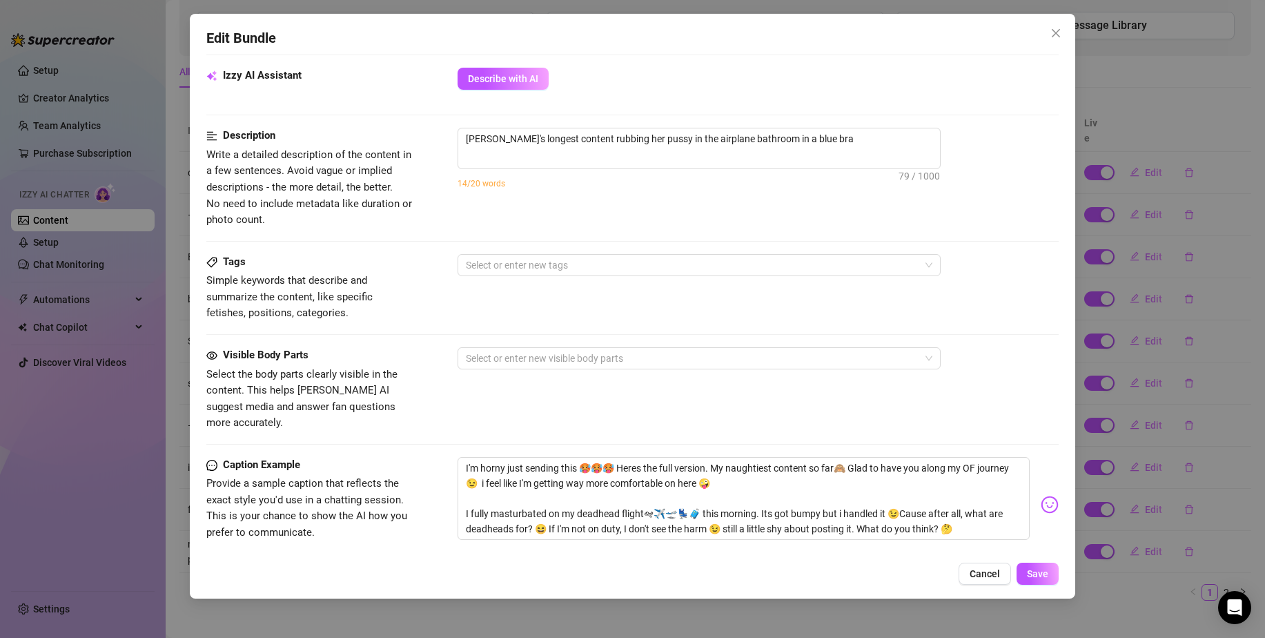
scroll to position [661, 0]
click at [864, 137] on textarea "[PERSON_NAME]'s longest content rubbing her pussy in the airplane bathroom in a…" at bounding box center [699, 136] width 482 height 21
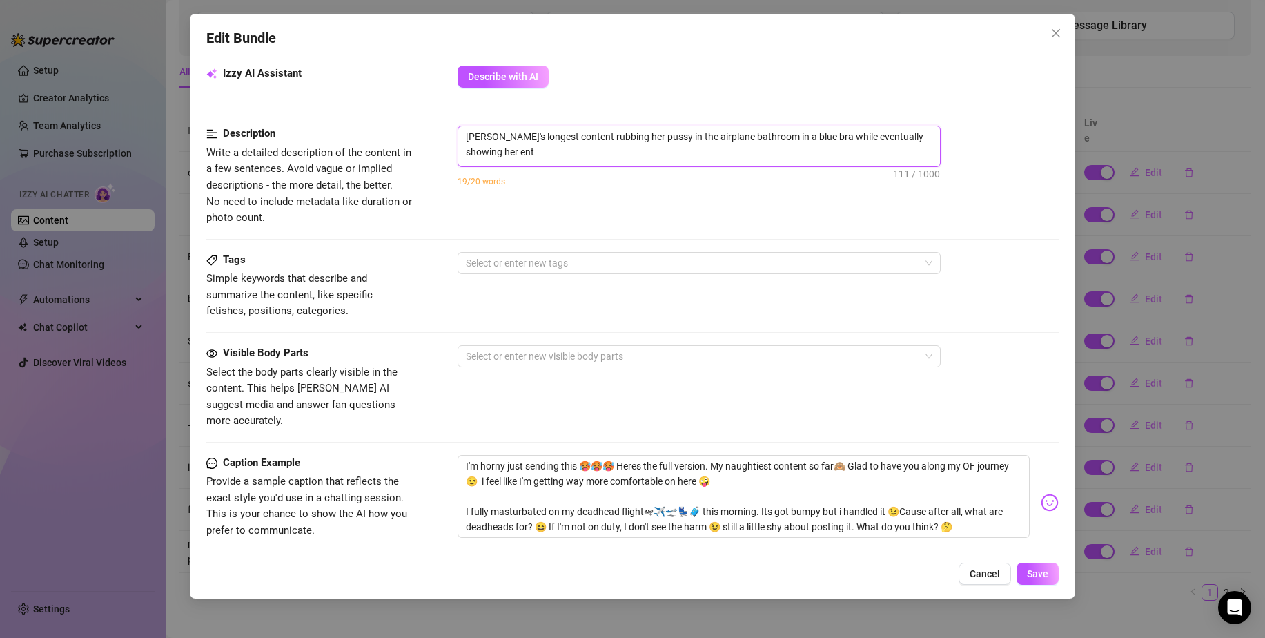
scroll to position [0, 0]
click at [728, 356] on div at bounding box center [691, 356] width 463 height 19
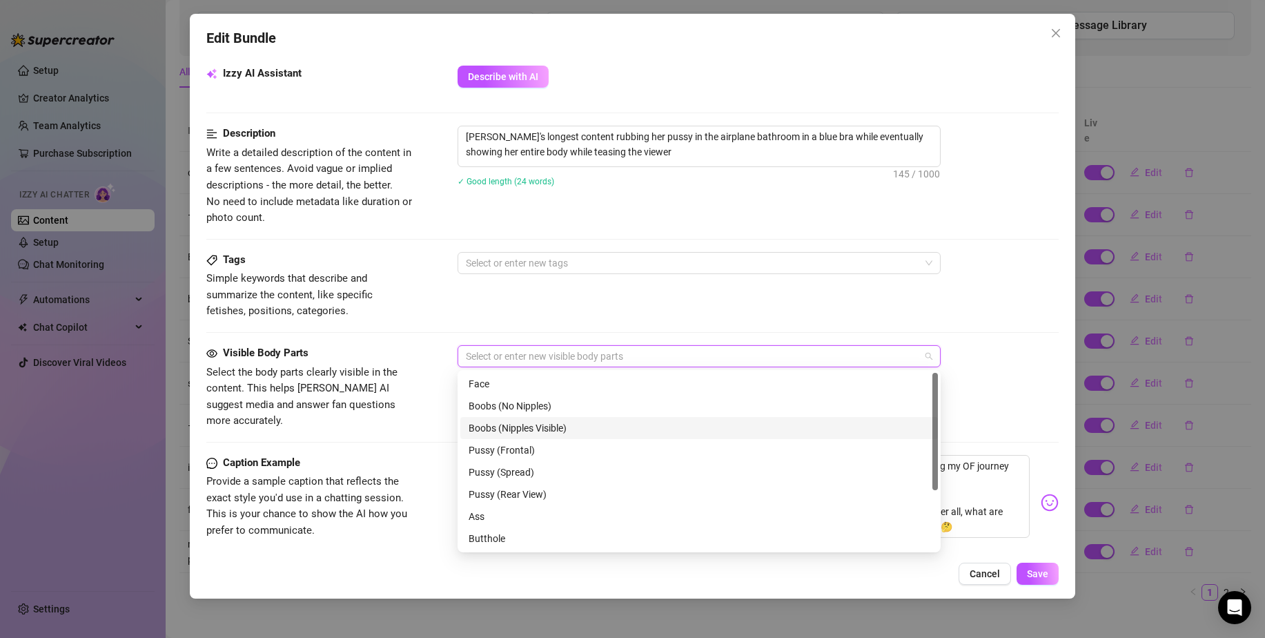
click at [675, 431] on div "Boobs (Nipples Visible)" at bounding box center [699, 427] width 461 height 15
click at [618, 452] on div "Pussy (Frontal)" at bounding box center [699, 450] width 461 height 15
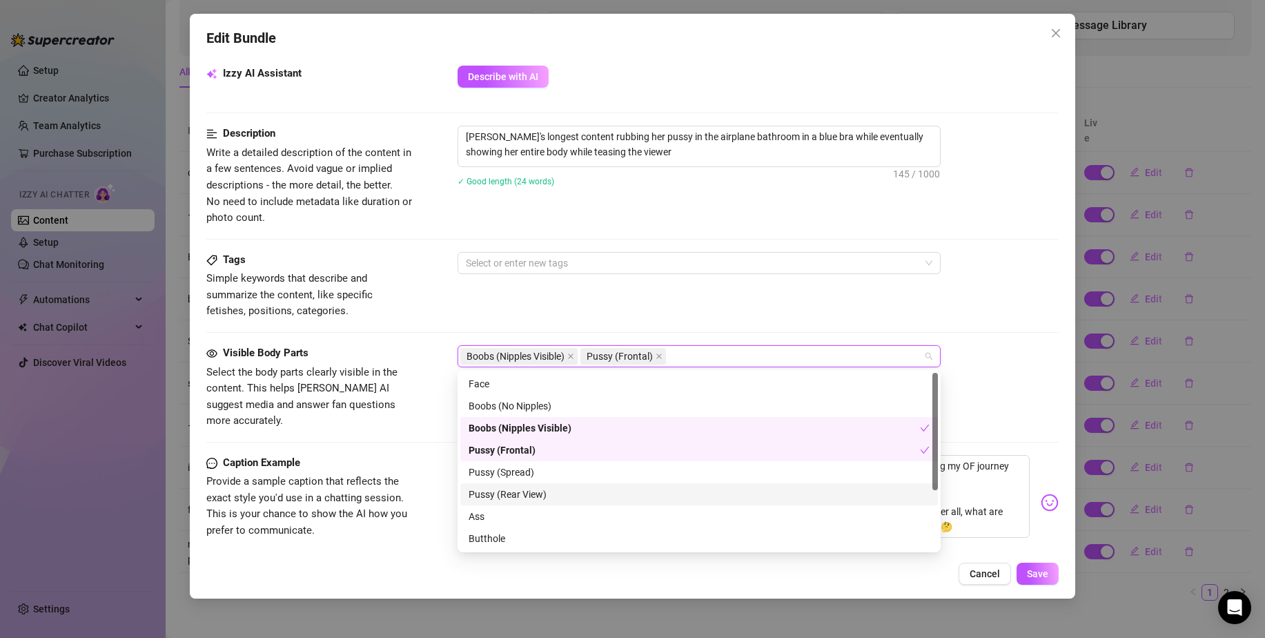
click at [606, 496] on div "Pussy (Rear View)" at bounding box center [699, 494] width 461 height 15
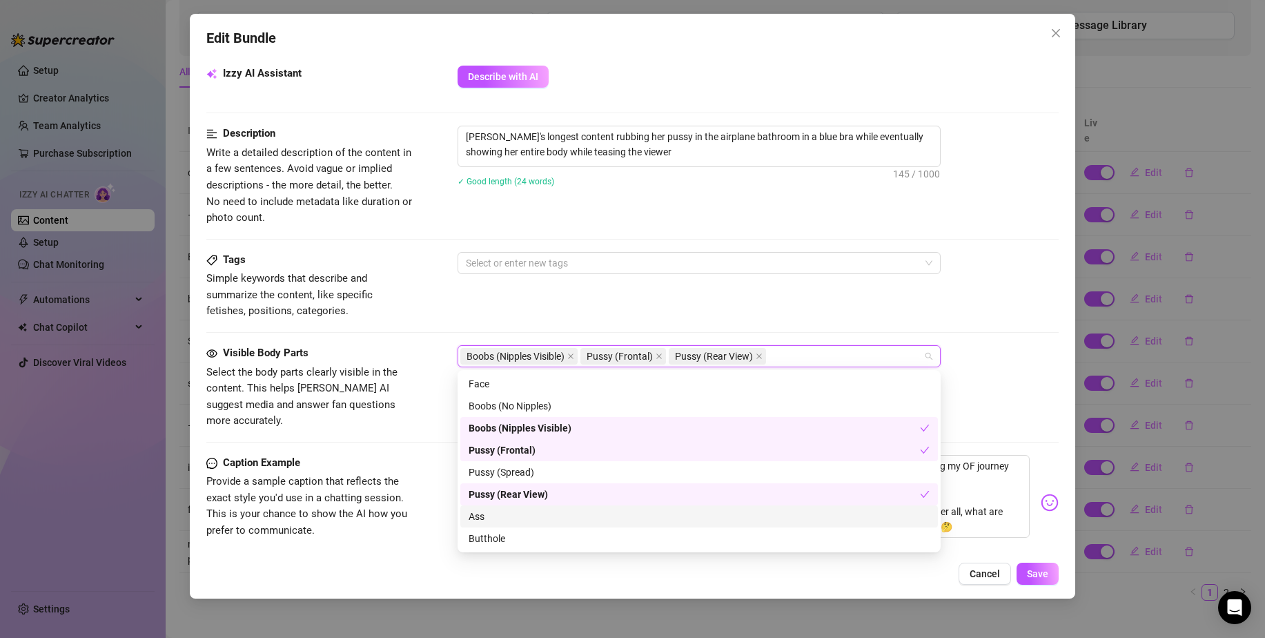
click at [576, 520] on div "Ass" at bounding box center [699, 516] width 461 height 15
click at [1012, 353] on div "Boobs (Nipples Visible) Pussy (Frontal) Pussy (Rear View) Ass" at bounding box center [758, 356] width 601 height 22
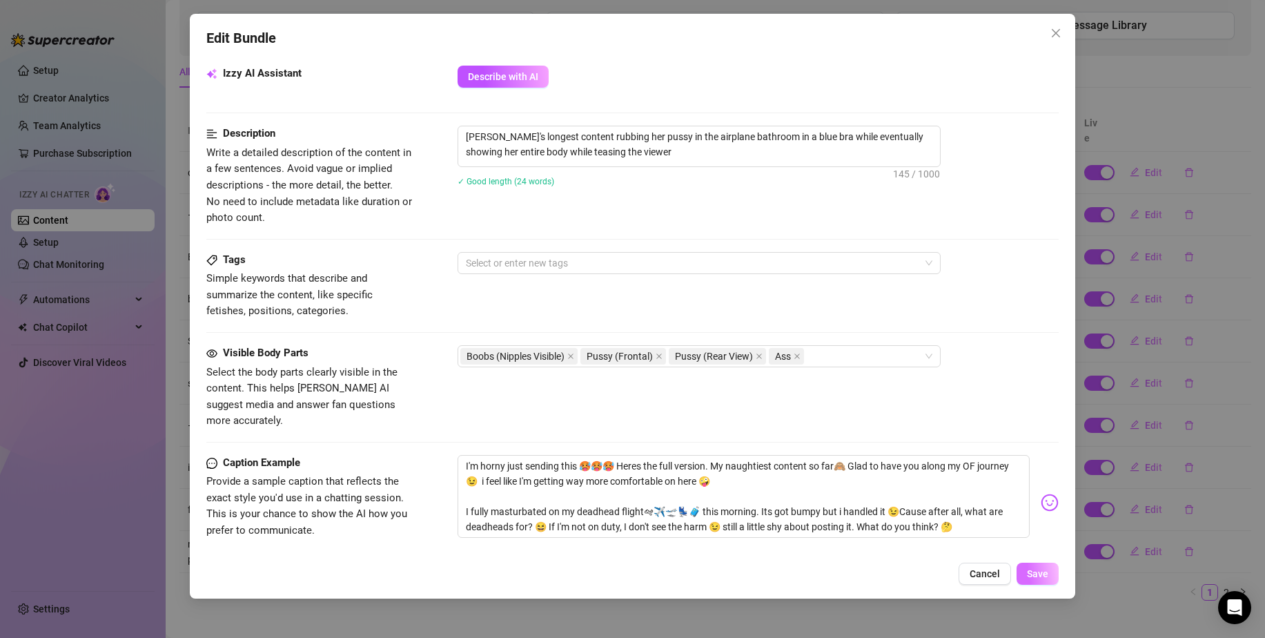
click at [1029, 570] on span "Save" at bounding box center [1037, 573] width 21 height 11
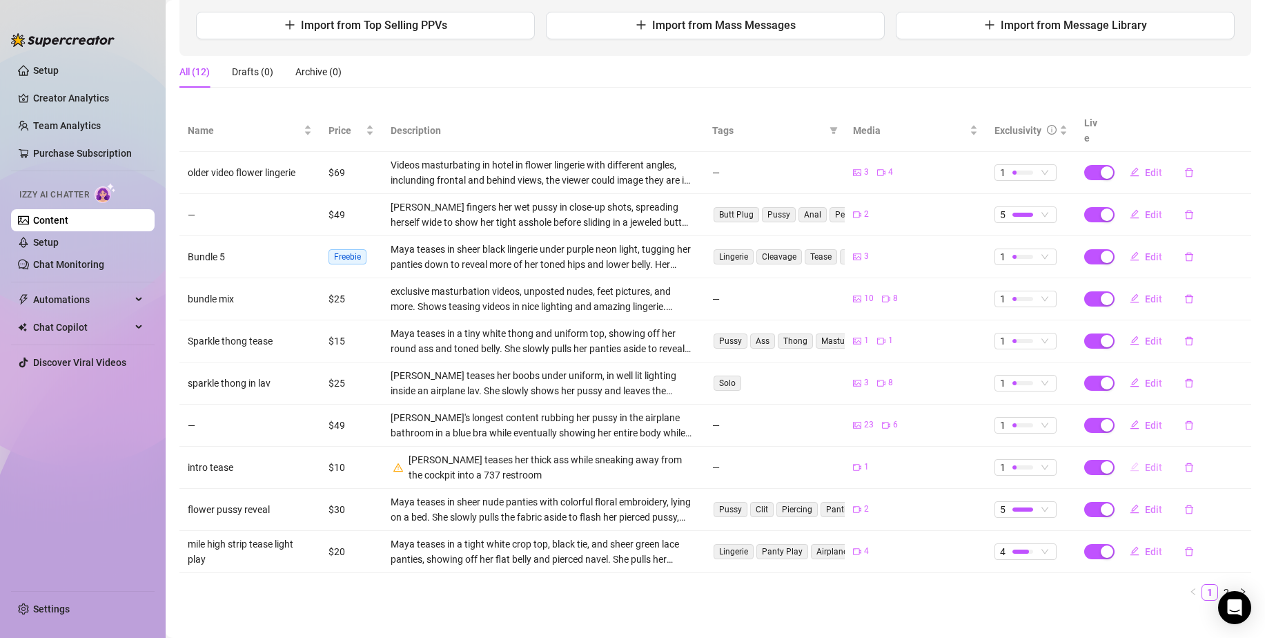
click at [1149, 459] on button "Edit" at bounding box center [1146, 467] width 55 height 22
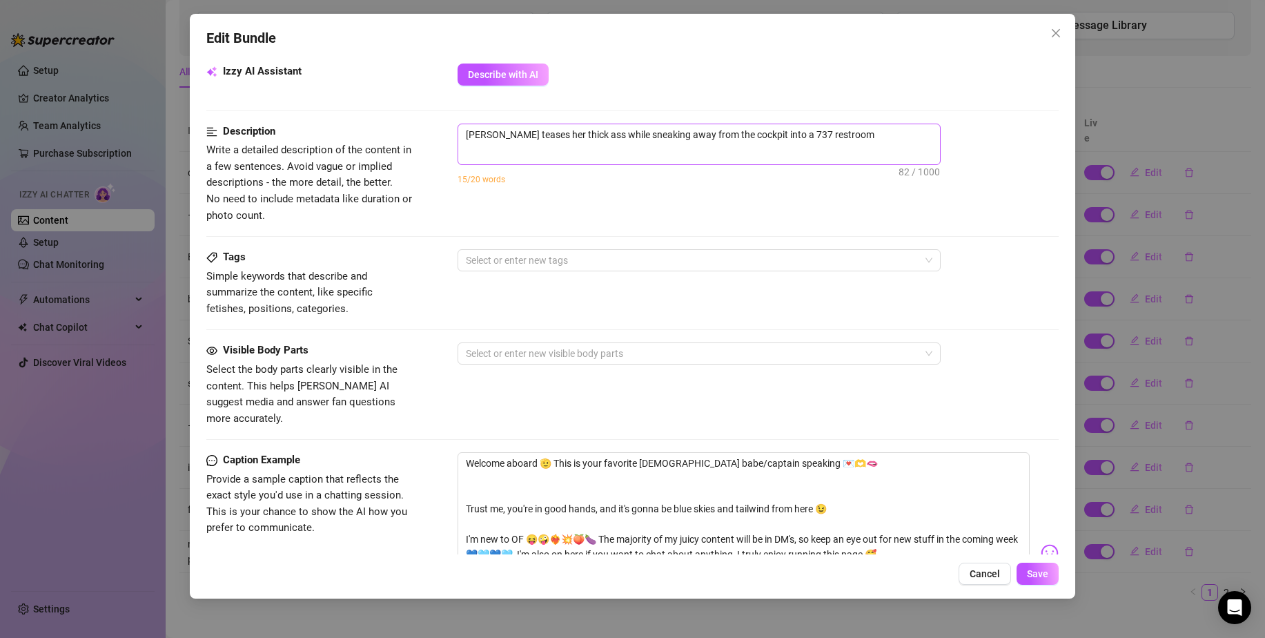
scroll to position [502, 0]
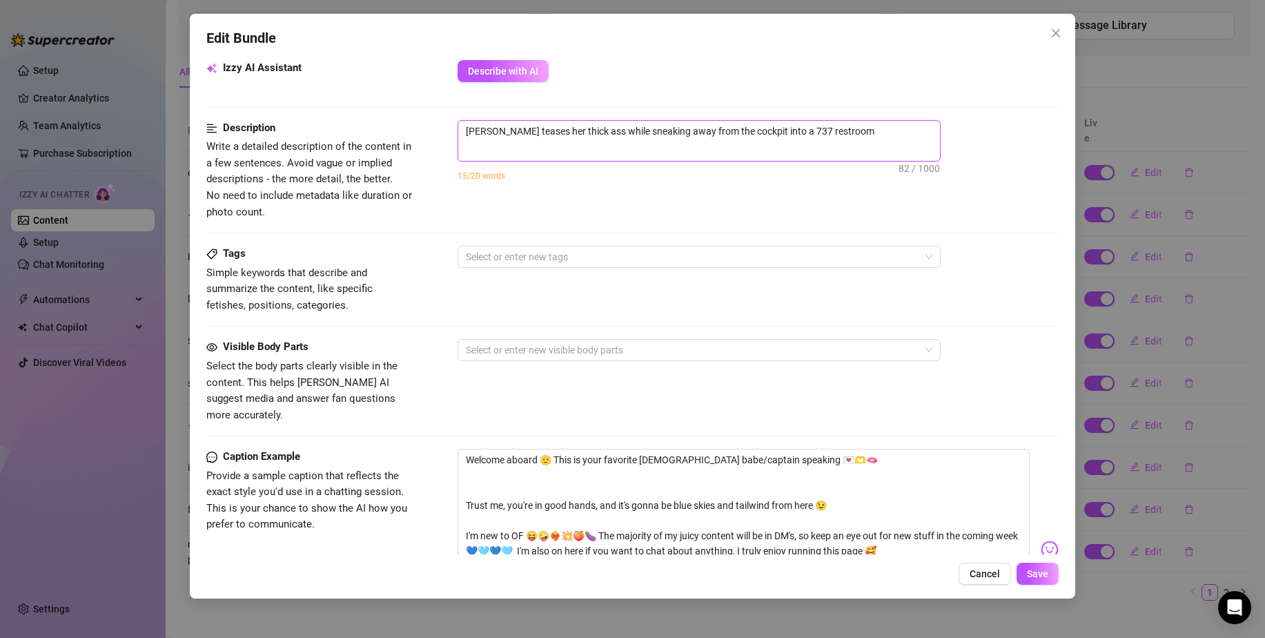
click at [857, 135] on textarea "[PERSON_NAME] teases her thick ass while sneaking away from the cockpit into a …" at bounding box center [699, 131] width 482 height 21
click at [676, 373] on div "Visible Body Parts Select the body parts clearly visible in the content. This h…" at bounding box center [632, 381] width 853 height 84
click at [674, 349] on div at bounding box center [691, 349] width 463 height 19
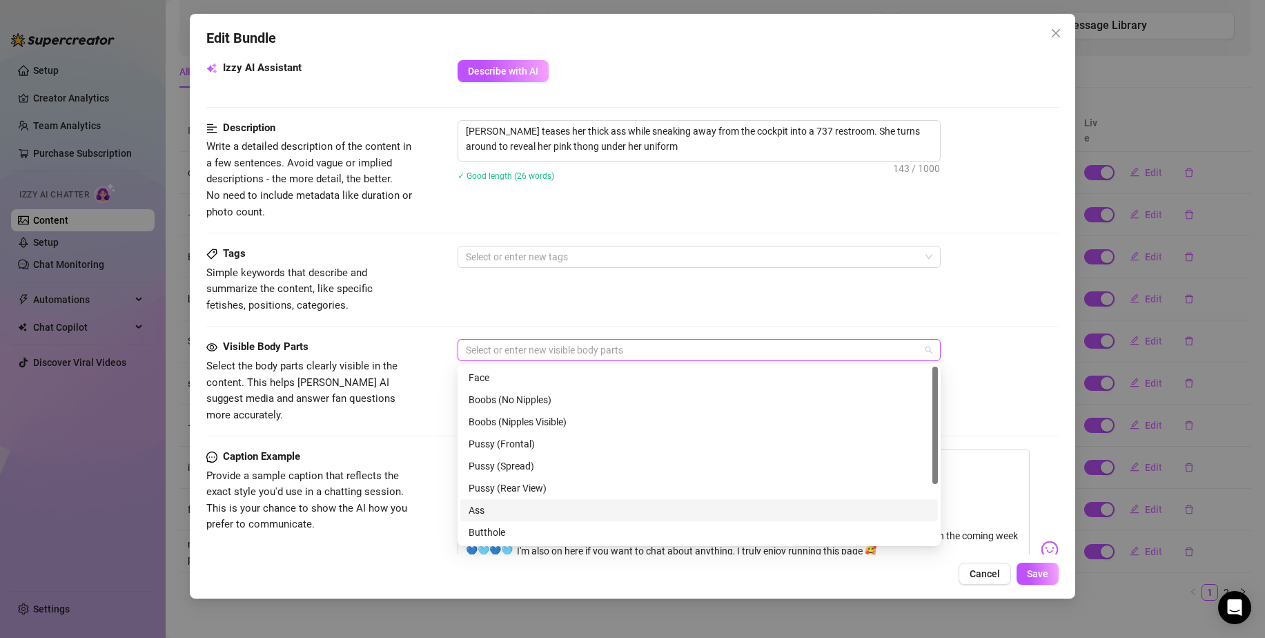
click at [596, 508] on div "Ass" at bounding box center [699, 510] width 461 height 15
click at [1035, 572] on span "Save" at bounding box center [1037, 573] width 21 height 11
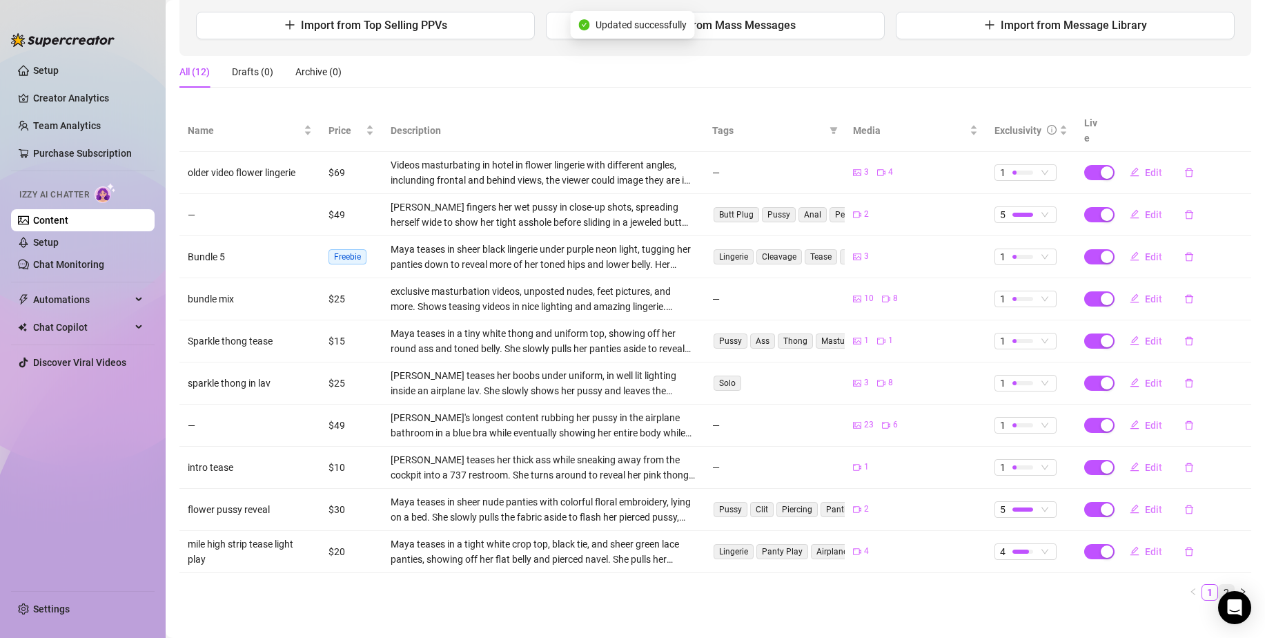
click at [1219, 585] on link "2" at bounding box center [1226, 592] width 15 height 15
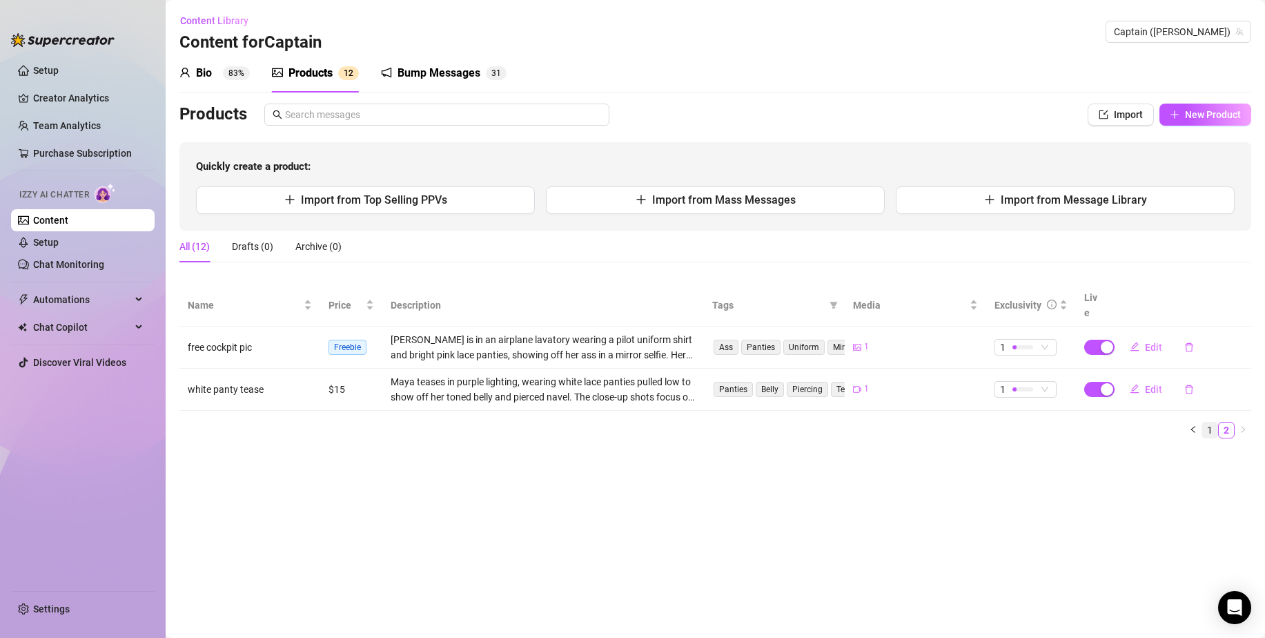
click at [1216, 423] on link "1" at bounding box center [1210, 430] width 15 height 15
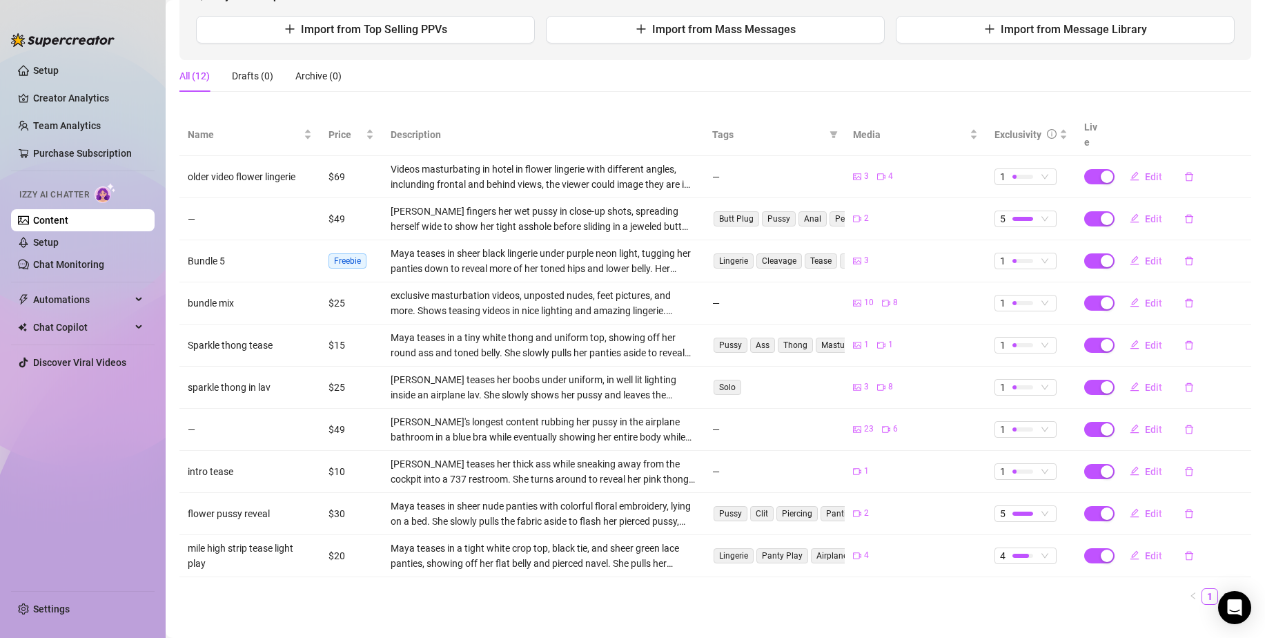
scroll to position [175, 0]
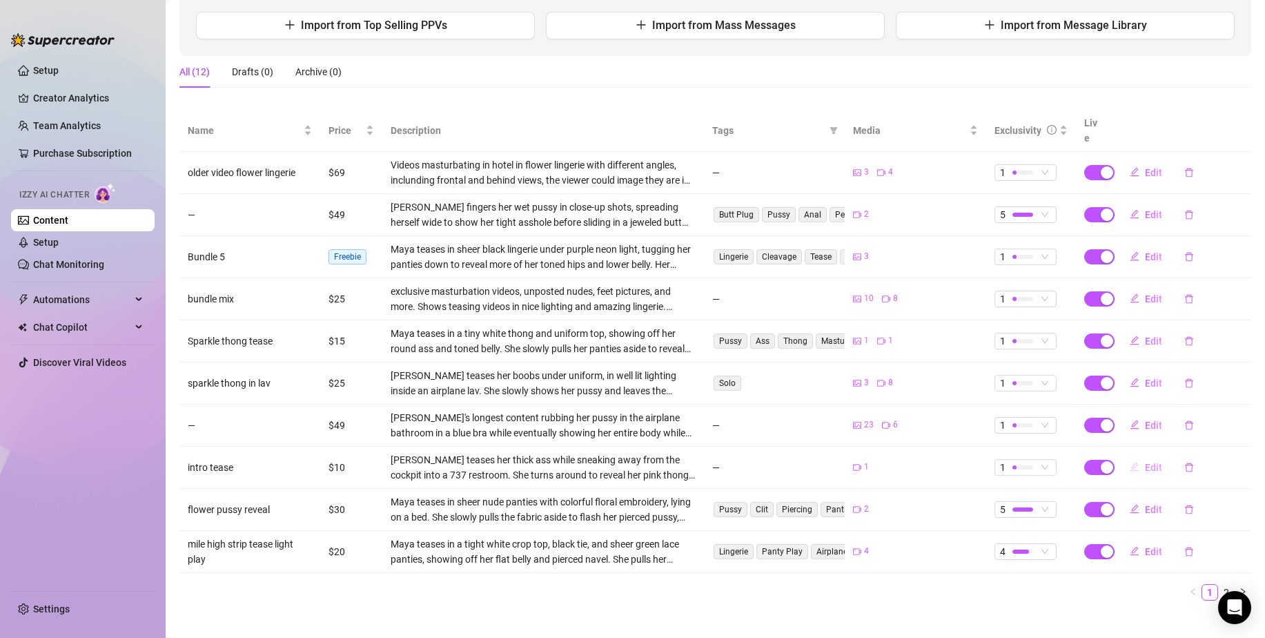
click at [1148, 459] on button "Edit" at bounding box center [1146, 467] width 55 height 22
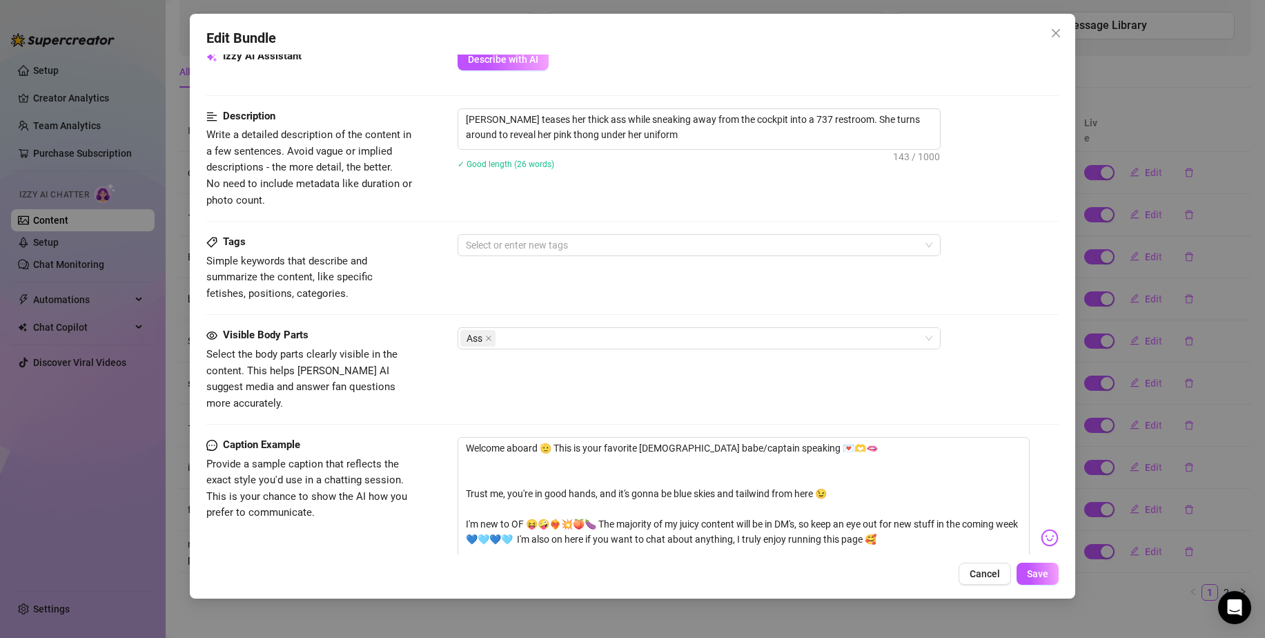
scroll to position [513, 0]
click at [1038, 576] on span "Save" at bounding box center [1037, 573] width 21 height 11
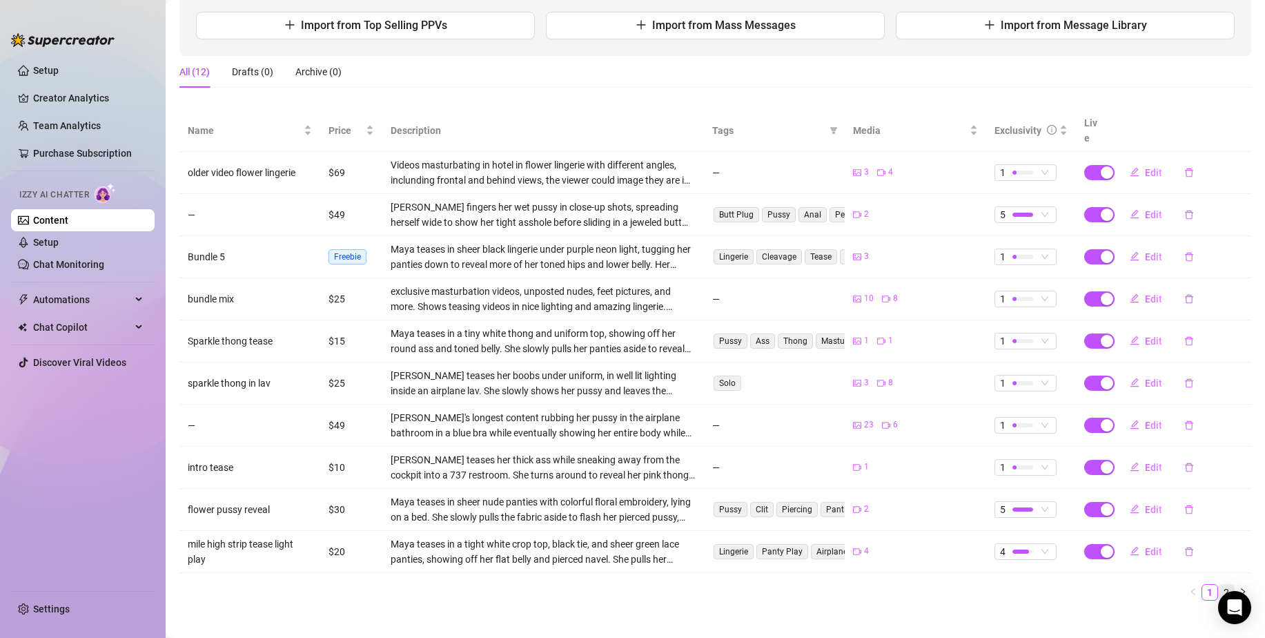
click at [1221, 585] on link "2" at bounding box center [1226, 592] width 15 height 15
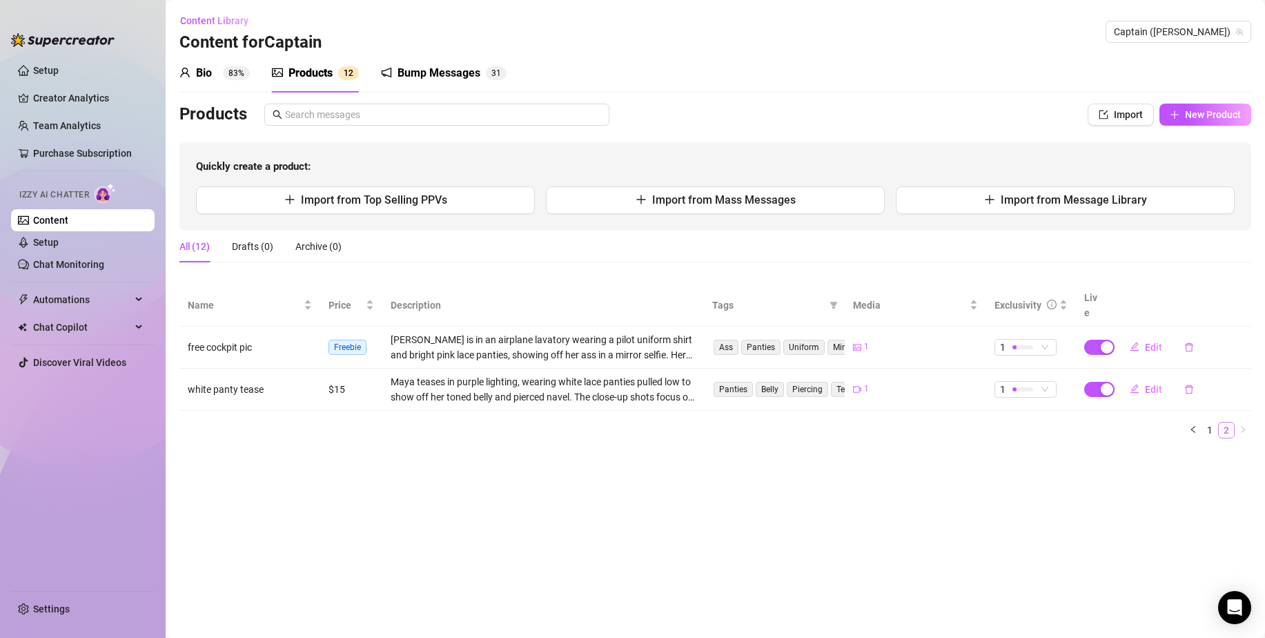
scroll to position [0, 0]
click at [421, 90] on div "Bump Messages 3 1" at bounding box center [444, 73] width 126 height 39
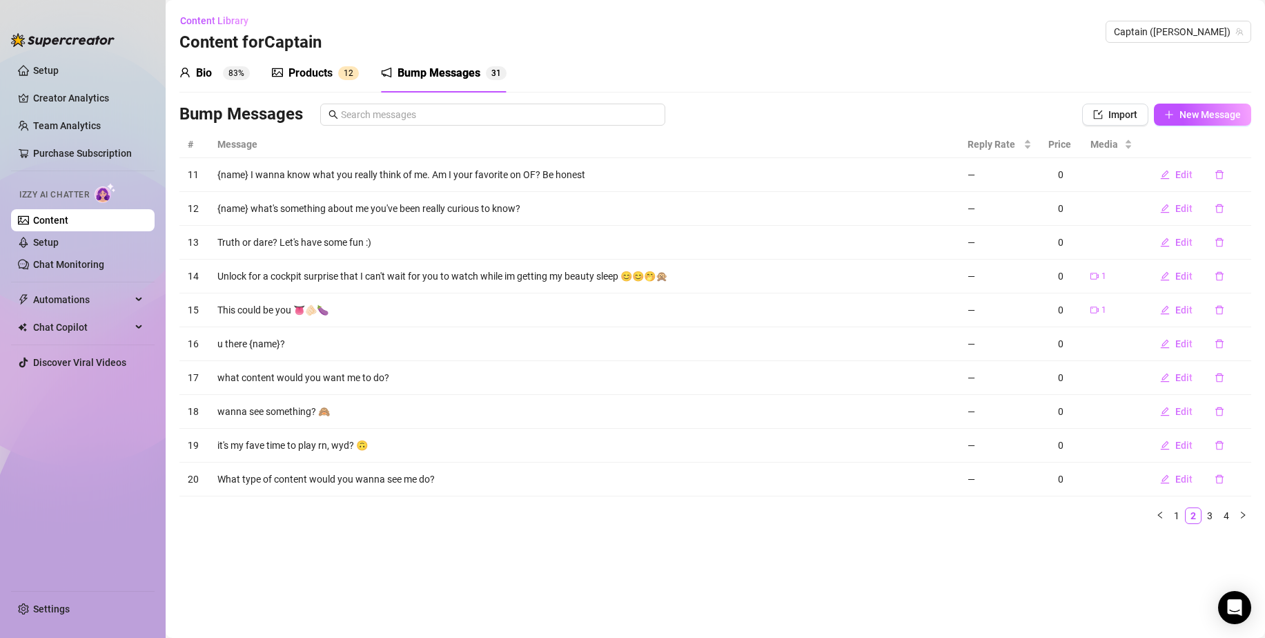
click at [347, 70] on span "1" at bounding box center [346, 73] width 5 height 10
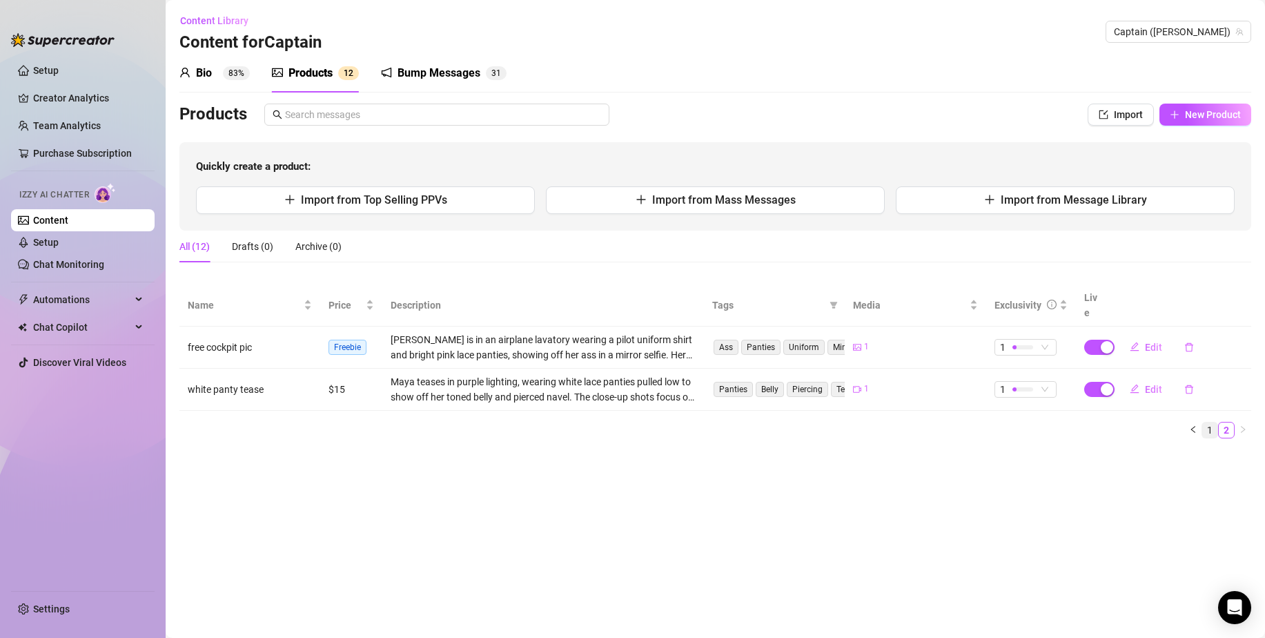
click at [1215, 423] on link "1" at bounding box center [1210, 430] width 15 height 15
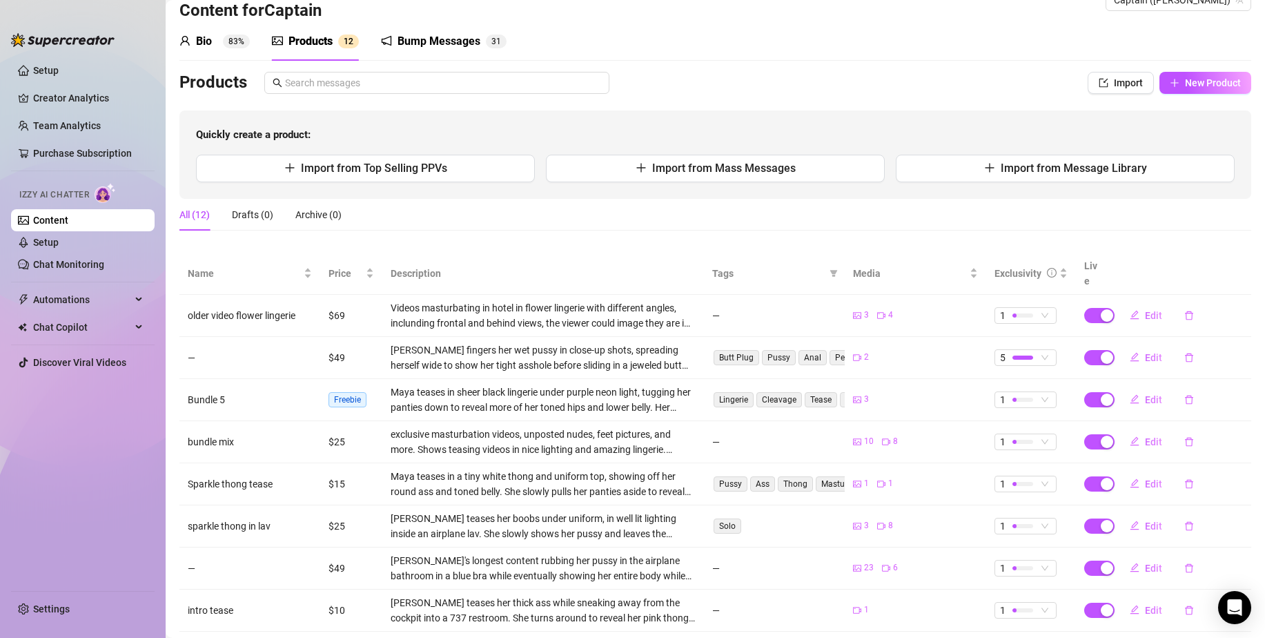
scroll to position [24, 0]
